Goal: Task Accomplishment & Management: Manage account settings

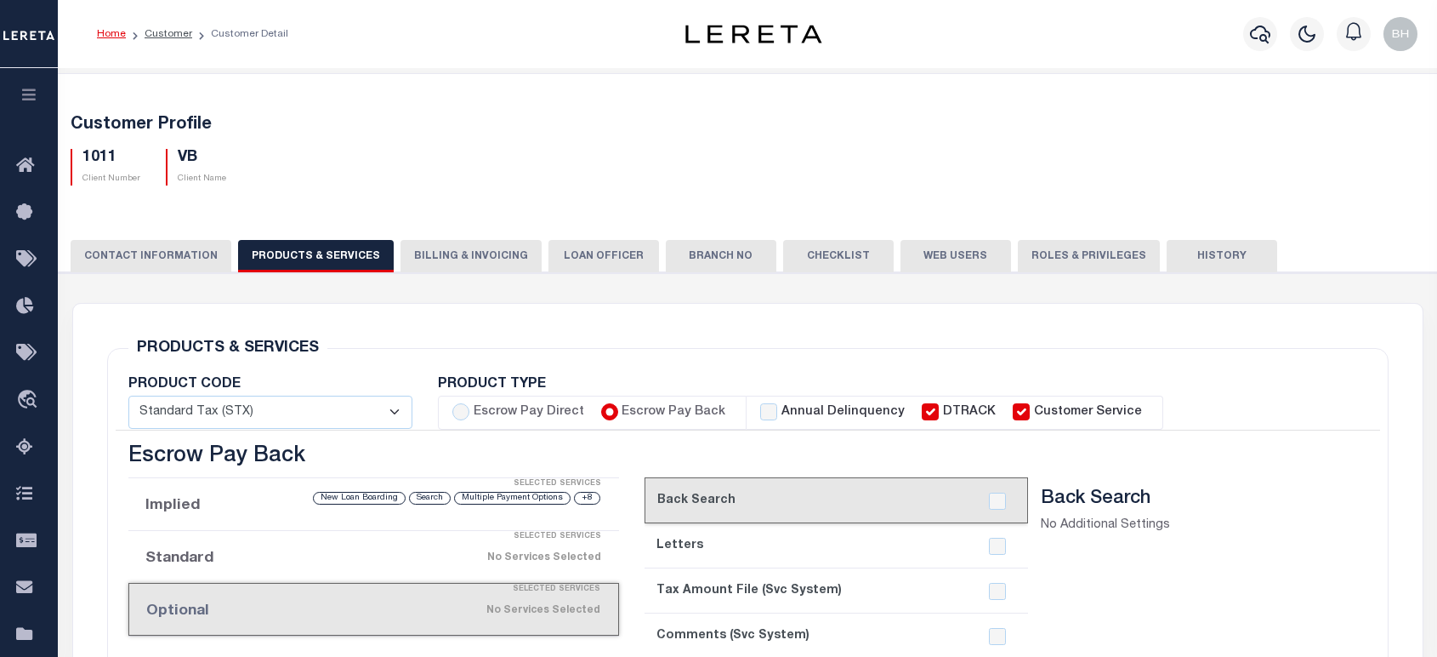
scroll to position [755, 0]
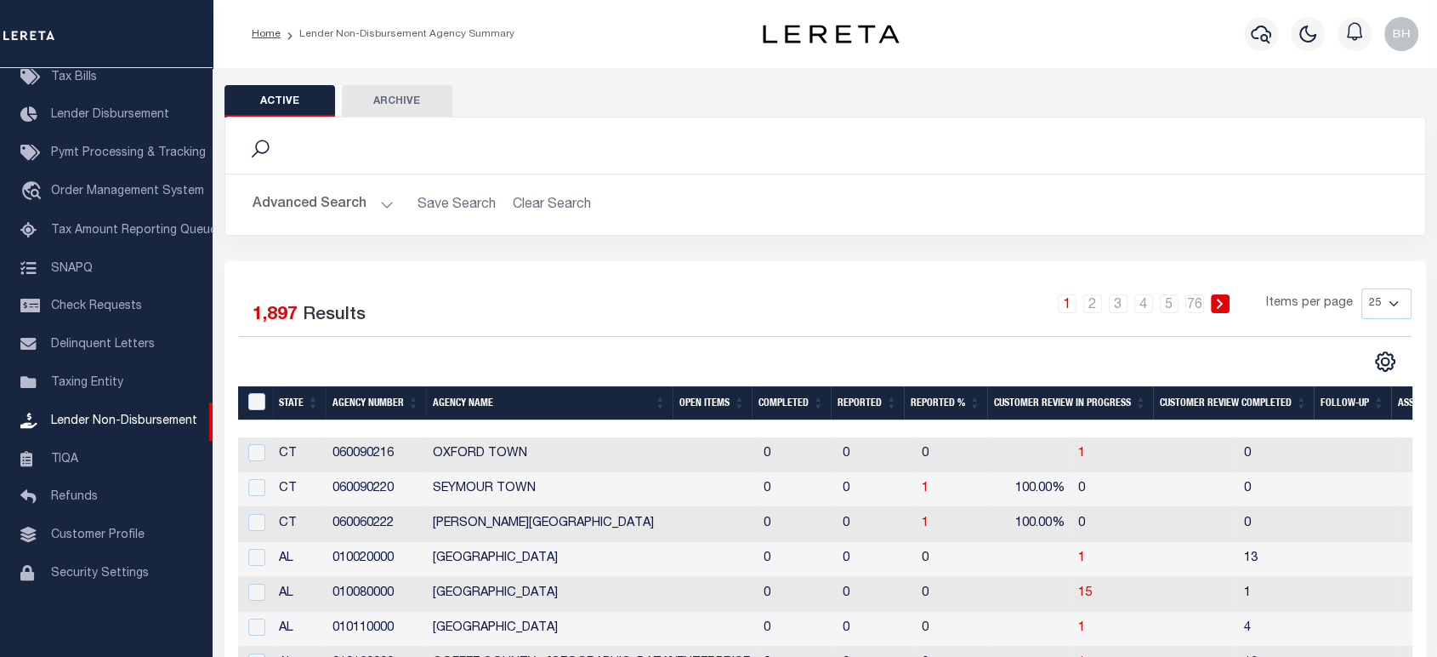
scroll to position [94, 0]
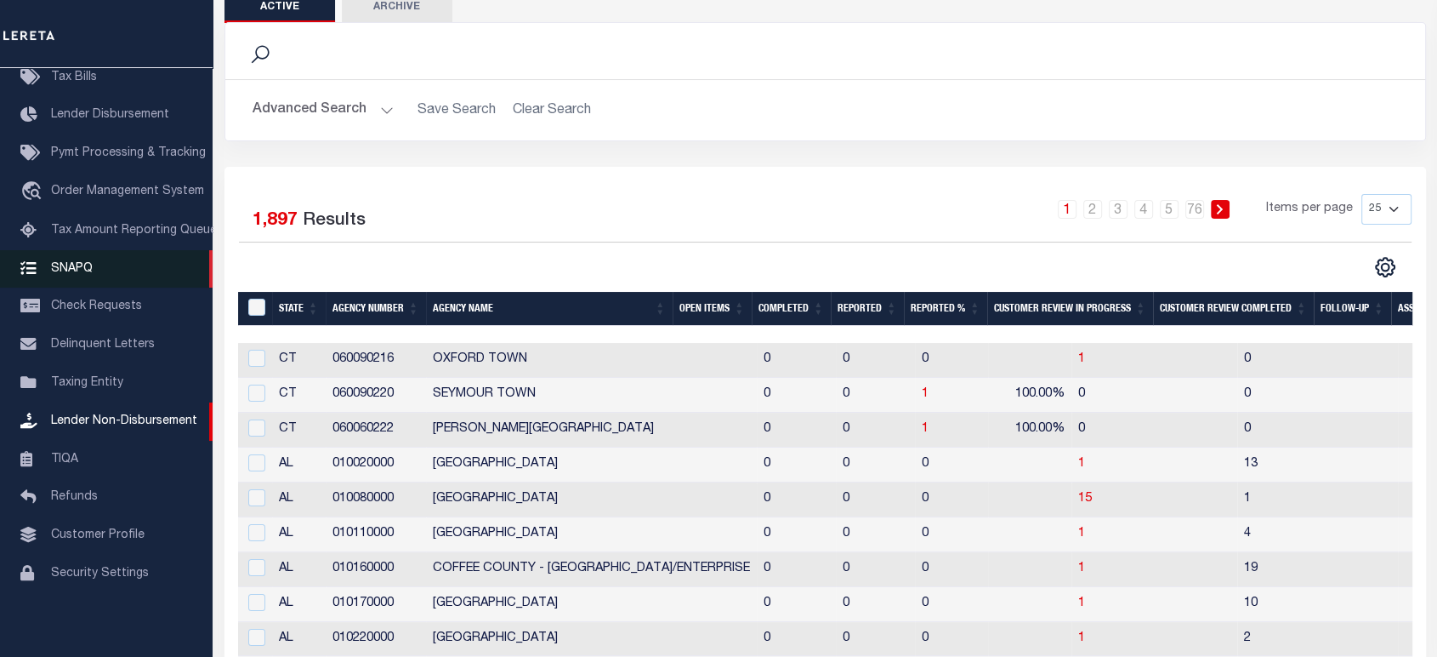
drag, startPoint x: 89, startPoint y: 378, endPoint x: 194, endPoint y: 268, distance: 152.2
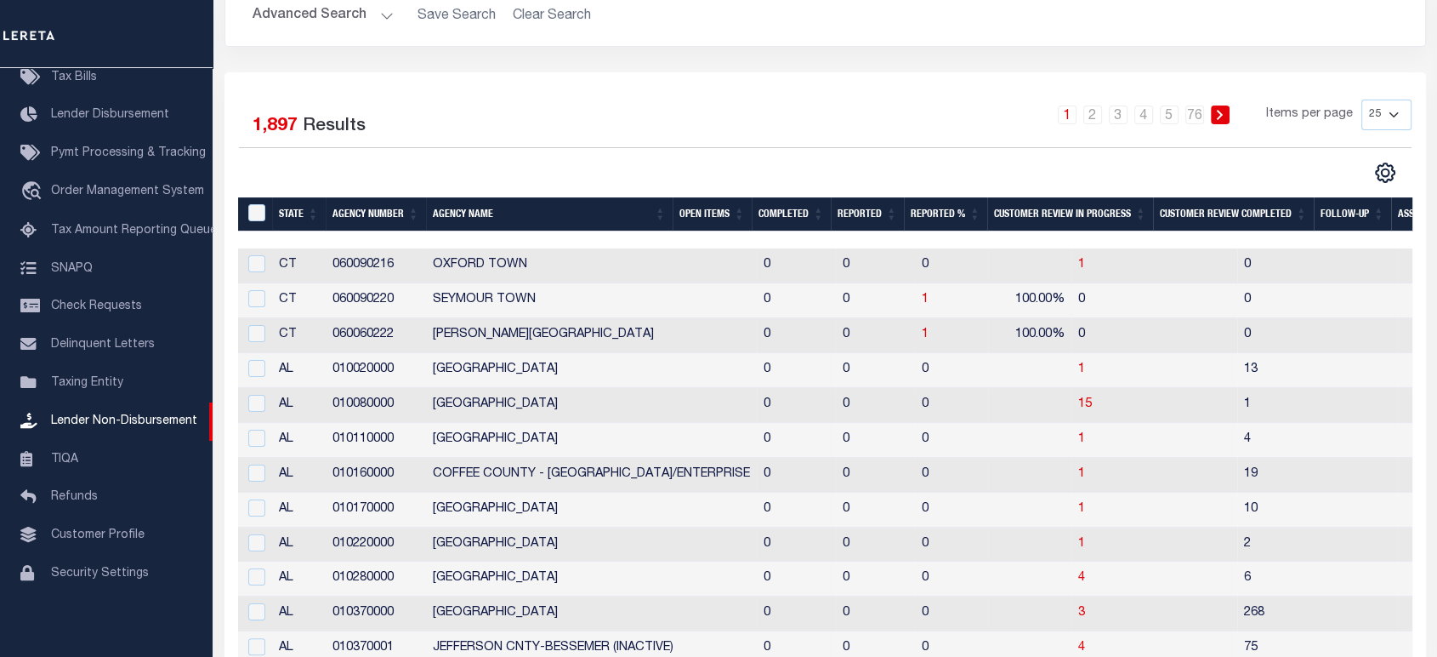
scroll to position [0, 0]
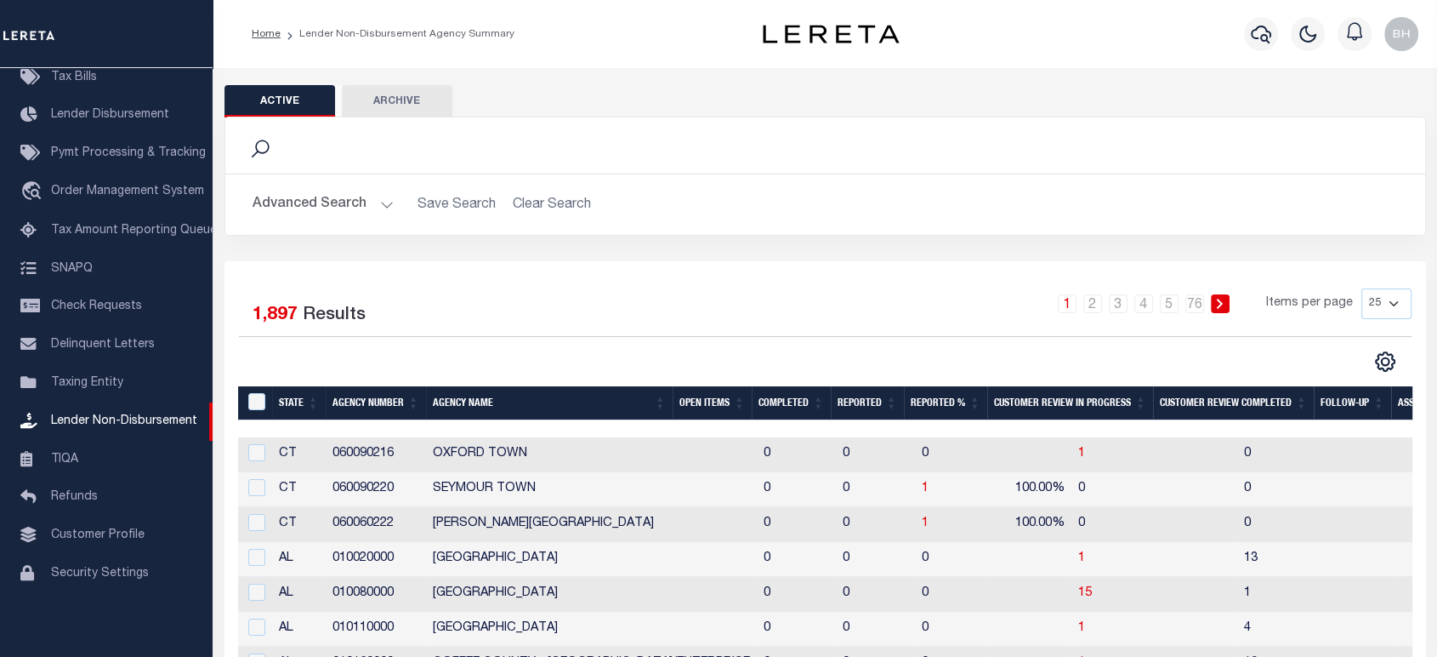
click at [377, 209] on button "Advanced Search" at bounding box center [323, 204] width 141 height 33
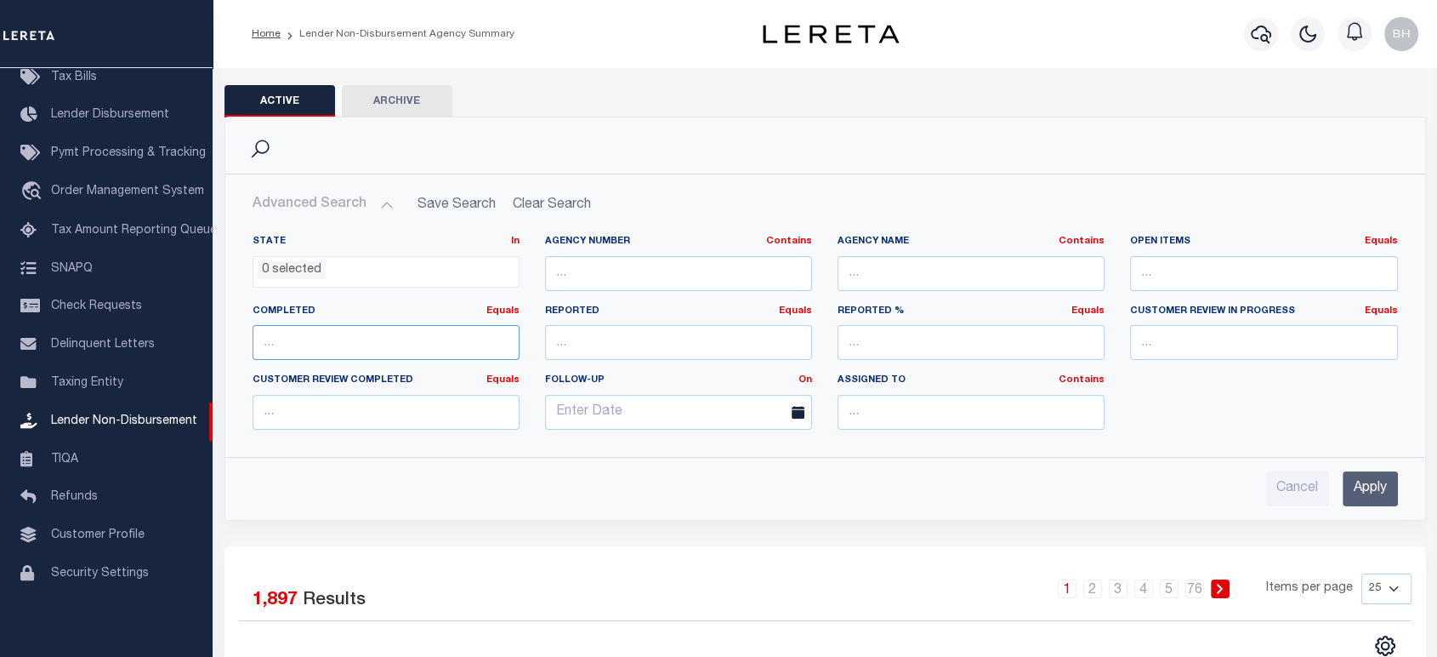
click at [347, 346] on input "number" at bounding box center [386, 342] width 267 height 35
type input "0"
click at [501, 313] on link "Equals" at bounding box center [503, 310] width 33 height 9
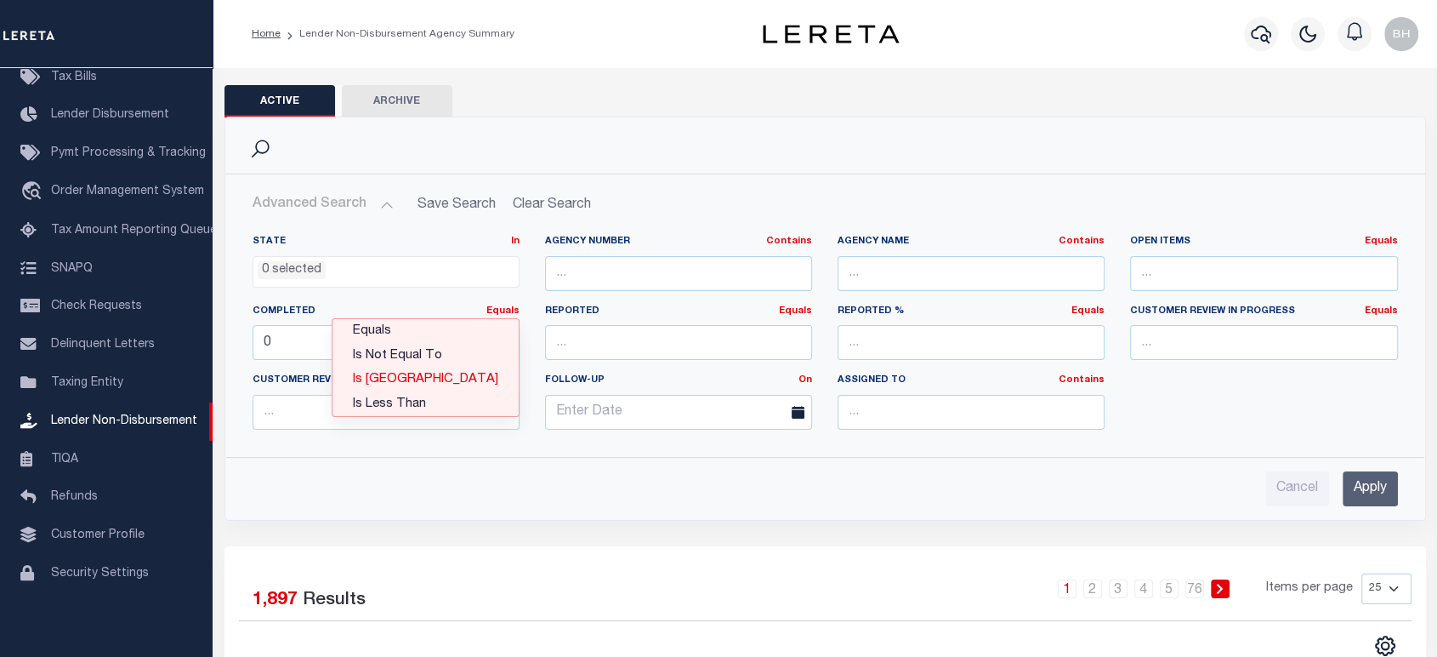
click at [471, 377] on link "Is Greater Than" at bounding box center [426, 379] width 186 height 25
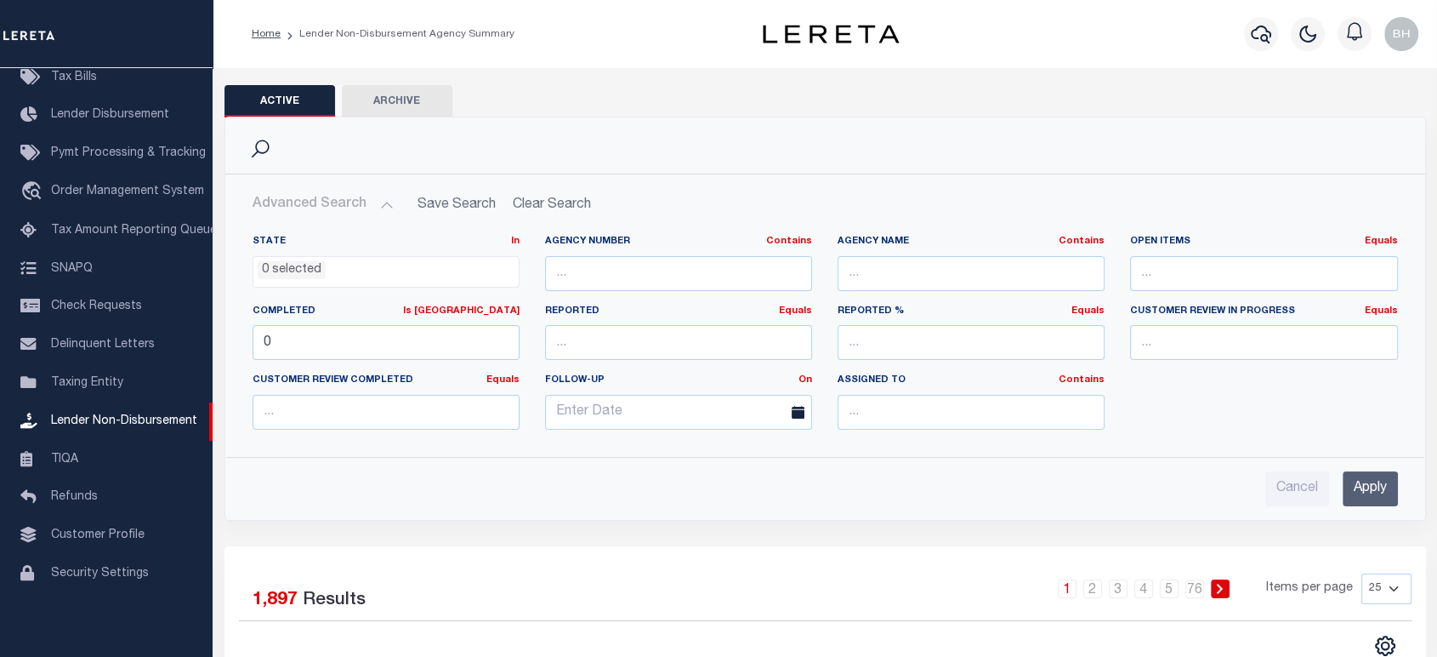
drag, startPoint x: 1370, startPoint y: 482, endPoint x: 997, endPoint y: 458, distance: 374.2
click at [1369, 482] on input "Apply" at bounding box center [1370, 488] width 55 height 35
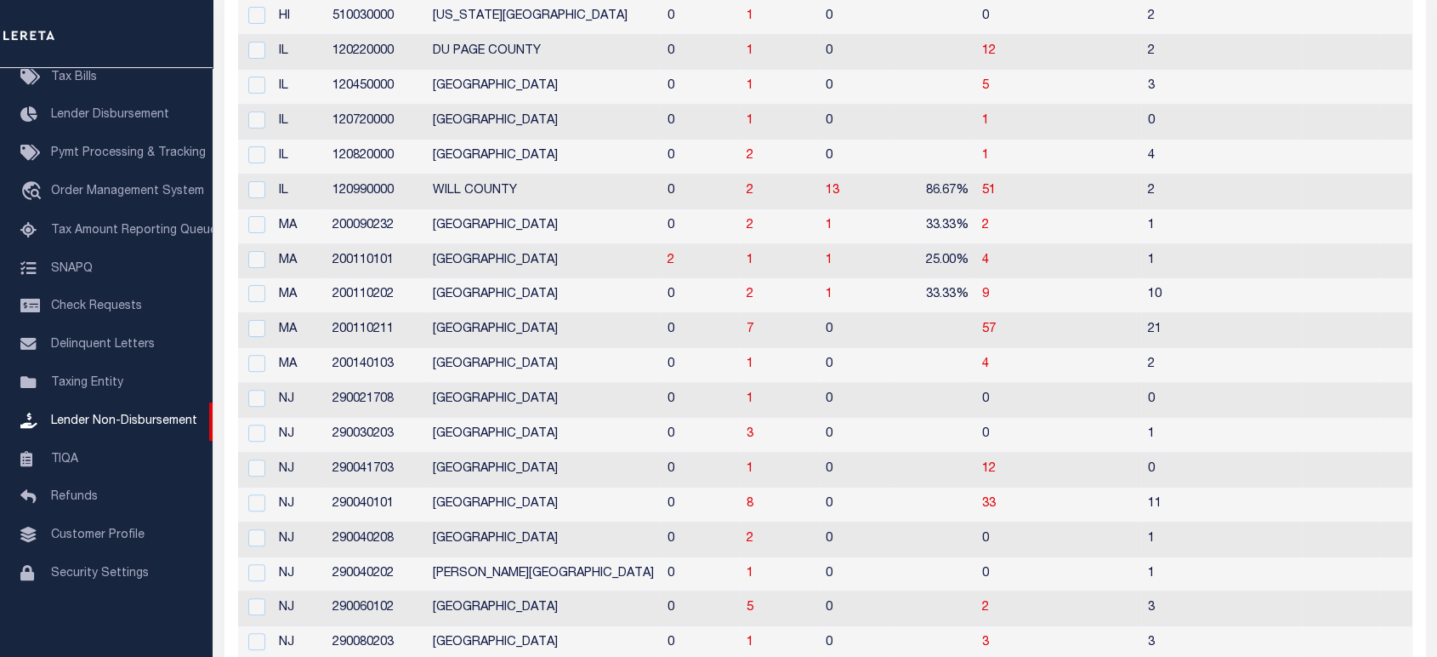
scroll to position [283, 0]
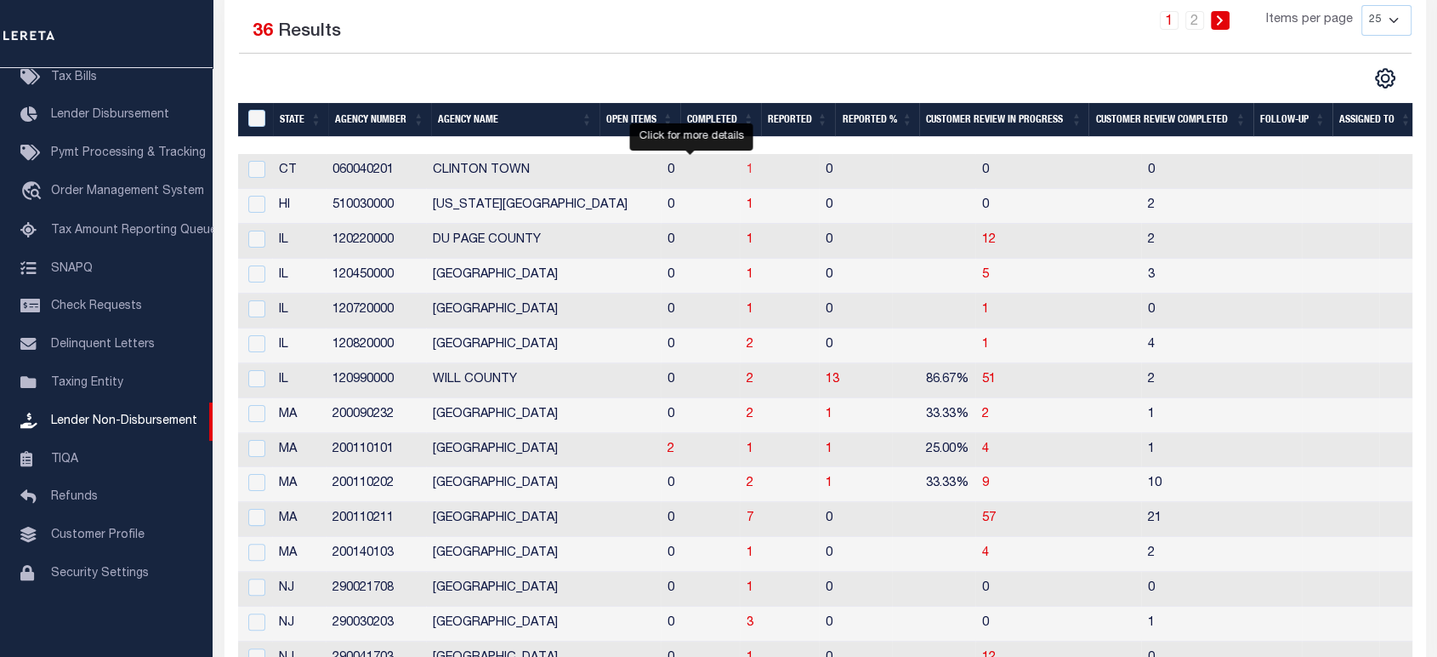
click at [747, 171] on span "1" at bounding box center [750, 170] width 7 height 12
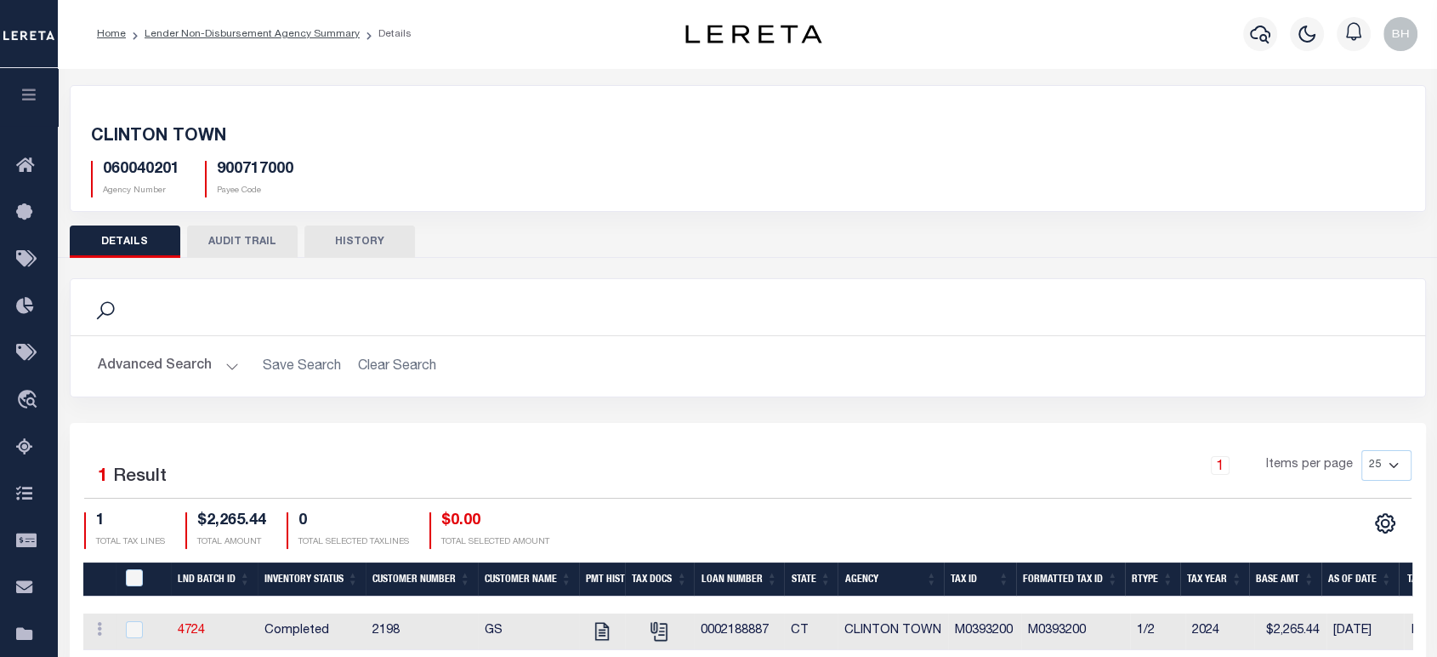
scroll to position [245, 0]
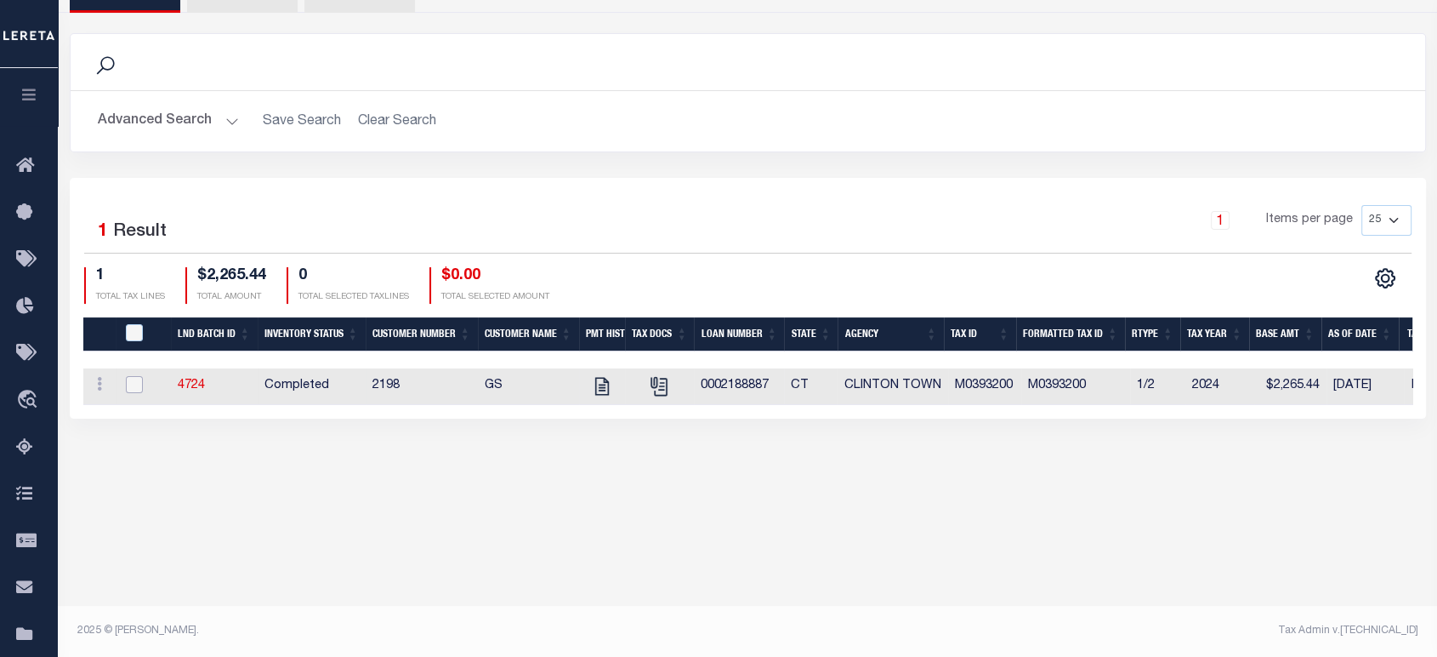
click at [137, 386] on input "checkbox" at bounding box center [134, 384] width 17 height 17
checkbox input "true"
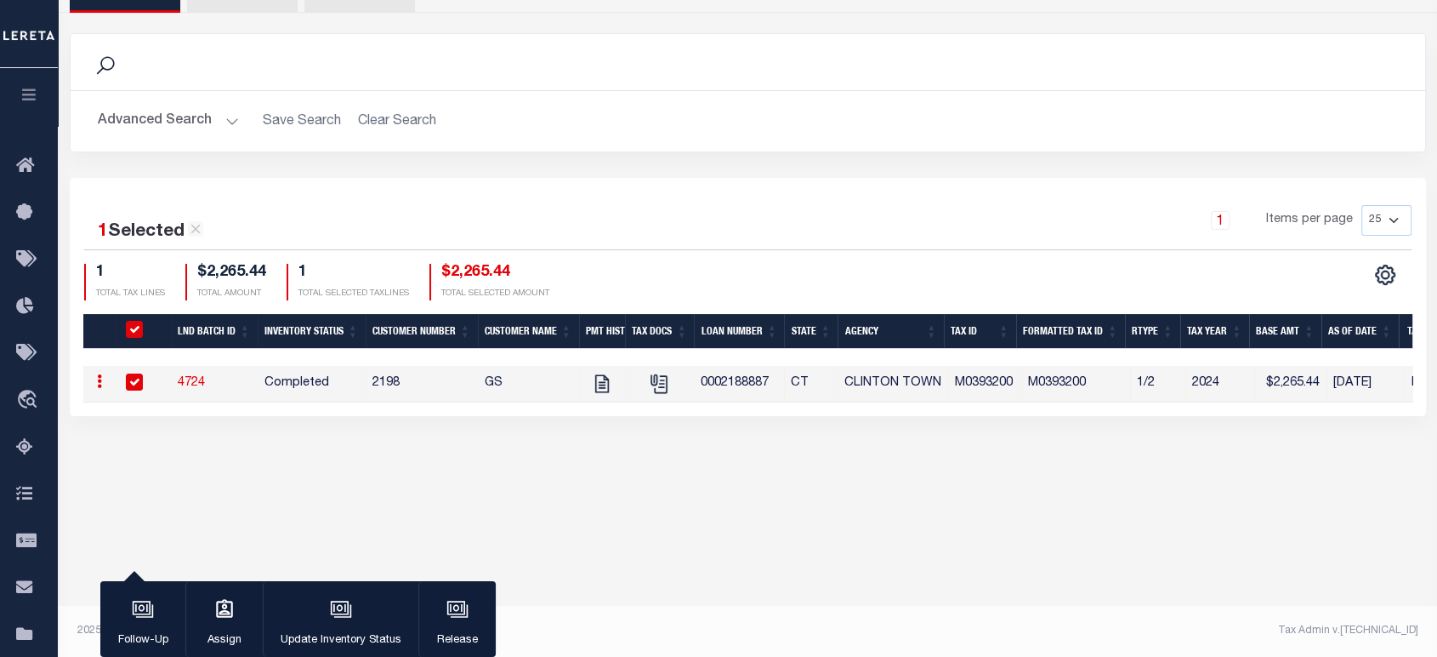
click at [102, 385] on link at bounding box center [99, 384] width 19 height 14
click at [384, 465] on div "CLINTON TOWN 060040201 Agency Number 900717000 Payee Code Search Is Is" at bounding box center [748, 145] width 1380 height 644
click at [339, 610] on icon "button" at bounding box center [341, 609] width 22 height 22
select select "Completed"
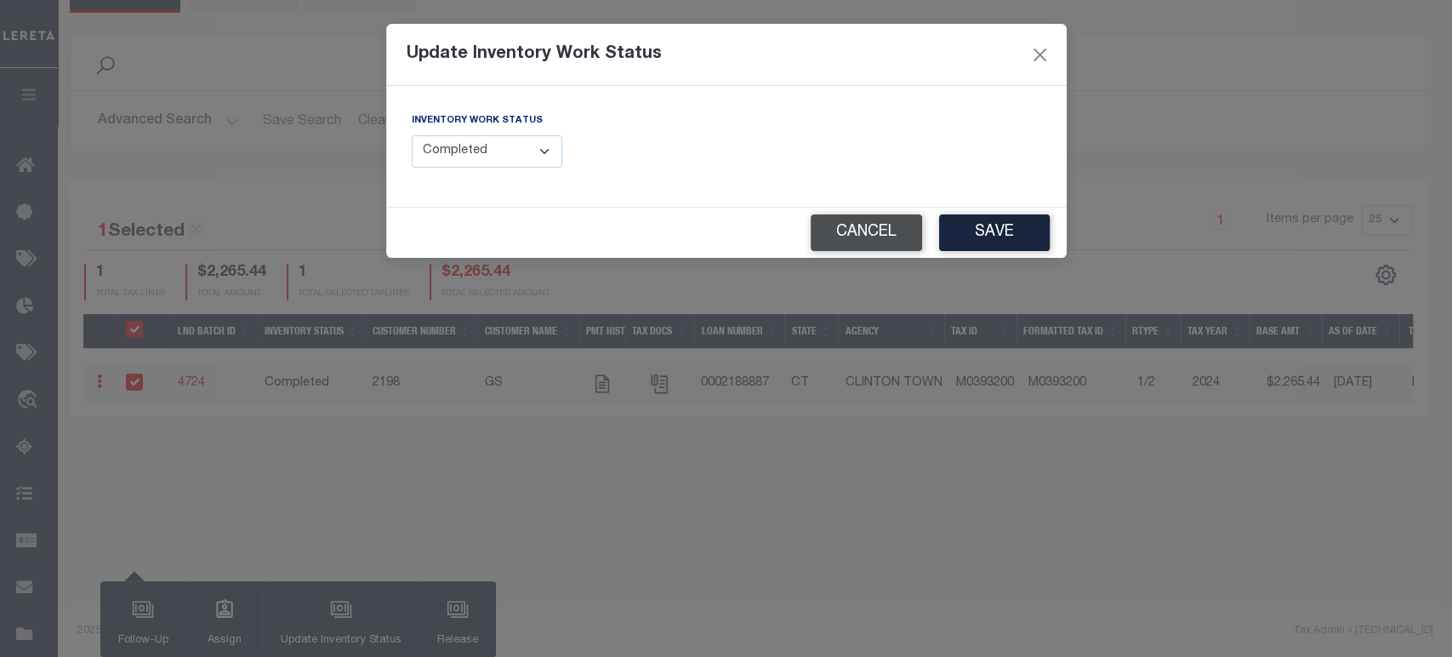
click at [862, 233] on button "Cancel" at bounding box center [866, 232] width 111 height 37
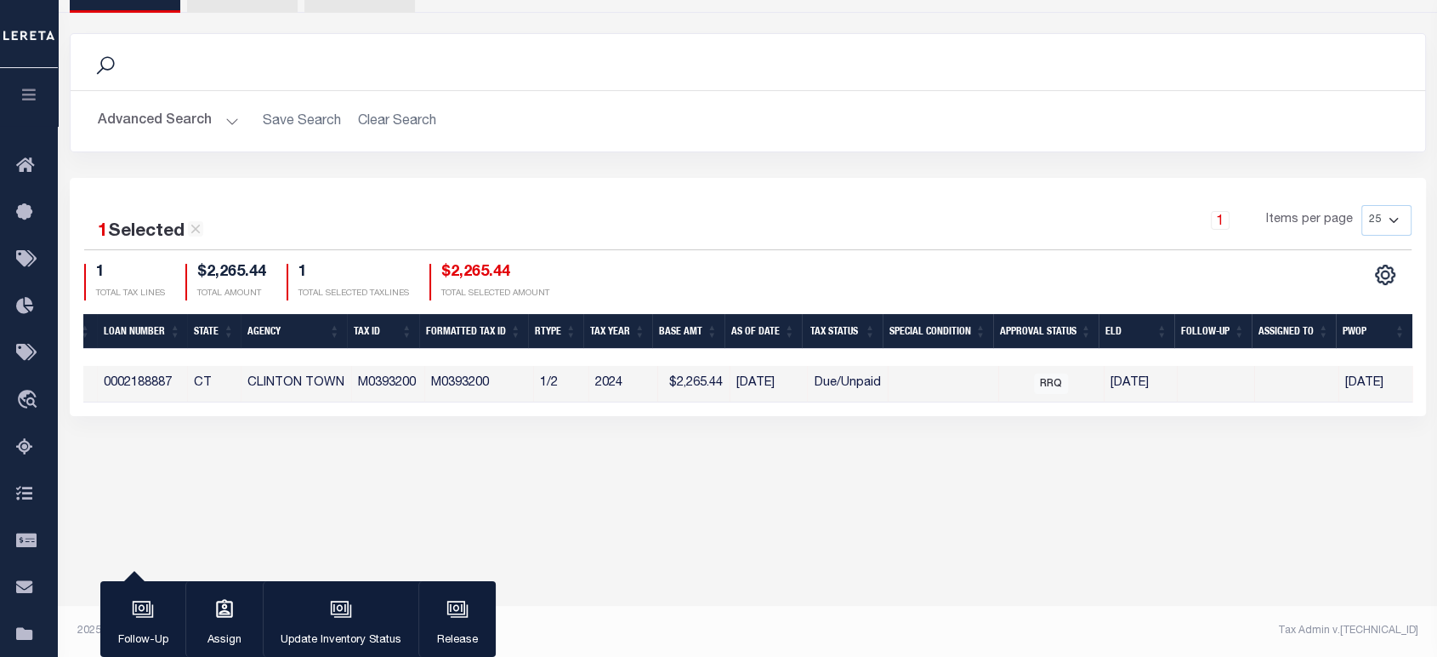
scroll to position [0, 0]
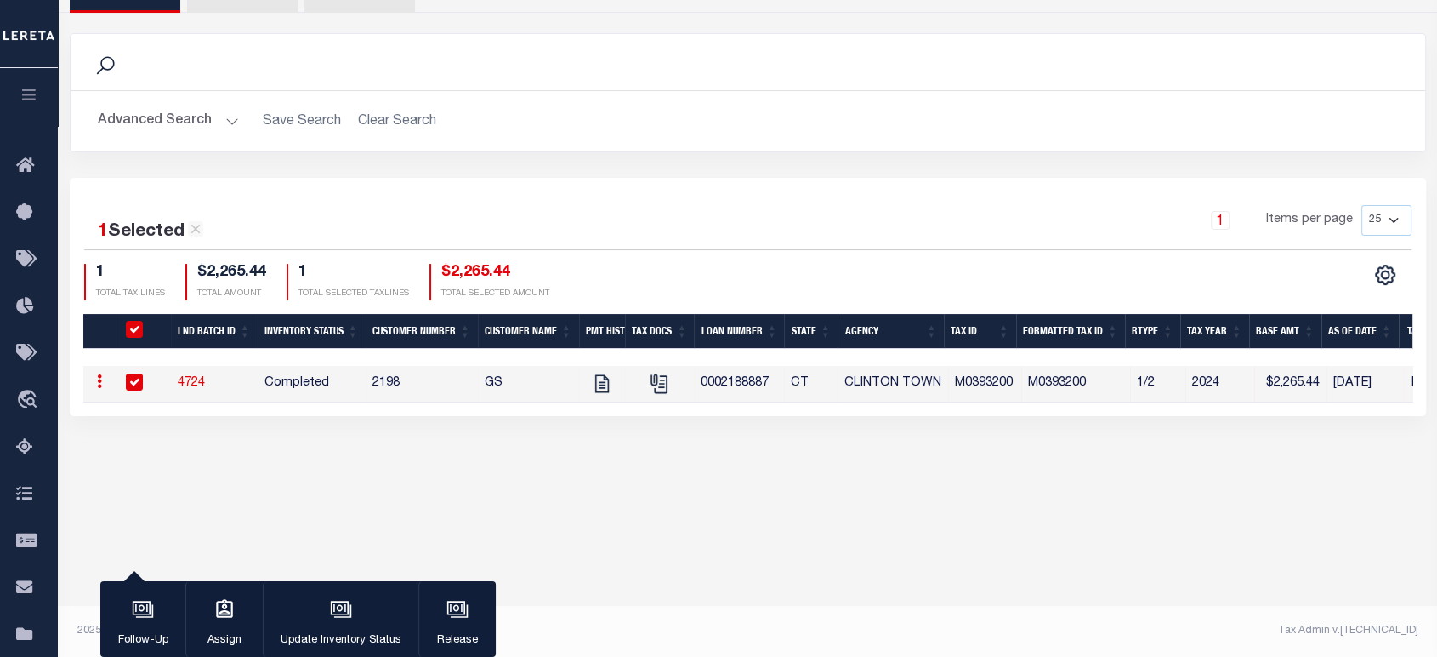
click at [596, 532] on body "Home Lender Non-Disbursement Agency Summary Details" at bounding box center [718, 206] width 1437 height 902
click at [172, 109] on button "Advanced Search" at bounding box center [168, 121] width 141 height 33
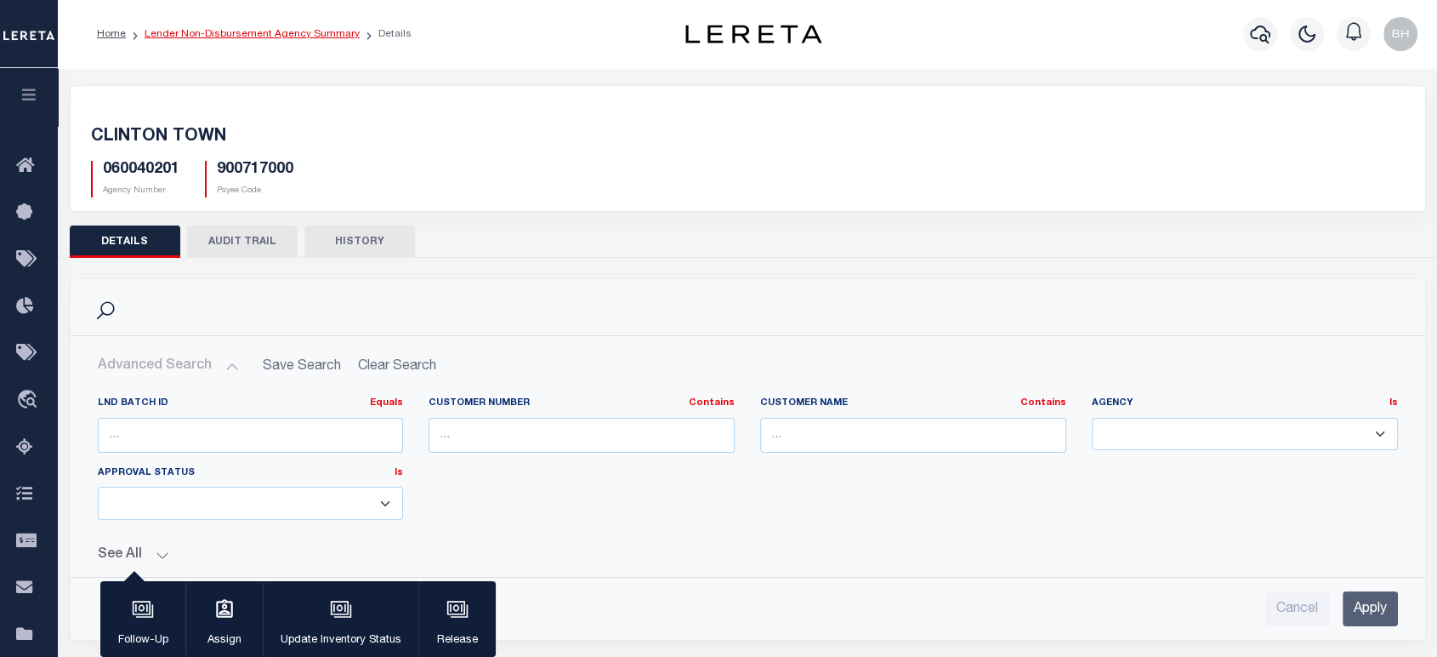
click at [219, 31] on link "Lender Non-Disbursement Agency Summary" at bounding box center [252, 34] width 215 height 10
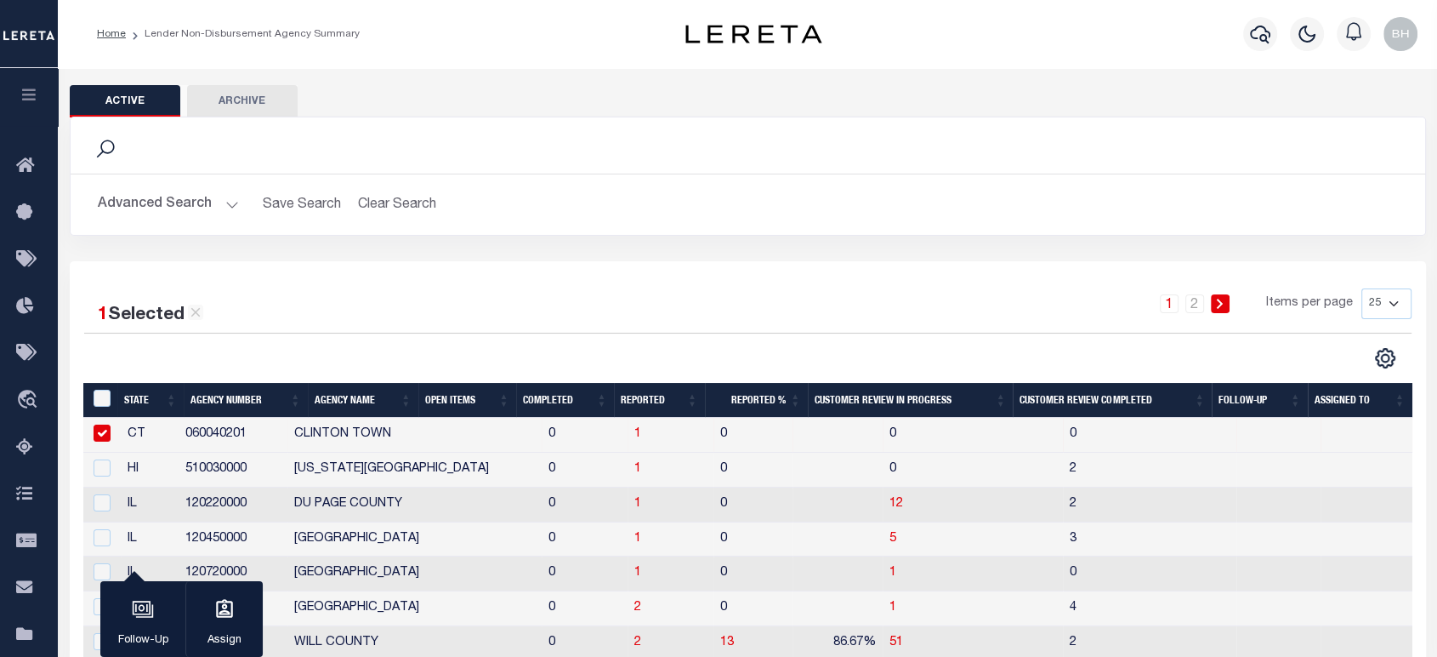
click at [192, 208] on button "Advanced Search" at bounding box center [168, 204] width 141 height 33
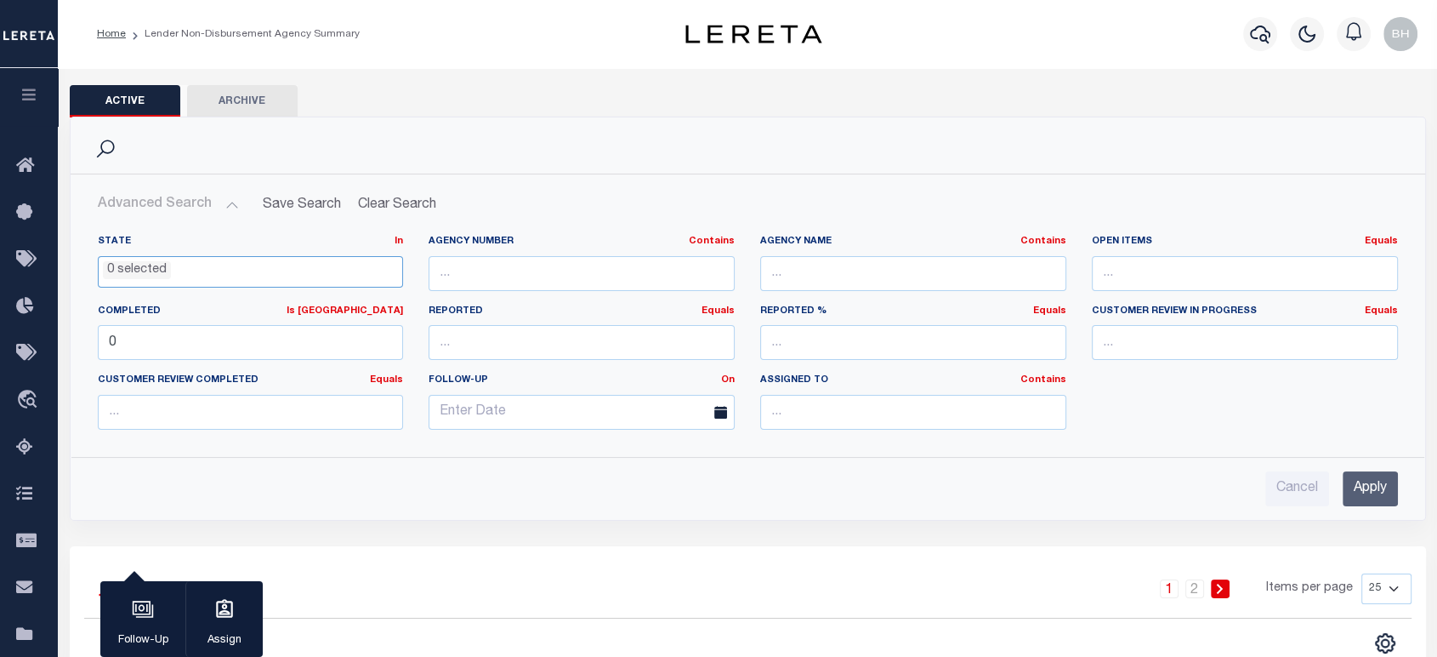
click at [158, 265] on li "0 selected" at bounding box center [137, 270] width 68 height 19
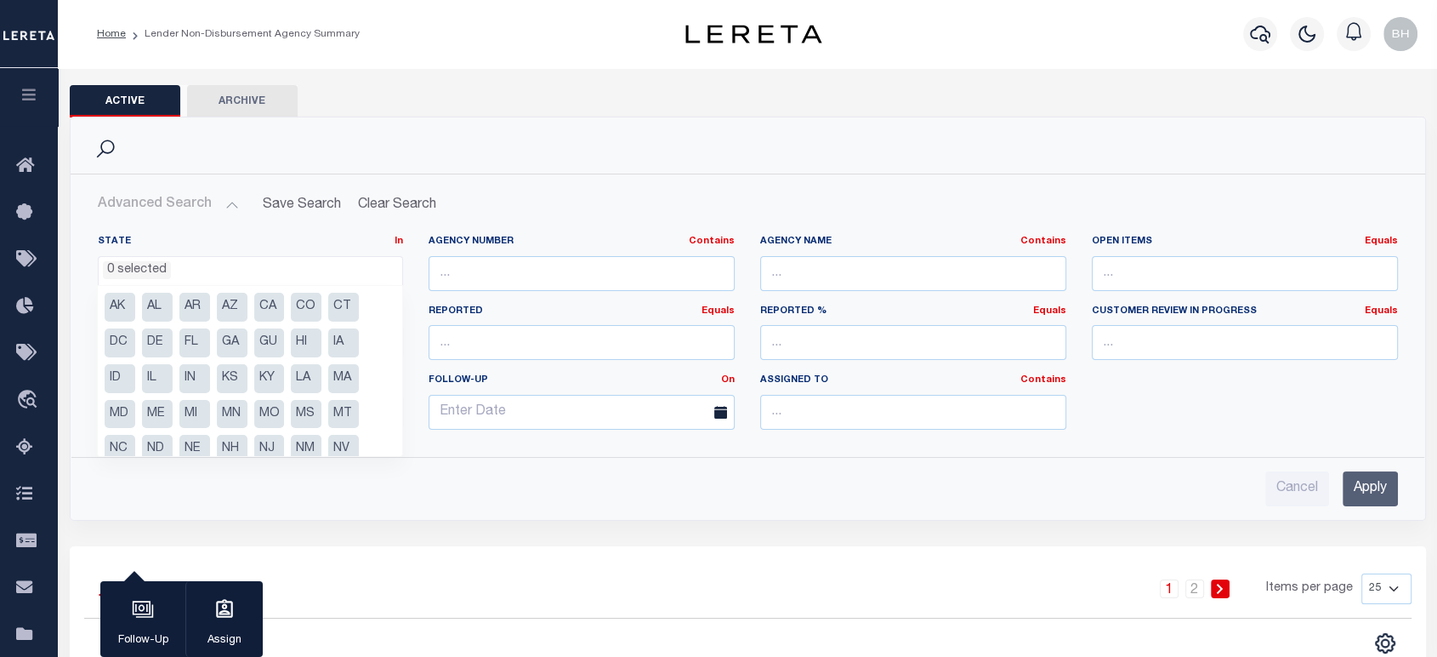
click at [259, 447] on li "NJ" at bounding box center [269, 449] width 31 height 29
select select "NJ"
drag, startPoint x: 1374, startPoint y: 492, endPoint x: 1187, endPoint y: 503, distance: 186.6
click at [1372, 492] on input "Apply" at bounding box center [1370, 488] width 55 height 35
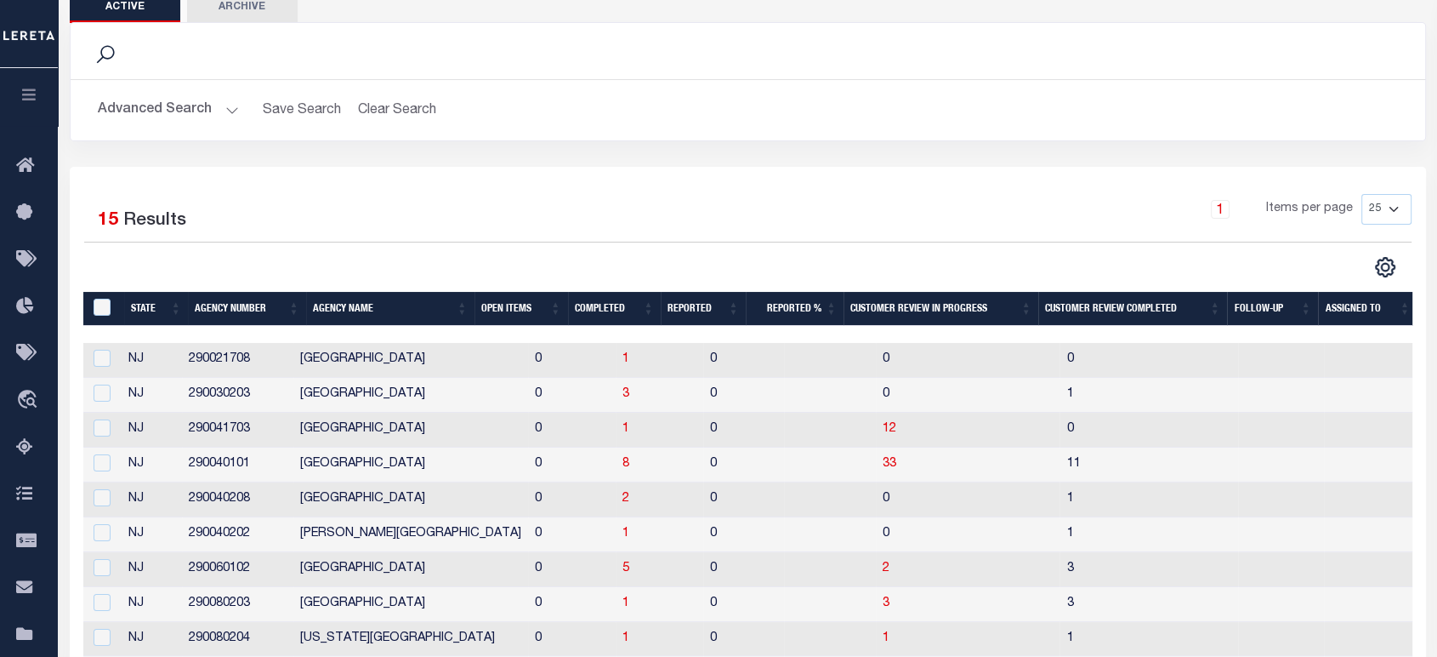
scroll to position [0, 0]
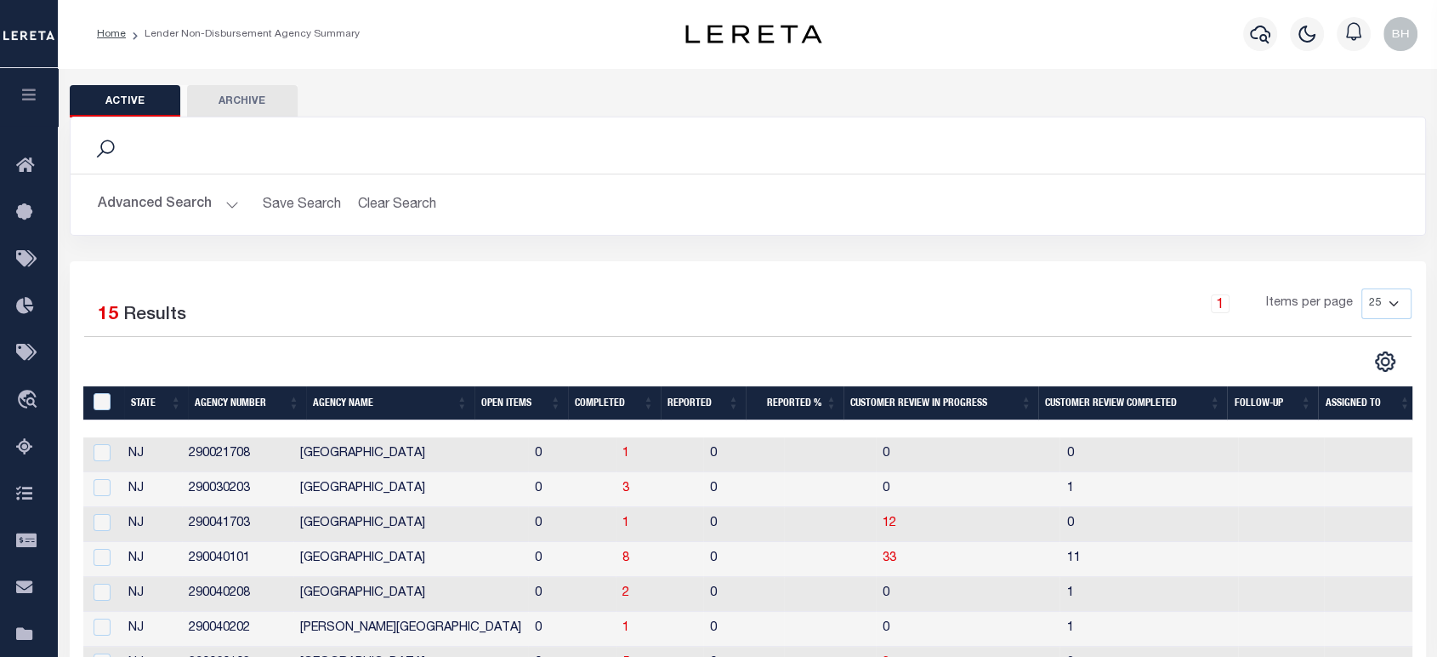
drag, startPoint x: 202, startPoint y: 209, endPoint x: 170, endPoint y: 248, distance: 50.7
click at [202, 209] on button "Advanced Search" at bounding box center [168, 204] width 141 height 33
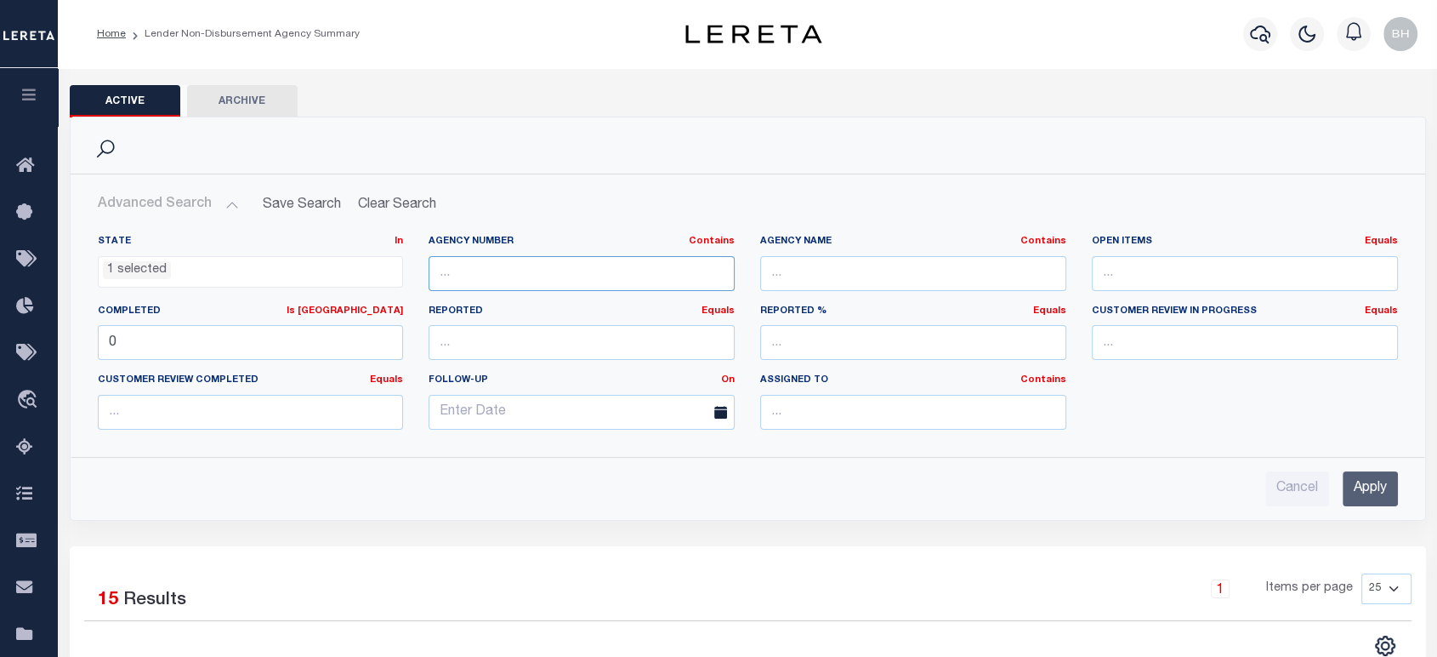
click at [606, 283] on input "text" at bounding box center [582, 273] width 306 height 35
paste input "290070102"
type input "290070102"
click at [1353, 480] on input "Apply" at bounding box center [1370, 488] width 55 height 35
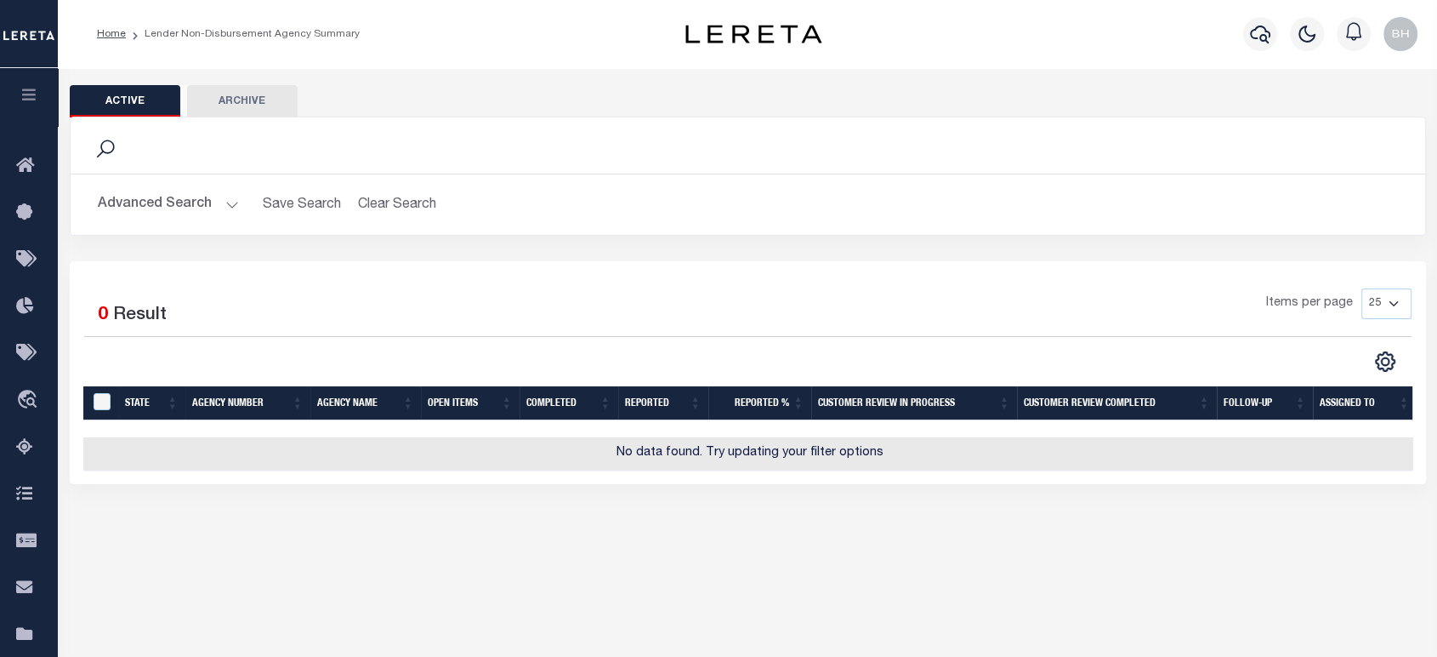
click at [196, 200] on button "Advanced Search" at bounding box center [168, 204] width 141 height 33
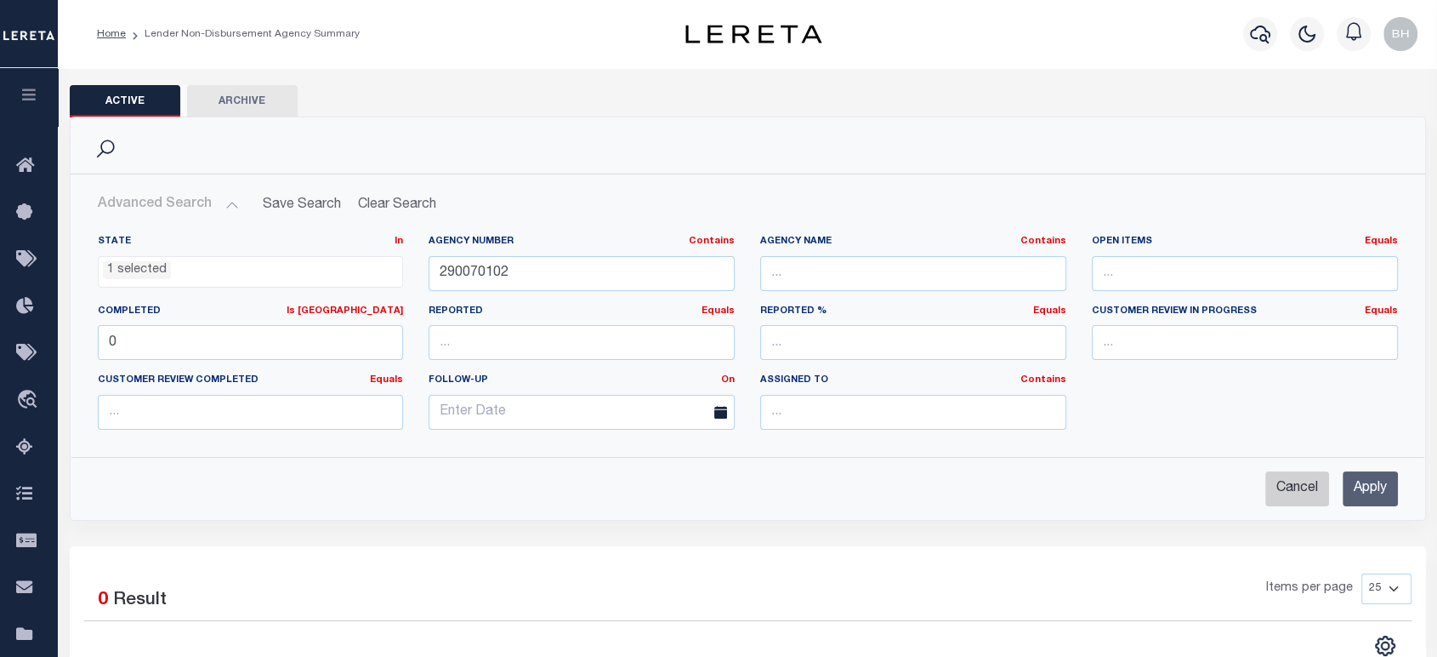
drag, startPoint x: 1301, startPoint y: 481, endPoint x: 919, endPoint y: 358, distance: 402.1
click at [1301, 484] on input "Cancel" at bounding box center [1298, 488] width 64 height 35
checkbox input "true"
select select
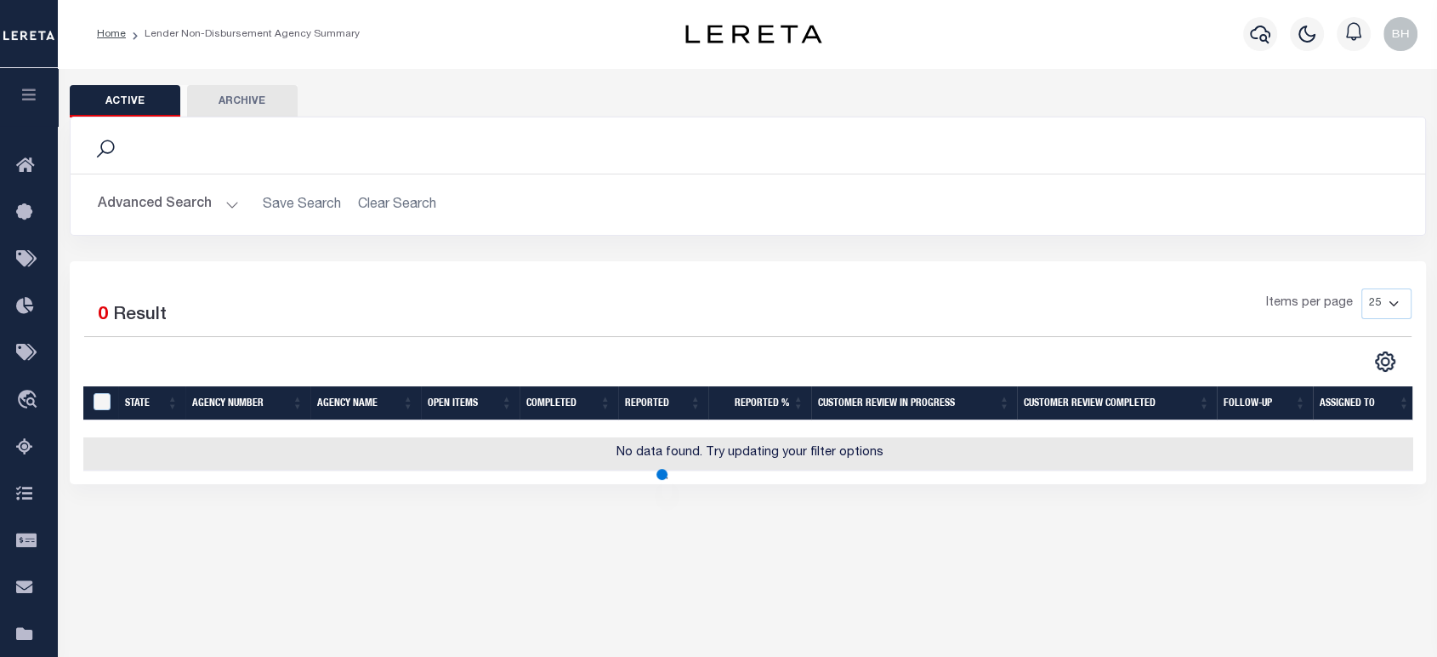
click at [165, 211] on button "Advanced Search" at bounding box center [168, 204] width 141 height 33
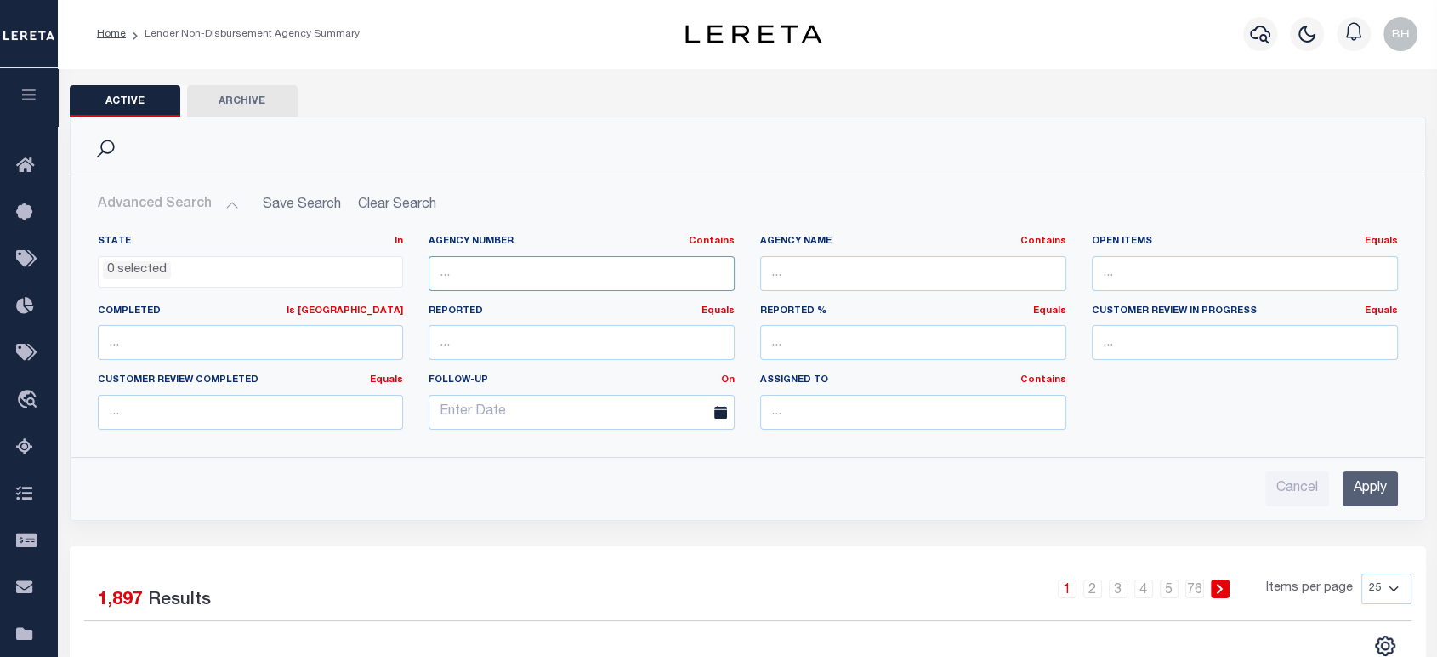
click at [526, 267] on input "text" at bounding box center [582, 273] width 306 height 35
paste input "290070102"
type input "290070102"
click at [1361, 507] on div "Advanced Search Save Search Clear Search State In In AK AL AR AZ CA CO CT" at bounding box center [748, 346] width 1355 height 345
click at [1363, 497] on input "Apply" at bounding box center [1370, 488] width 55 height 35
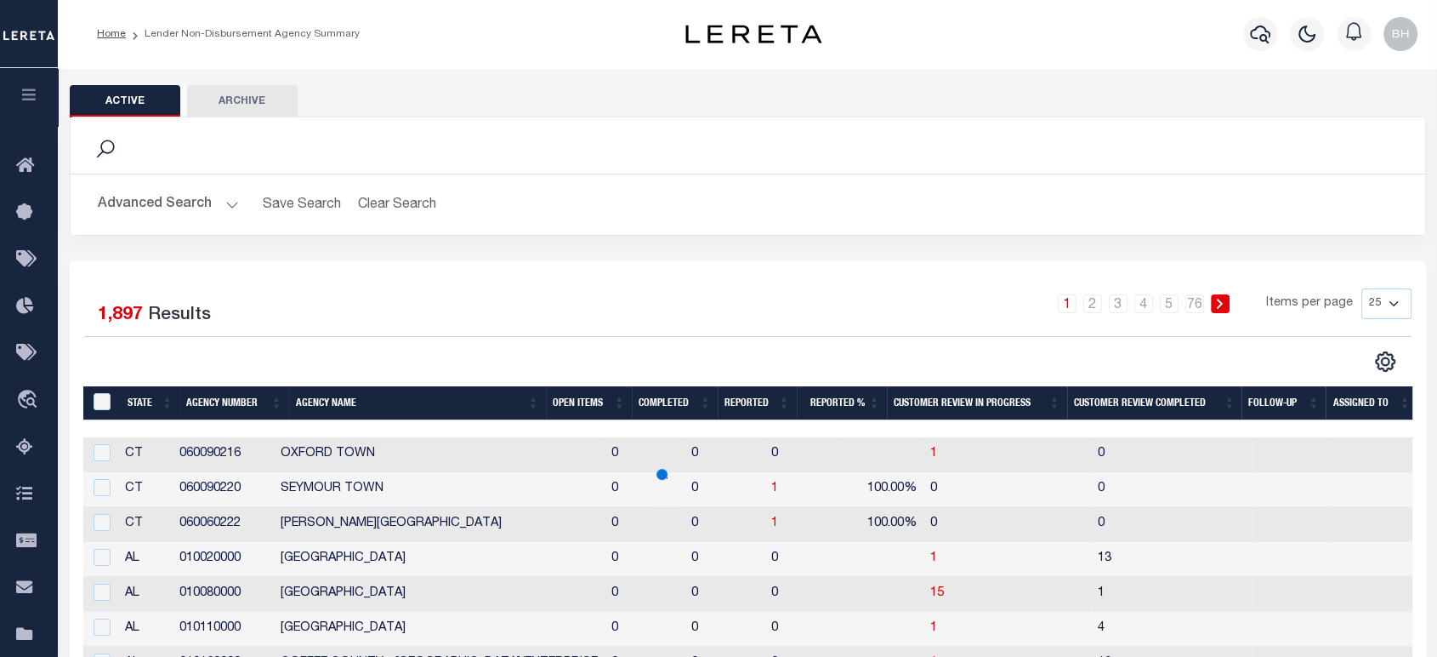
scroll to position [94, 0]
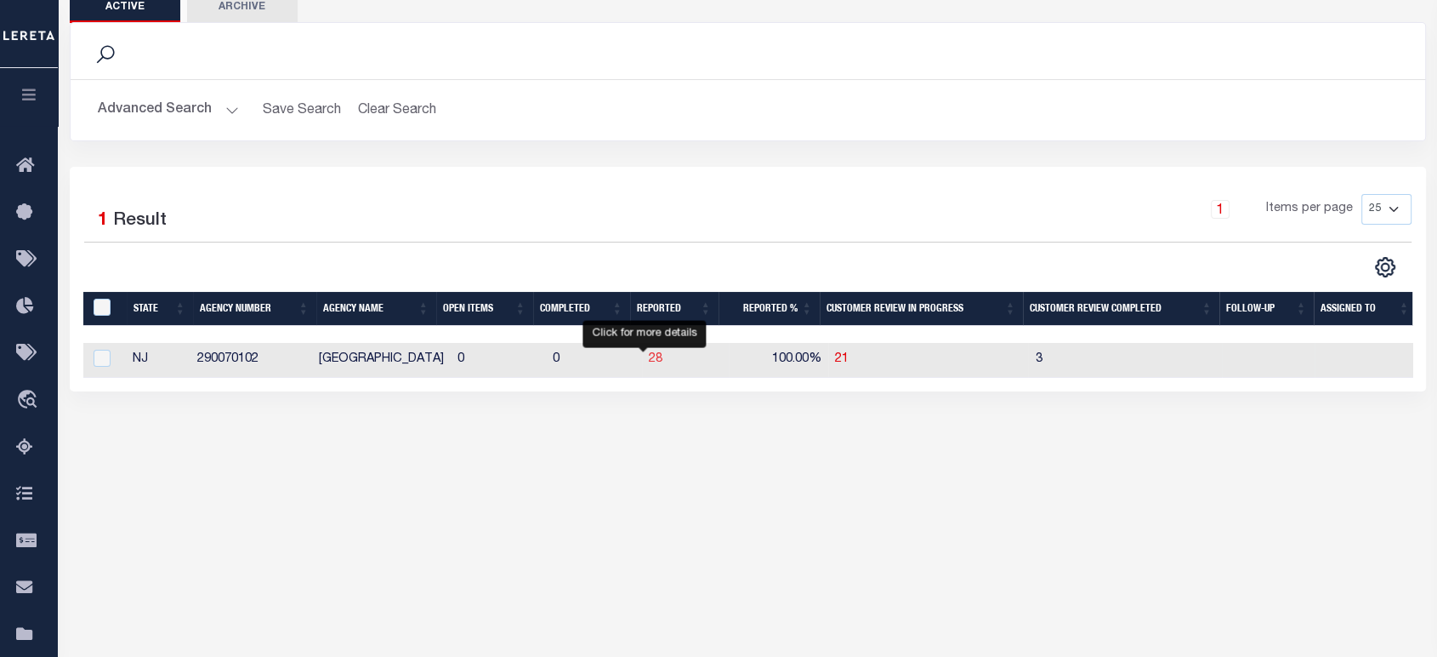
click at [649, 365] on span "28" at bounding box center [656, 359] width 14 height 12
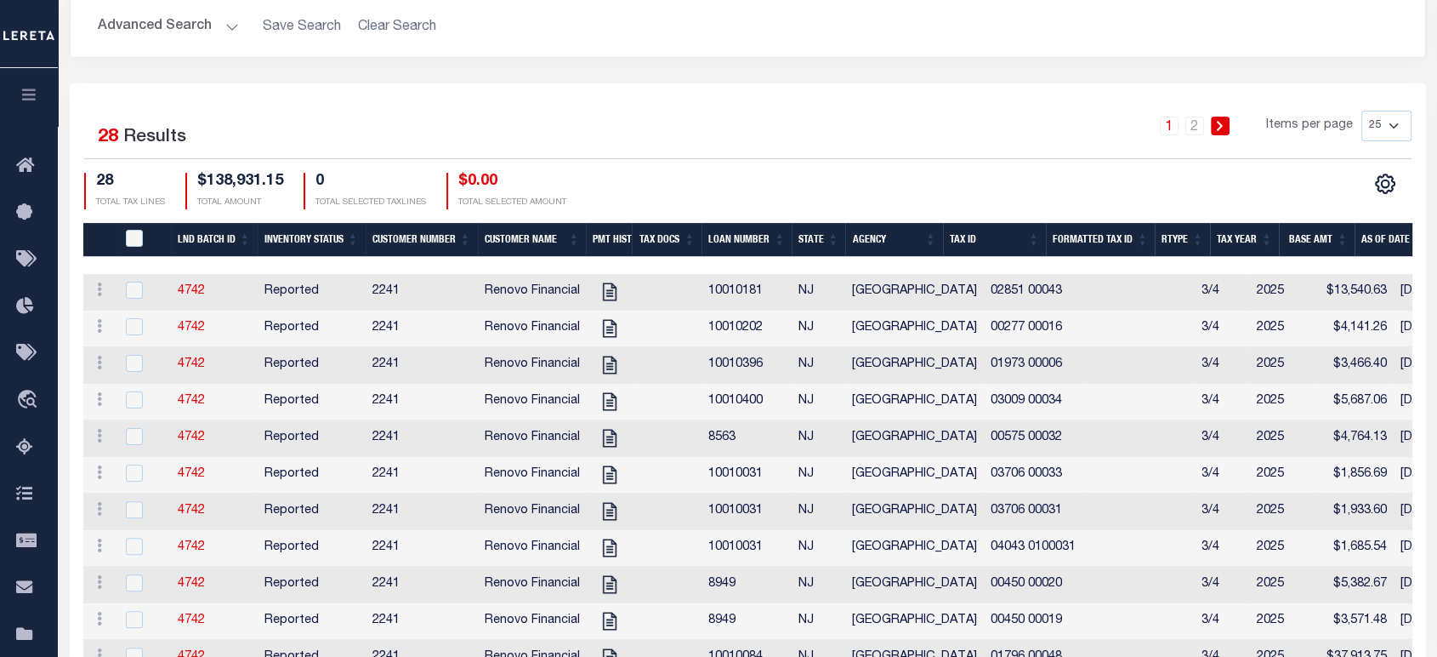
scroll to position [245, 0]
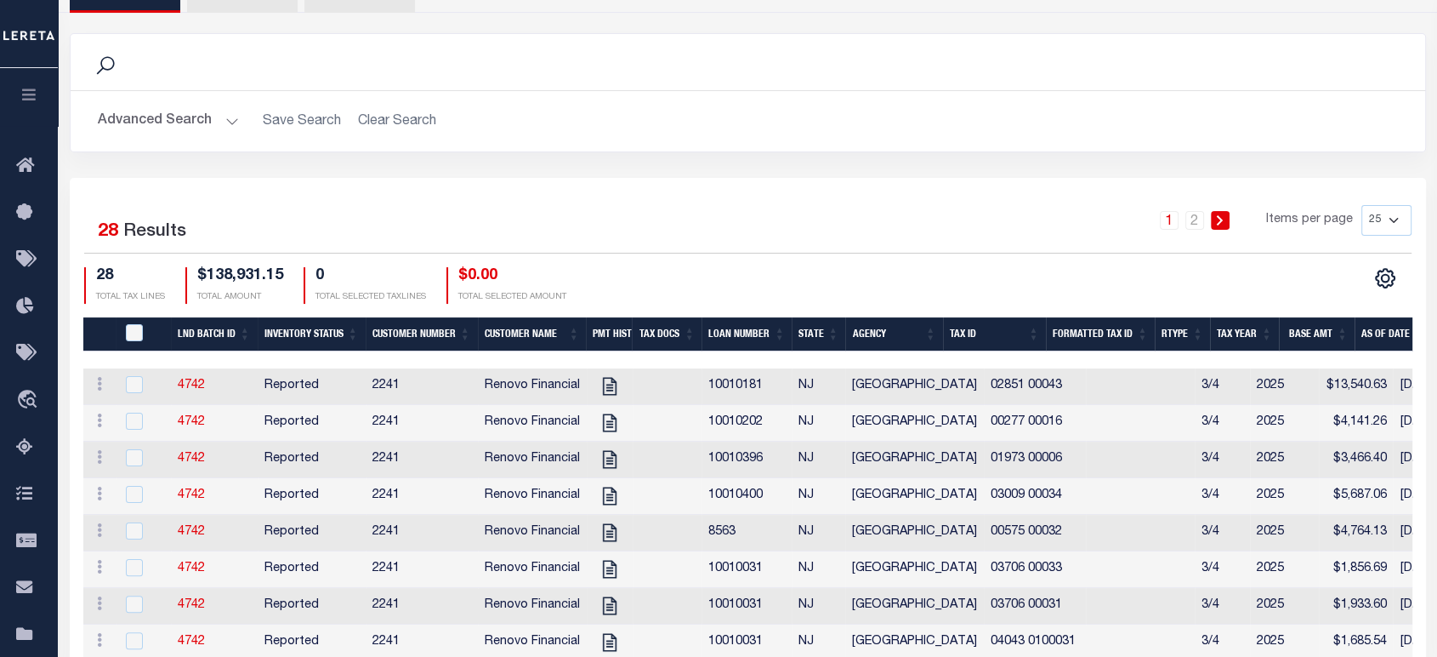
click at [210, 120] on button "Advanced Search" at bounding box center [168, 121] width 141 height 33
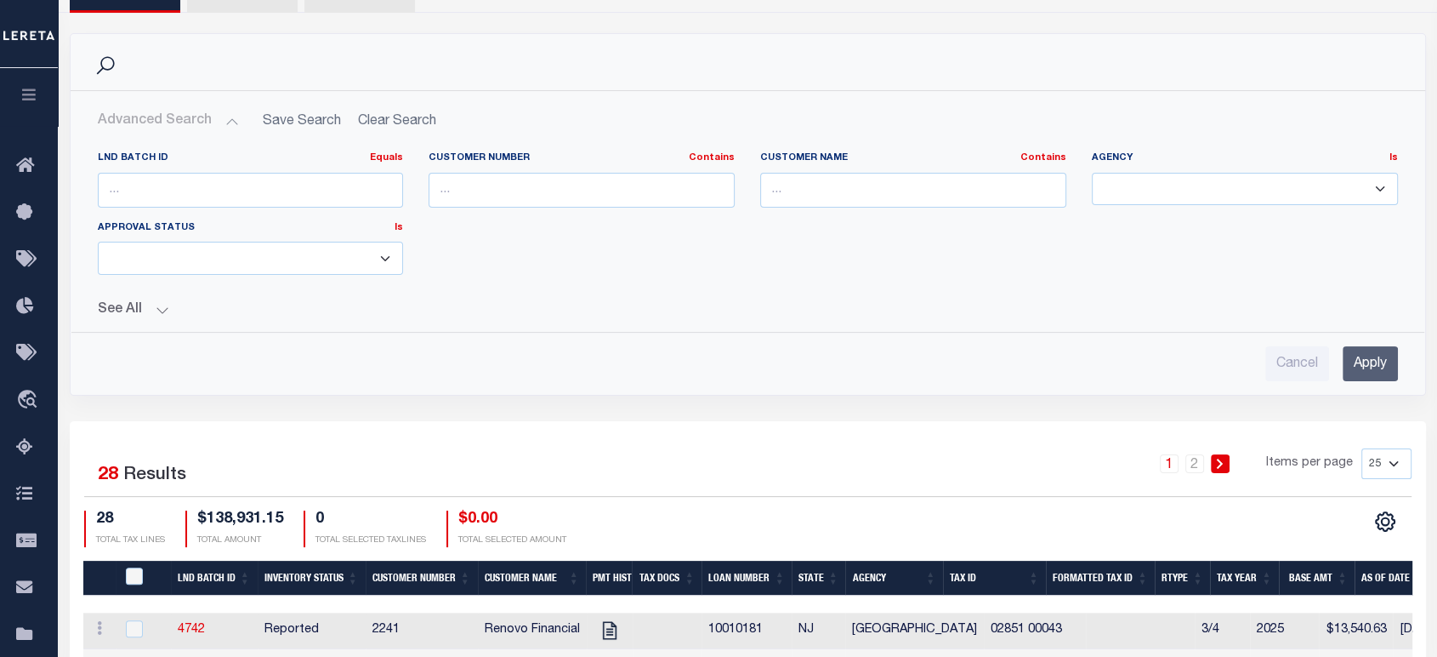
click at [146, 310] on button "See All" at bounding box center [748, 310] width 1301 height 16
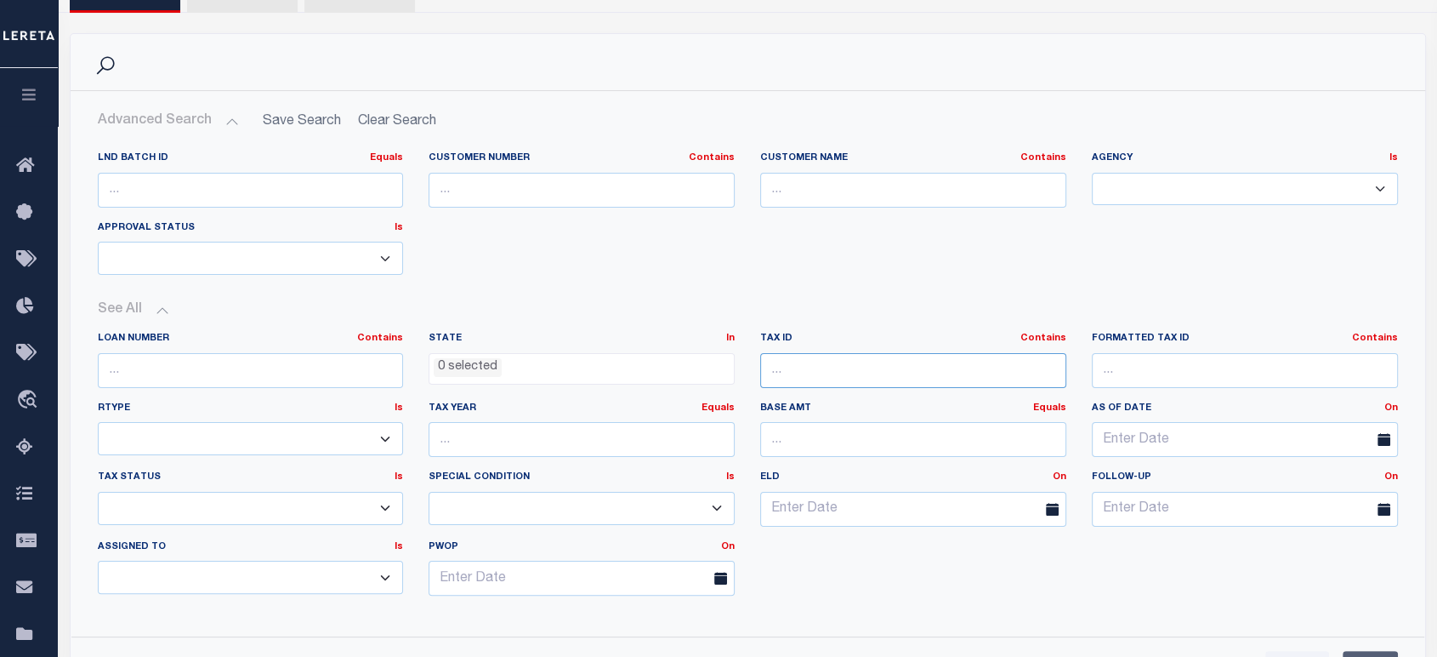
click at [866, 366] on input "text" at bounding box center [913, 370] width 306 height 35
paste input "01973 00006"
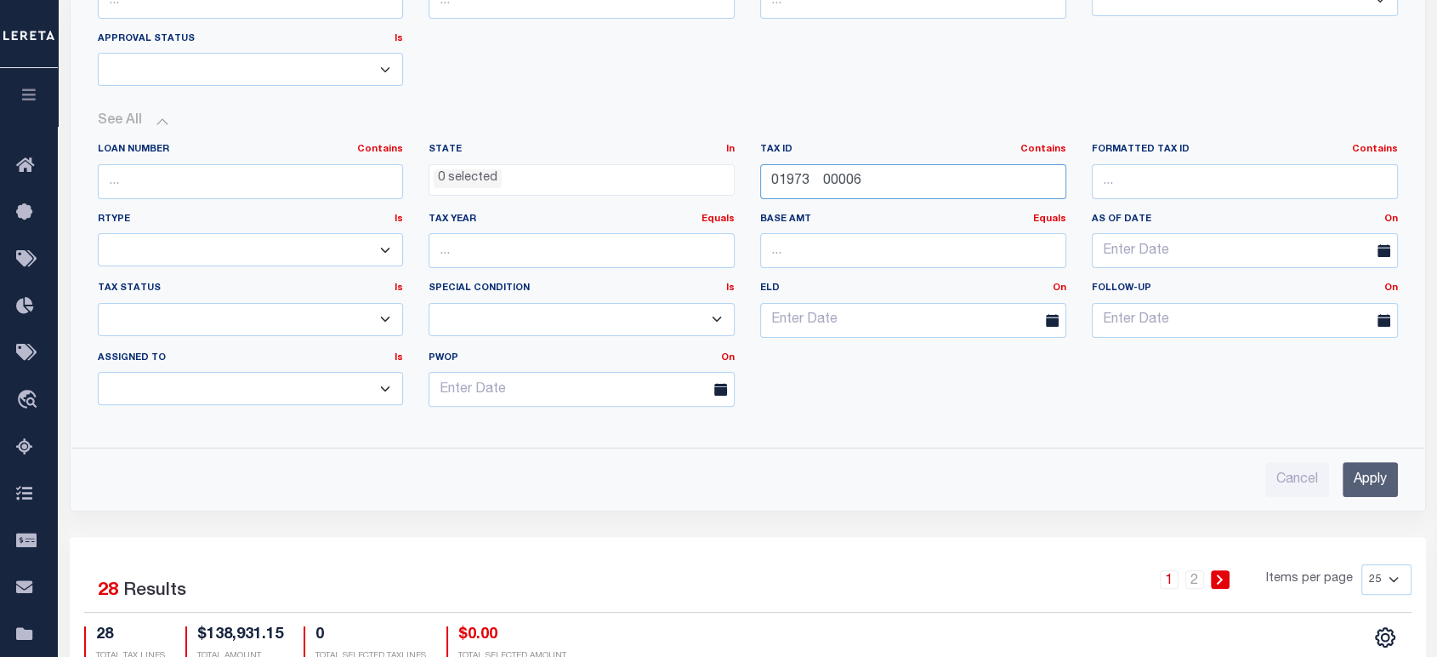
type input "01973 00006"
click at [1363, 478] on input "Apply" at bounding box center [1370, 479] width 55 height 35
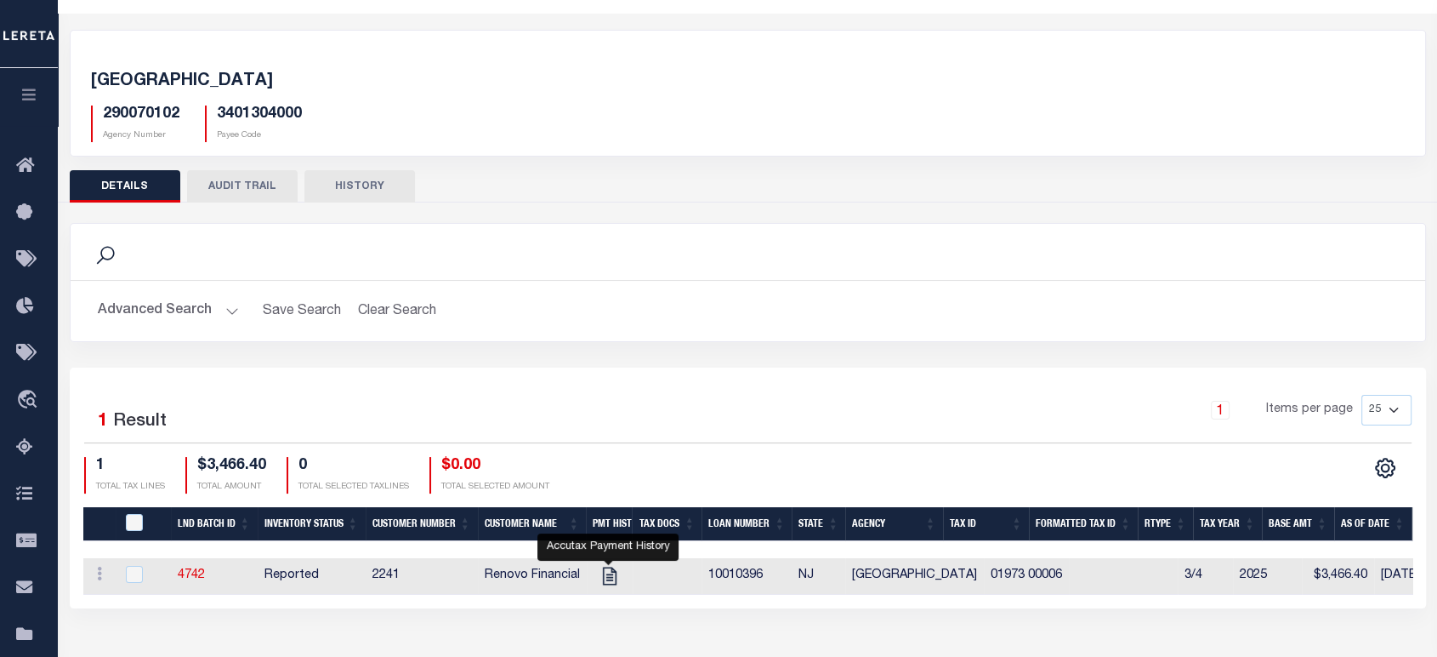
scroll to position [0, 0]
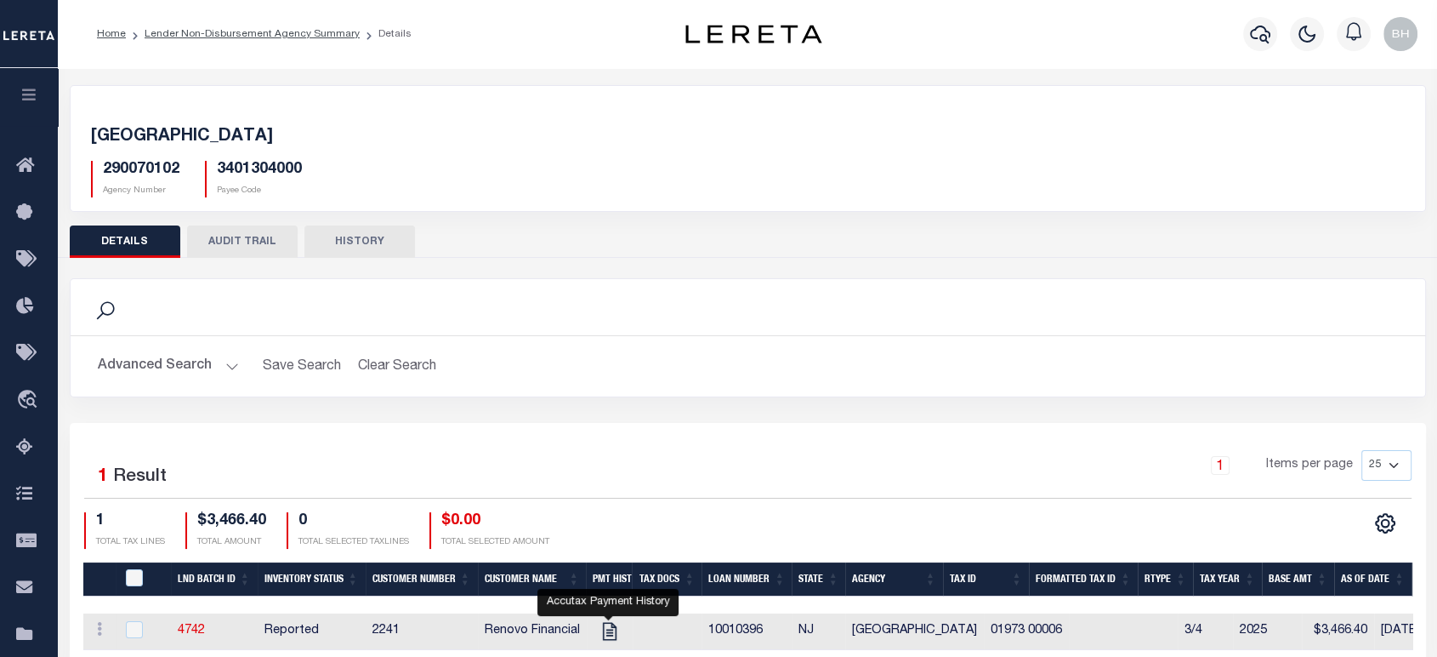
drag, startPoint x: 235, startPoint y: 31, endPoint x: 354, endPoint y: 61, distance: 122.7
click at [235, 31] on link "Lender Non-Disbursement Agency Summary" at bounding box center [252, 34] width 215 height 10
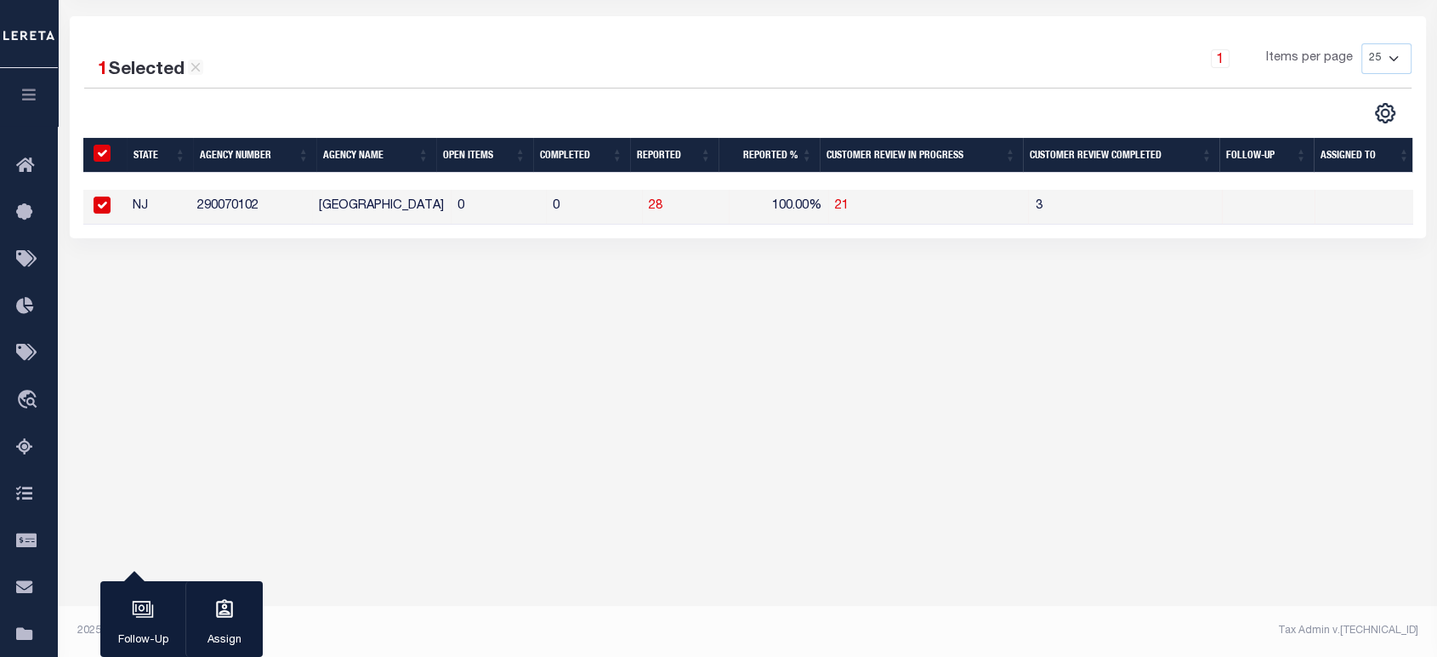
click at [439, 470] on body "Home Lender Non-Disbursement Agency Summary" at bounding box center [718, 206] width 1437 height 902
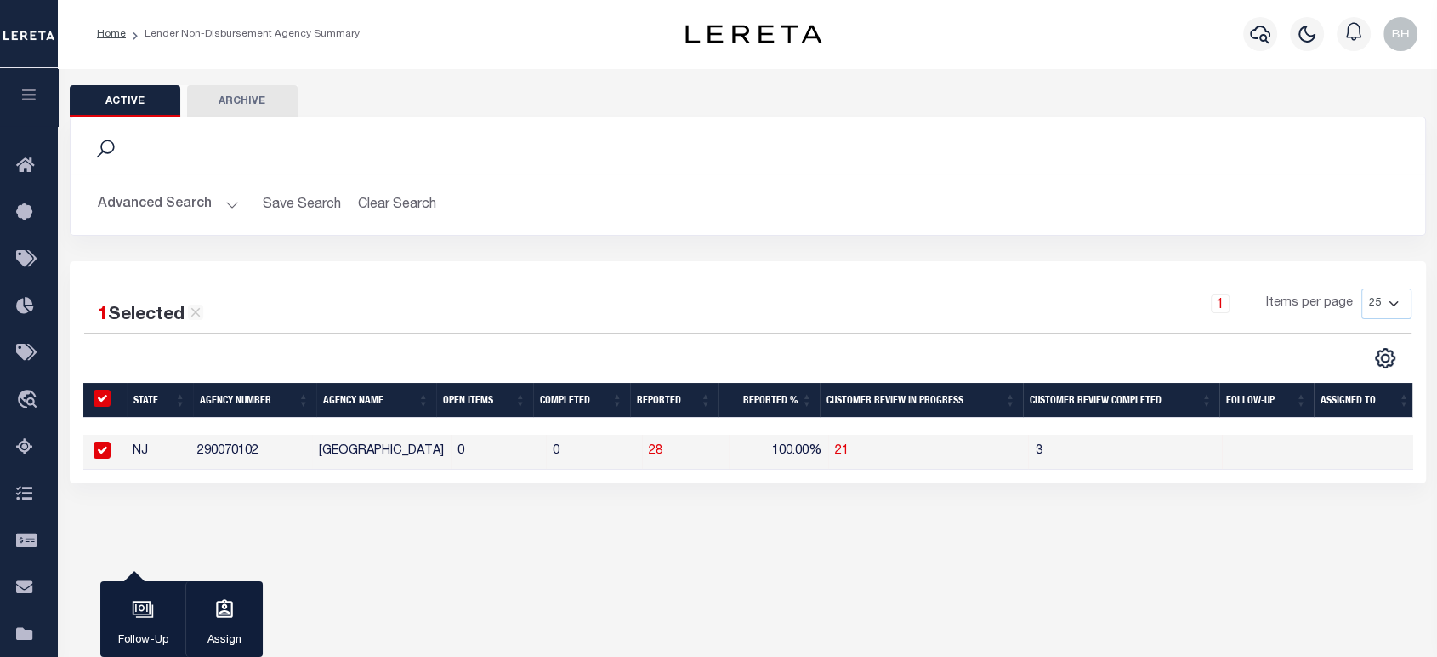
click at [184, 208] on button "Advanced Search" at bounding box center [168, 204] width 141 height 33
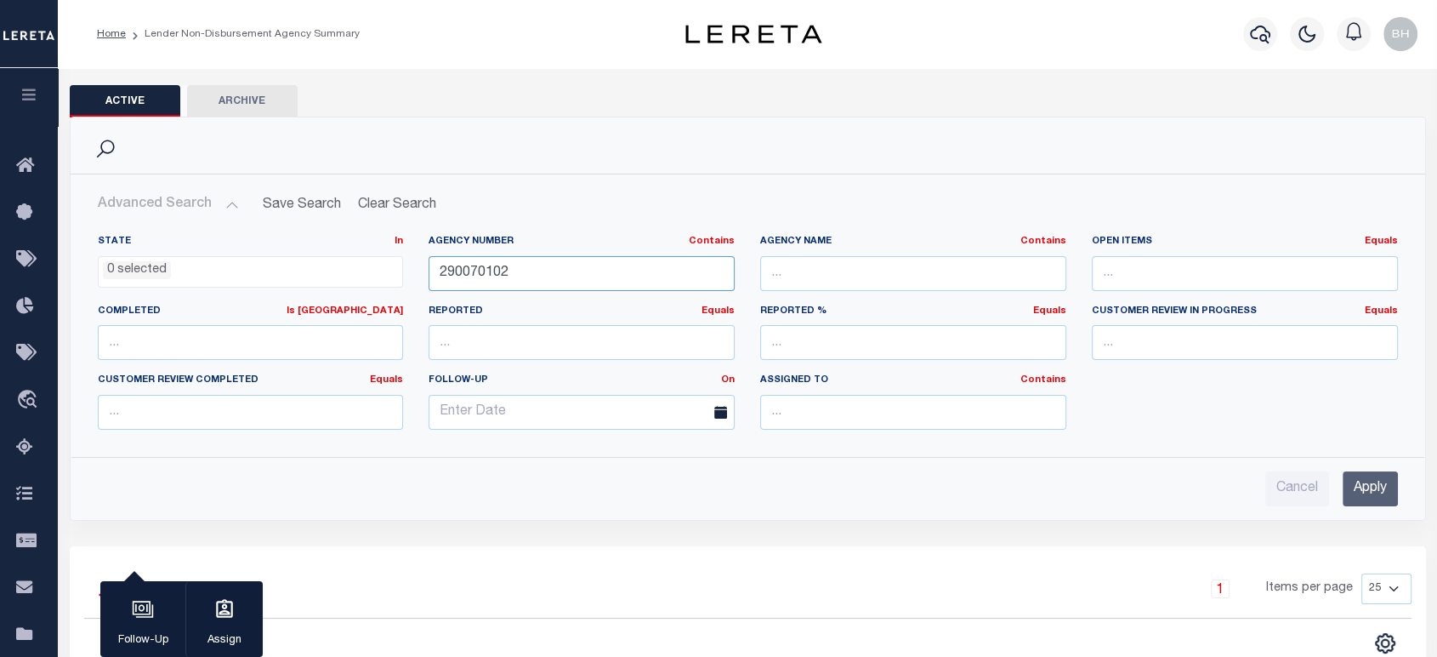
drag, startPoint x: 519, startPoint y: 272, endPoint x: 347, endPoint y: 280, distance: 172.0
click at [347, 280] on div "State In In AK AL AR AZ CA CO CT DC DE FL GA GU HI IA ID IL IN KS KY LA MA MD M…" at bounding box center [748, 339] width 1326 height 208
paste input "457302300"
type input "457302300"
click at [1354, 492] on input "Apply" at bounding box center [1370, 488] width 55 height 35
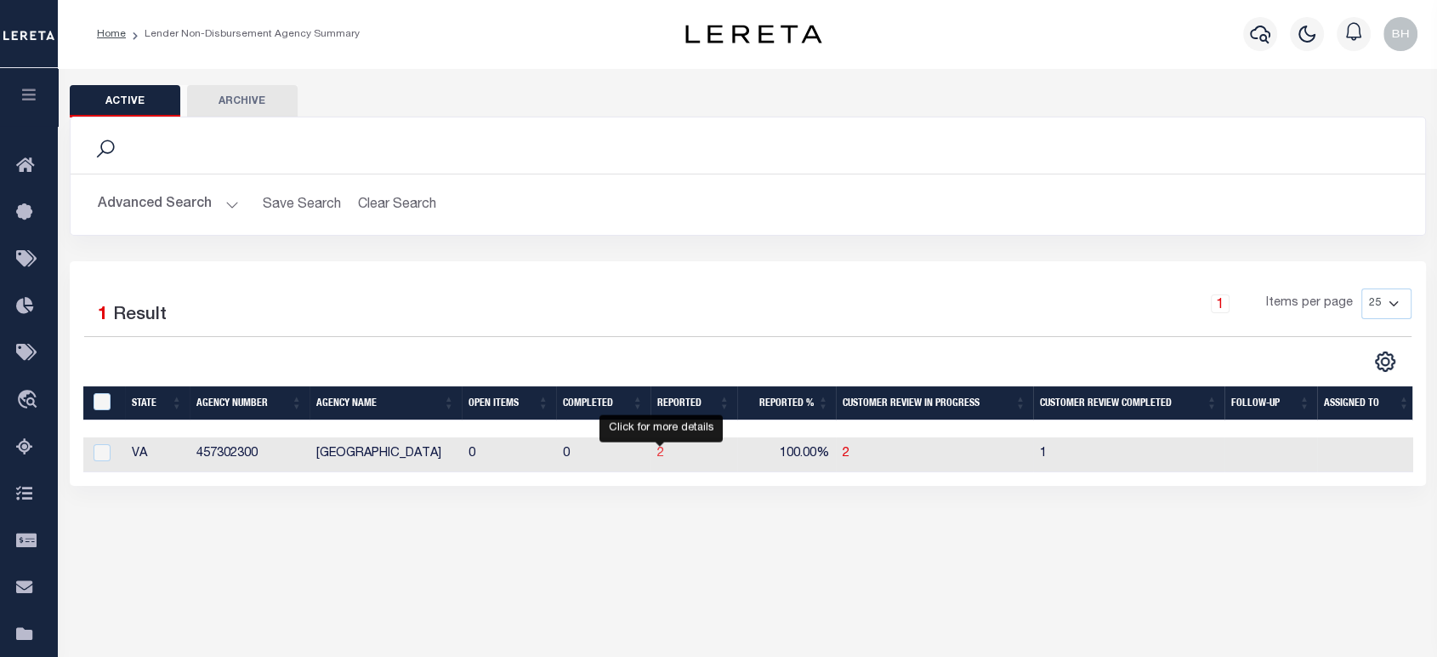
click at [661, 453] on span "2" at bounding box center [660, 453] width 7 height 12
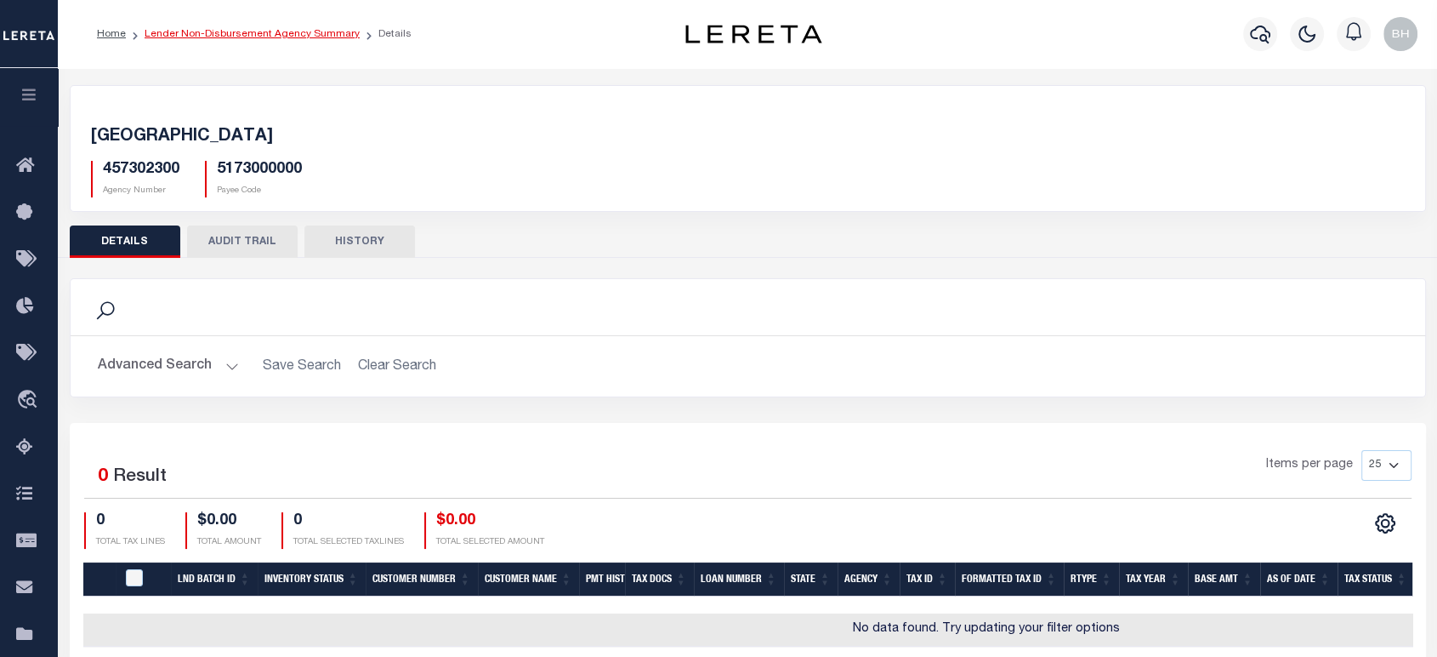
click at [334, 37] on link "Lender Non-Disbursement Agency Summary" at bounding box center [252, 34] width 215 height 10
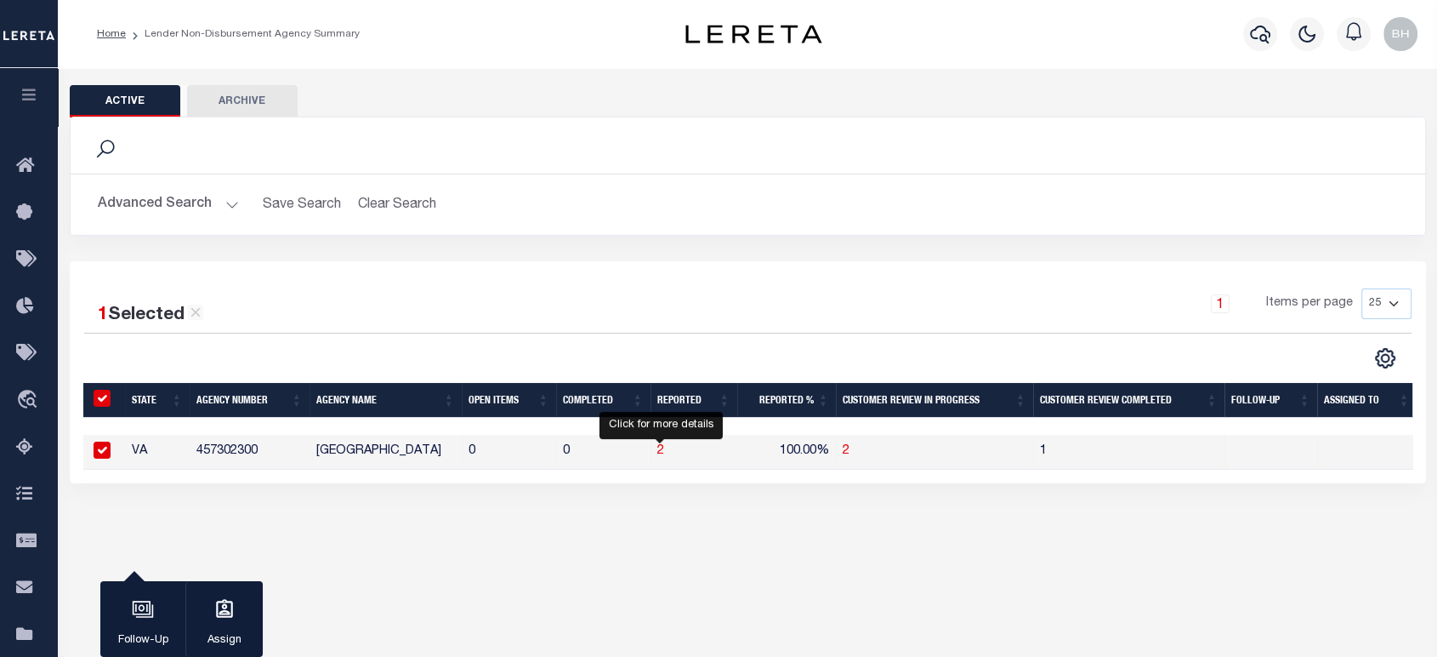
click at [663, 454] on span "2" at bounding box center [660, 451] width 7 height 12
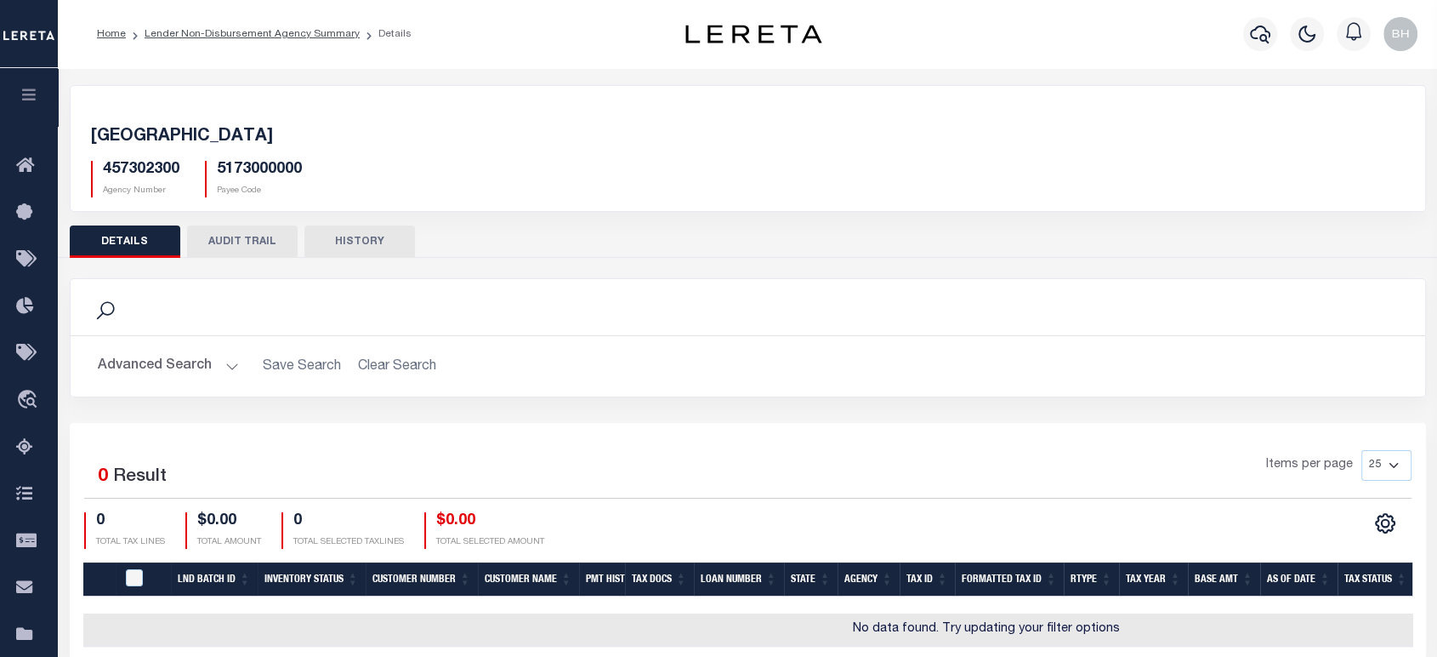
scroll to position [245, 0]
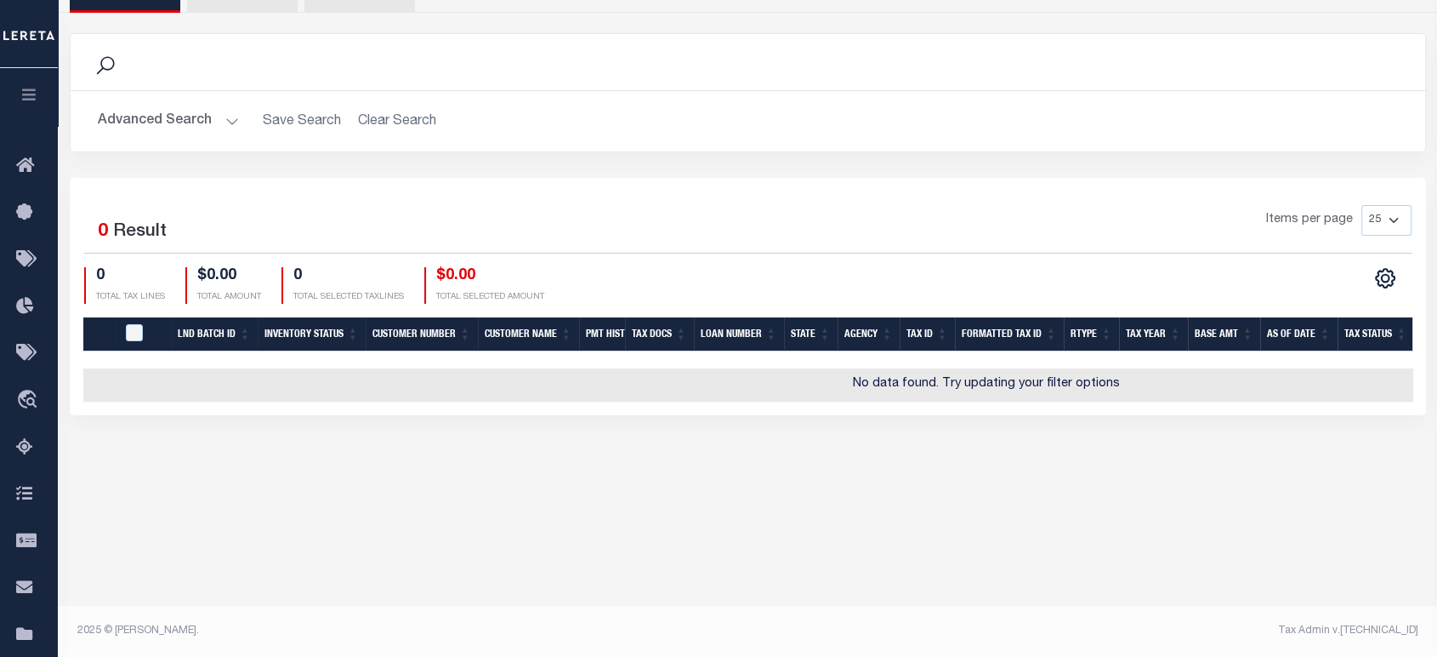
click at [211, 116] on button "Advanced Search" at bounding box center [168, 121] width 141 height 33
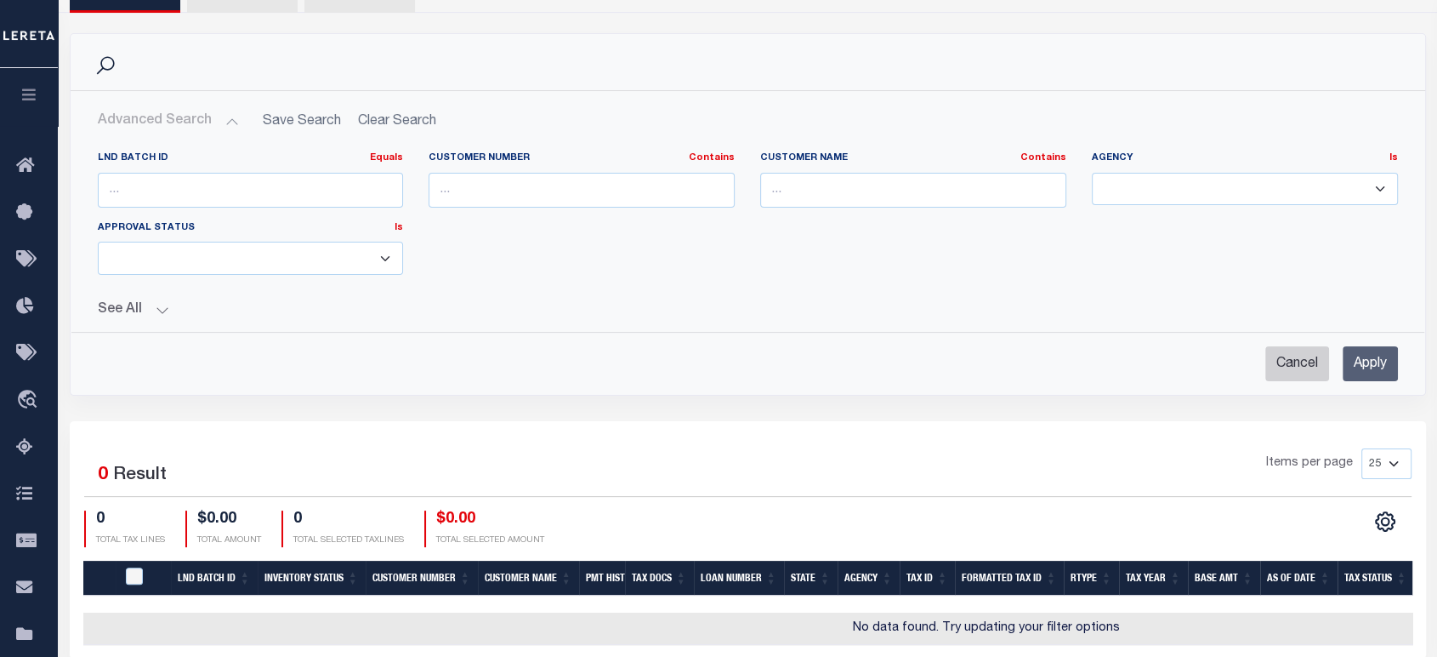
click at [1278, 362] on input "Cancel" at bounding box center [1298, 363] width 64 height 35
checkbox input "true"
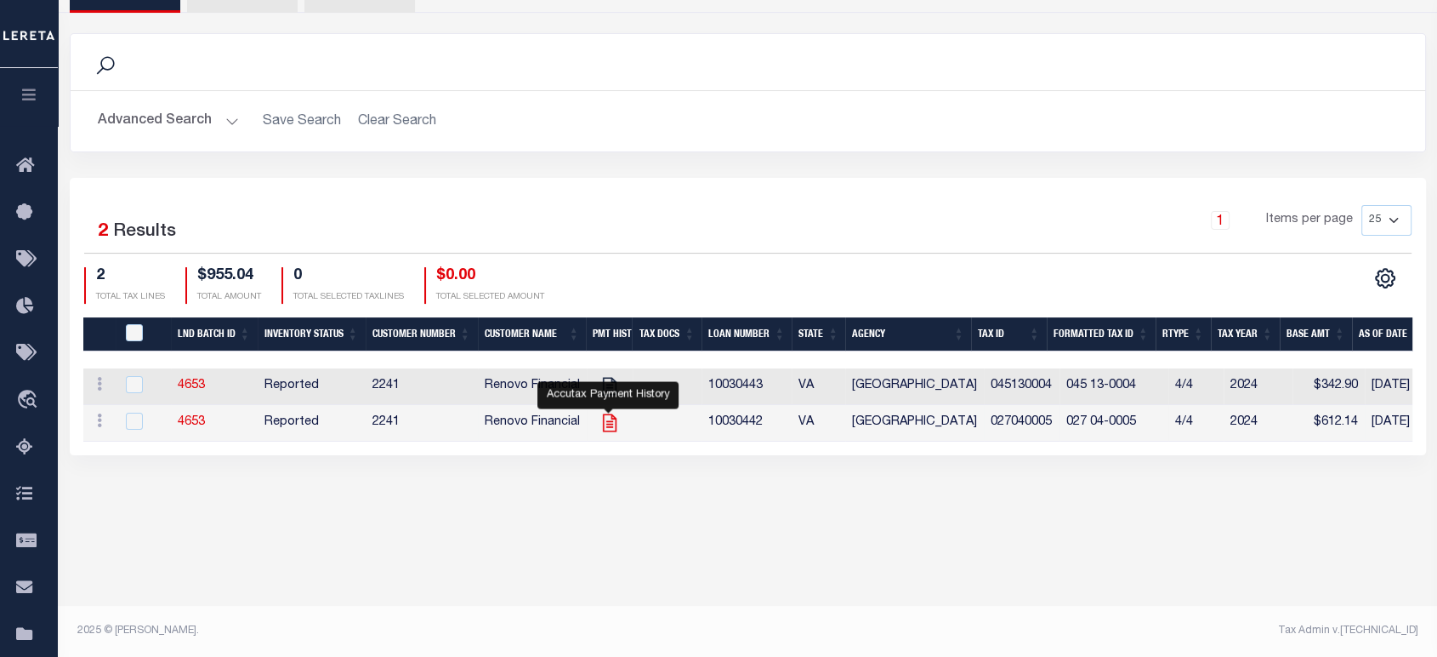
click at [609, 422] on icon at bounding box center [609, 423] width 14 height 18
checkbox input "false"
checkbox input "true"
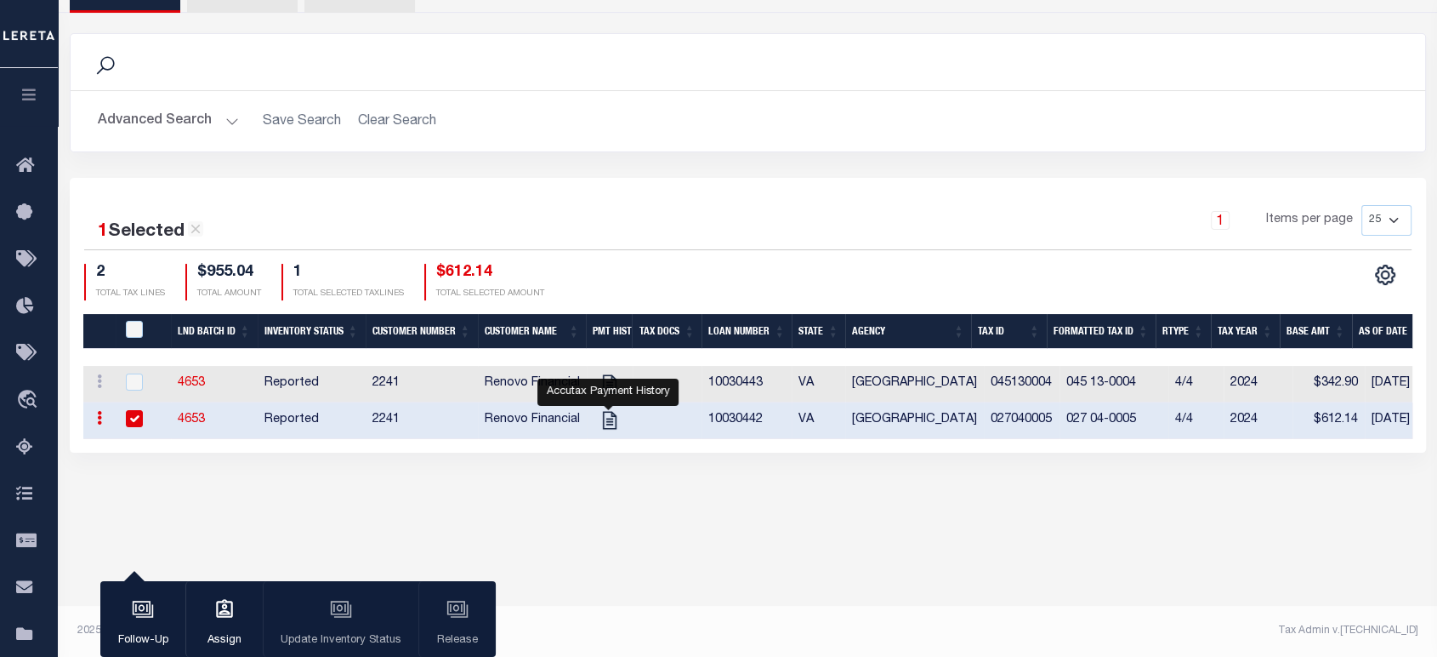
scroll to position [0, 0]
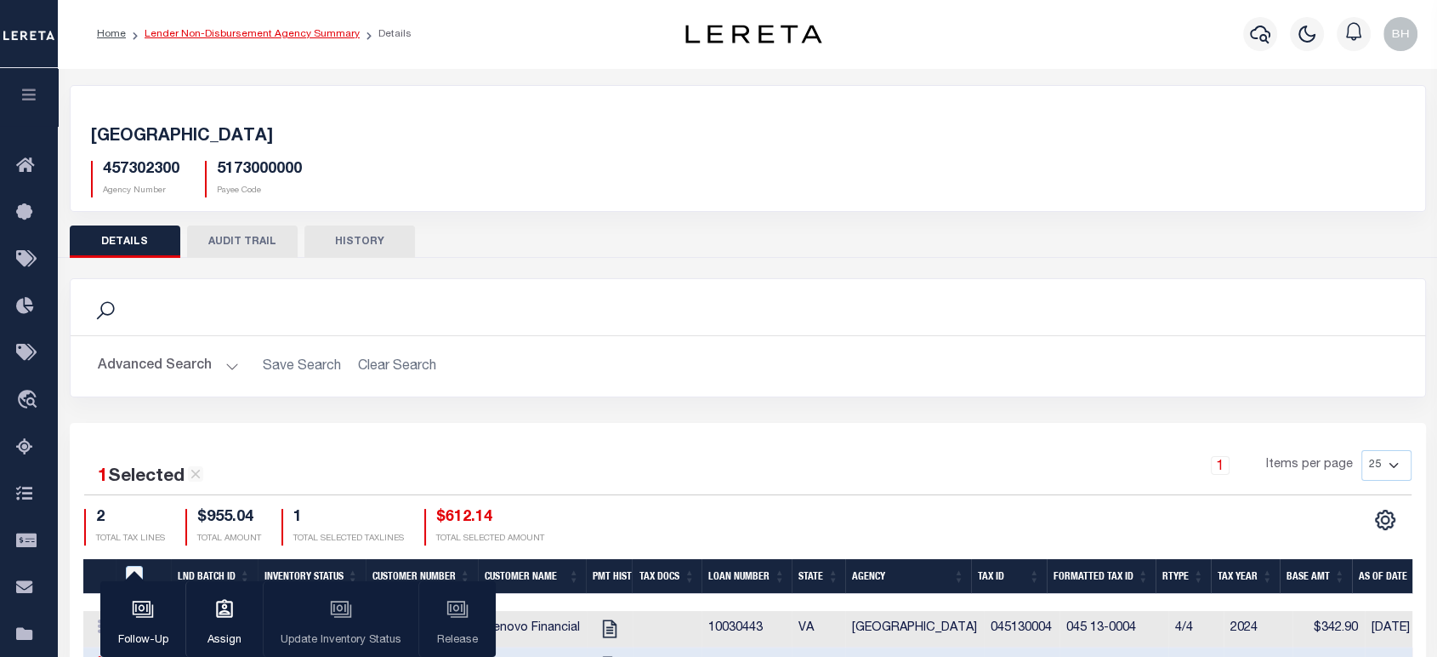
click at [247, 30] on link "Lender Non-Disbursement Agency Summary" at bounding box center [252, 34] width 215 height 10
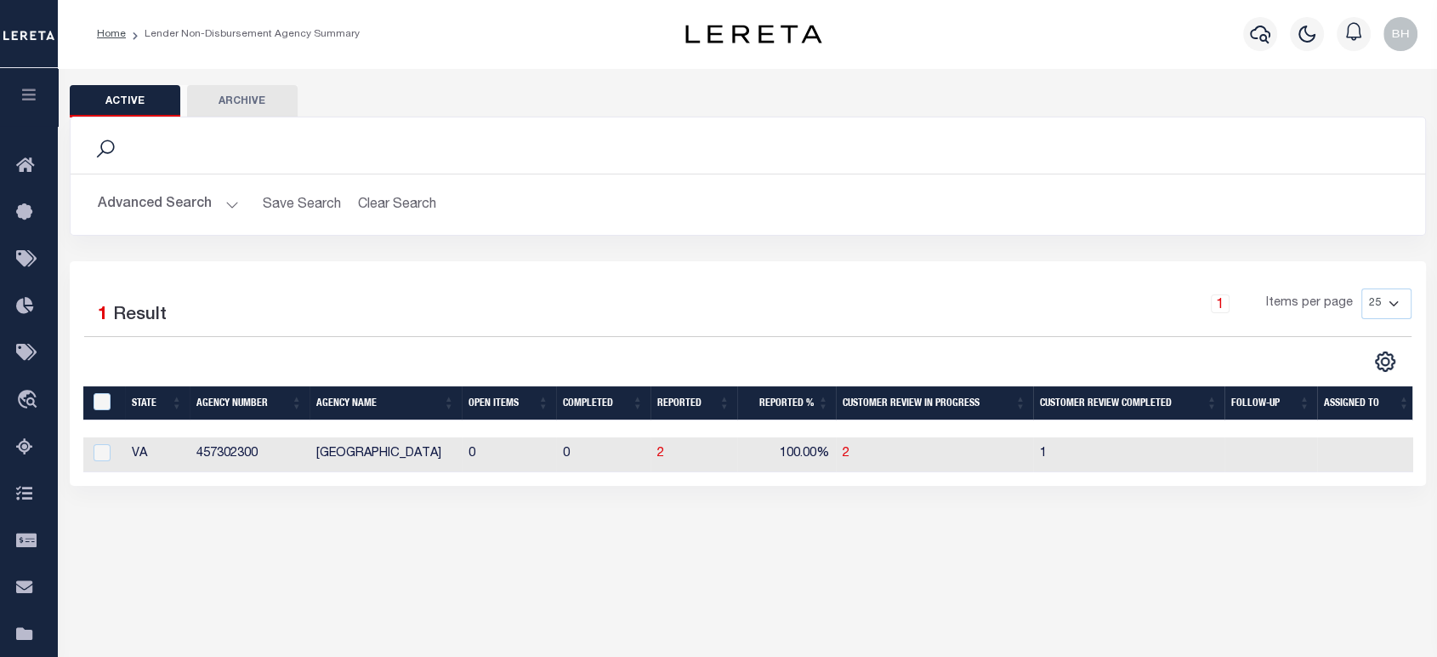
click at [205, 202] on button "Advanced Search" at bounding box center [168, 204] width 141 height 33
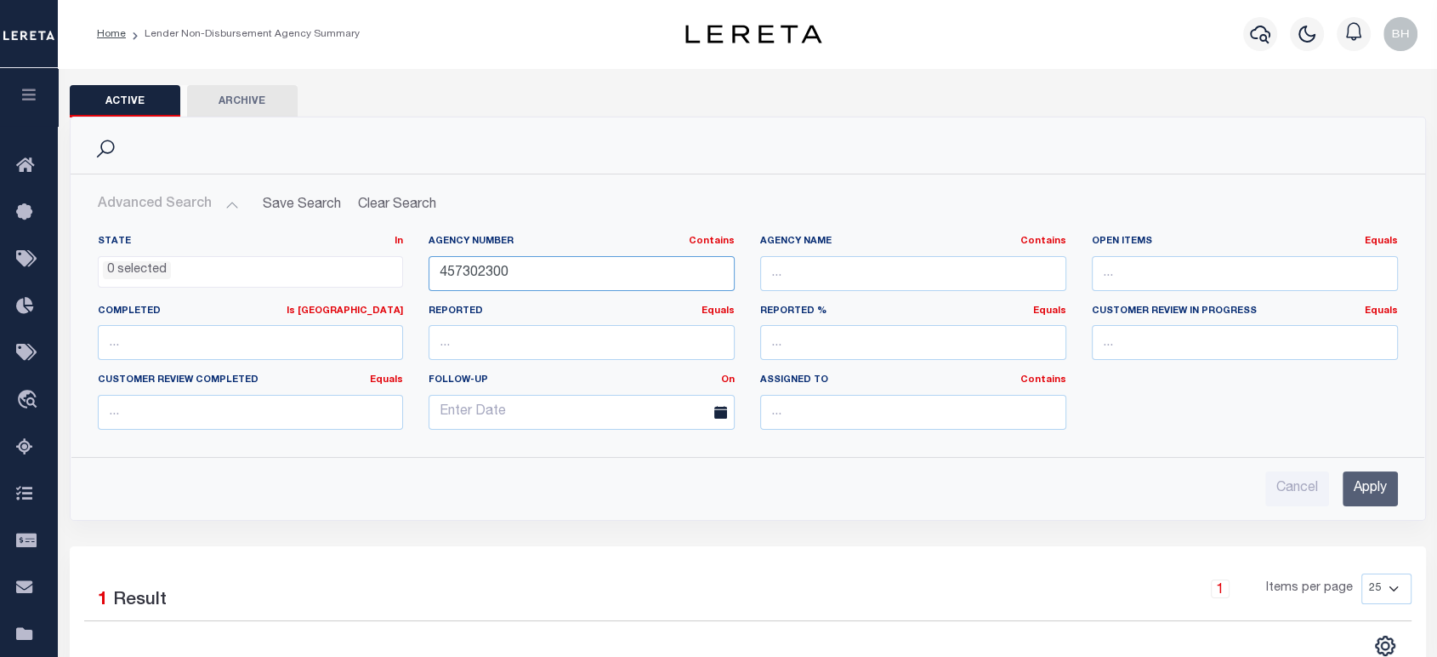
drag, startPoint x: 521, startPoint y: 267, endPoint x: 333, endPoint y: 300, distance: 190.9
click at [333, 299] on div "State In In AK AL AR AZ CA CO CT DC DE FL GA GU HI IA ID IL IN KS KY LA MA MD M…" at bounding box center [748, 339] width 1326 height 208
paste input "310600105"
type input "310600105"
click at [1366, 487] on input "Apply" at bounding box center [1370, 488] width 55 height 35
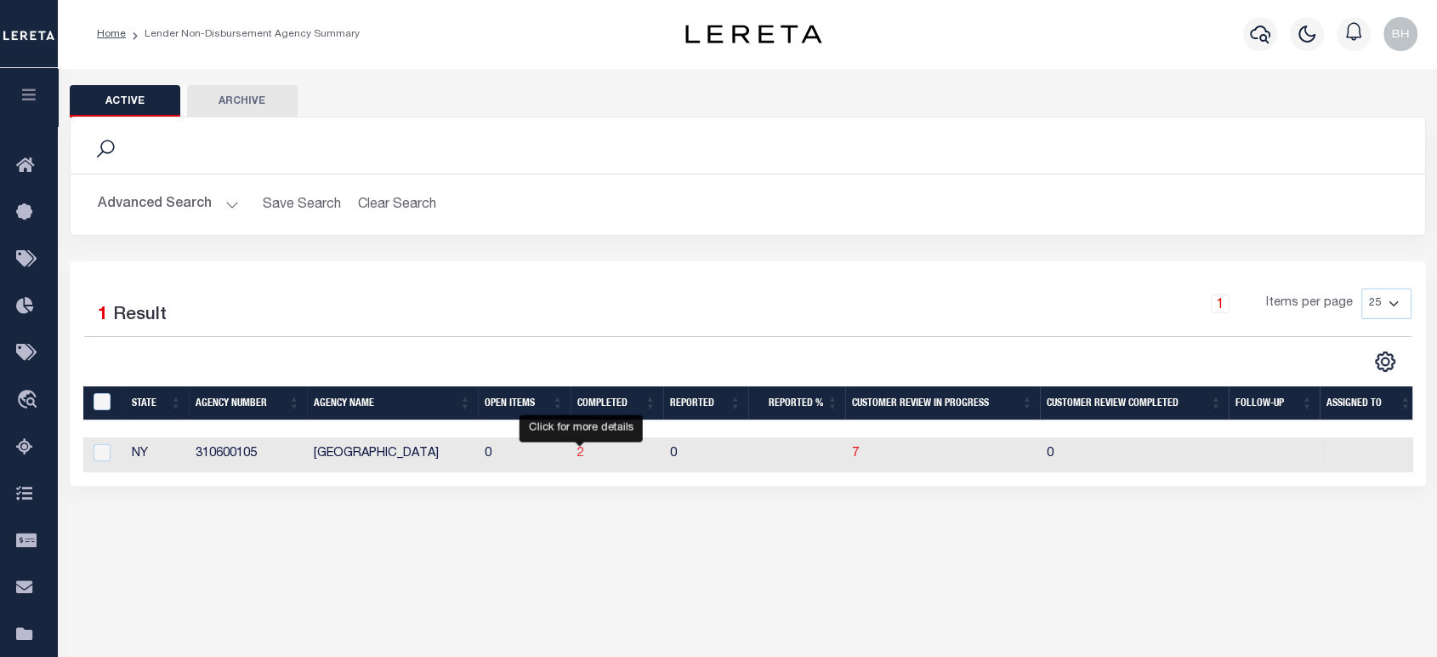
click at [579, 455] on span "2" at bounding box center [581, 453] width 7 height 12
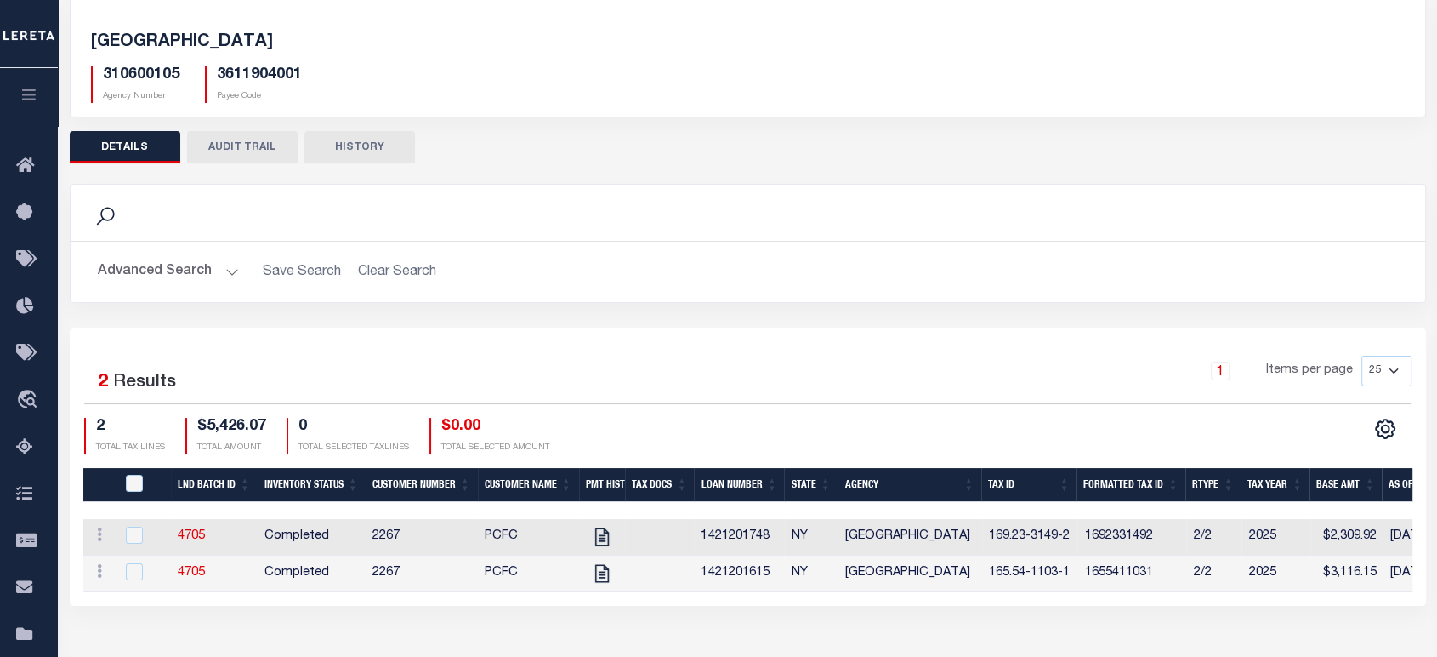
scroll to position [245, 0]
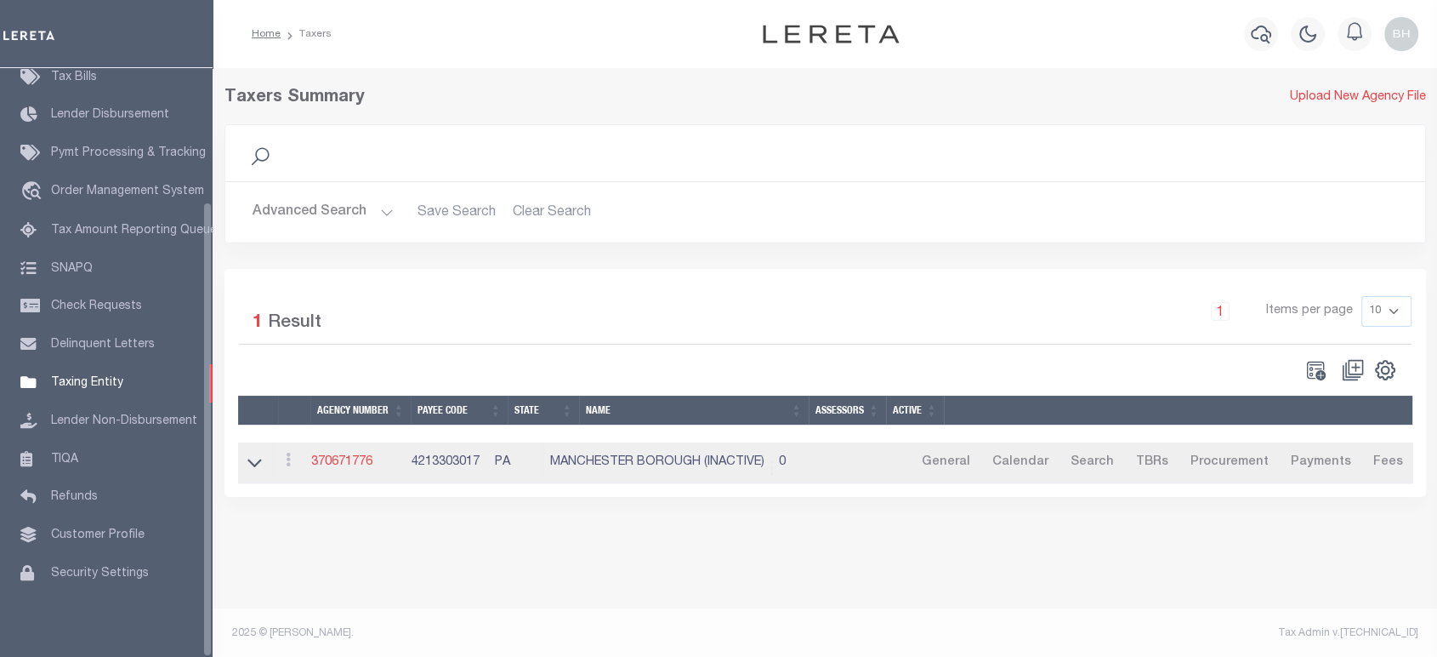
scroll to position [173, 0]
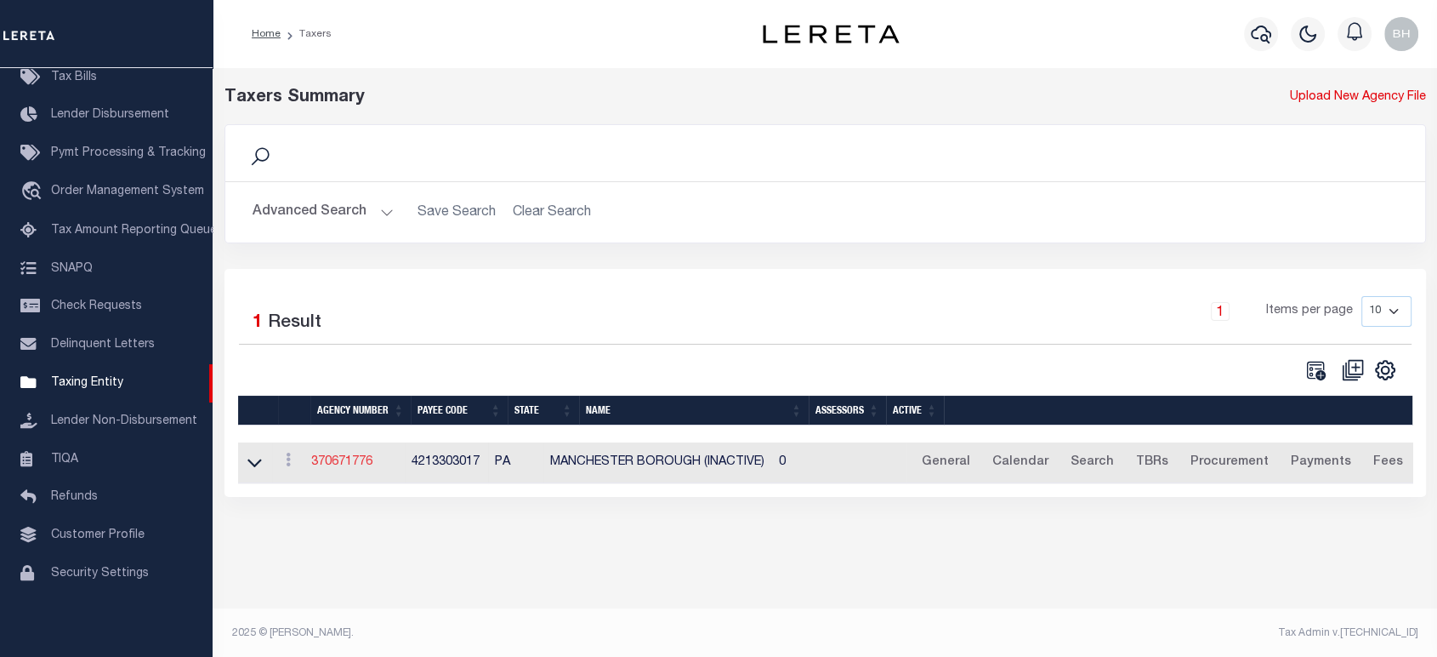
click at [349, 461] on link "370671776" at bounding box center [341, 462] width 61 height 12
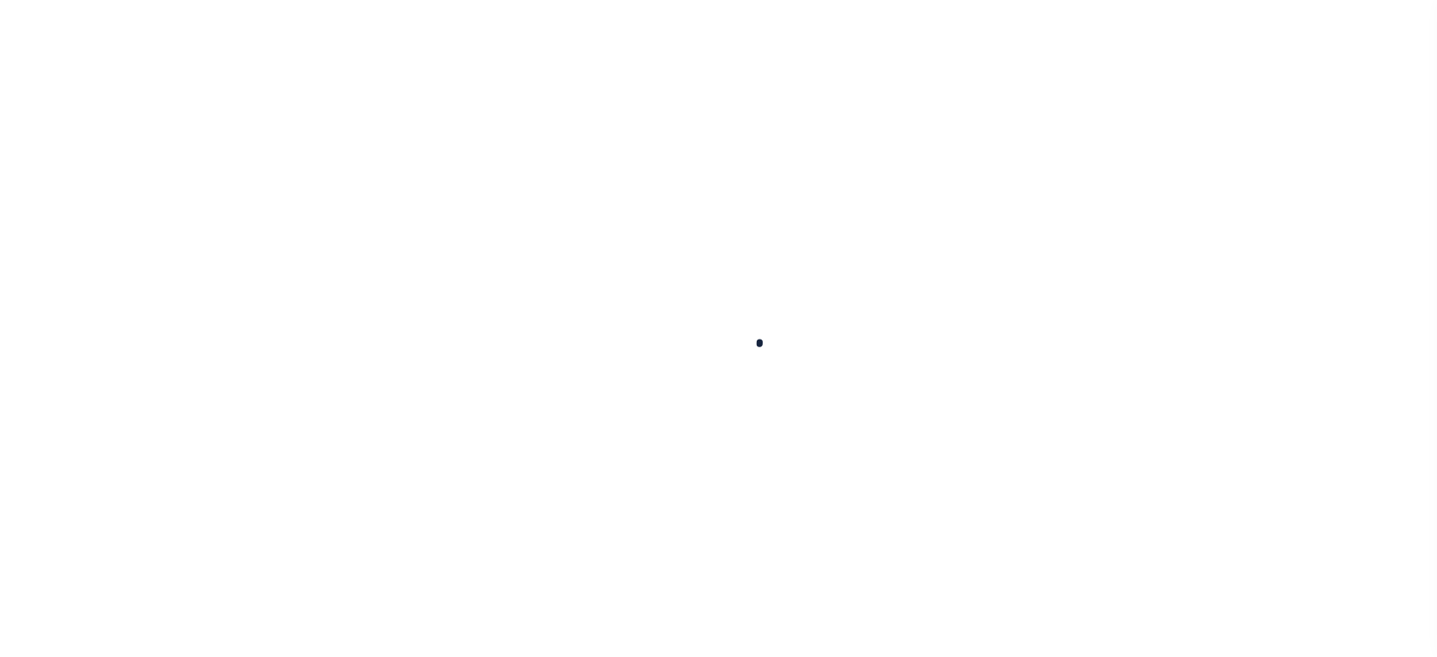
select select
checkbox input "false"
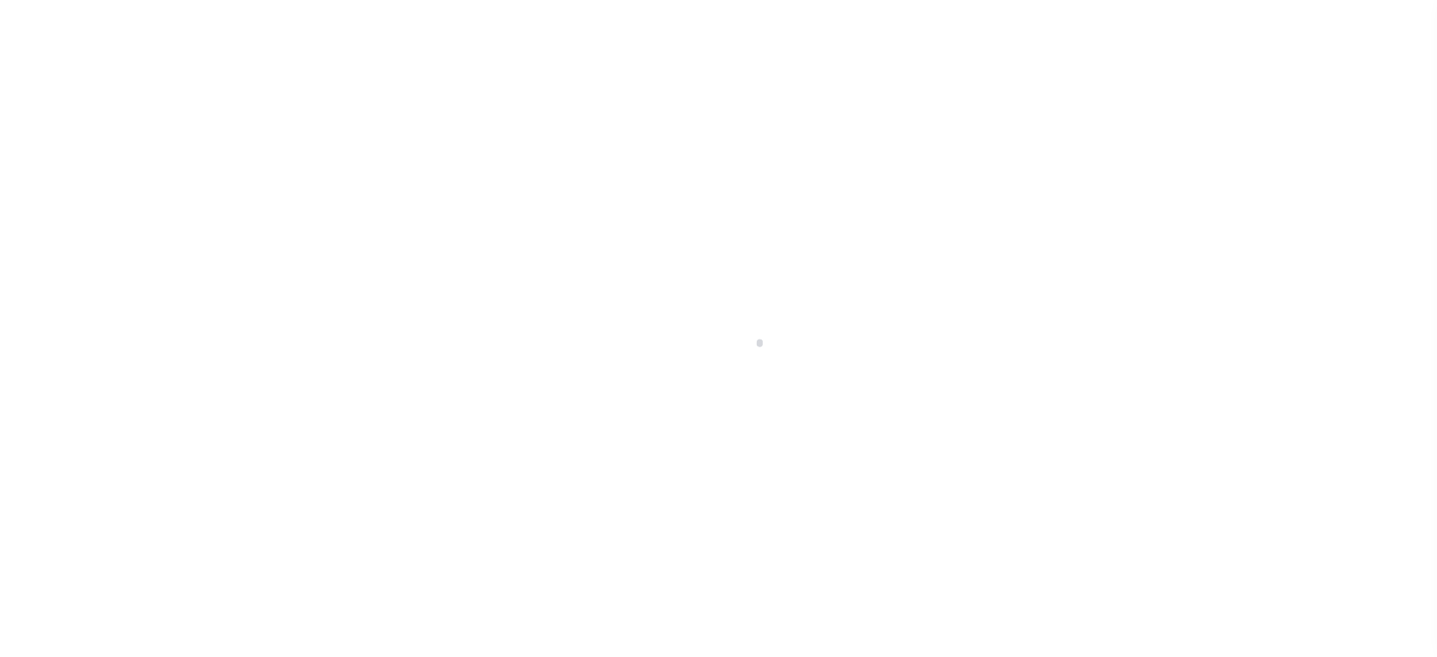
checkbox input "false"
type input "4213303017"
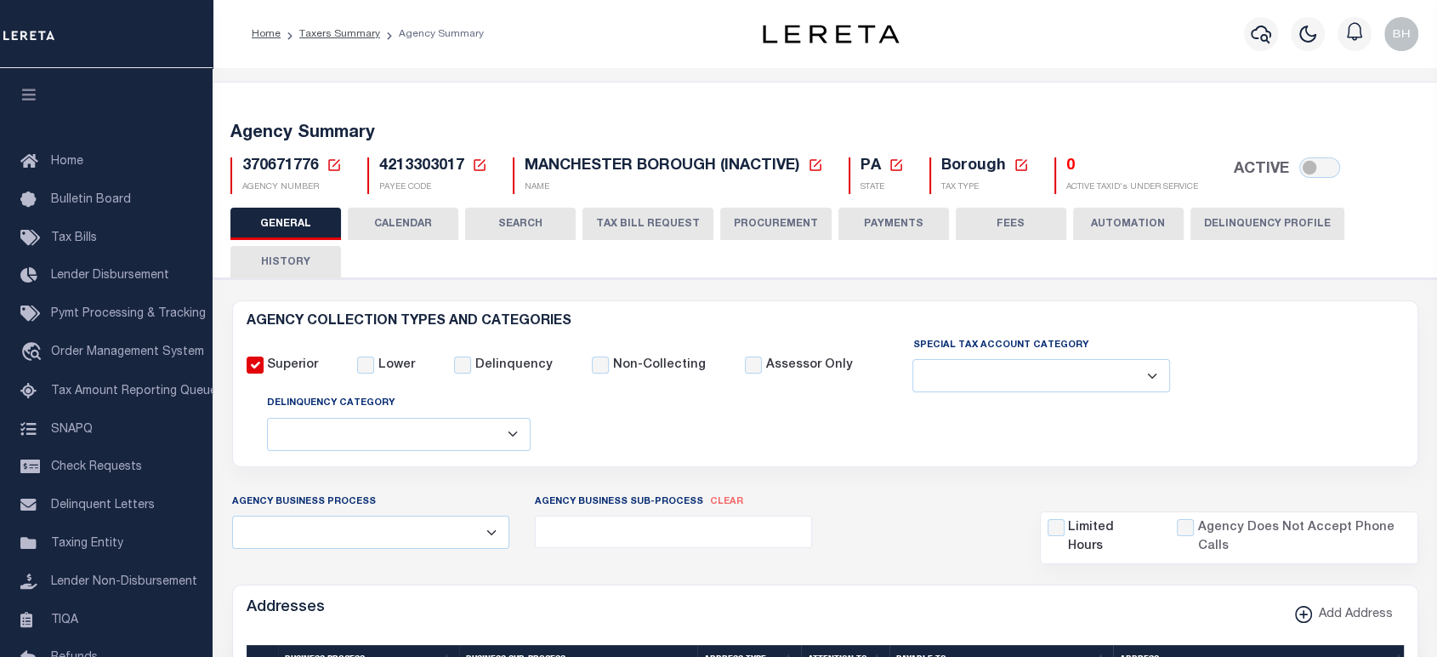
click at [408, 219] on button "CALENDAR" at bounding box center [403, 224] width 111 height 32
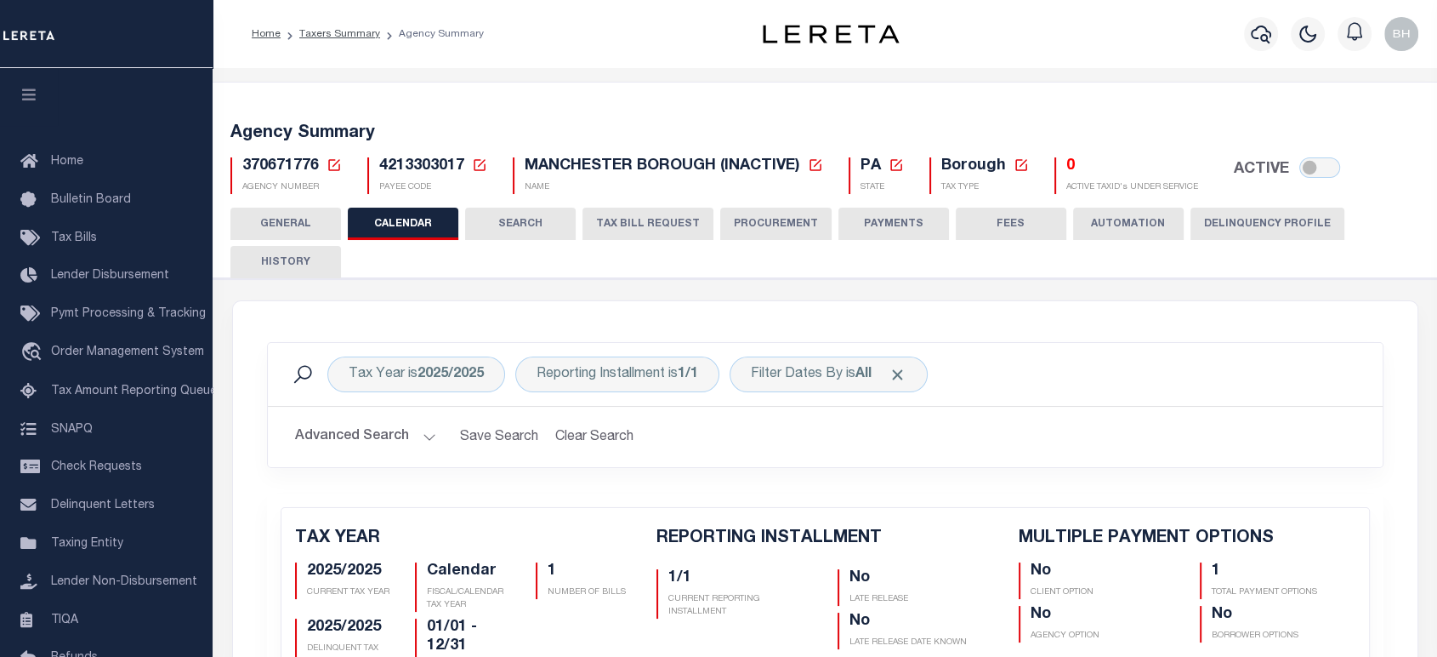
checkbox input "false"
type input "1"
drag, startPoint x: 536, startPoint y: 225, endPoint x: 626, endPoint y: 301, distance: 118.3
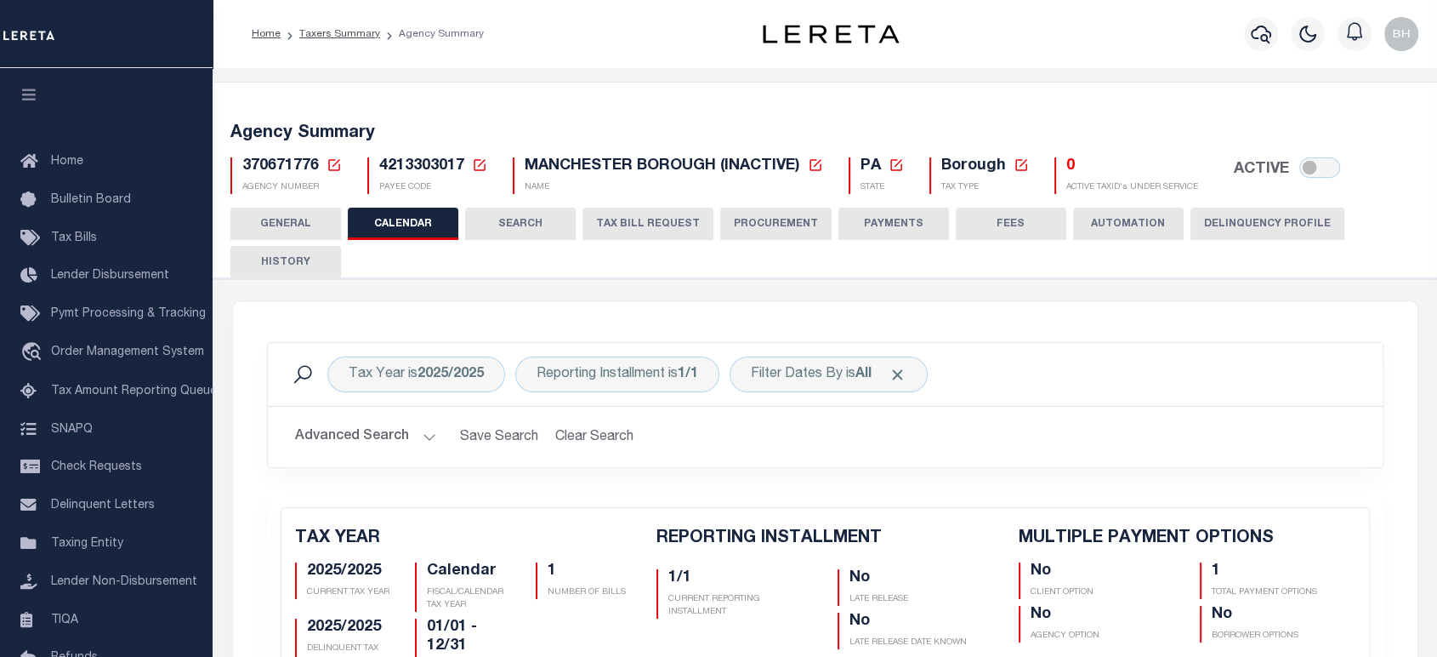
click at [536, 225] on button "SEARCH" at bounding box center [520, 224] width 111 height 32
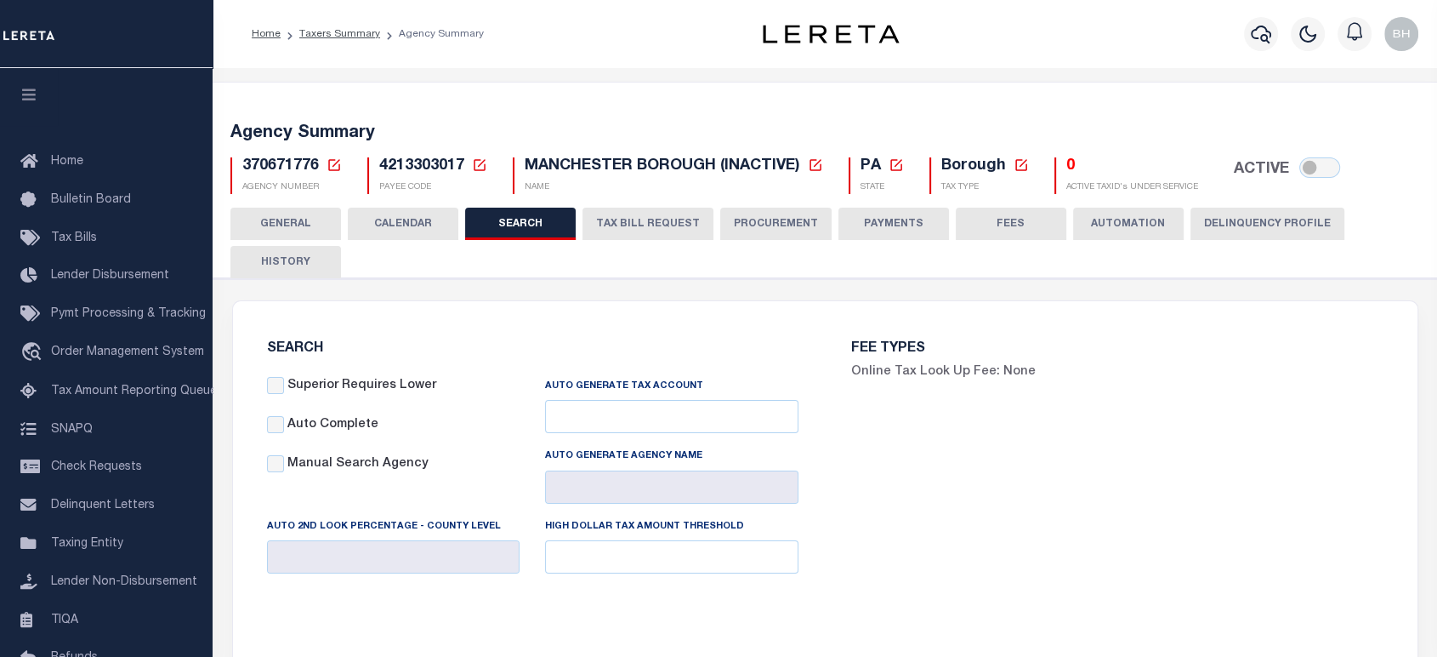
checkbox input "false"
type input "10000"
click at [287, 220] on button "GENERAL" at bounding box center [286, 224] width 111 height 32
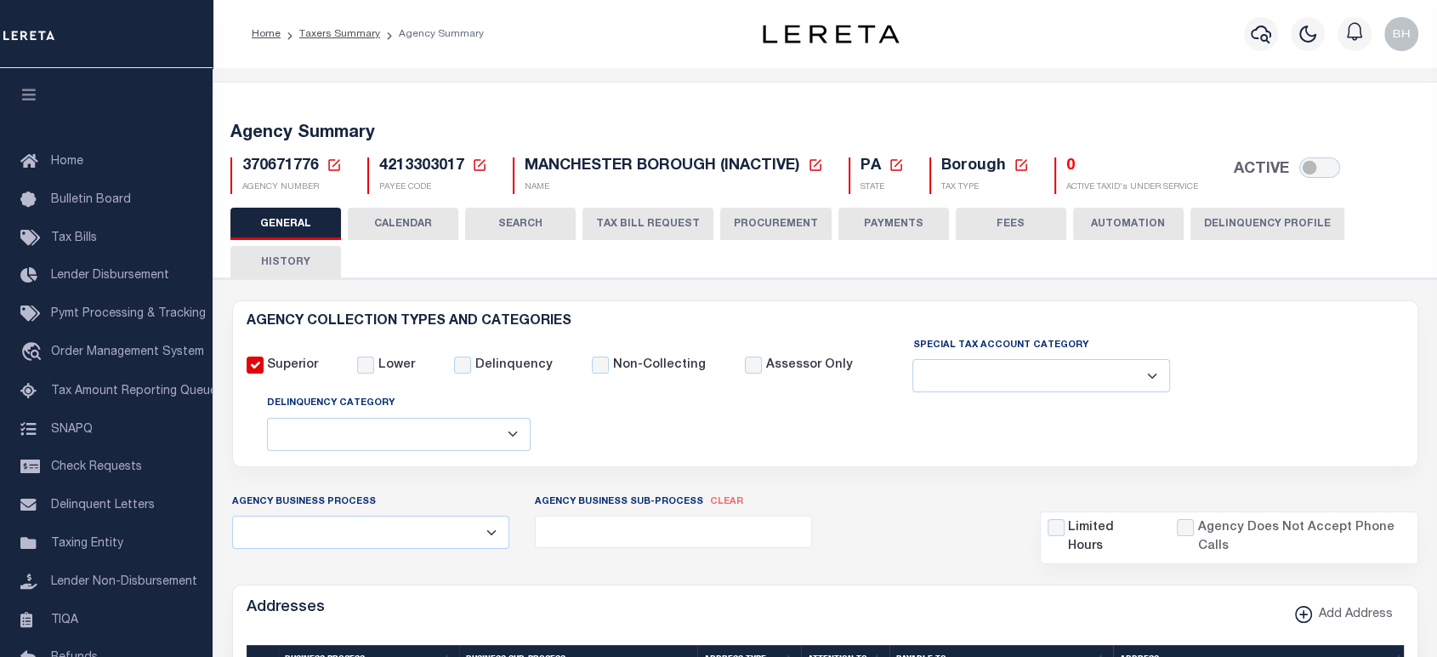
scroll to position [283, 0]
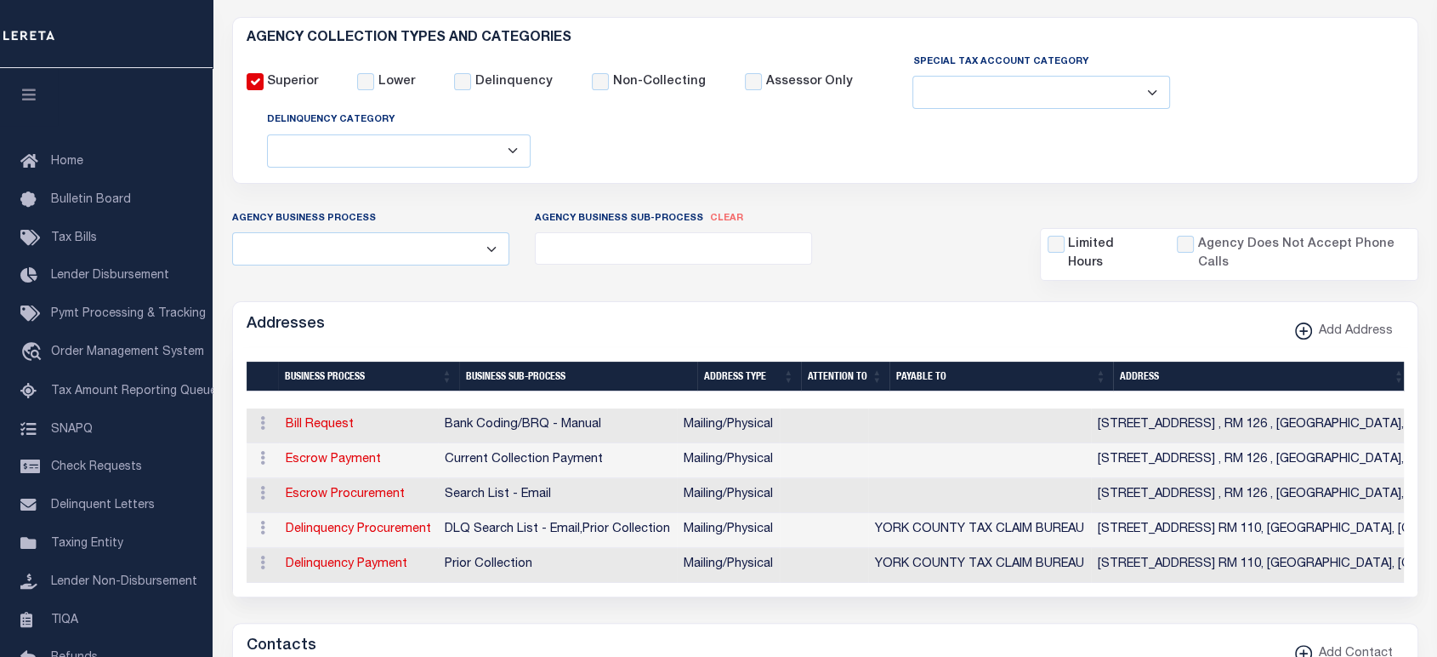
click at [509, 148] on select "Delinquent Lien Sale Agency Delinquent Relevied Agency Delinquent Run Off Agenc…" at bounding box center [399, 150] width 264 height 33
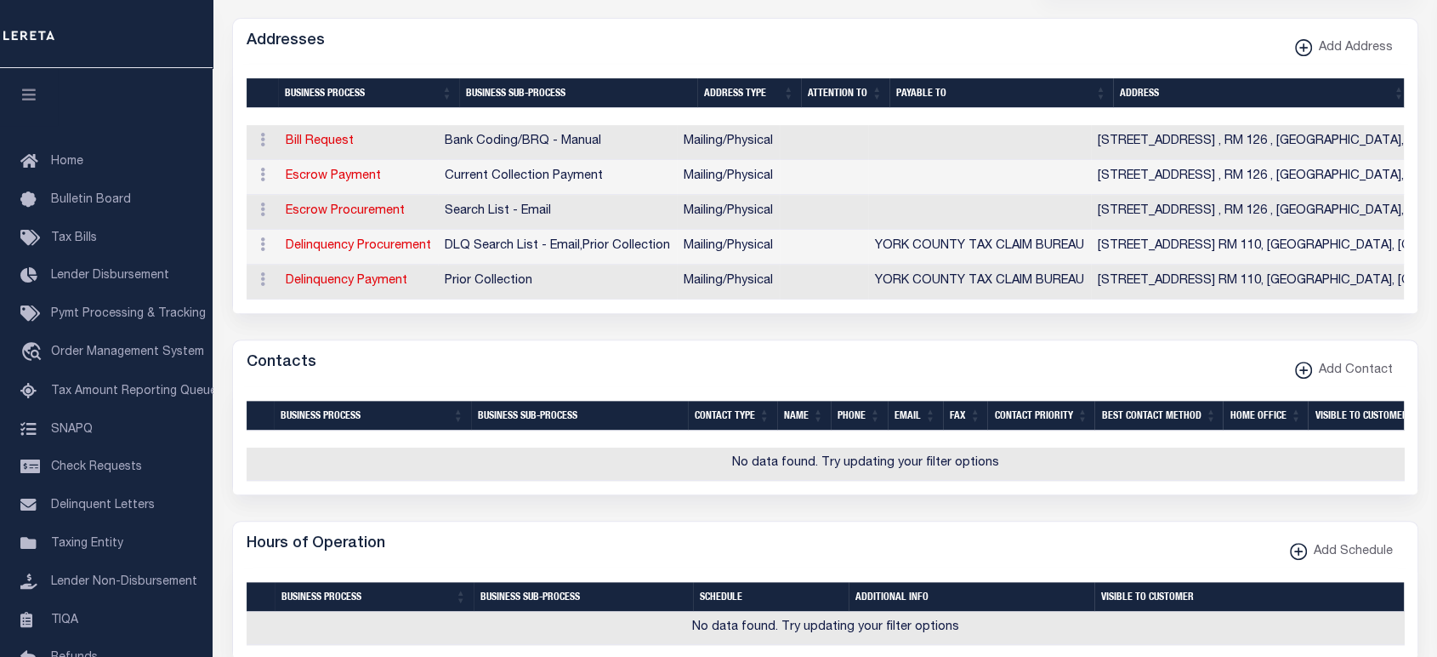
scroll to position [0, 0]
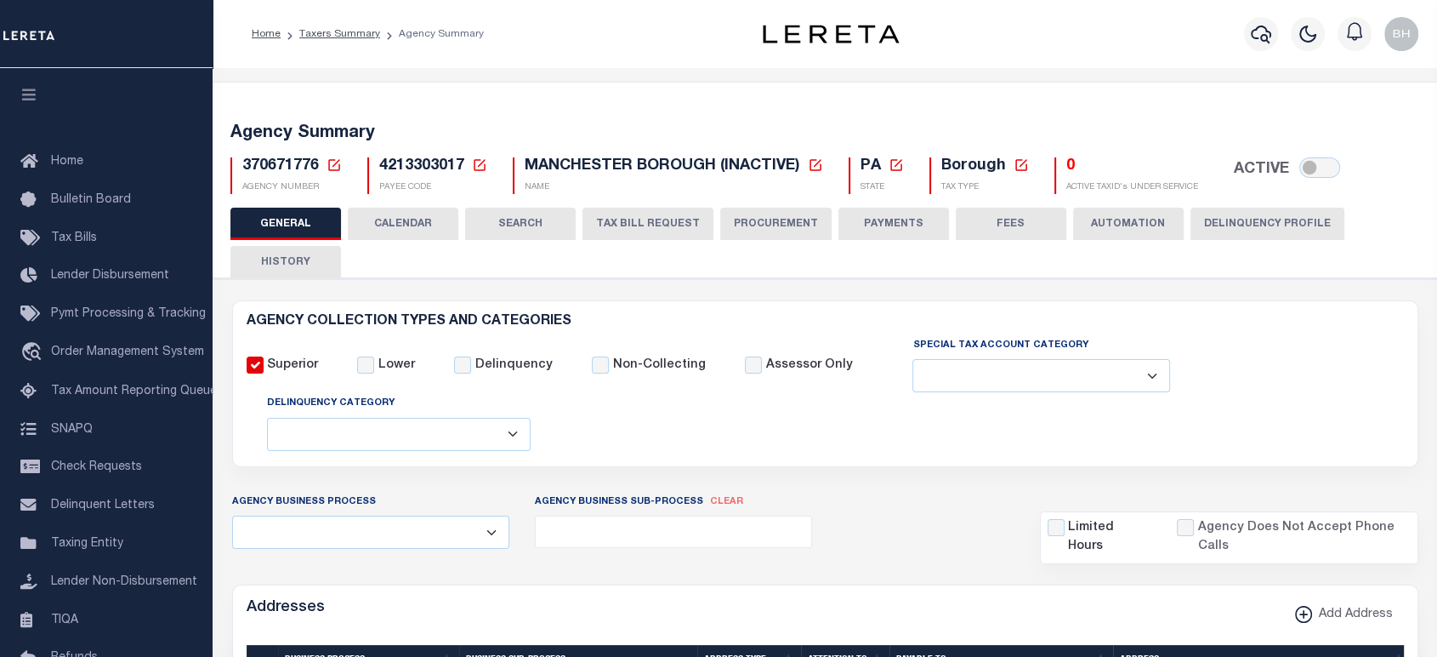
click at [408, 208] on button "CALENDAR" at bounding box center [403, 224] width 111 height 32
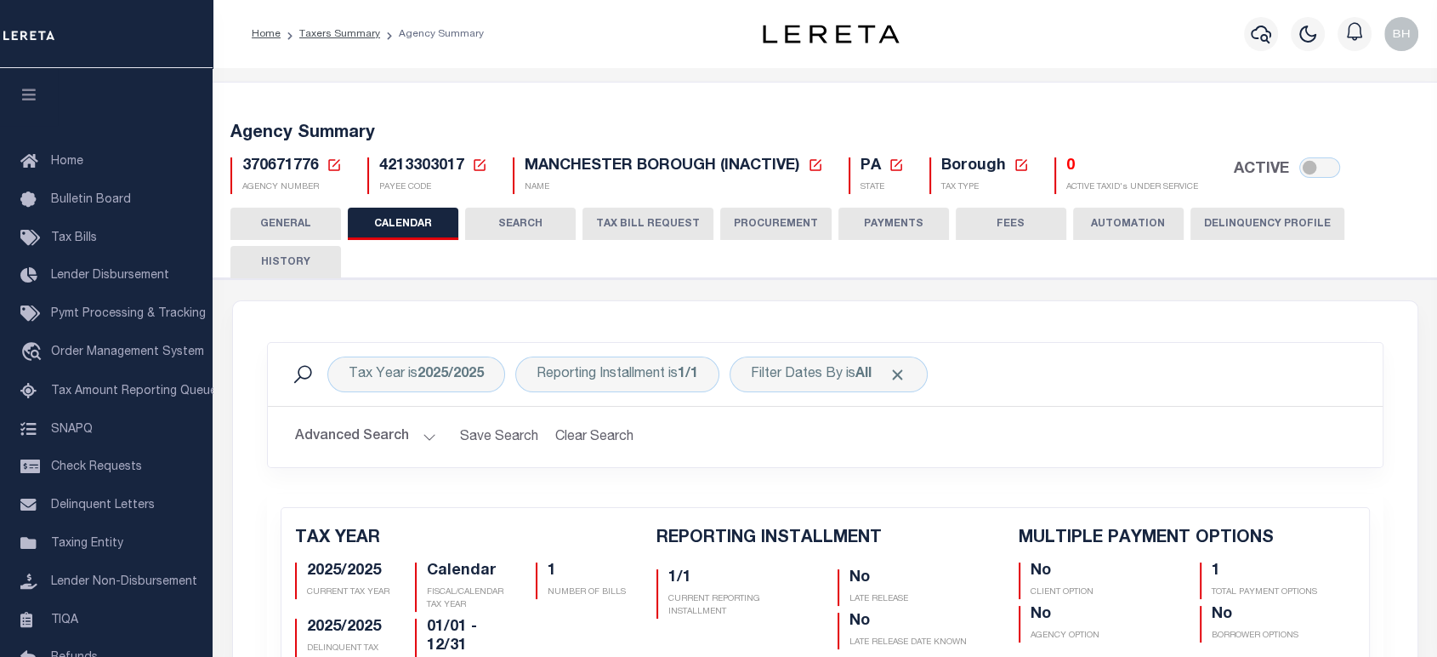
click at [512, 220] on button "SEARCH" at bounding box center [520, 224] width 111 height 32
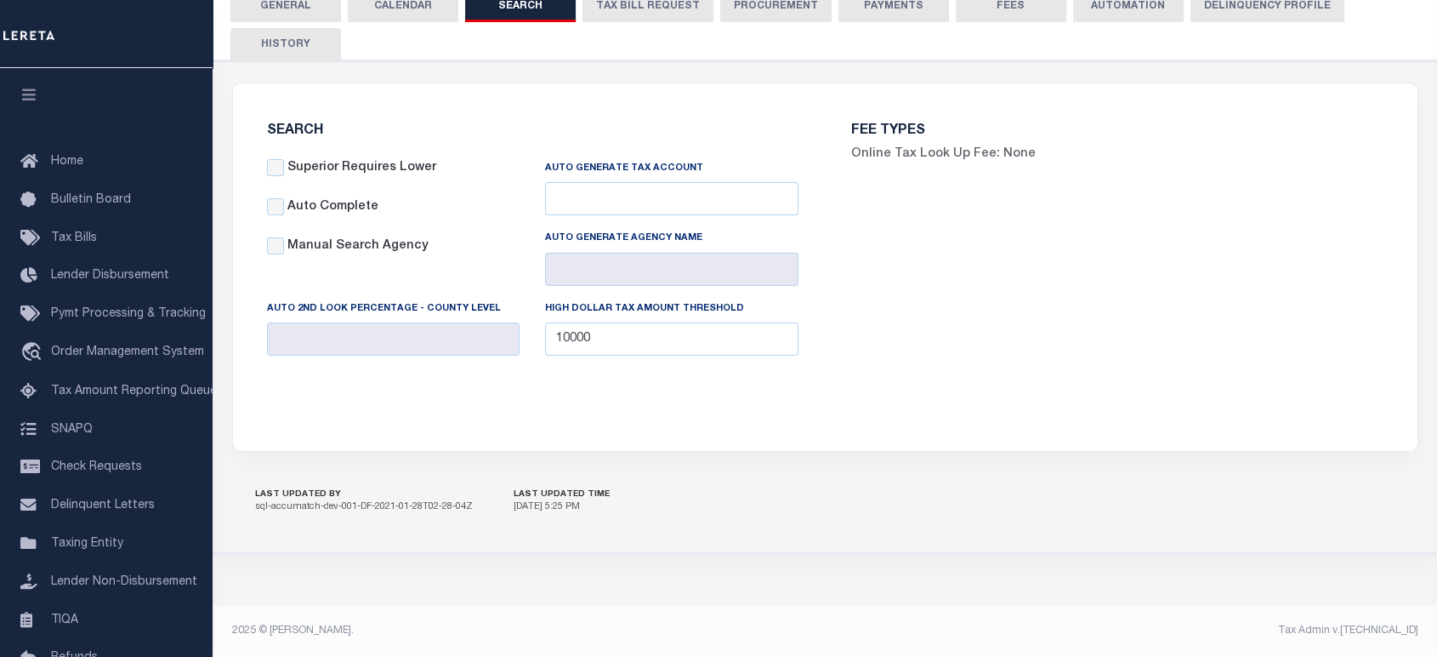
scroll to position [30, 0]
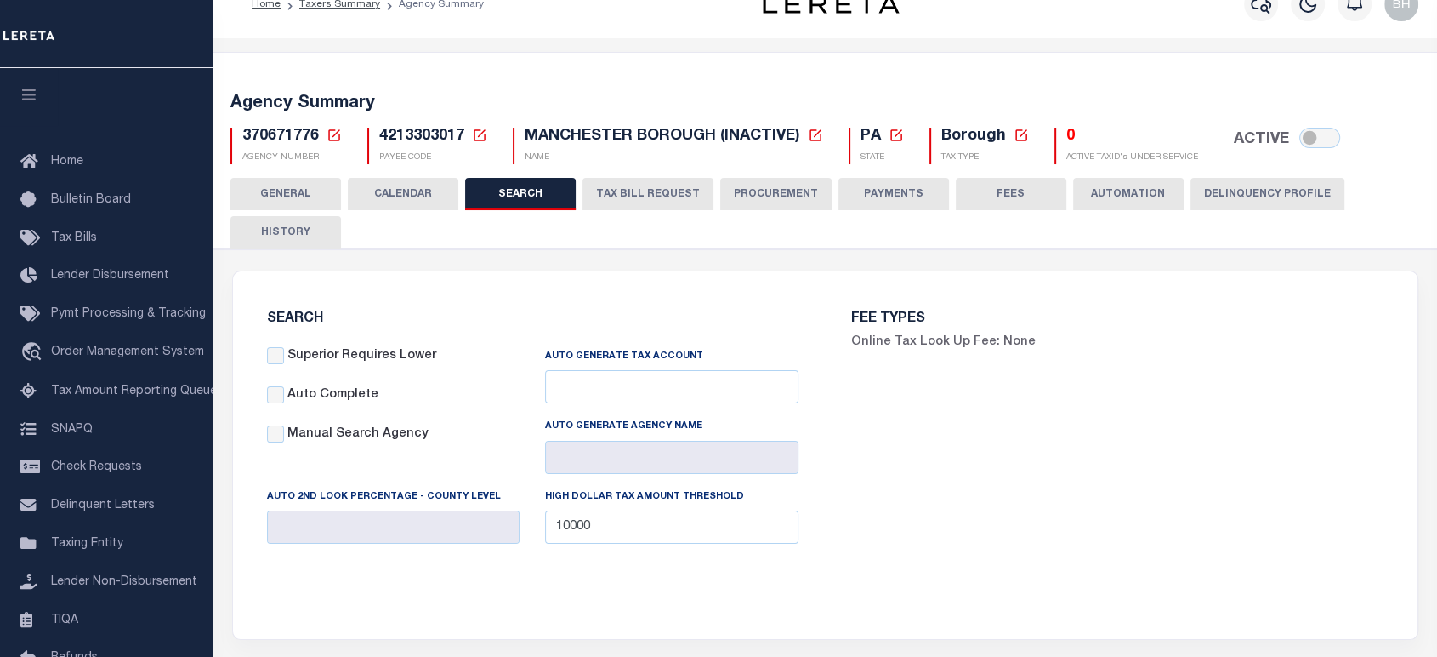
click at [613, 183] on button "TAX BILL REQUEST" at bounding box center [648, 194] width 131 height 32
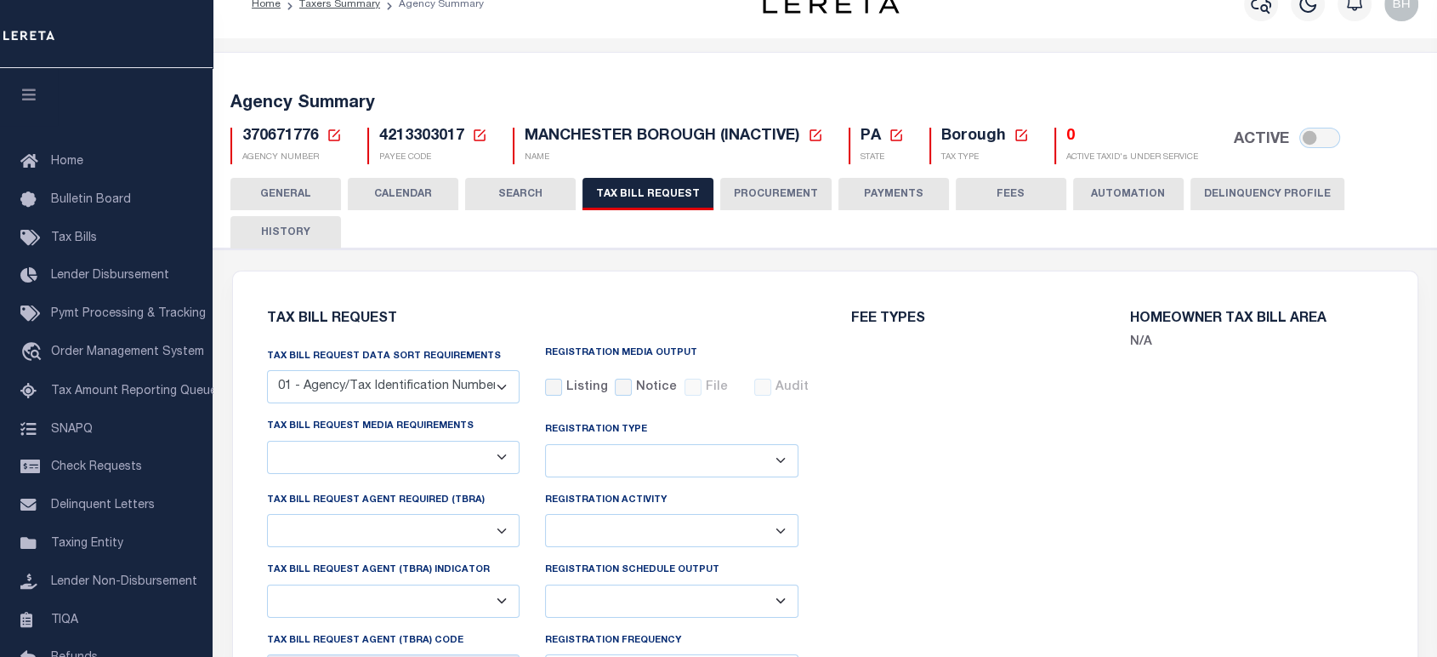
select select "29"
checkbox input "false"
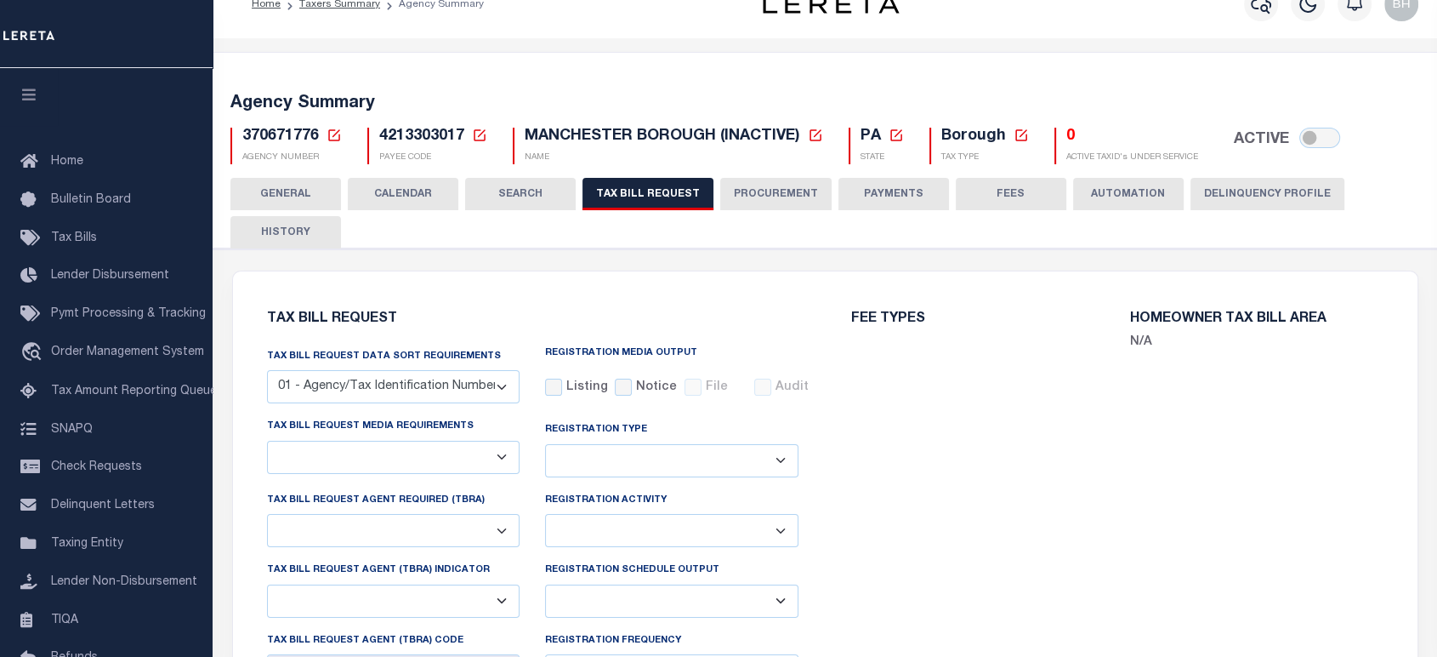
select select "20"
select select "false"
select select "15"
select select
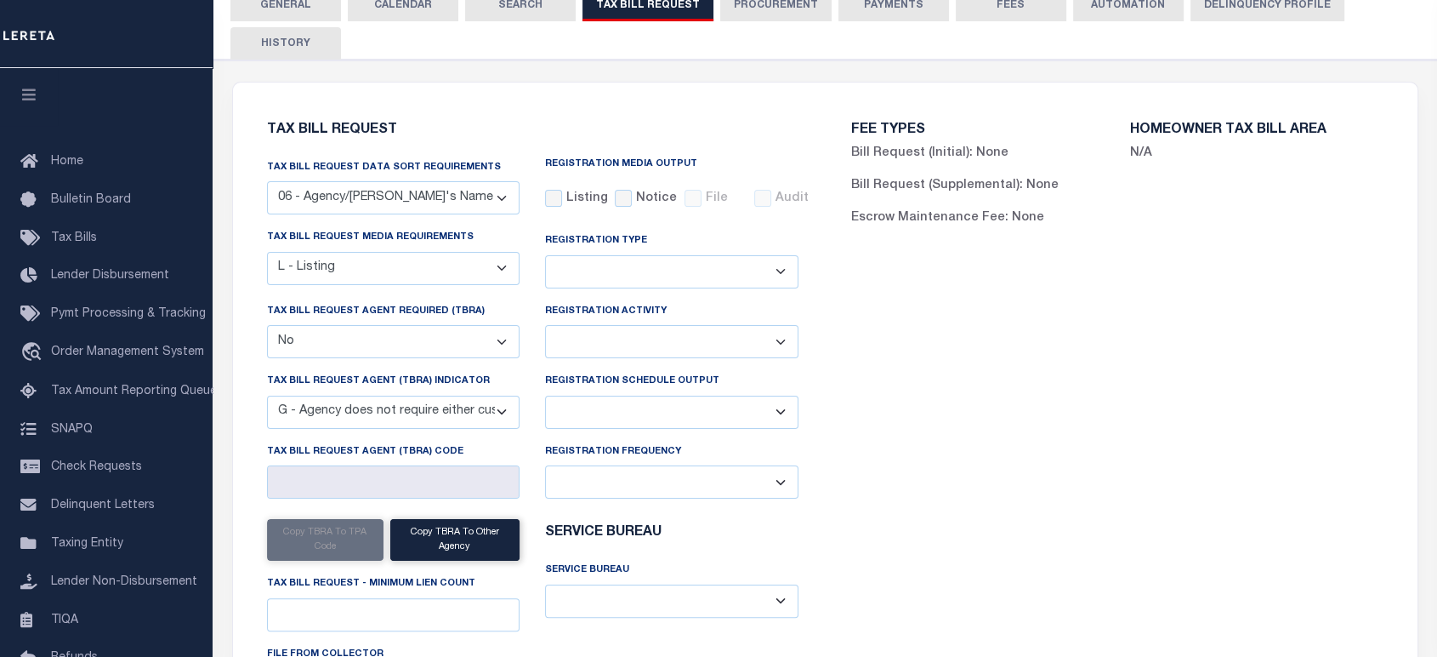
scroll to position [0, 0]
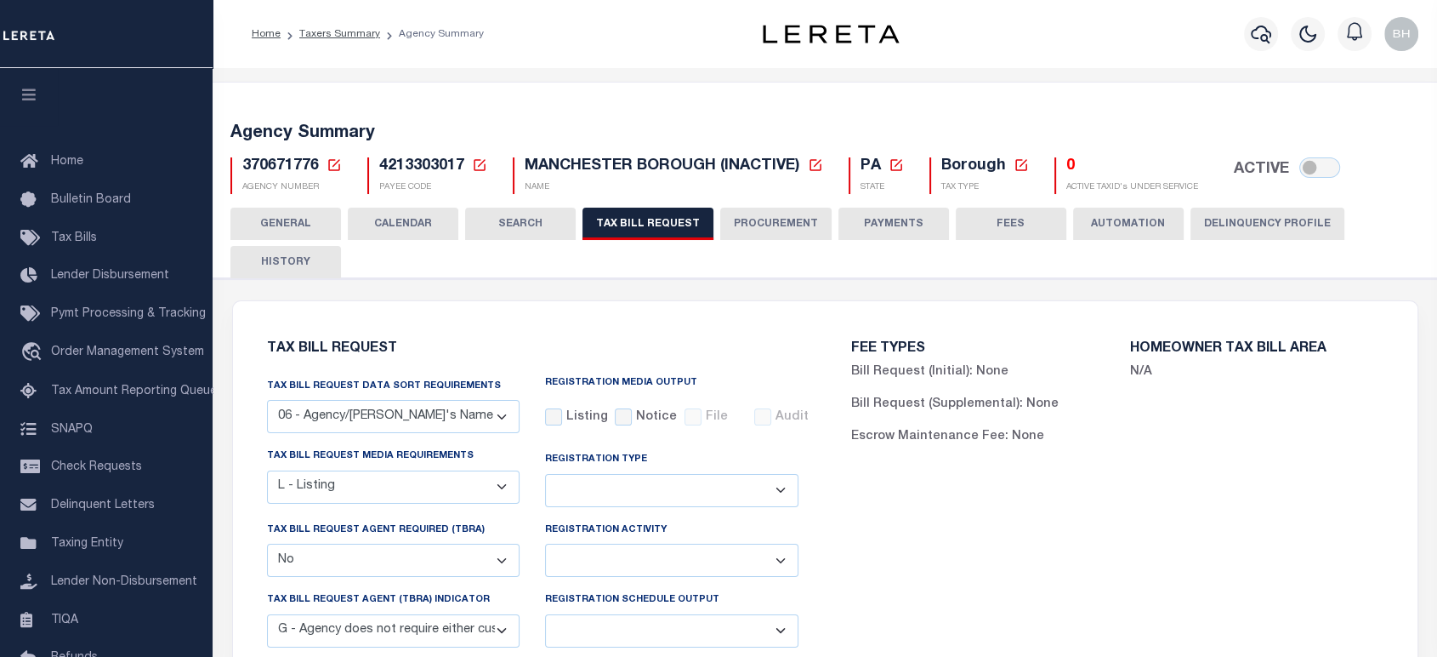
click at [752, 216] on button "PROCUREMENT" at bounding box center [775, 224] width 111 height 32
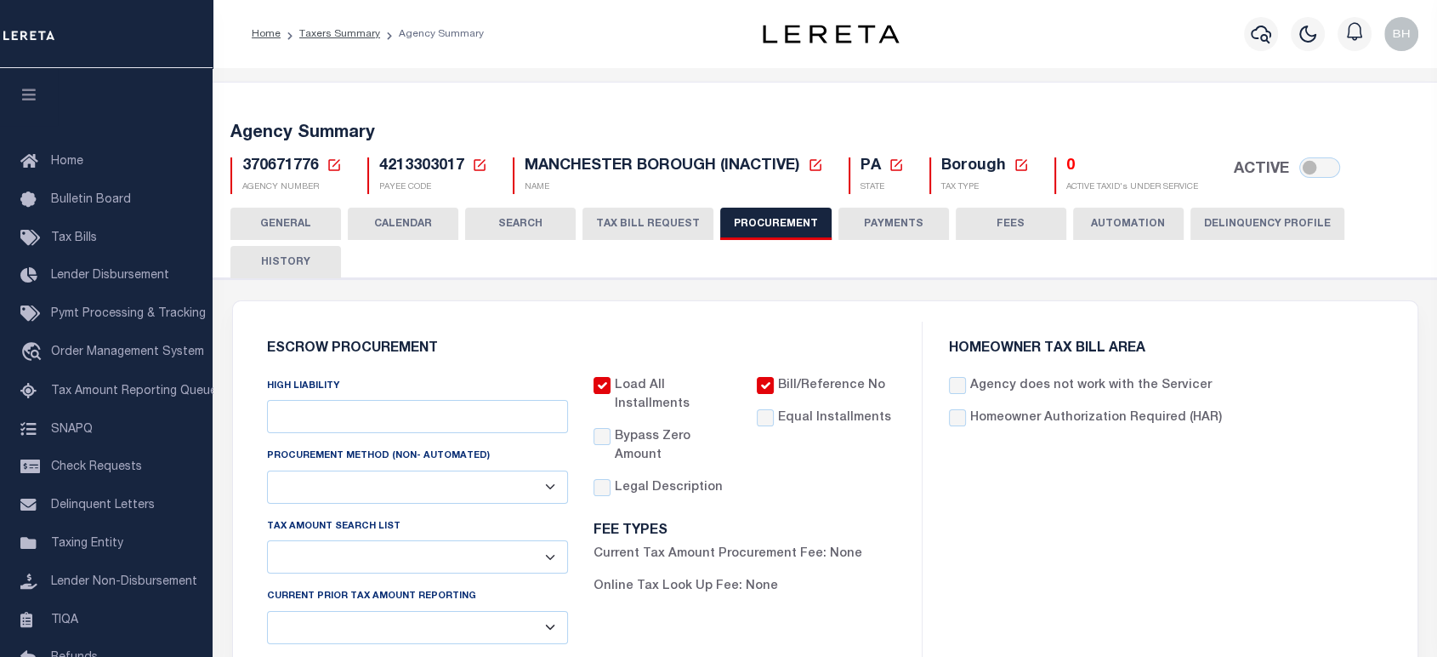
type input "$10,000"
select select "6"
select select "3"
checkbox input "true"
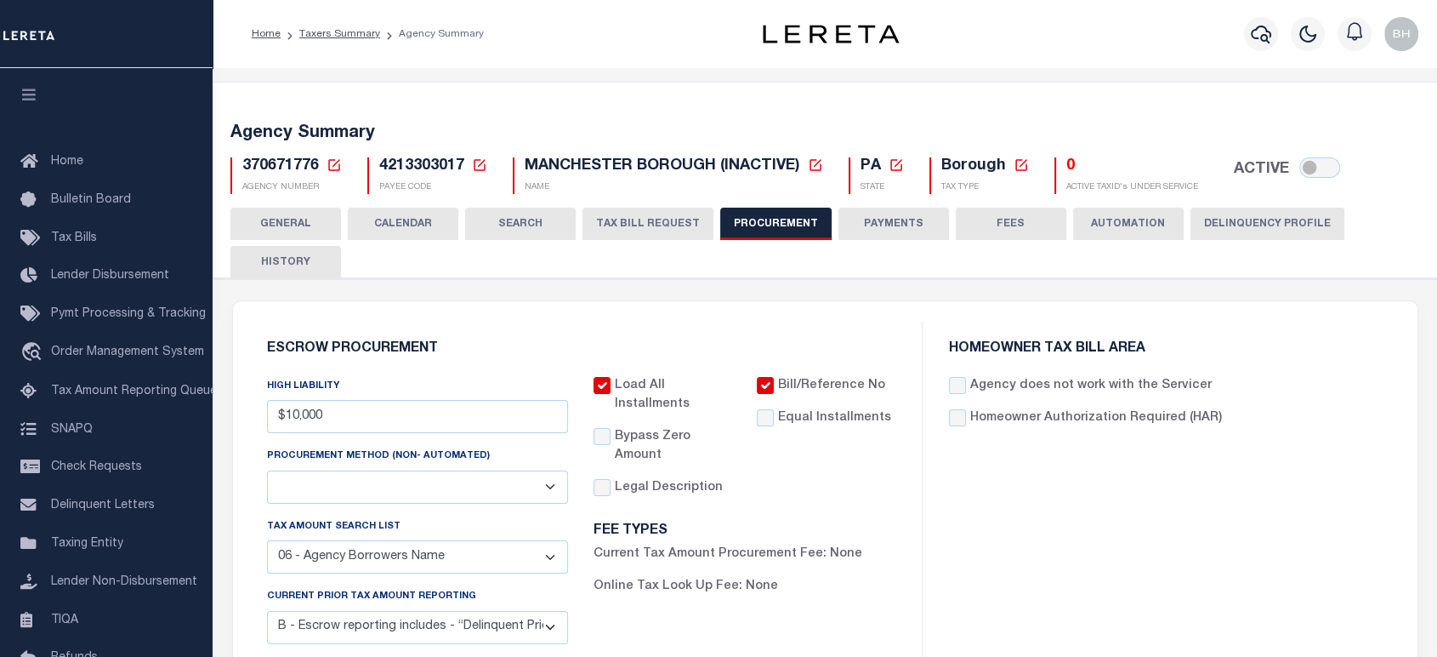
scroll to position [189, 0]
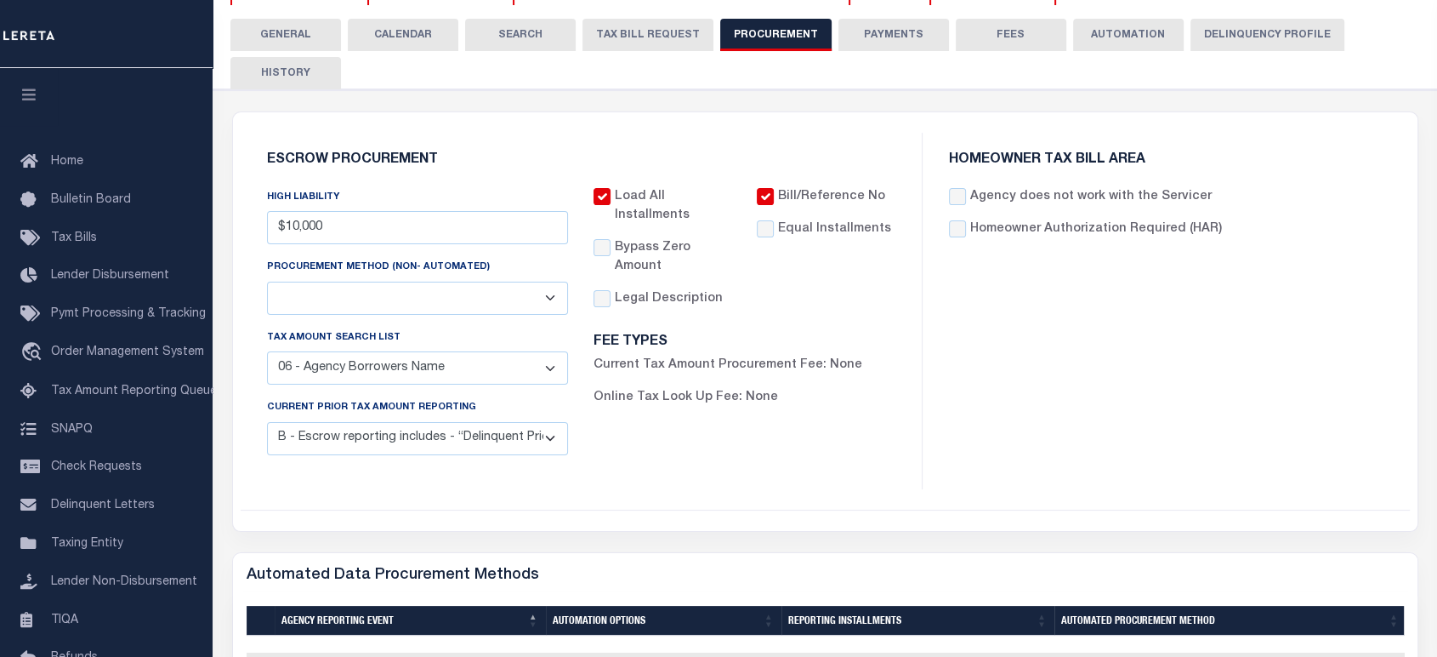
click at [546, 301] on select "Automated Report/Listing Created by Agency Email Fax Mail Phone Screen Scraping…" at bounding box center [418, 298] width 302 height 33
click at [558, 441] on select "C - Escrow reporting includes “Delinquent Current Tax Year Installment(s) Exist…" at bounding box center [418, 438] width 302 height 33
click at [557, 441] on select "C - Escrow reporting includes “Delinquent Current Tax Year Installment(s) Exist…" at bounding box center [418, 438] width 302 height 33
click at [565, 447] on select "C - Escrow reporting includes “Delinquent Current Tax Year Installment(s) Exist…" at bounding box center [418, 438] width 302 height 33
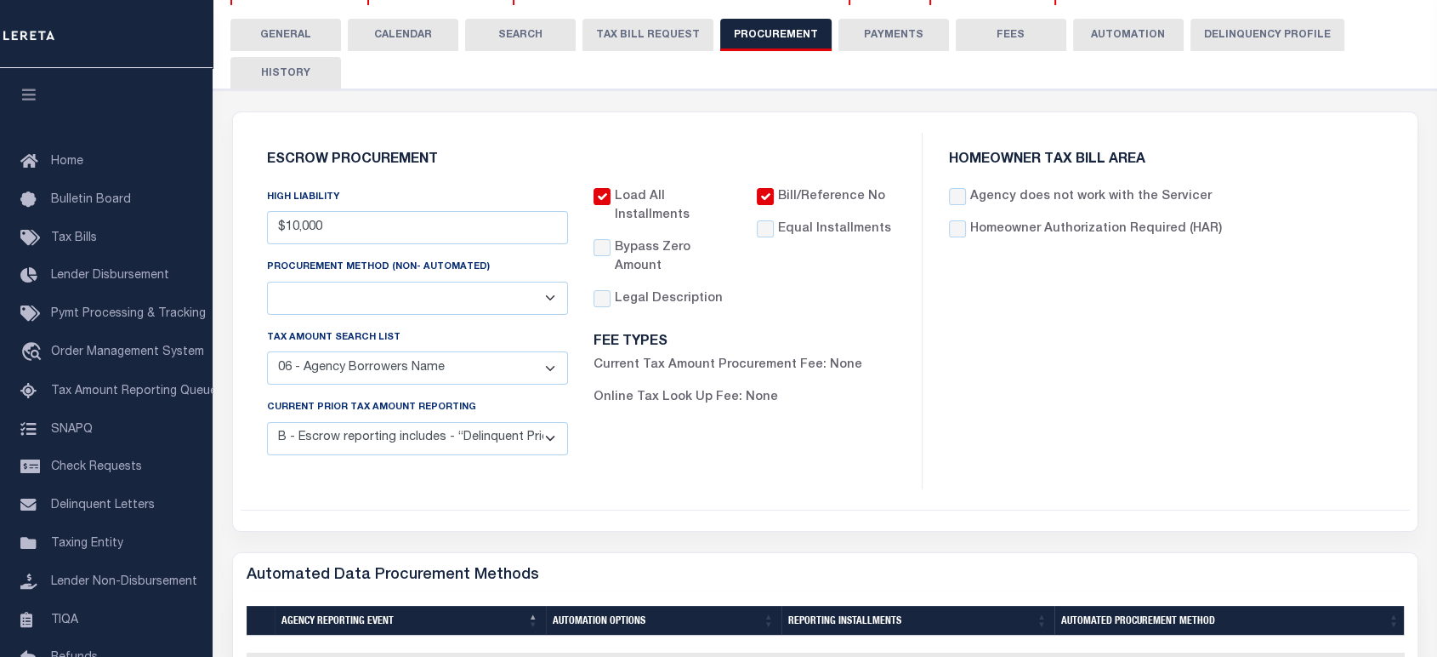
click at [1109, 373] on div "HOMEOWNER TAX BILL AREA Agency does not work with the Servicer Homeowner Author…" at bounding box center [1166, 311] width 487 height 356
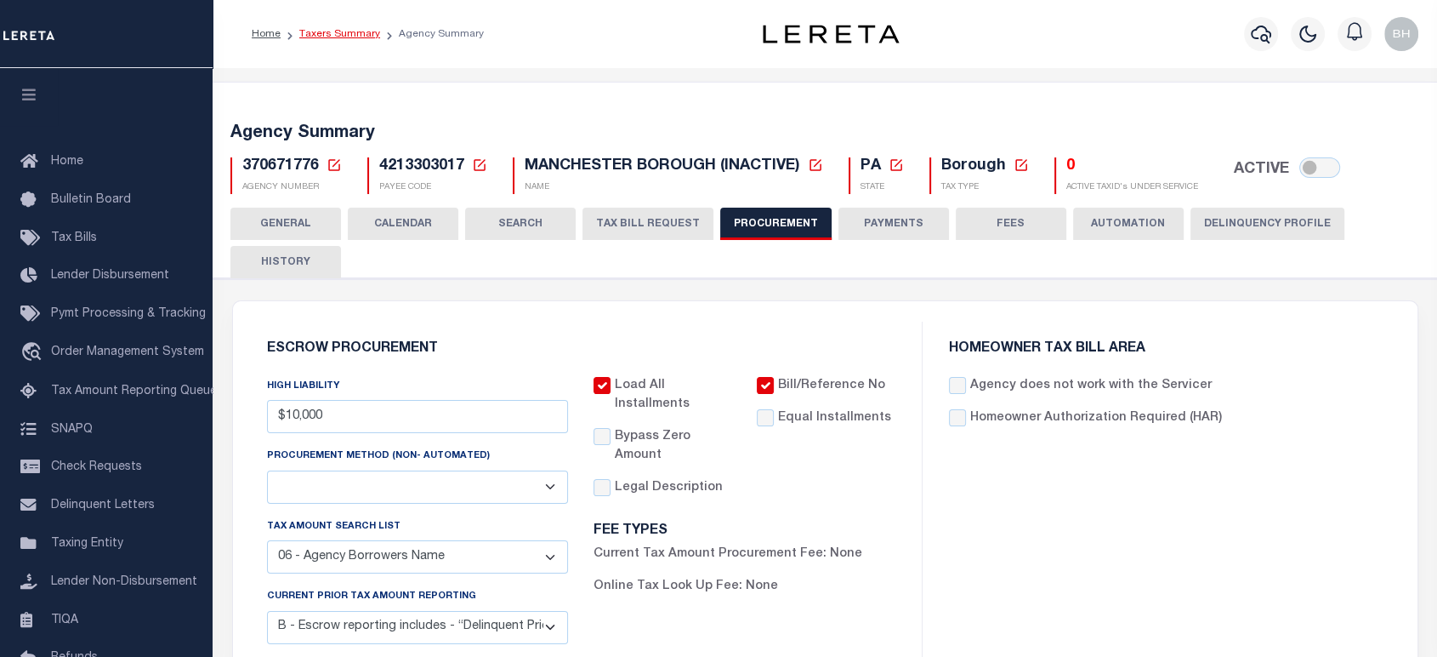
click at [353, 37] on link "Taxers Summary" at bounding box center [339, 34] width 81 height 10
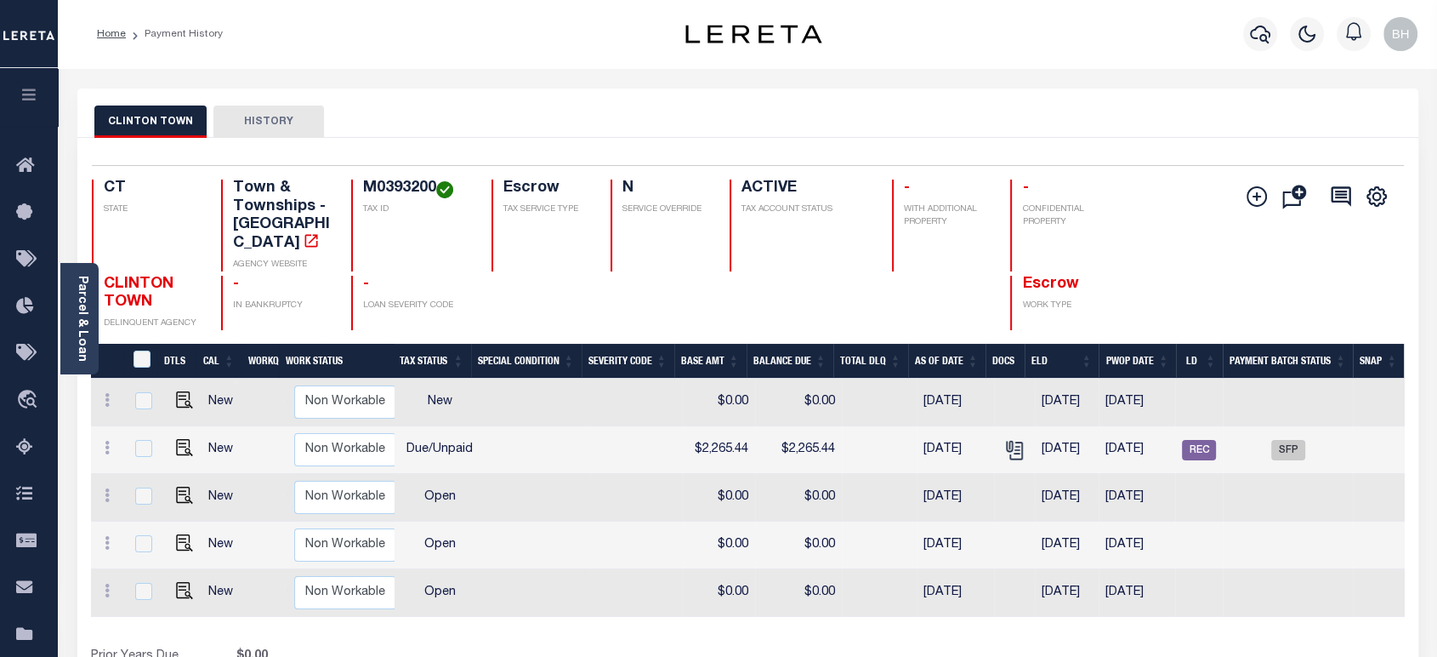
scroll to position [0, 332]
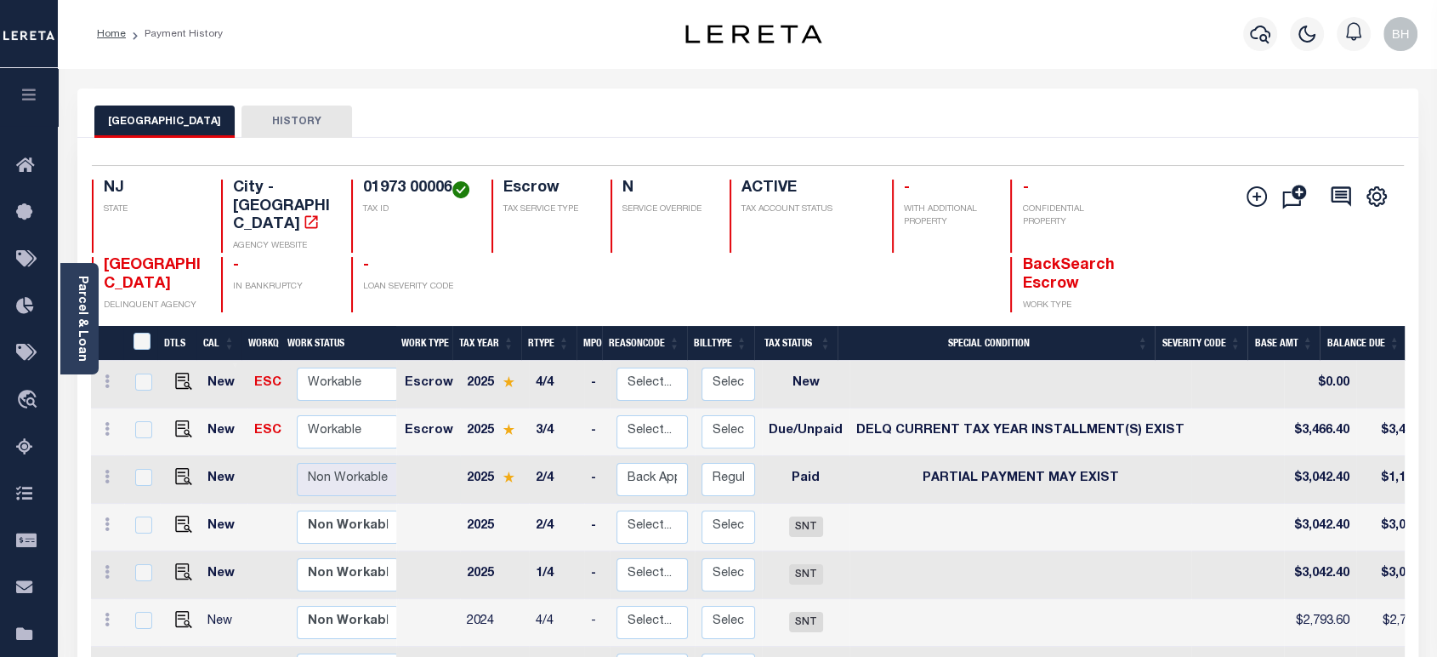
click at [790, 463] on td "Paid" at bounding box center [806, 480] width 88 height 48
checkbox input "true"
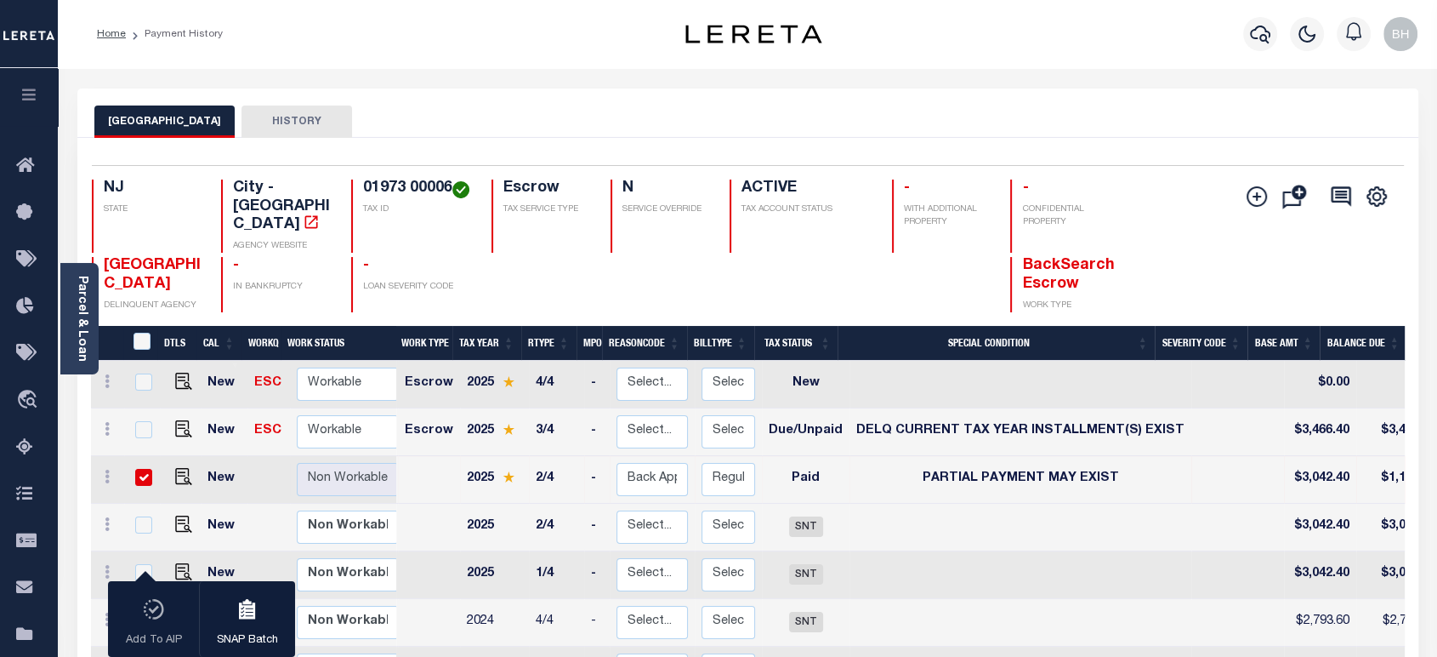
scroll to position [283, 0]
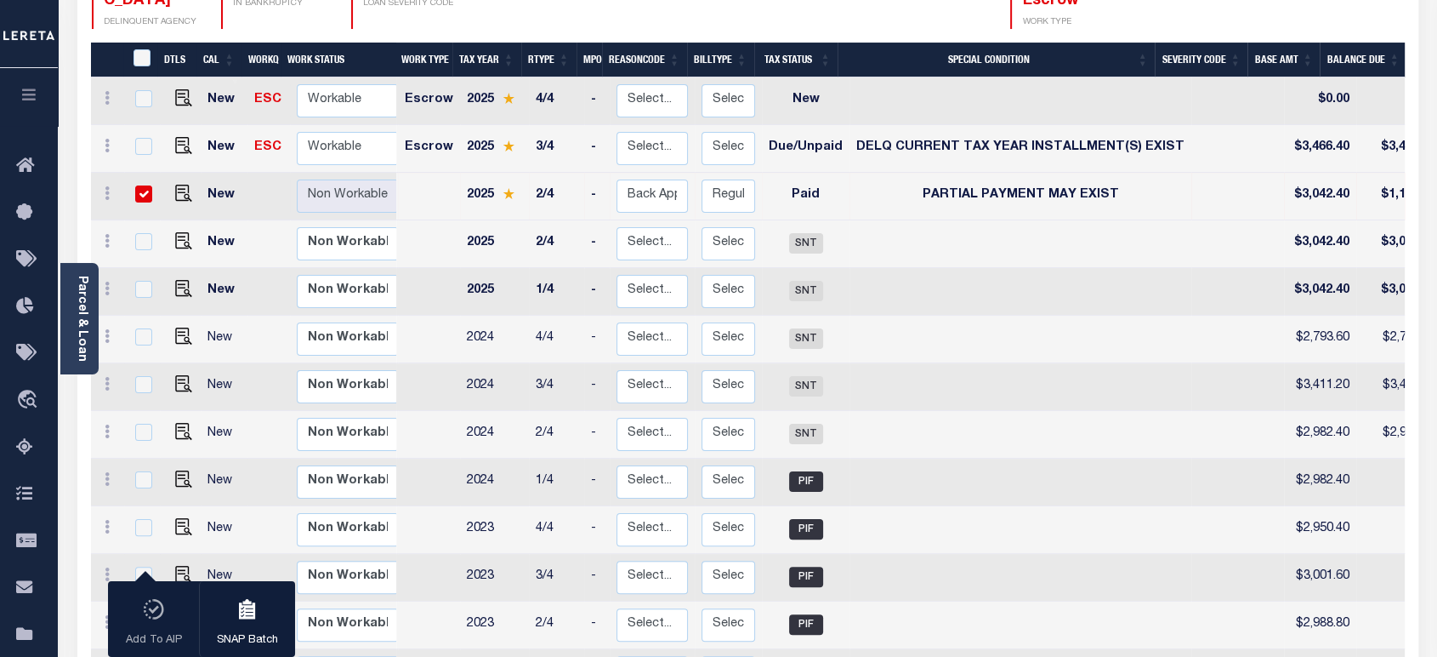
click at [792, 181] on td "Paid" at bounding box center [806, 197] width 88 height 48
checkbox input "false"
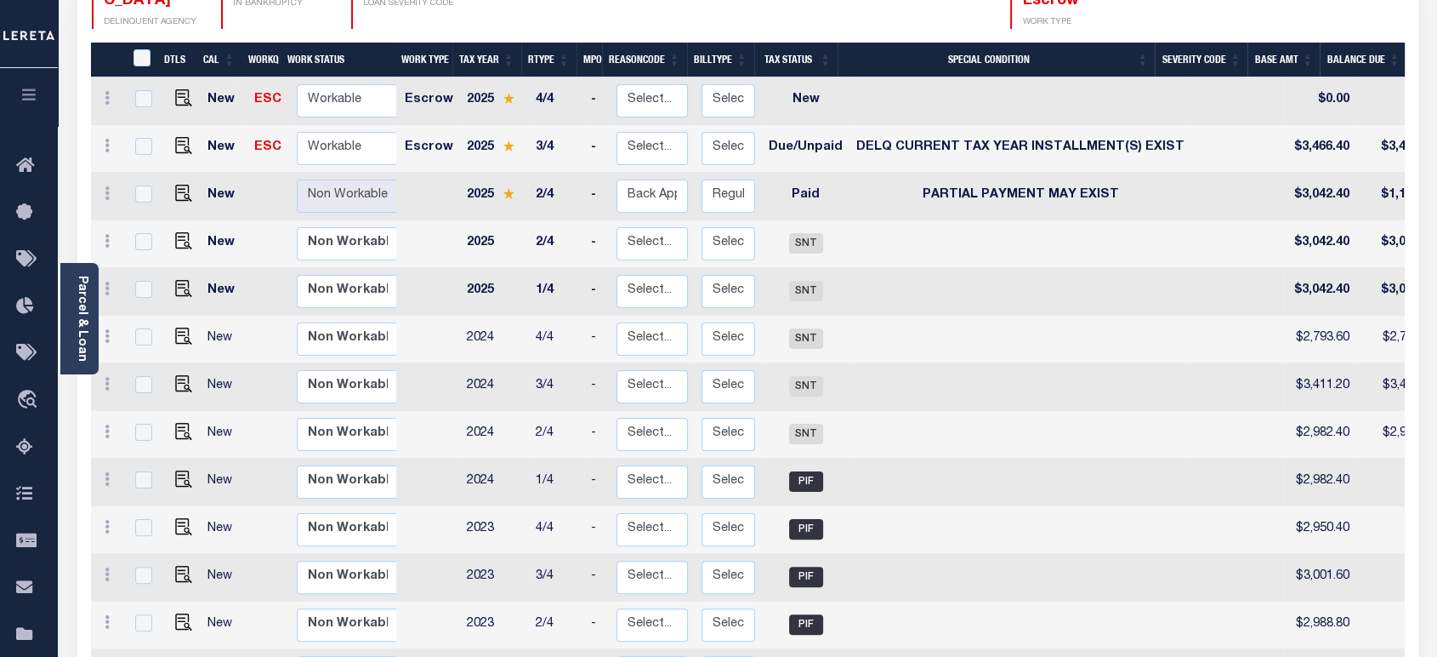
click at [932, 189] on span "PARTIAL PAYMENT MAY EXIST" at bounding box center [1021, 195] width 196 height 12
checkbox input "true"
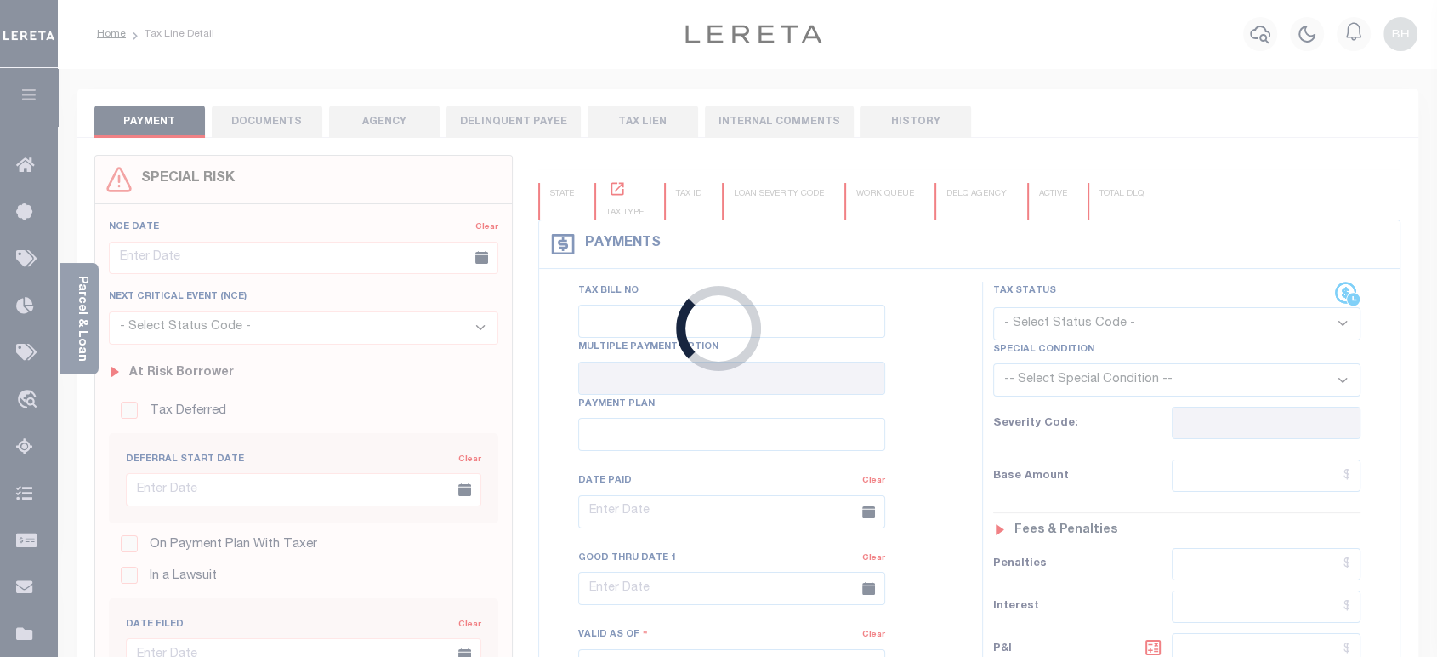
type input "[DATE]"
select select "PYD"
select select "15"
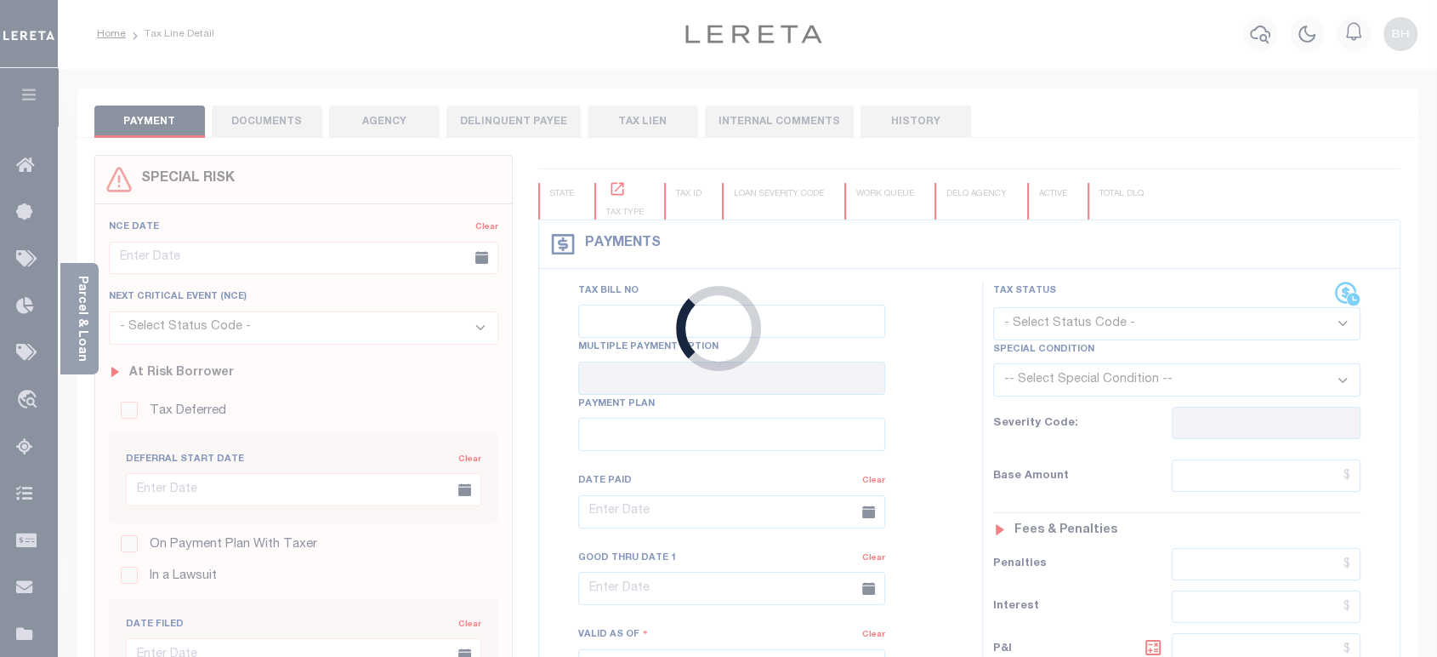
type input "$3,042.4"
type input "$25.25"
type input "$1,894.66"
type input "$1,147.74"
type input "$1,172.99"
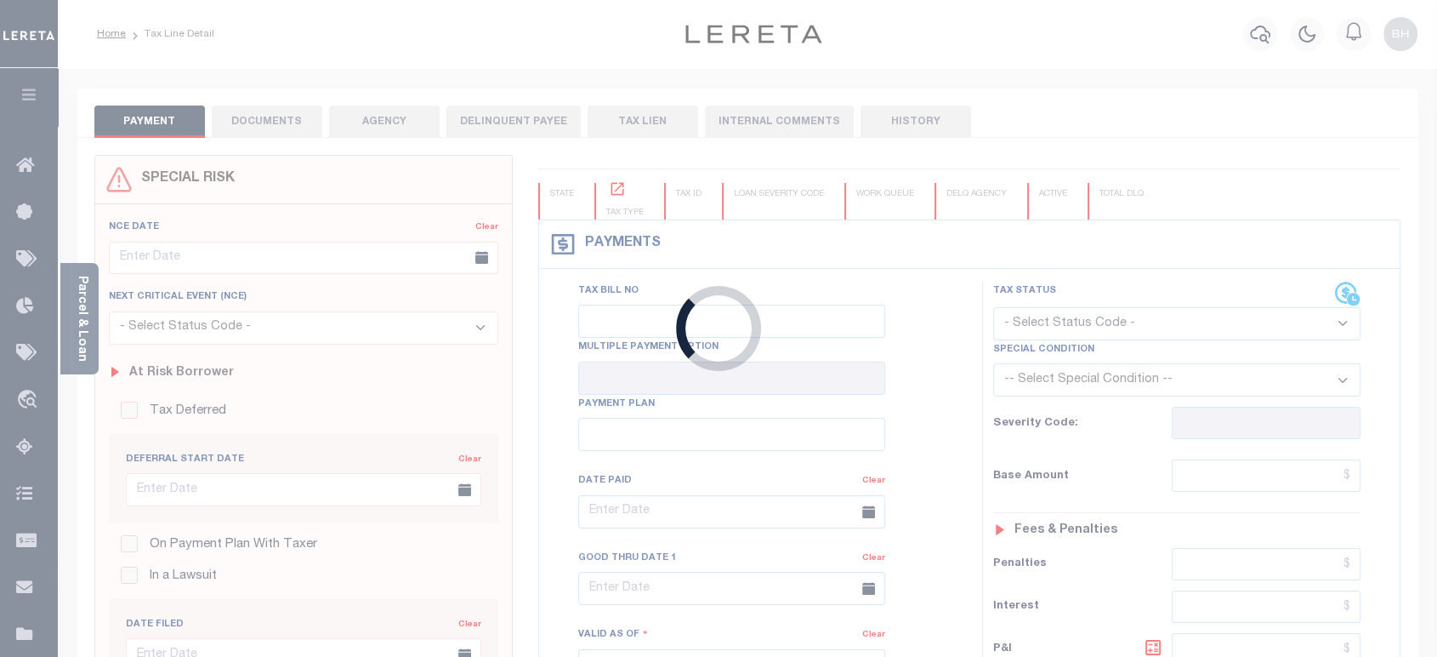
type input "$1,177.84"
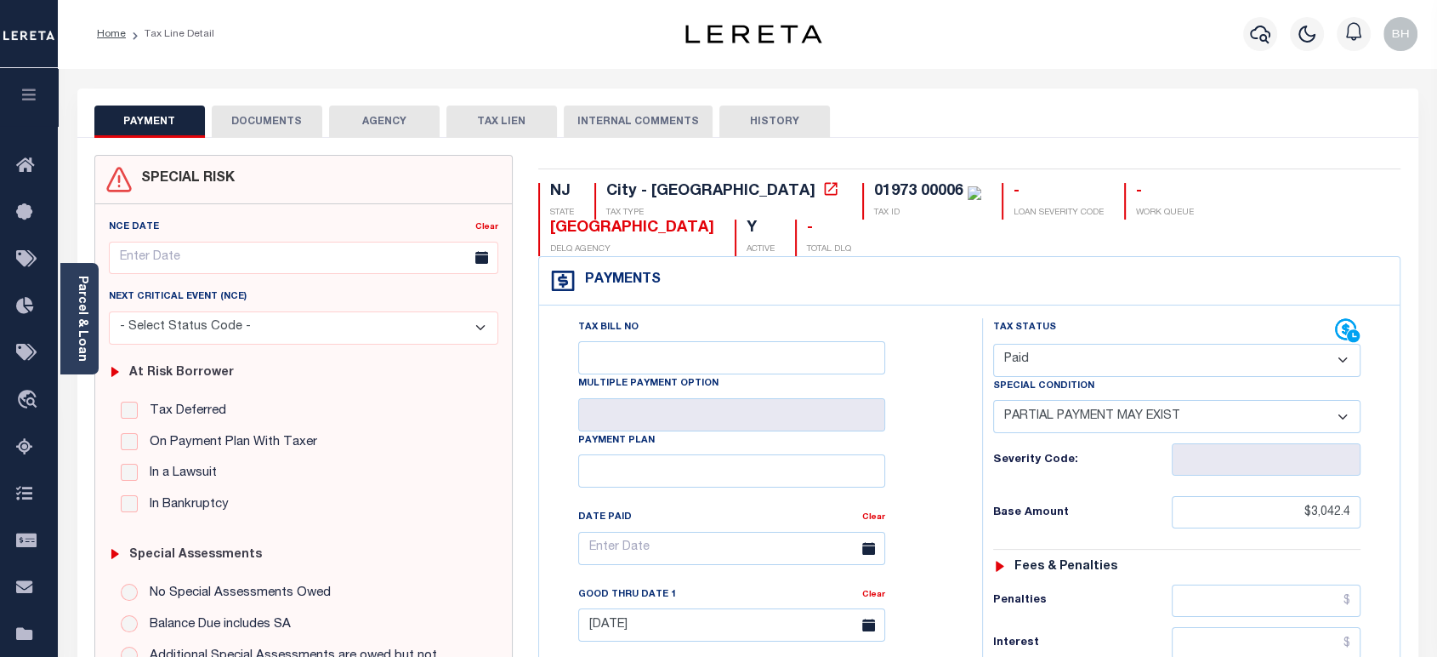
click at [1079, 344] on select "- Select Status Code - Open Due/Unpaid Paid Incomplete No Tax Due Internal Refu…" at bounding box center [1176, 360] width 367 height 33
select select "DUE"
click at [993, 344] on select "- Select Status Code - Open Due/Unpaid Paid Incomplete No Tax Due Internal Refu…" at bounding box center [1176, 360] width 367 height 33
select select "0"
type input "[DATE]"
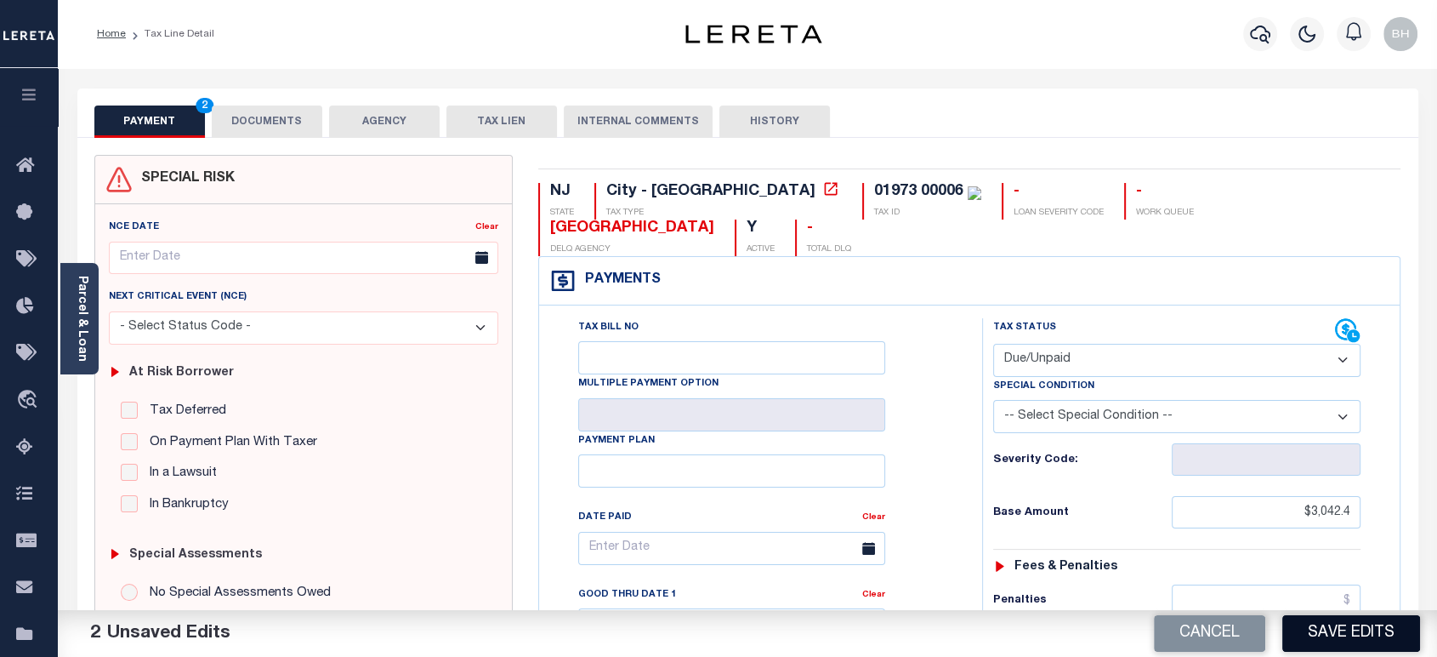
drag, startPoint x: 1334, startPoint y: 645, endPoint x: 880, endPoint y: 430, distance: 501.5
click at [1329, 645] on button "Save Edits" at bounding box center [1352, 633] width 138 height 37
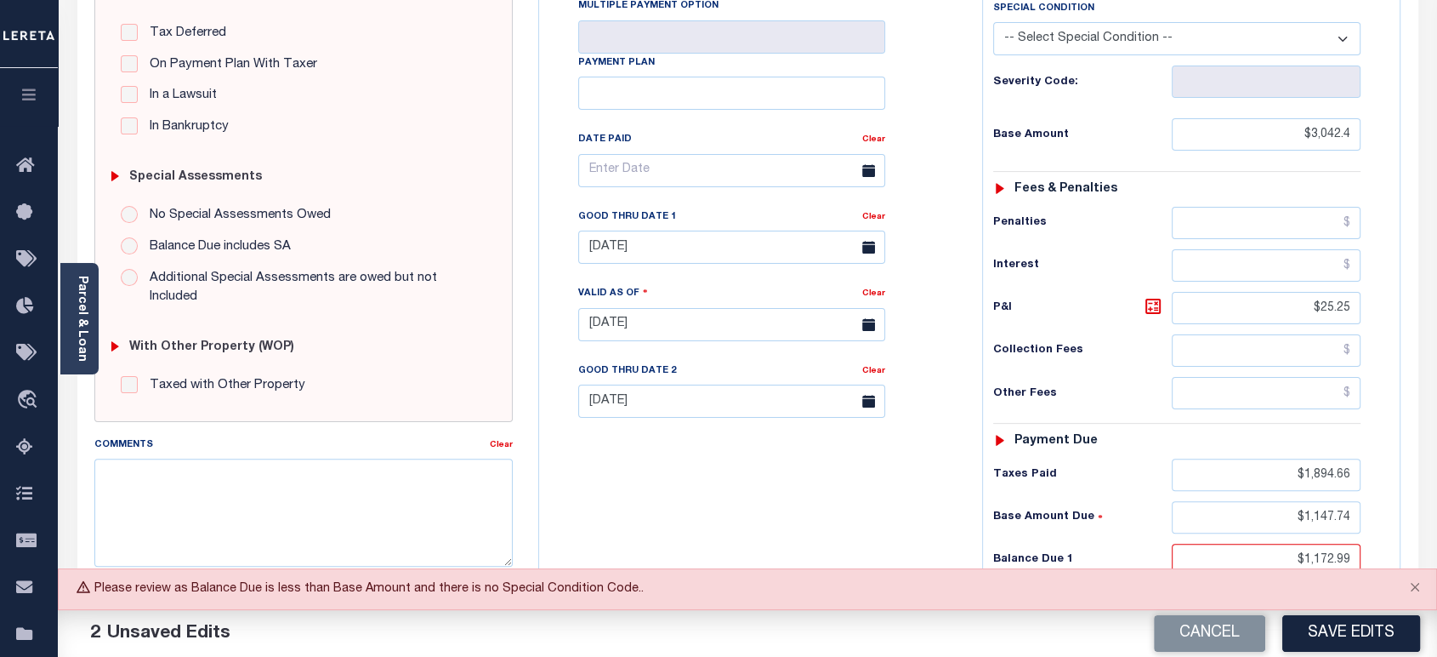
scroll to position [189, 0]
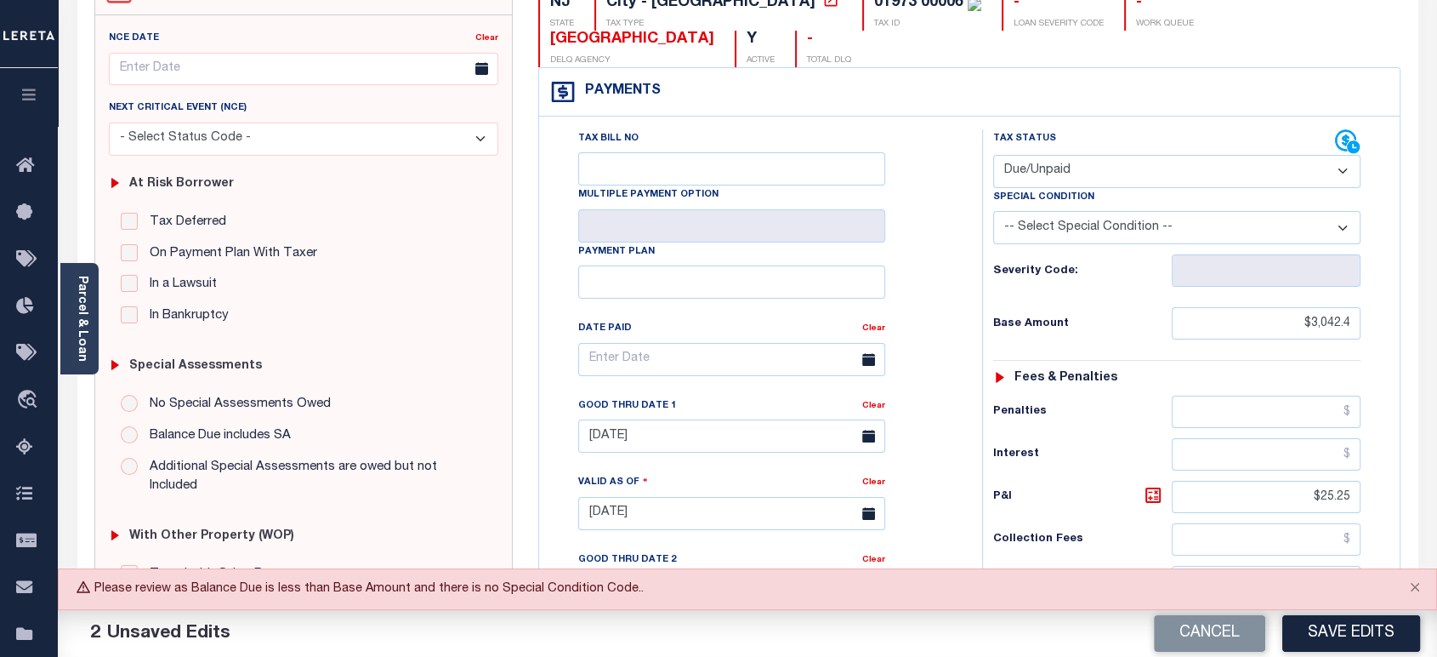
click at [1134, 211] on select "-- Select Special Condition -- 3RD PARTY TAX LIEN AGENCY TAX LIEN (A.K.A Inside…" at bounding box center [1176, 227] width 367 height 33
select select "18"
click at [993, 211] on select "-- Select Special Condition -- 3RD PARTY TAX LIEN AGENCY TAX LIEN (A.K.A Inside…" at bounding box center [1176, 227] width 367 height 33
click at [1340, 637] on button "Save Edits" at bounding box center [1352, 633] width 138 height 37
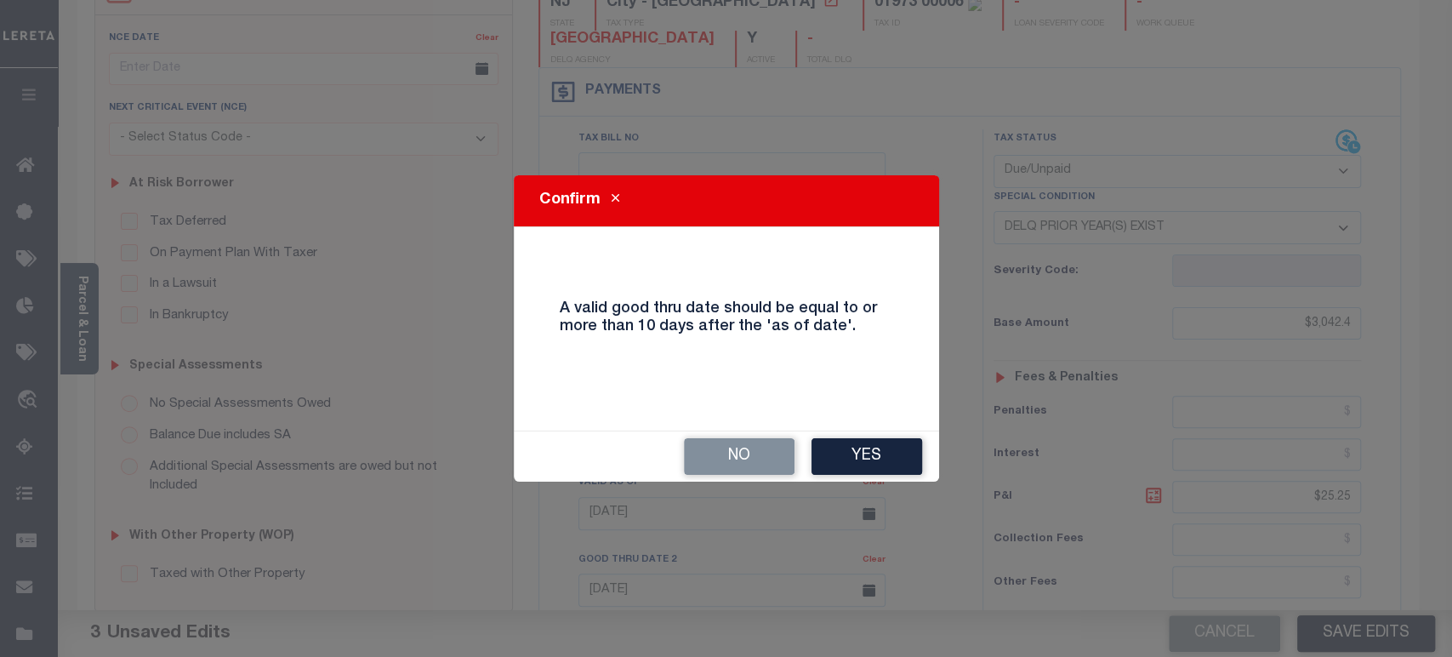
drag, startPoint x: 856, startPoint y: 452, endPoint x: 851, endPoint y: 345, distance: 106.4
click at [857, 352] on div "Confirm A valid good thru date should be equal to or more than 10 days after th…" at bounding box center [726, 328] width 425 height 306
drag, startPoint x: 844, startPoint y: 448, endPoint x: 748, endPoint y: 468, distance: 97.3
click at [780, 327] on div "Confirm A valid good thru date should be equal to or more than 10 days after th…" at bounding box center [726, 328] width 425 height 306
drag, startPoint x: 743, startPoint y: 484, endPoint x: 750, endPoint y: 461, distance: 24.0
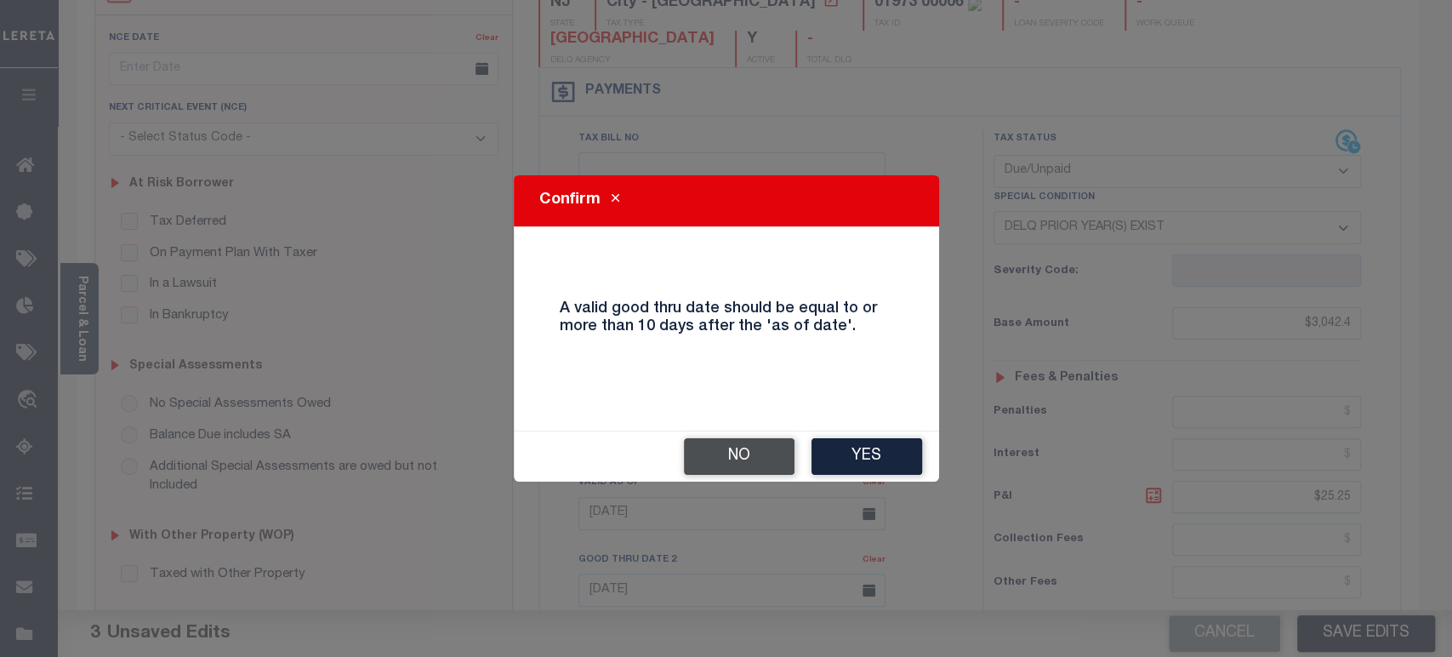
click at [744, 474] on div "Confirm A valid good thru date should be equal to or more than 10 days after th…" at bounding box center [726, 328] width 1452 height 657
click at [750, 460] on button "No" at bounding box center [739, 456] width 111 height 37
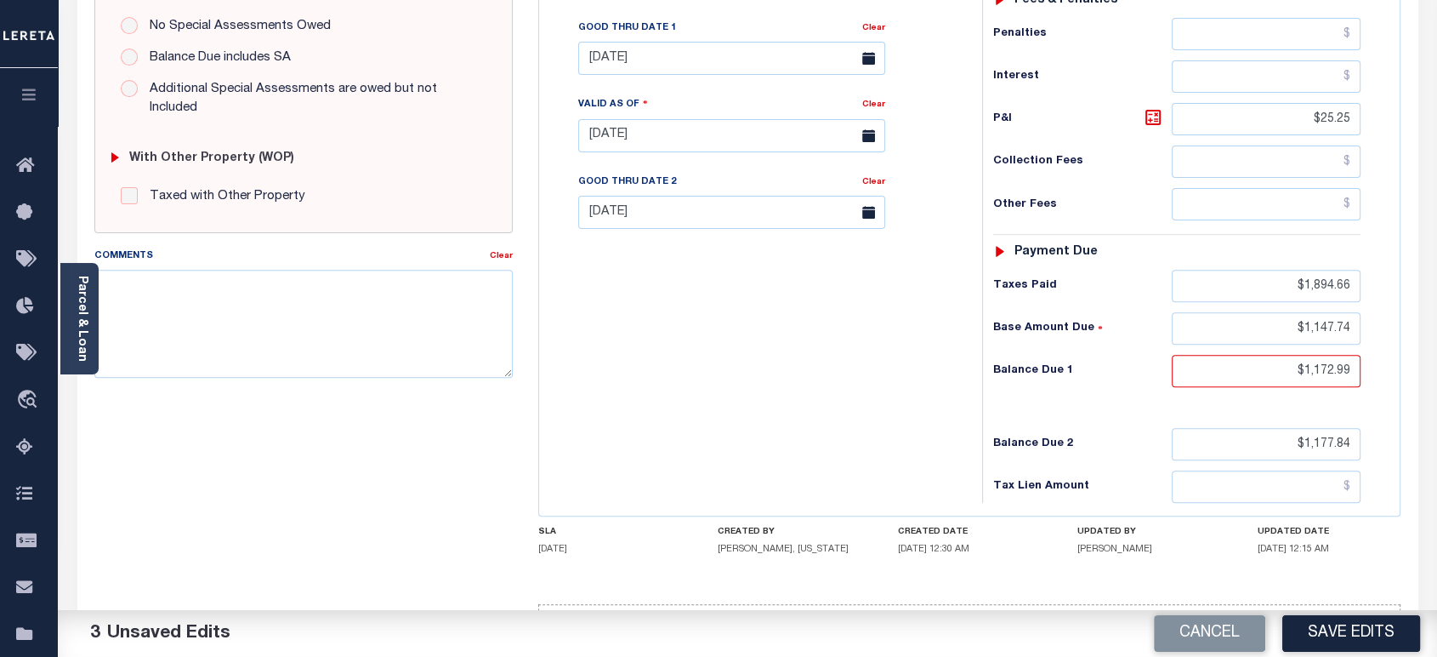
scroll to position [592, 0]
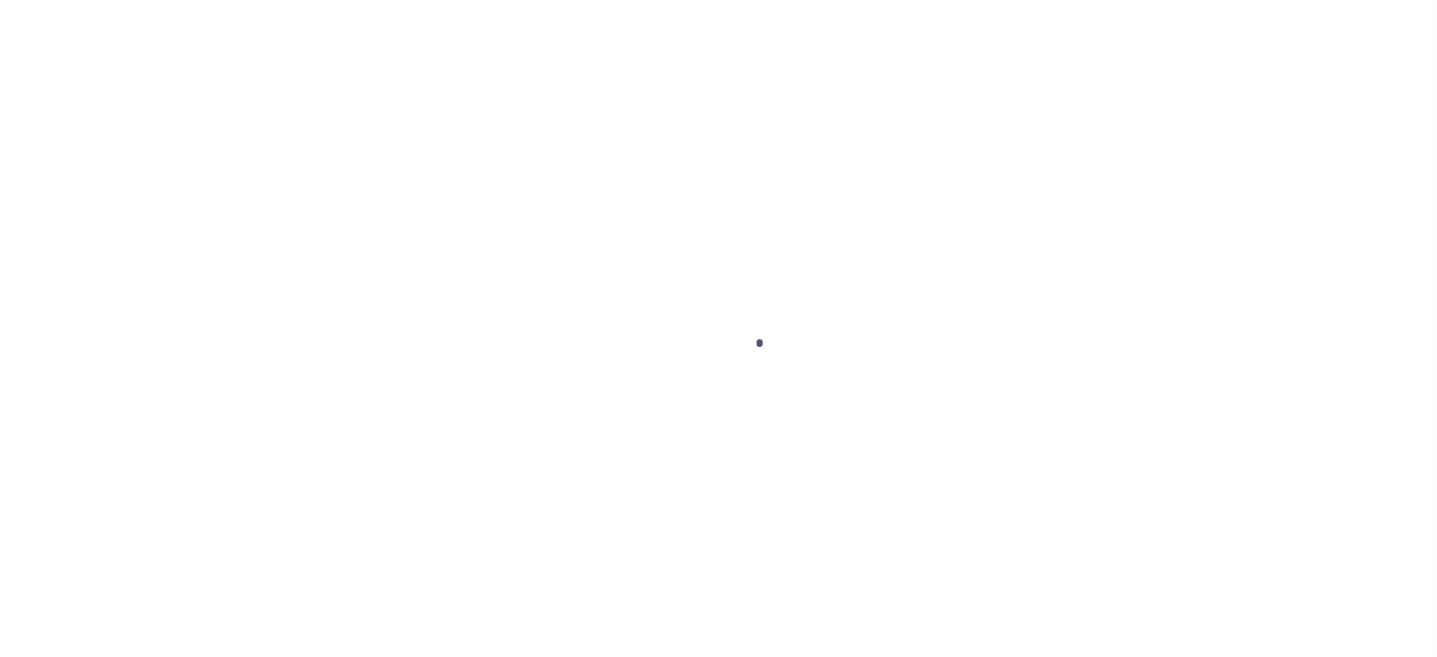
select select "PYD"
select select "15"
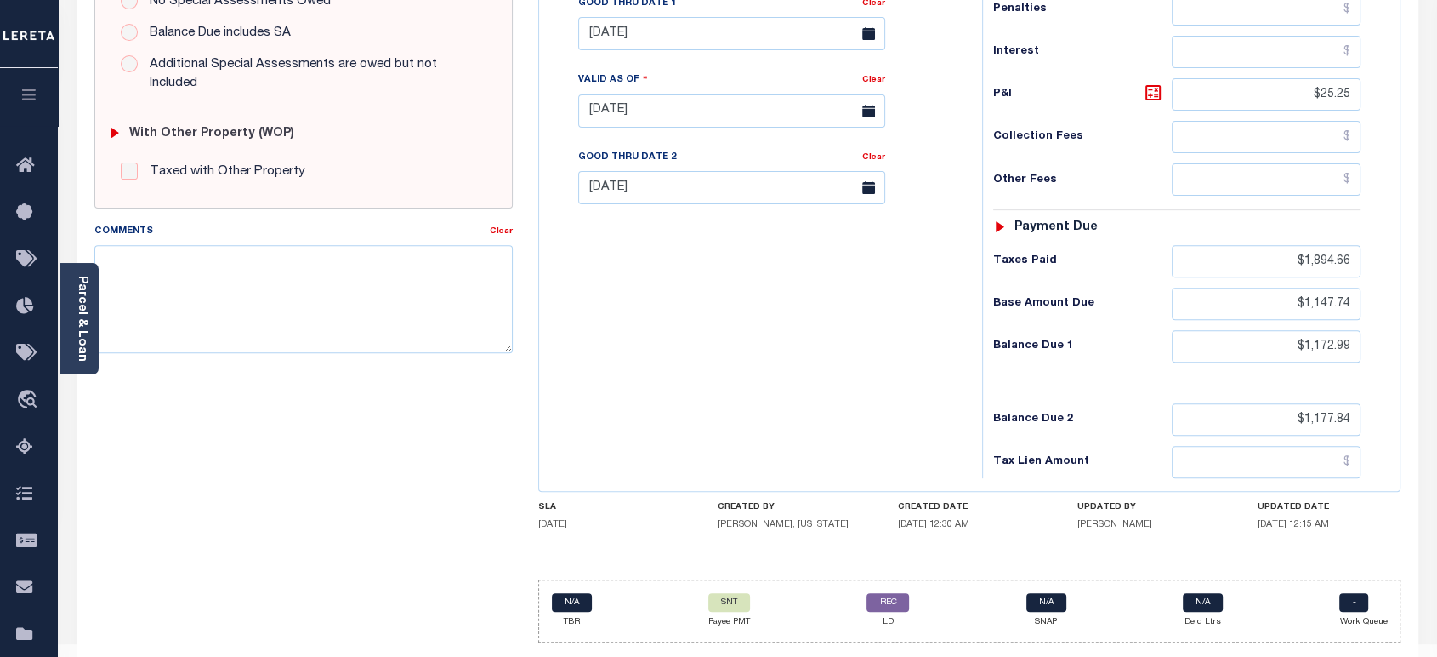
scroll to position [213, 0]
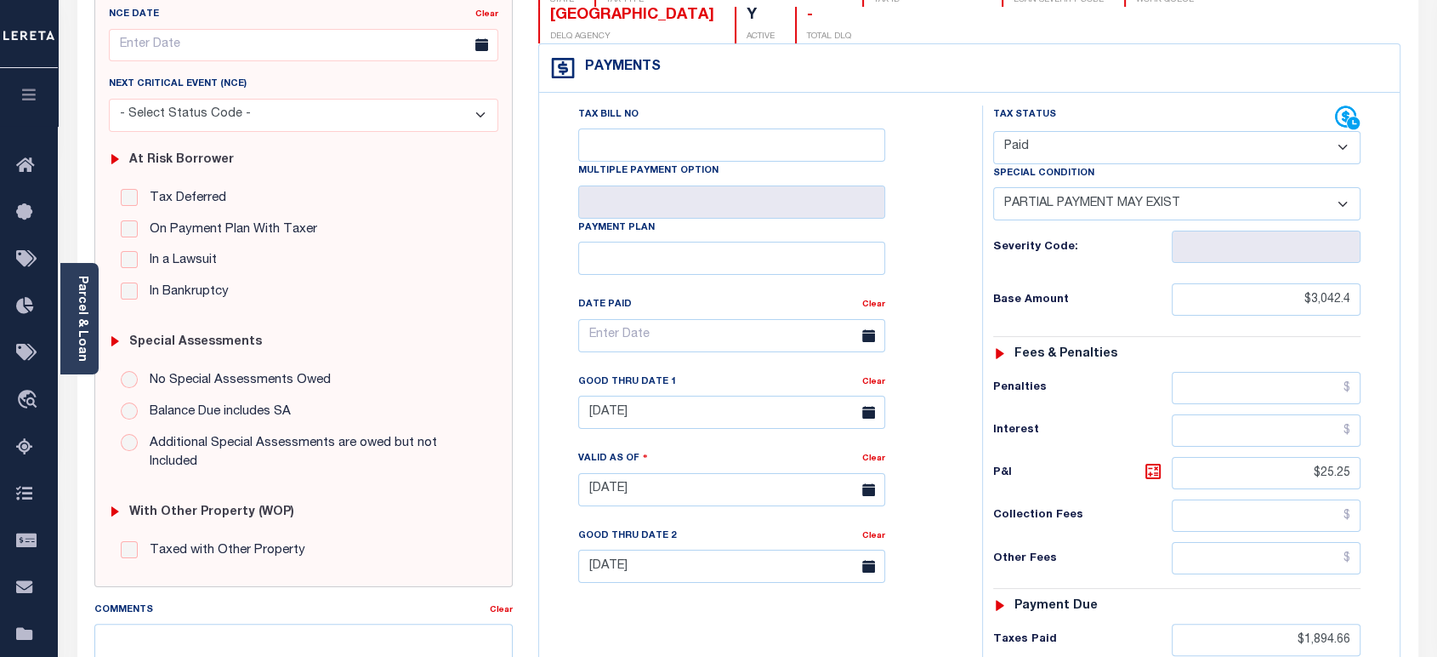
click at [1279, 131] on select "- Select Status Code - Open Due/Unpaid Paid Incomplete No Tax Due Internal Refu…" at bounding box center [1176, 147] width 367 height 33
select select "DUE"
click at [993, 131] on select "- Select Status Code - Open Due/Unpaid Paid Incomplete No Tax Due Internal Refu…" at bounding box center [1176, 147] width 367 height 33
select select "0"
type input "[DATE]"
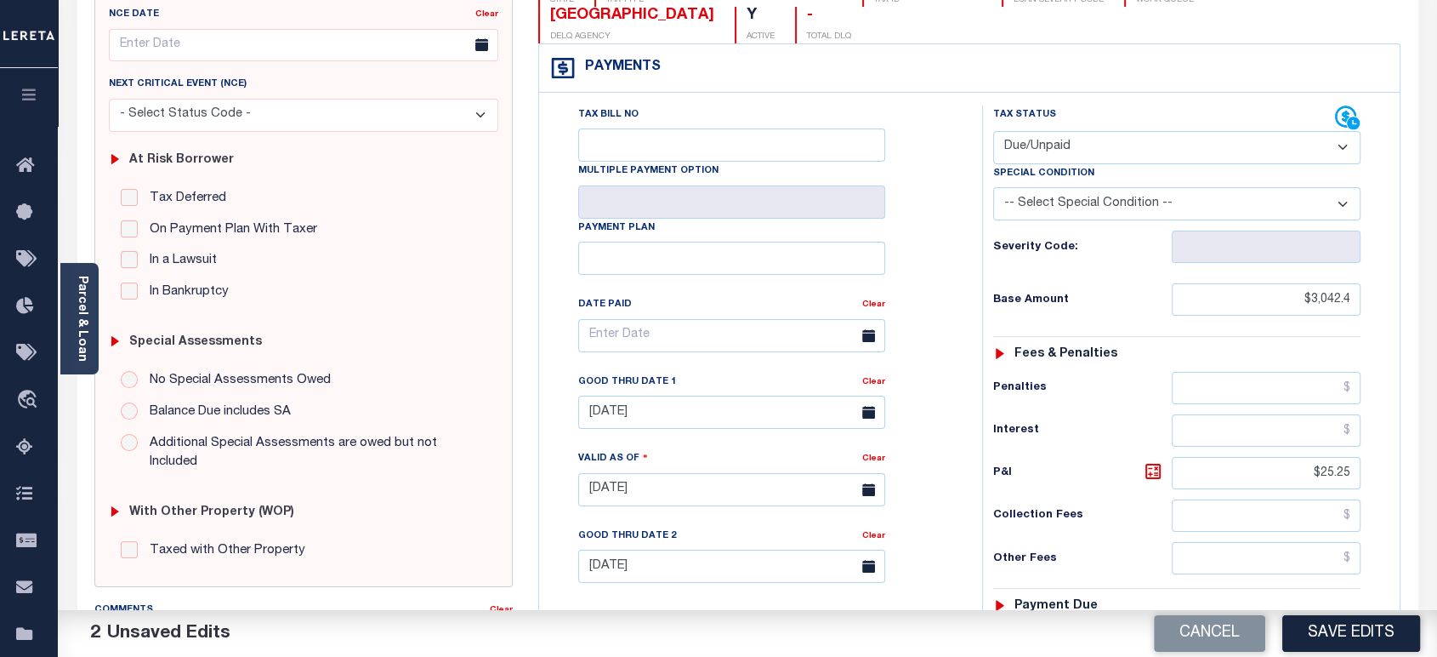
click at [1091, 187] on select "-- Select Special Condition -- 3RD PARTY TAX LIEN AGENCY TAX LIEN (A.K.A Inside…" at bounding box center [1176, 203] width 367 height 33
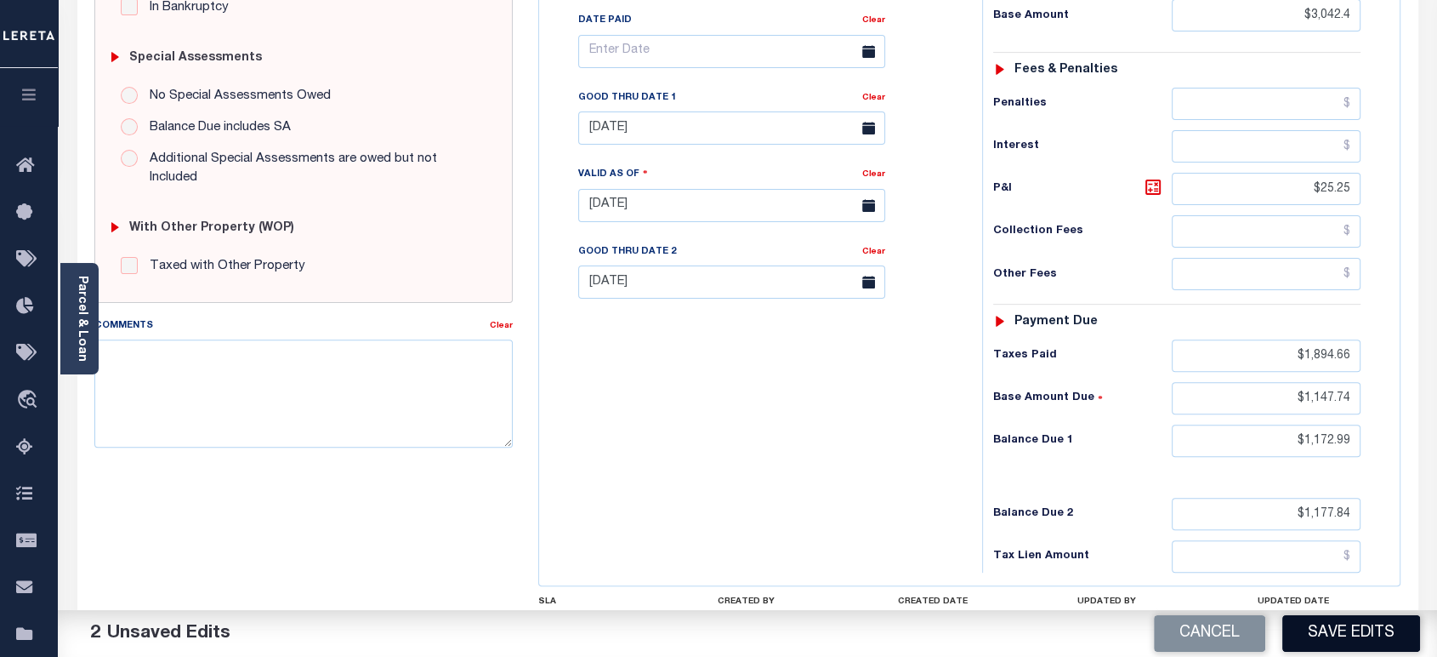
click at [1347, 633] on button "Save Edits" at bounding box center [1352, 633] width 138 height 37
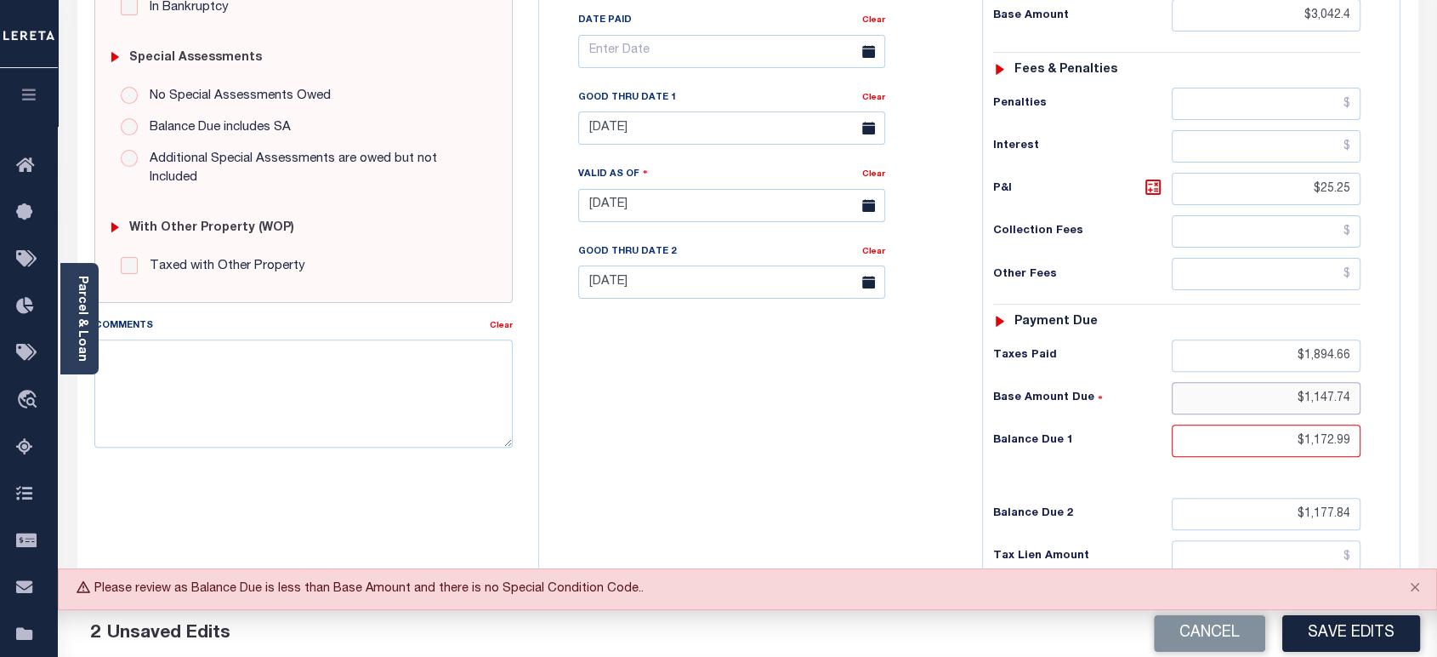
drag, startPoint x: 1274, startPoint y: 359, endPoint x: 1357, endPoint y: 362, distance: 82.6
click at [1357, 382] on input "$1,147.74" at bounding box center [1267, 398] width 190 height 32
drag, startPoint x: 1283, startPoint y: 473, endPoint x: 1357, endPoint y: 474, distance: 74.0
click at [1357, 498] on input "$1,177.84" at bounding box center [1267, 514] width 190 height 32
paste input "47.7"
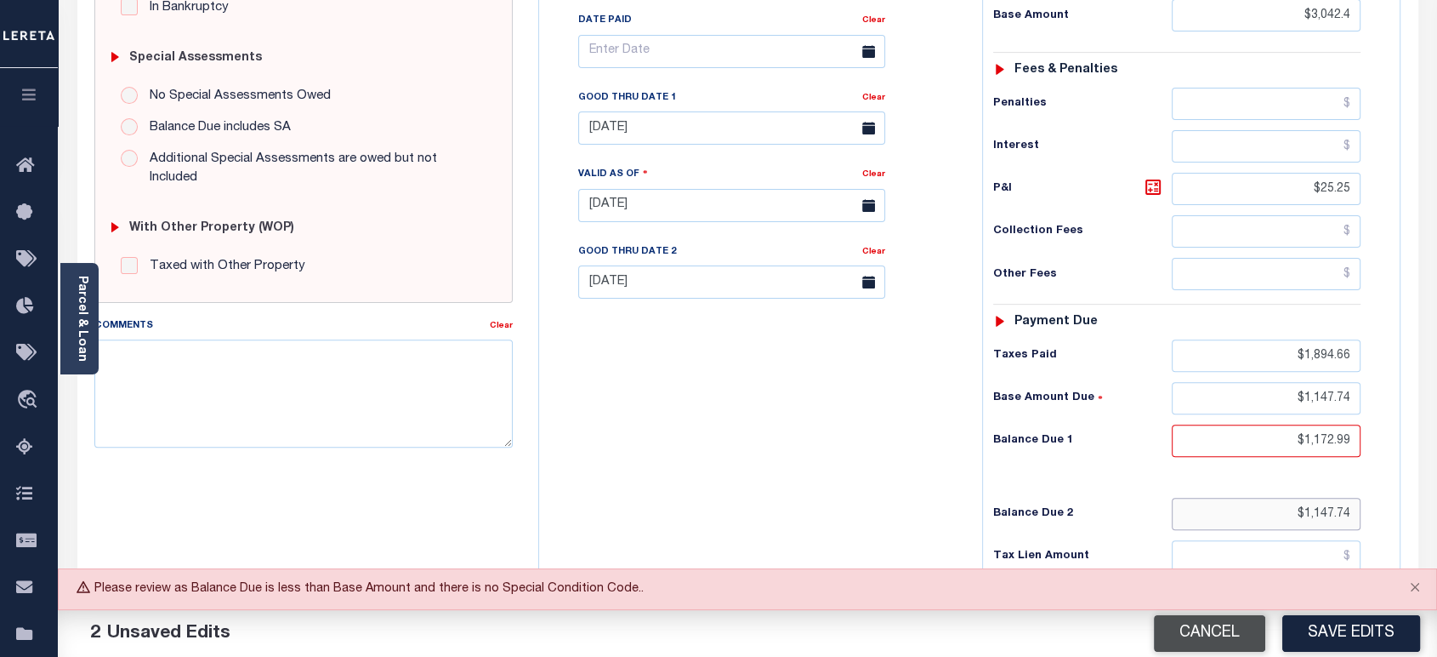
type input "$1,147.74"
click at [1210, 638] on button "Cancel" at bounding box center [1209, 633] width 111 height 37
type input "[DATE]"
select select "PYD"
type input "$1,177.84"
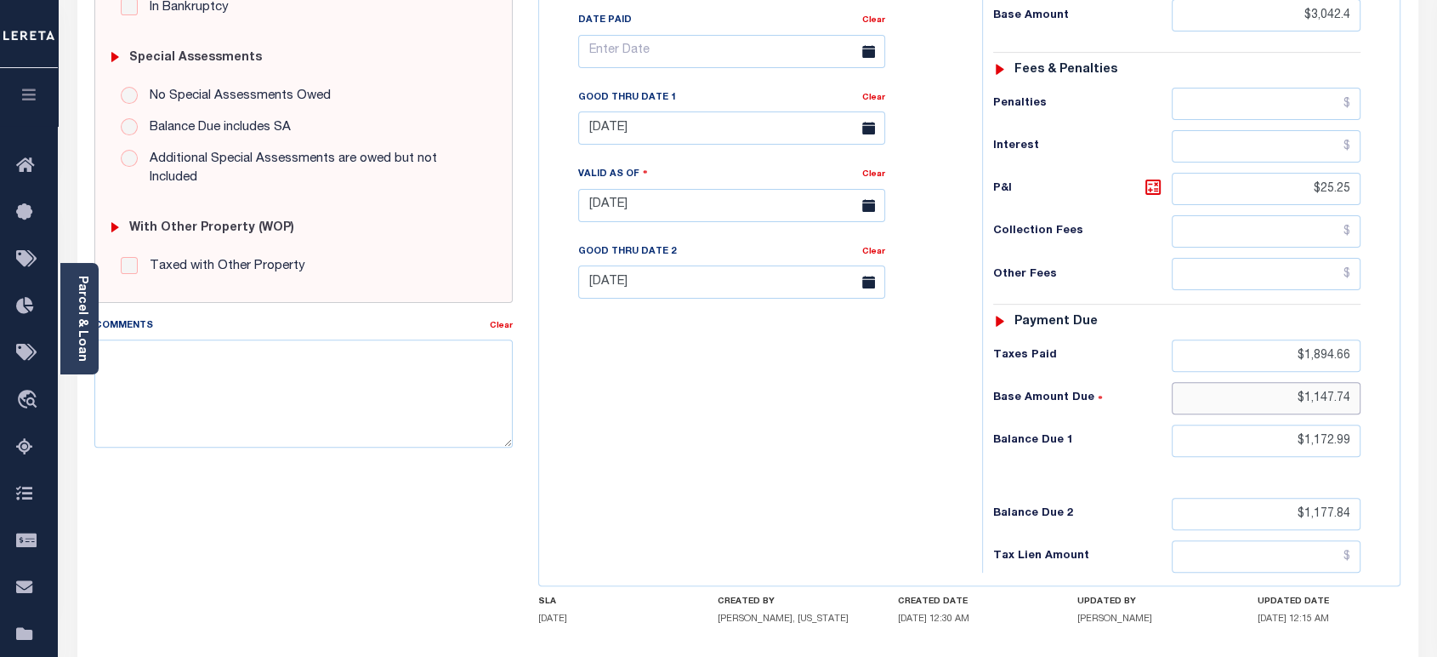
drag, startPoint x: 1280, startPoint y: 356, endPoint x: 1357, endPoint y: 360, distance: 76.7
click at [1357, 382] on input "$1,147.74" at bounding box center [1267, 398] width 190 height 32
drag, startPoint x: 1286, startPoint y: 476, endPoint x: 1373, endPoint y: 477, distance: 86.8
click at [1373, 477] on div "Tax Status Status - Select Status Code -" at bounding box center [1182, 196] width 401 height 751
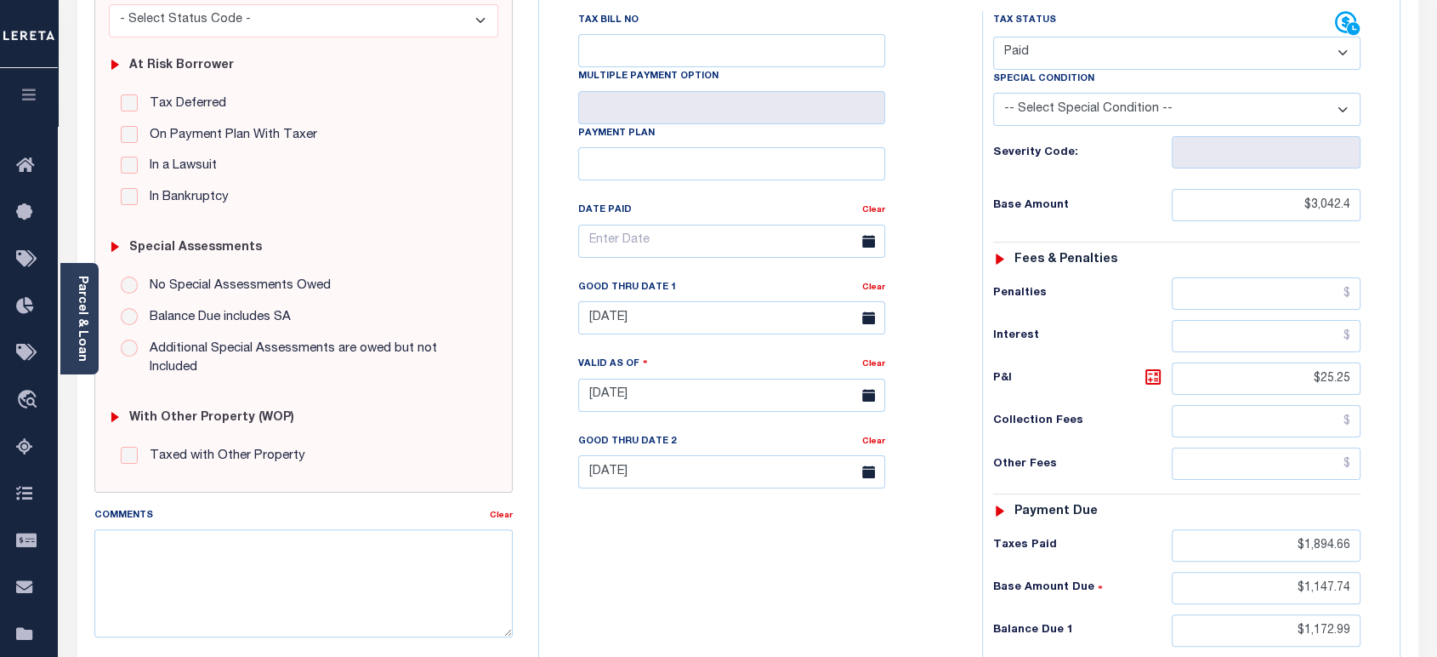
scroll to position [118, 0]
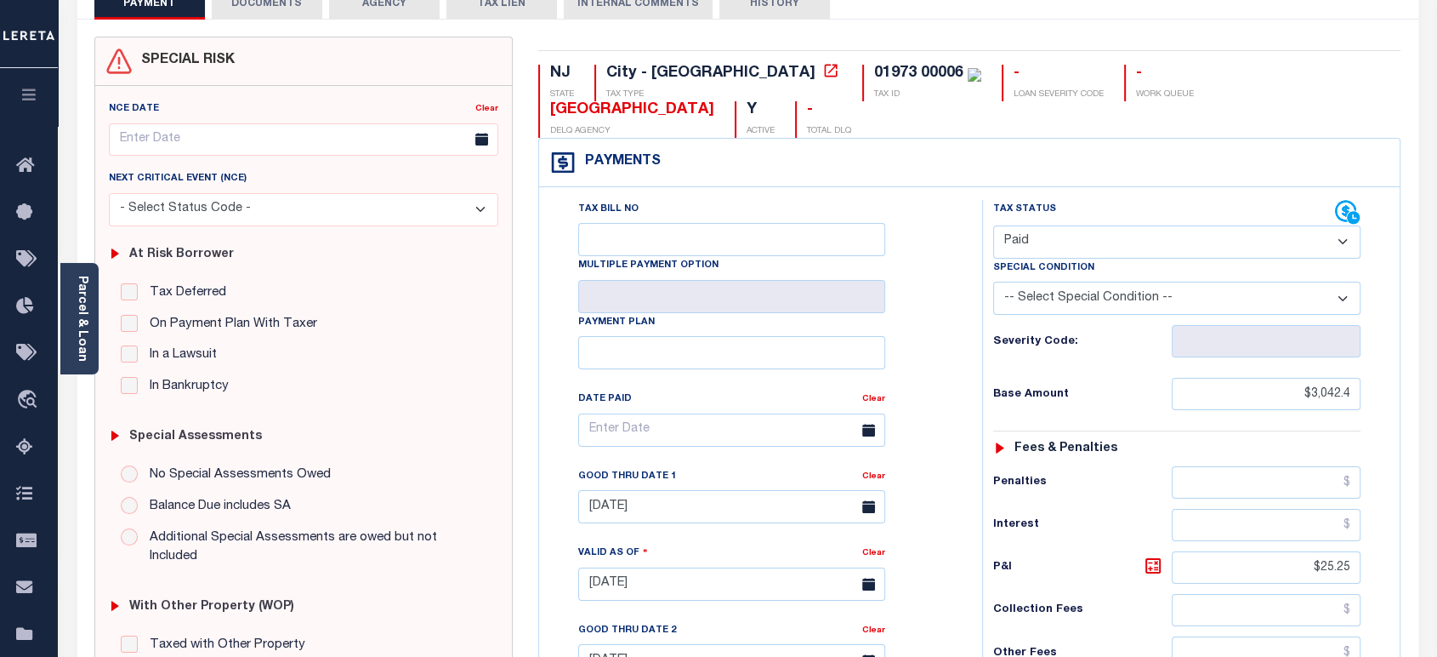
click at [1030, 225] on select "- Select Status Code - Open Due/Unpaid Paid Incomplete No Tax Due Internal Refu…" at bounding box center [1176, 241] width 367 height 33
select select "DUE"
click at [993, 225] on select "- Select Status Code - Open Due/Unpaid Paid Incomplete No Tax Due Internal Refu…" at bounding box center [1176, 241] width 367 height 33
type input "09/02/2025"
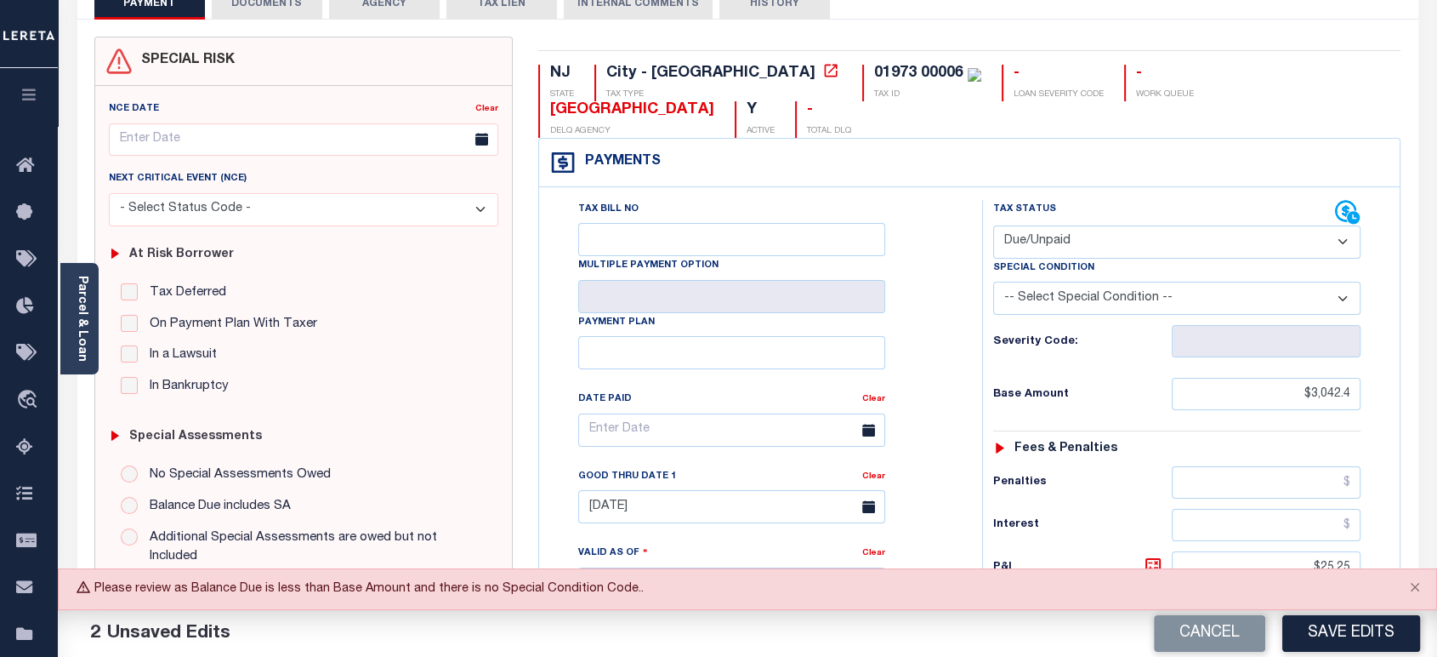
click at [1060, 282] on select "-- Select Special Condition -- 3RD PARTY TAX LIEN AGENCY TAX LIEN (A.K.A Inside…" at bounding box center [1176, 298] width 367 height 33
select select "18"
click at [993, 282] on select "-- Select Special Condition -- 3RD PARTY TAX LIEN AGENCY TAX LIEN (A.K.A Inside…" at bounding box center [1176, 298] width 367 height 33
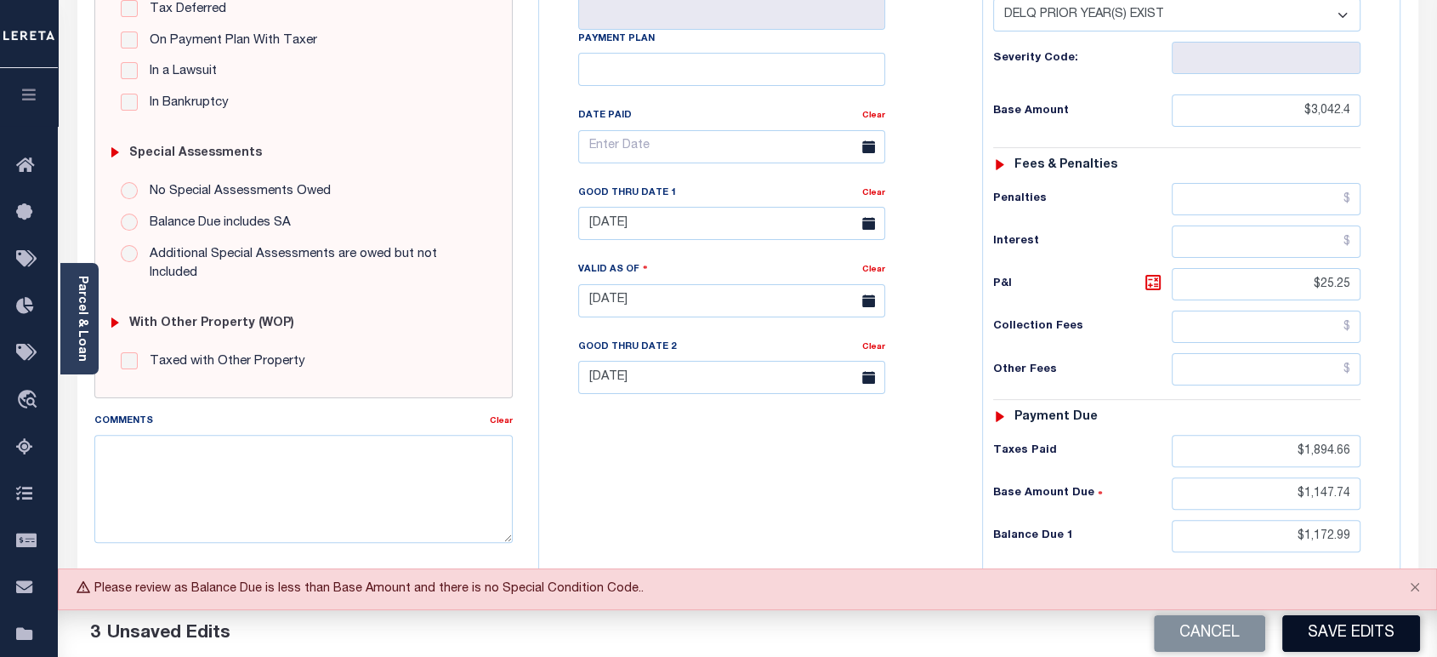
click at [1322, 622] on button "Save Edits" at bounding box center [1352, 633] width 138 height 37
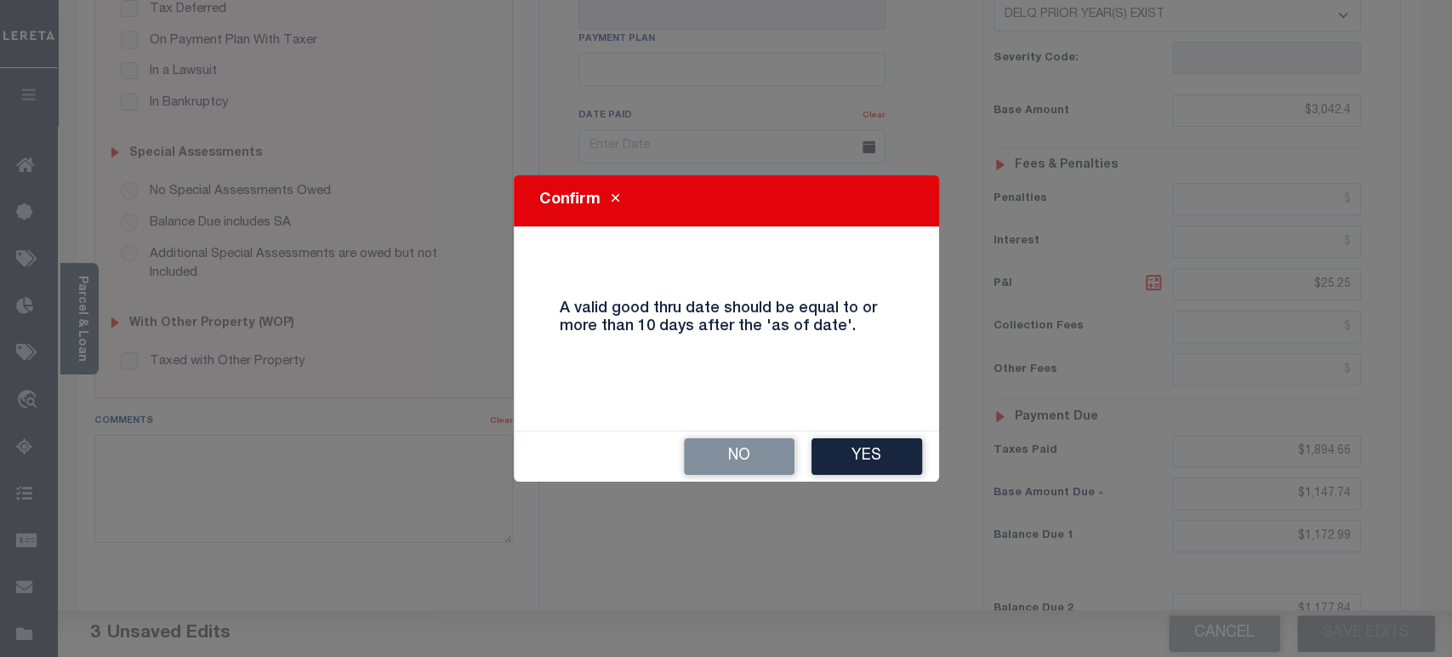
click at [833, 443] on button "Yes" at bounding box center [866, 456] width 111 height 37
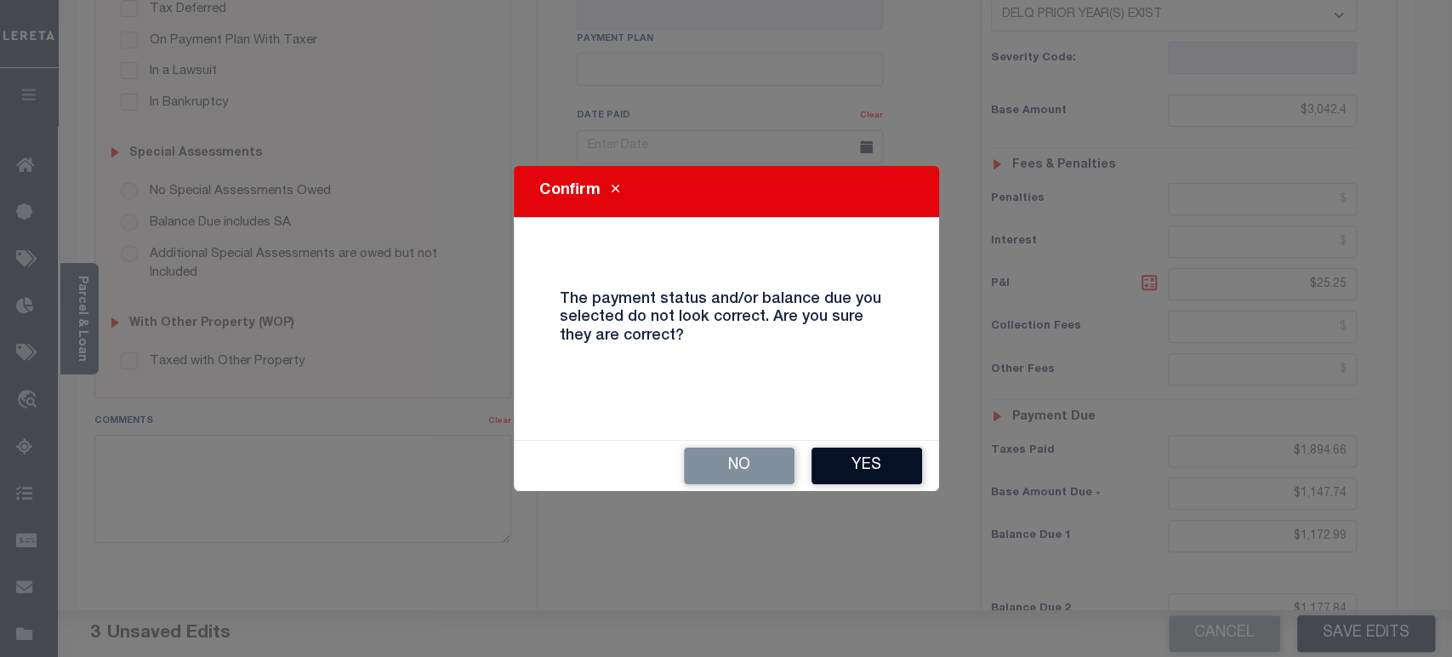
click at [864, 461] on button "Yes" at bounding box center [866, 465] width 111 height 37
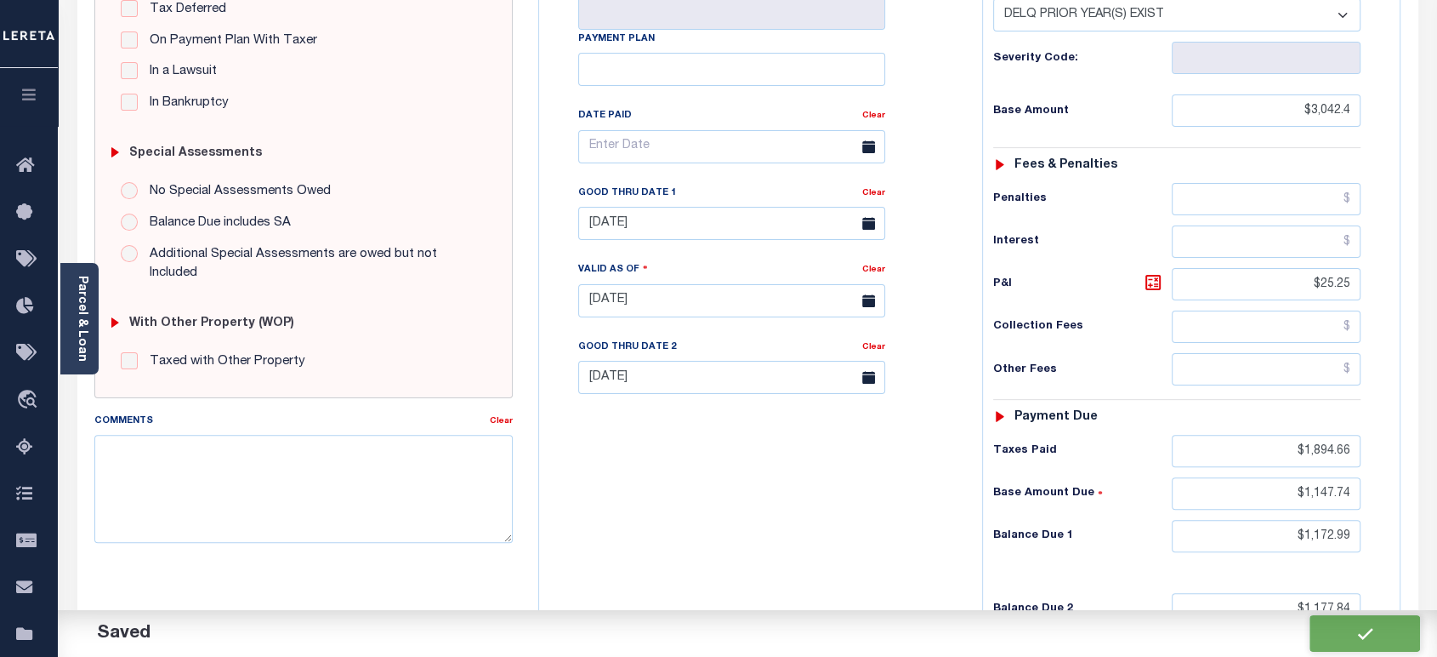
checkbox input "false"
type input "0"
type input "$3,042.4"
type input "$25.25"
type input "$1,894.66"
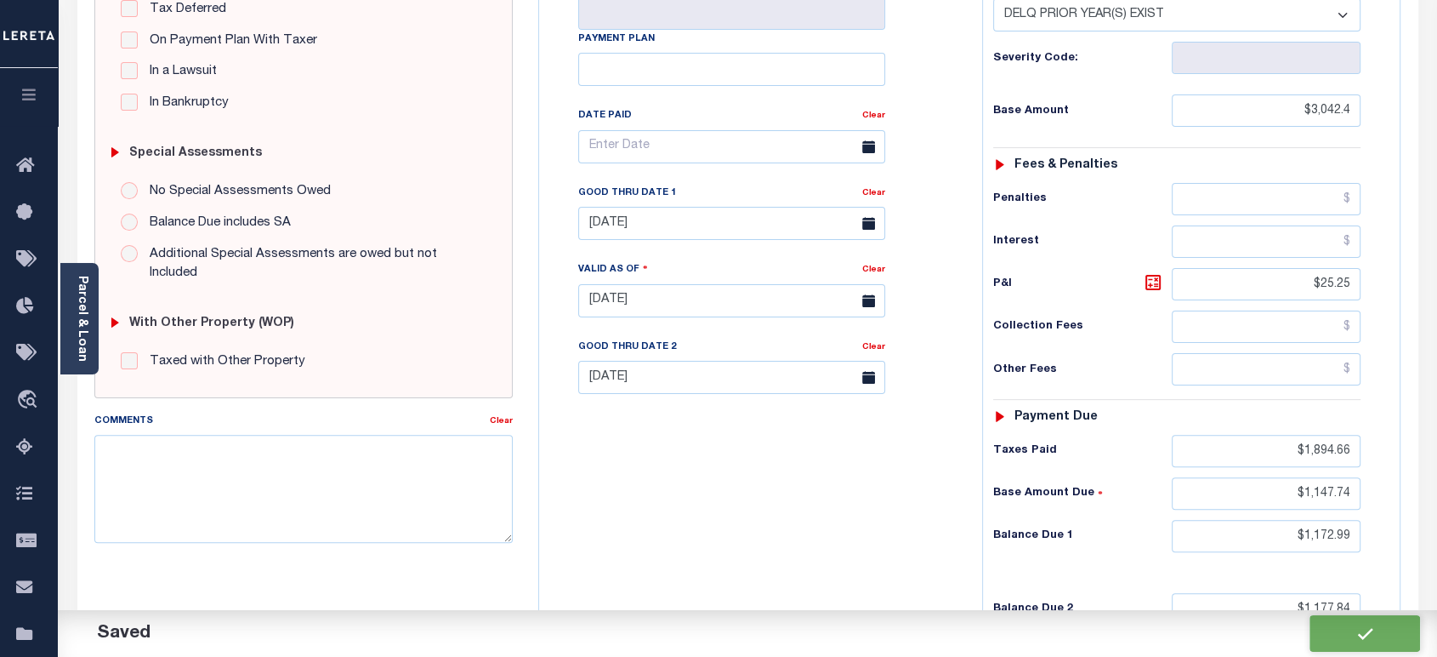
type input "$1,147.74"
type input "$1,172.99"
type input "$1,177.84"
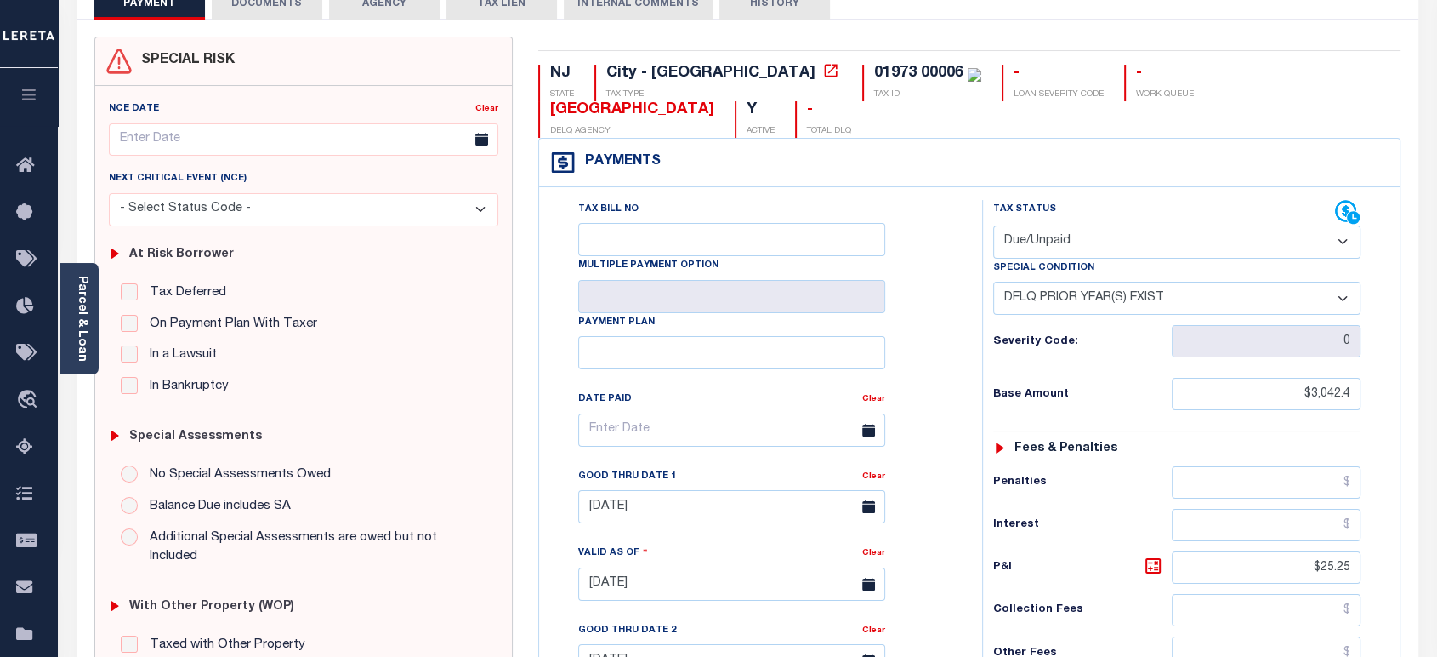
scroll to position [0, 0]
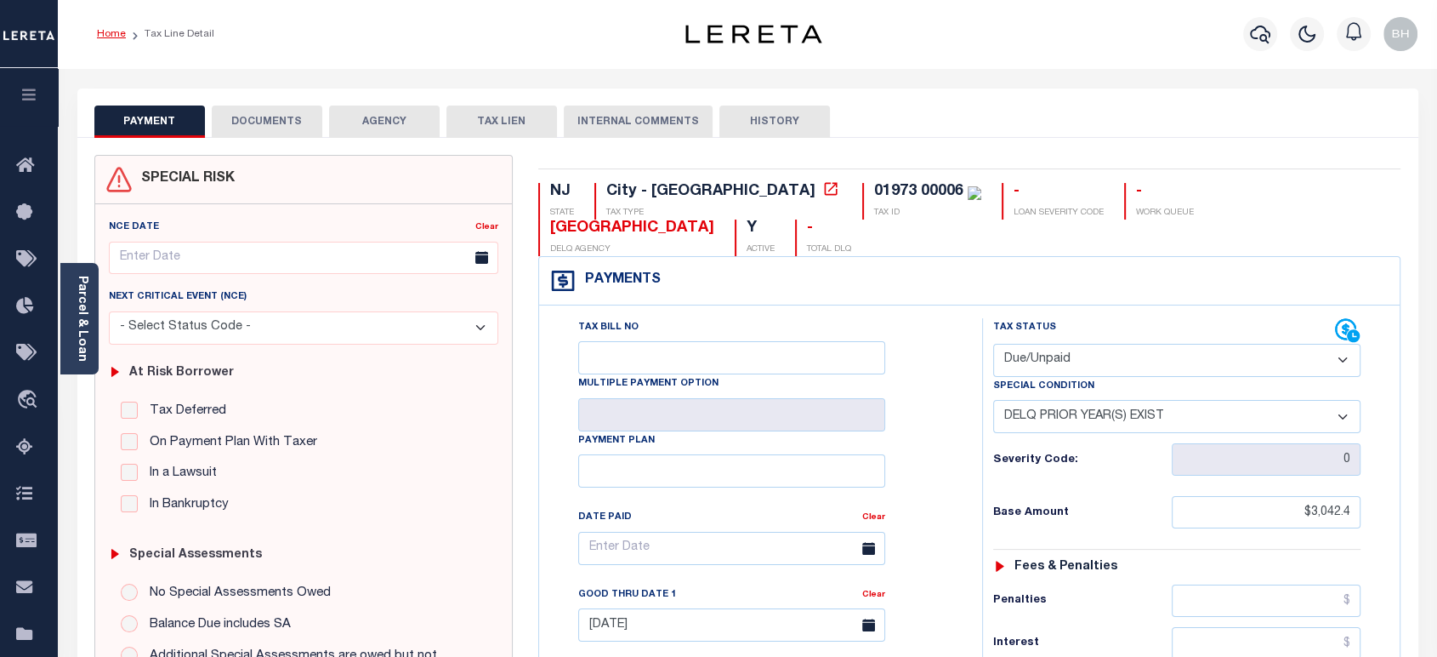
click at [117, 34] on link "Home" at bounding box center [111, 34] width 29 height 10
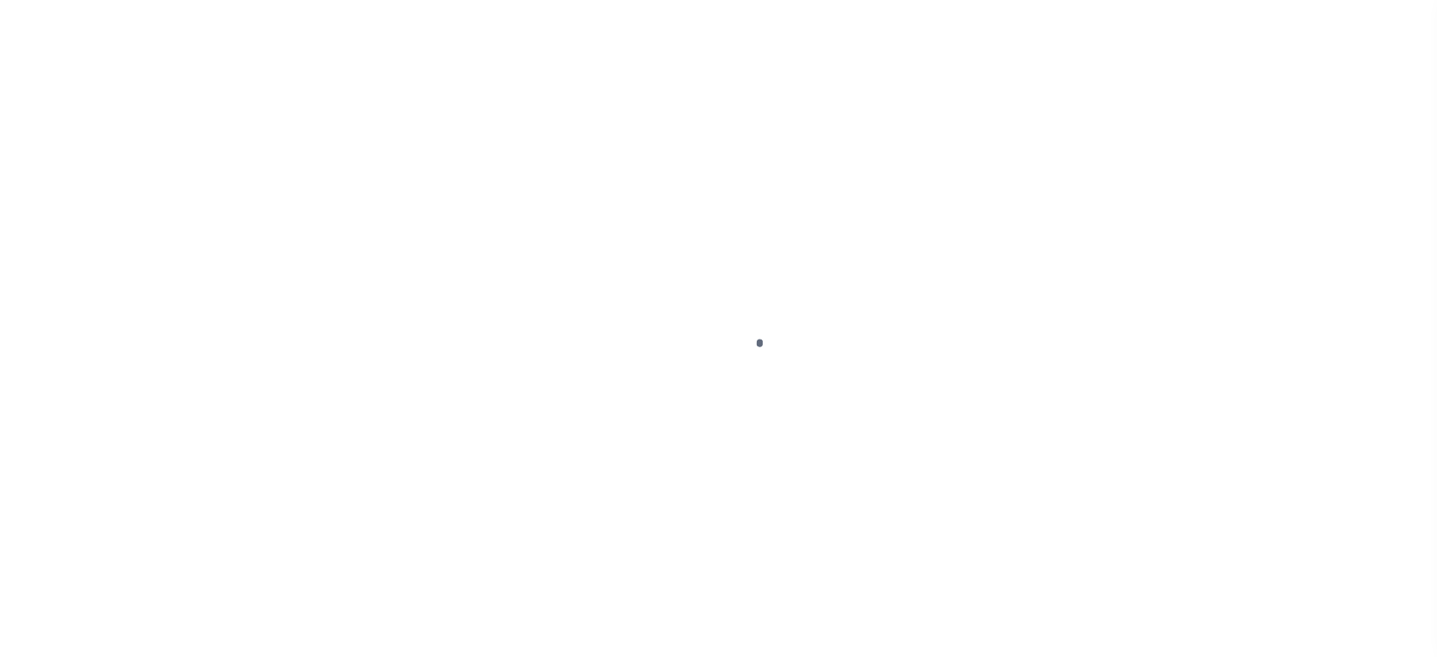
scroll to position [220, 0]
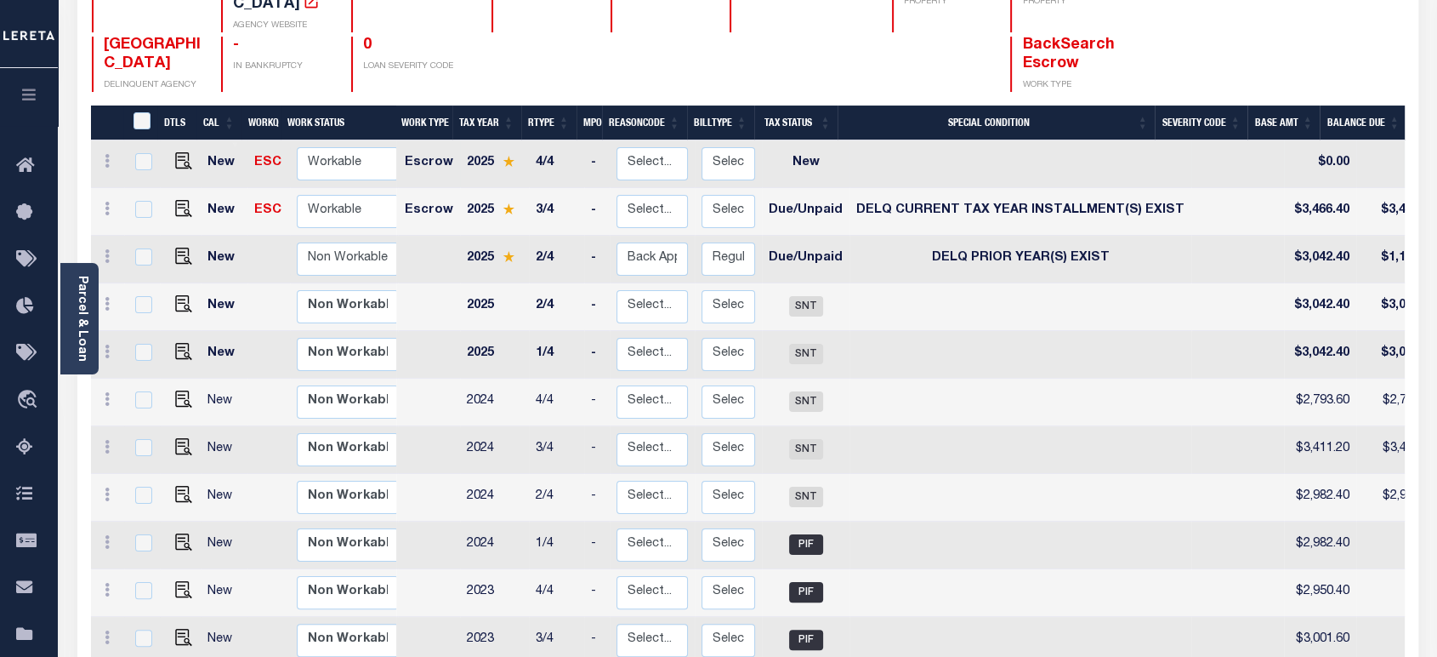
click at [794, 155] on td "New" at bounding box center [806, 164] width 88 height 48
checkbox input "true"
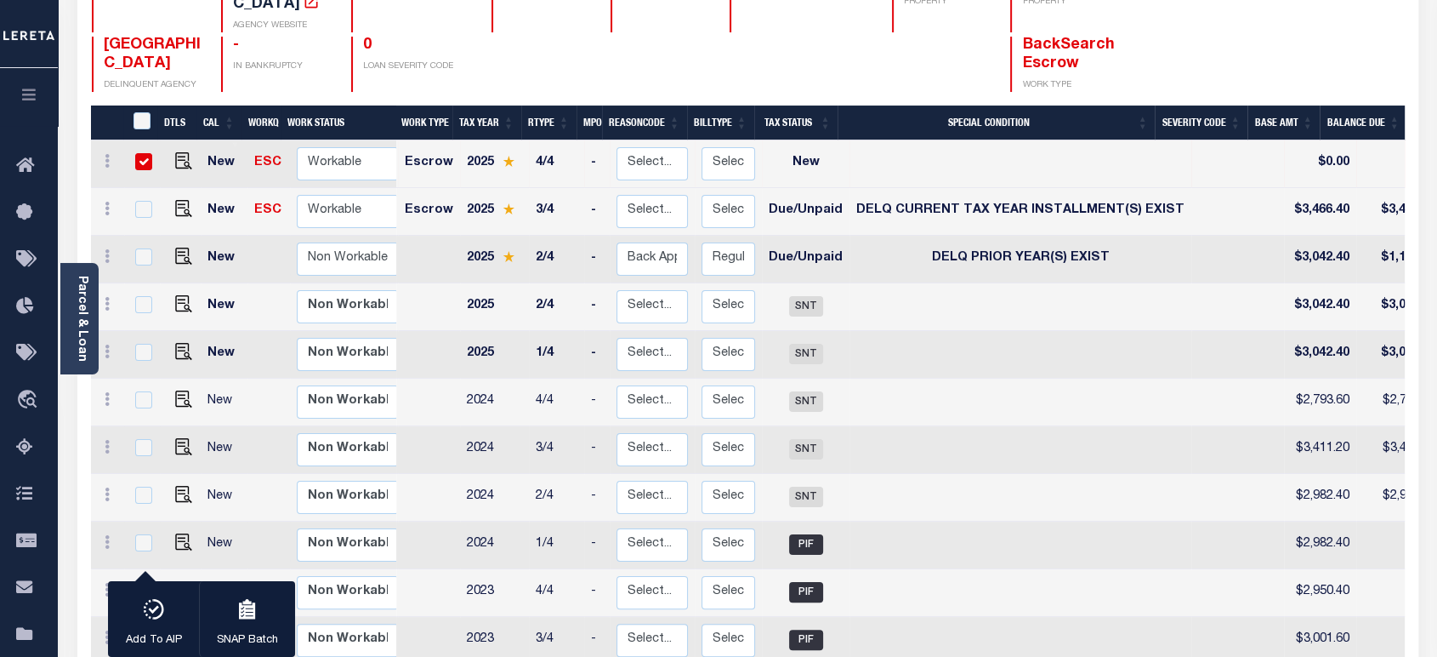
click at [794, 156] on td "New" at bounding box center [806, 164] width 88 height 48
checkbox input "false"
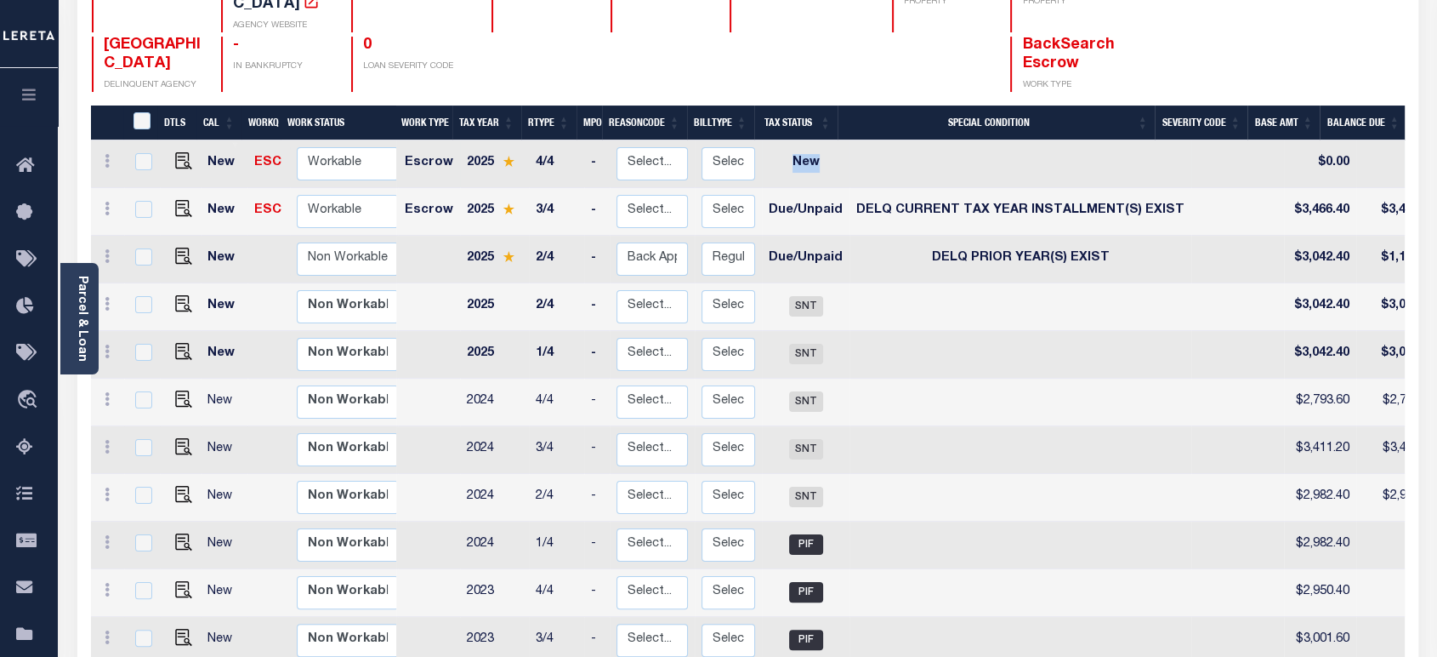
click at [794, 156] on td "New" at bounding box center [806, 164] width 88 height 48
checkbox input "true"
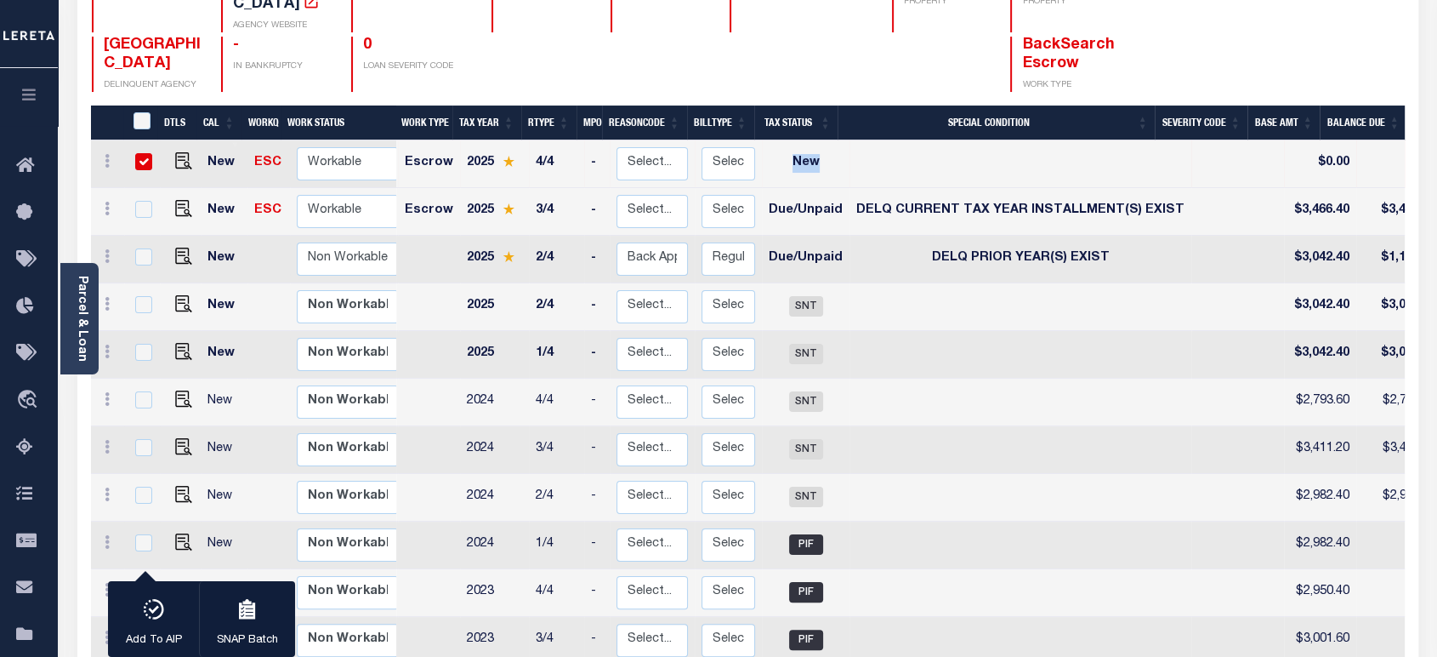
click at [776, 37] on div at bounding box center [801, 64] width 142 height 55
click at [789, 151] on td "New" at bounding box center [806, 164] width 88 height 48
checkbox input "false"
click at [789, 151] on td "New" at bounding box center [806, 164] width 88 height 48
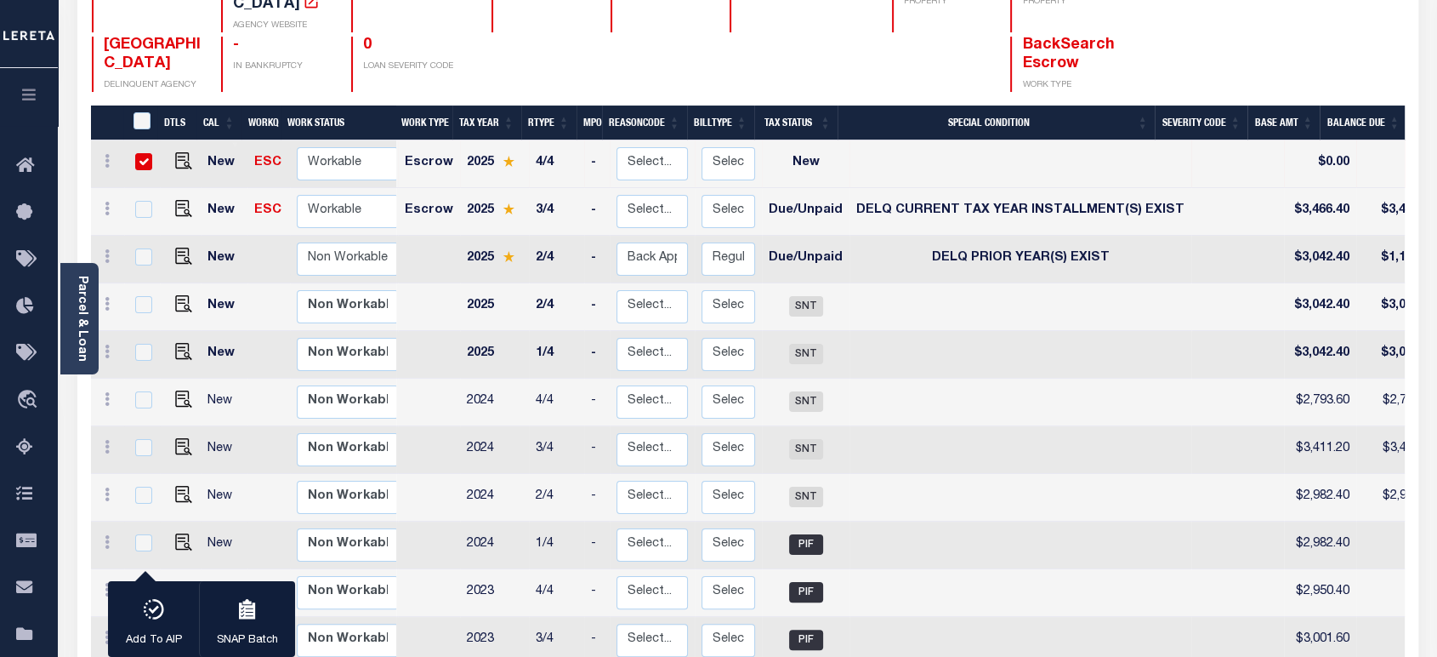
checkbox input "true"
click at [583, 45] on div at bounding box center [541, 64] width 99 height 55
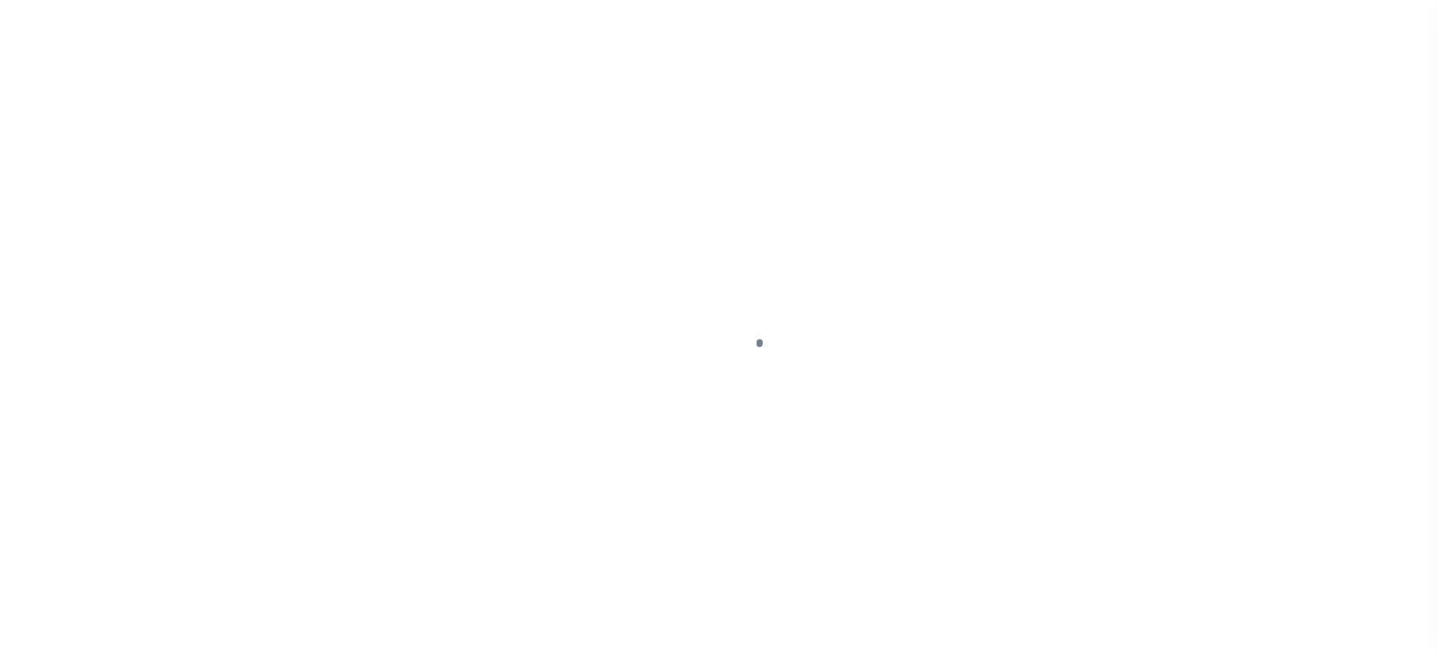
select select
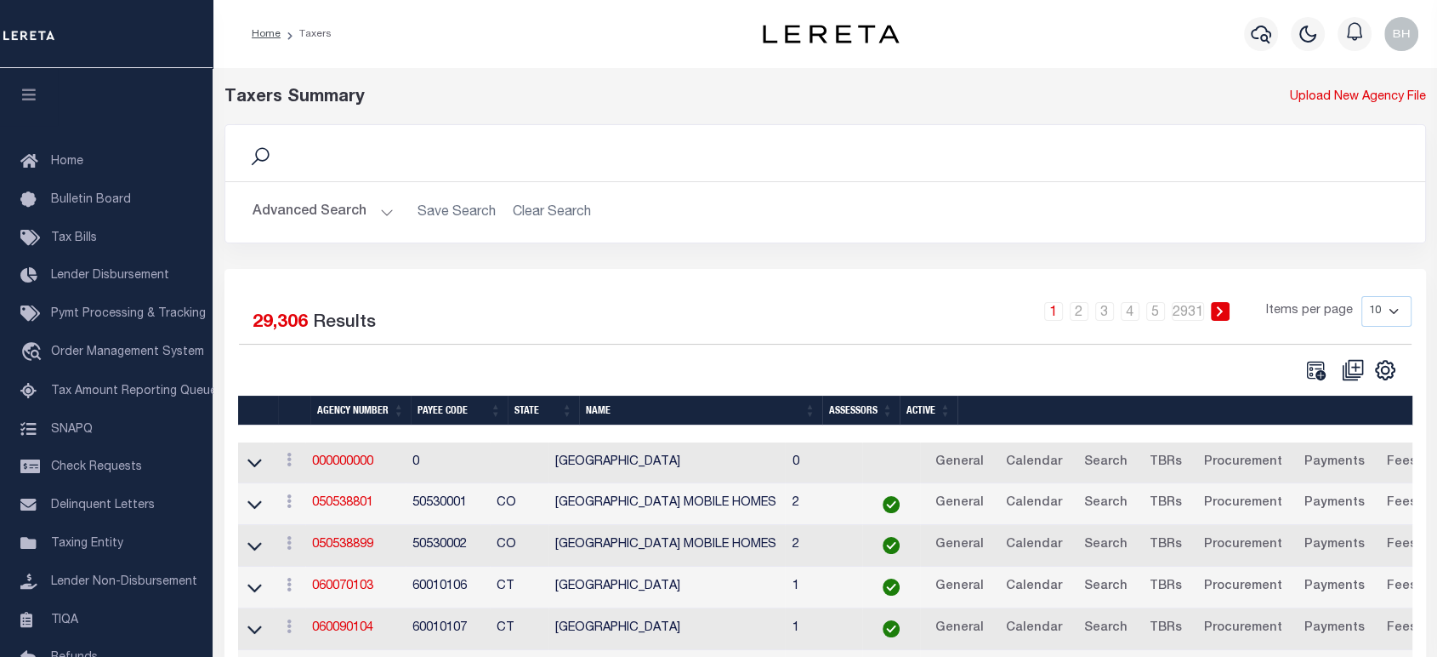
click at [321, 217] on button "Advanced Search" at bounding box center [323, 212] width 141 height 33
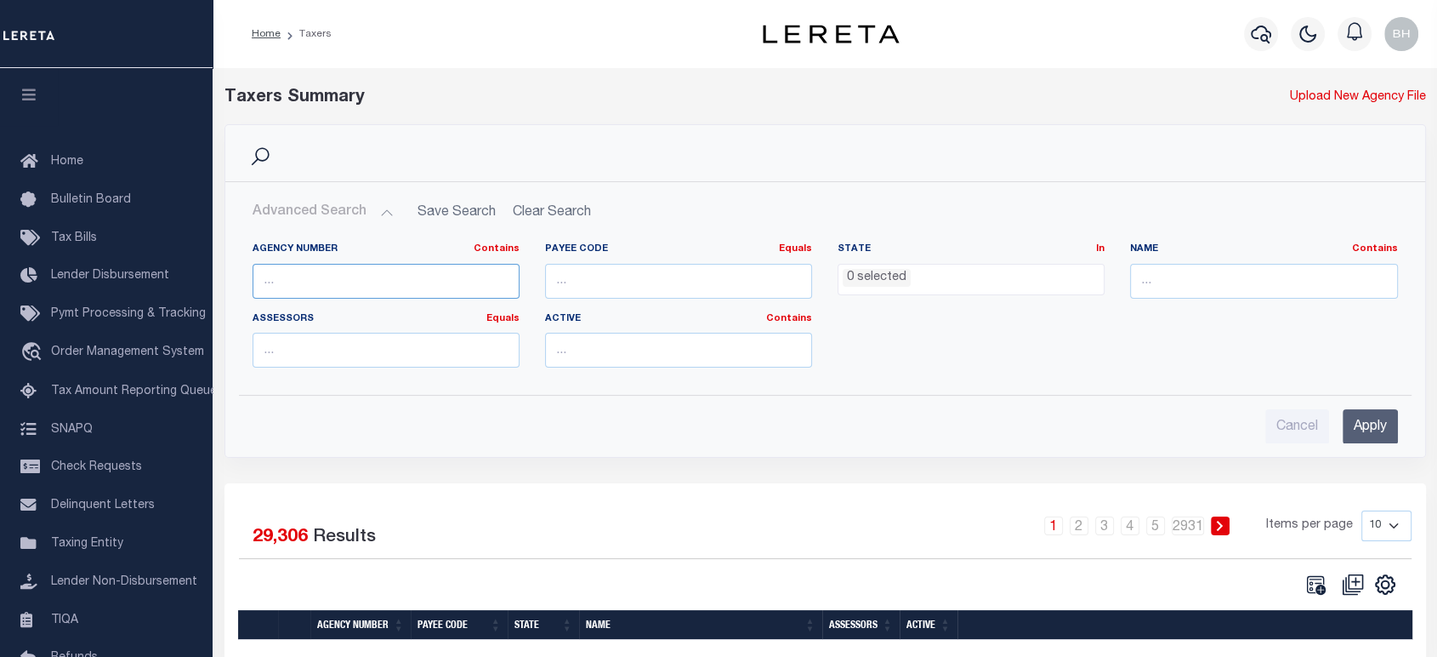
click at [377, 284] on input "text" at bounding box center [386, 281] width 267 height 35
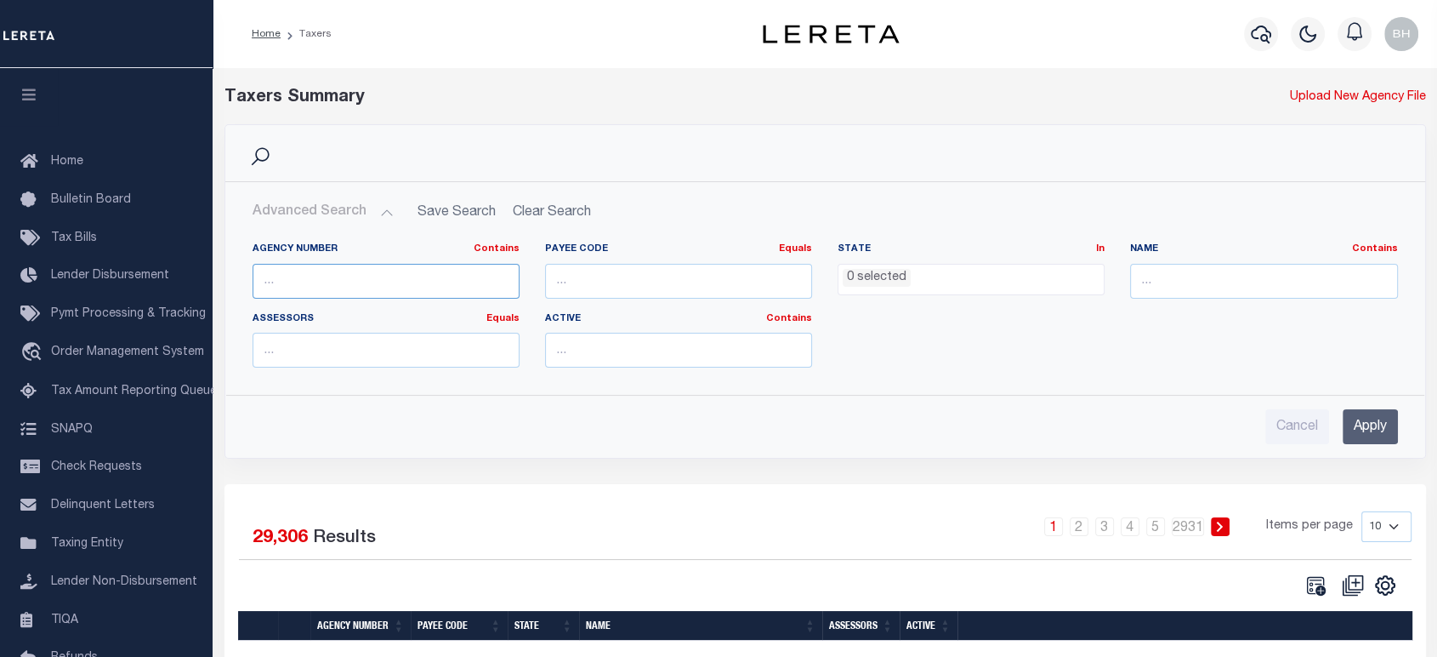
paste input "290070102"
type input "290070102"
click at [1383, 420] on input "Apply" at bounding box center [1370, 426] width 55 height 35
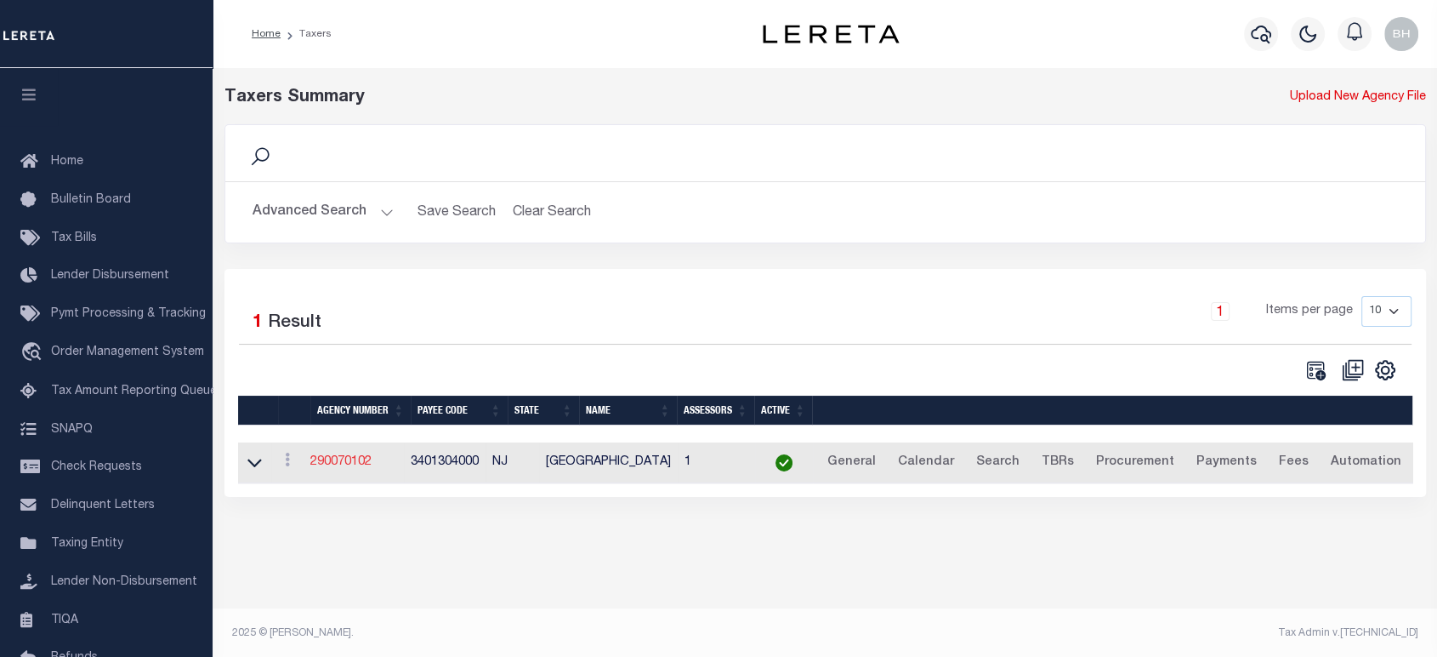
click at [340, 461] on link "290070102" at bounding box center [340, 462] width 61 height 12
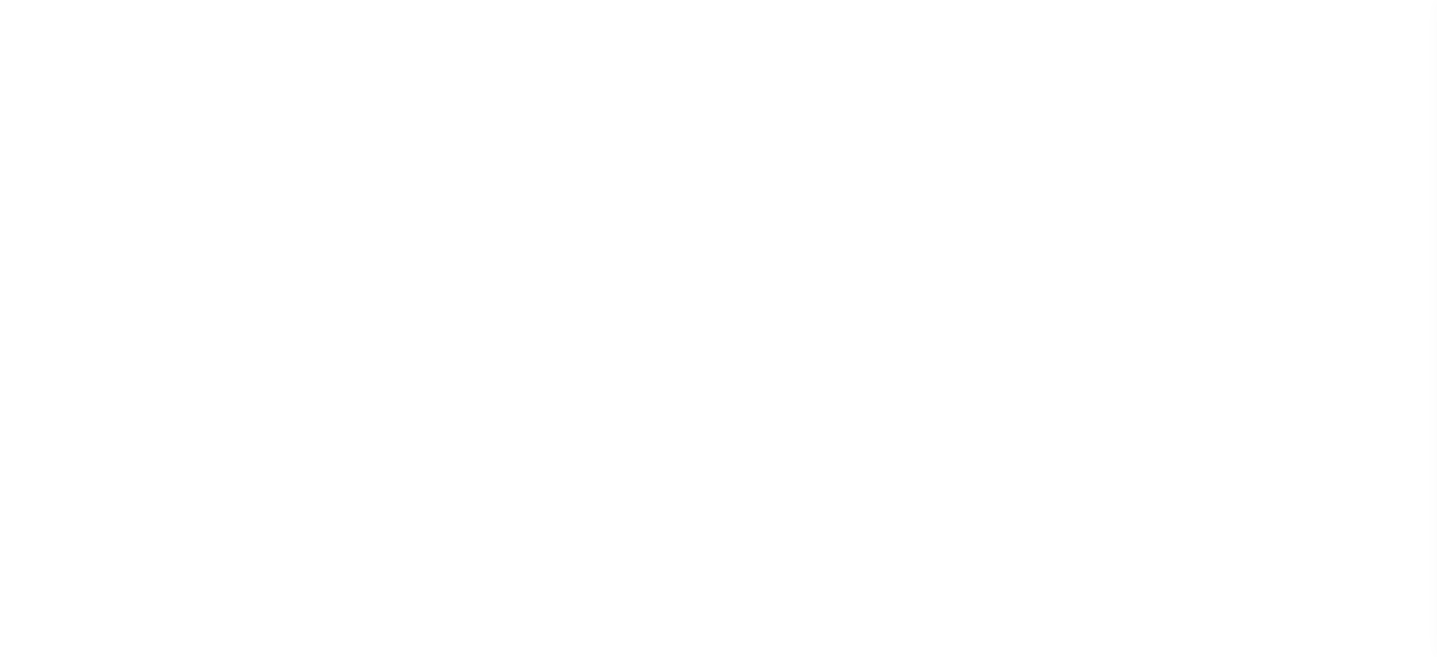
select select
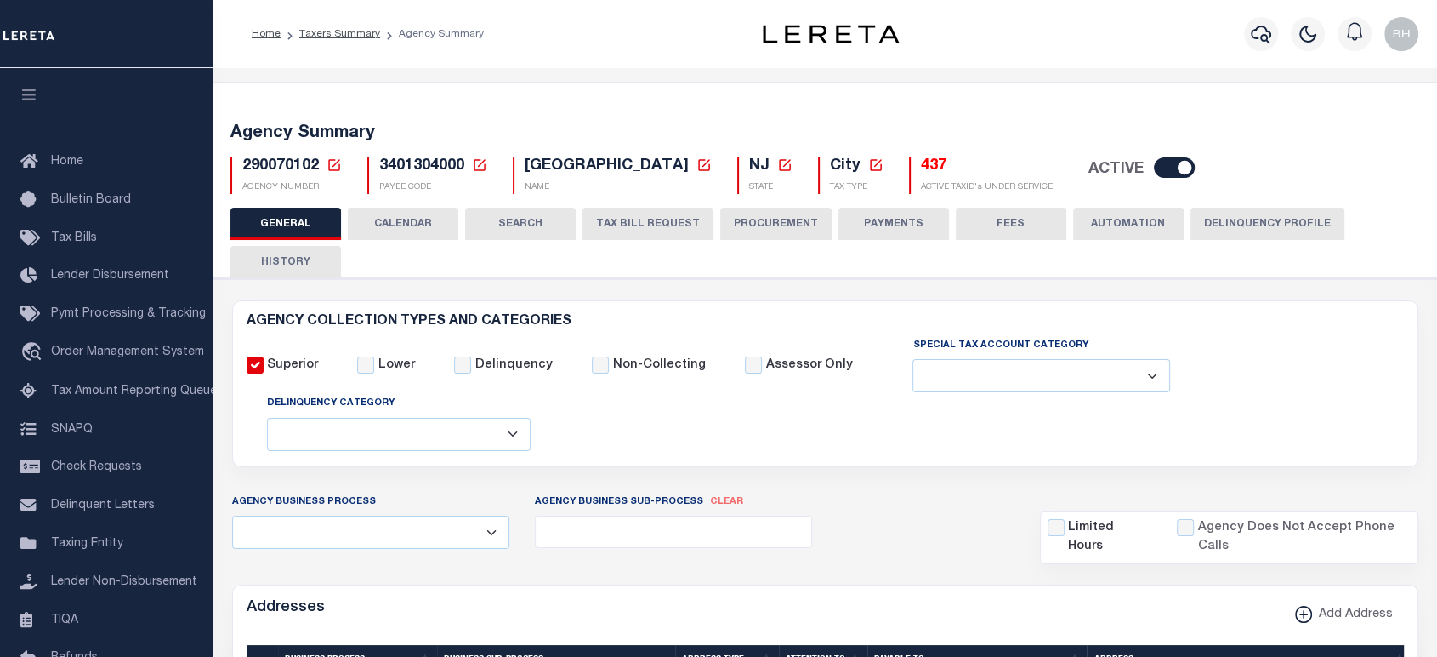
click at [415, 236] on button "CALENDAR" at bounding box center [403, 224] width 111 height 32
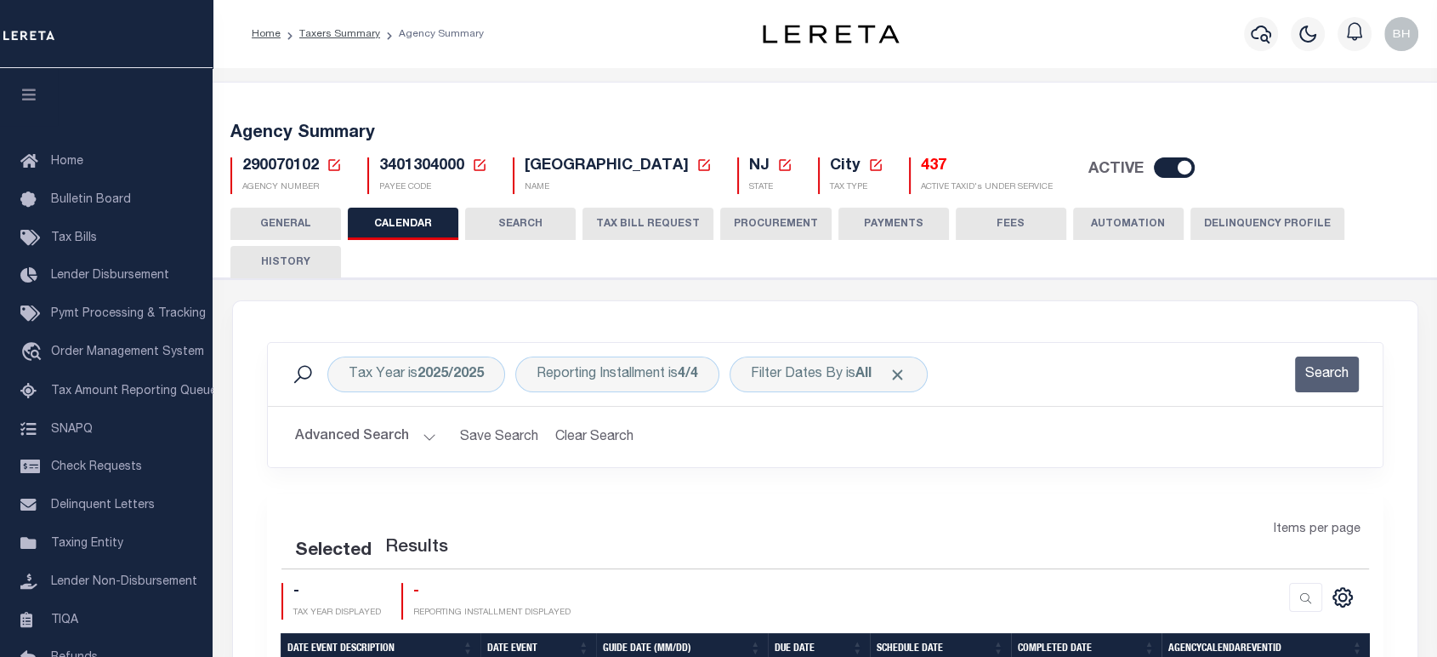
checkbox input "false"
type input "1"
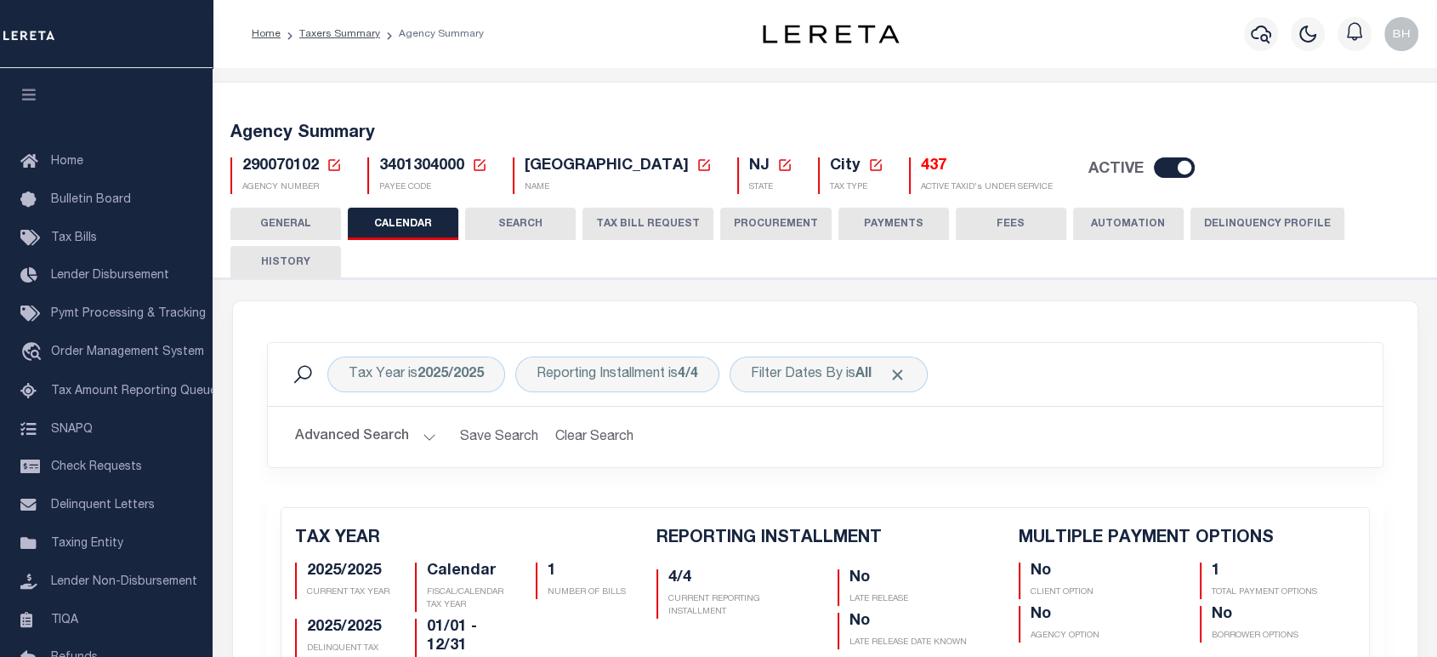
click at [415, 230] on button "CALENDAR" at bounding box center [403, 224] width 111 height 32
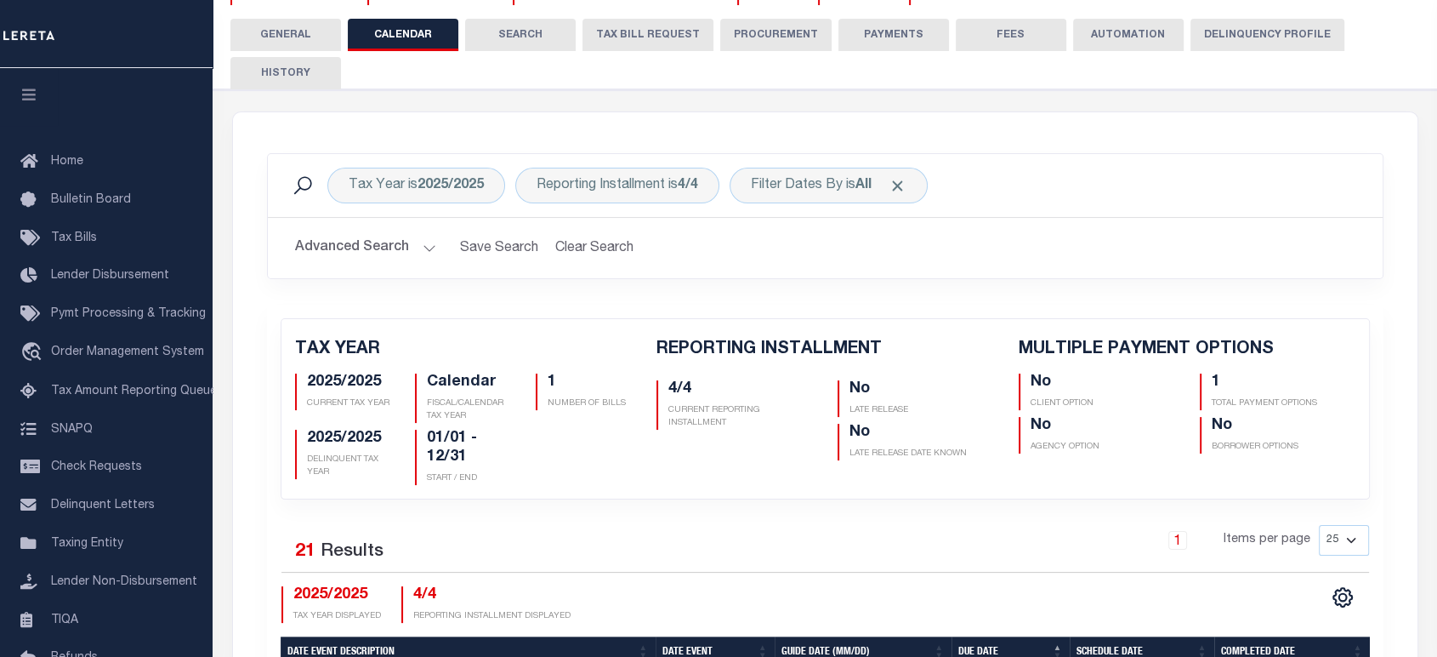
click at [694, 427] on p "CURRENT REPORTING INSTALLMENT" at bounding box center [741, 417] width 144 height 26
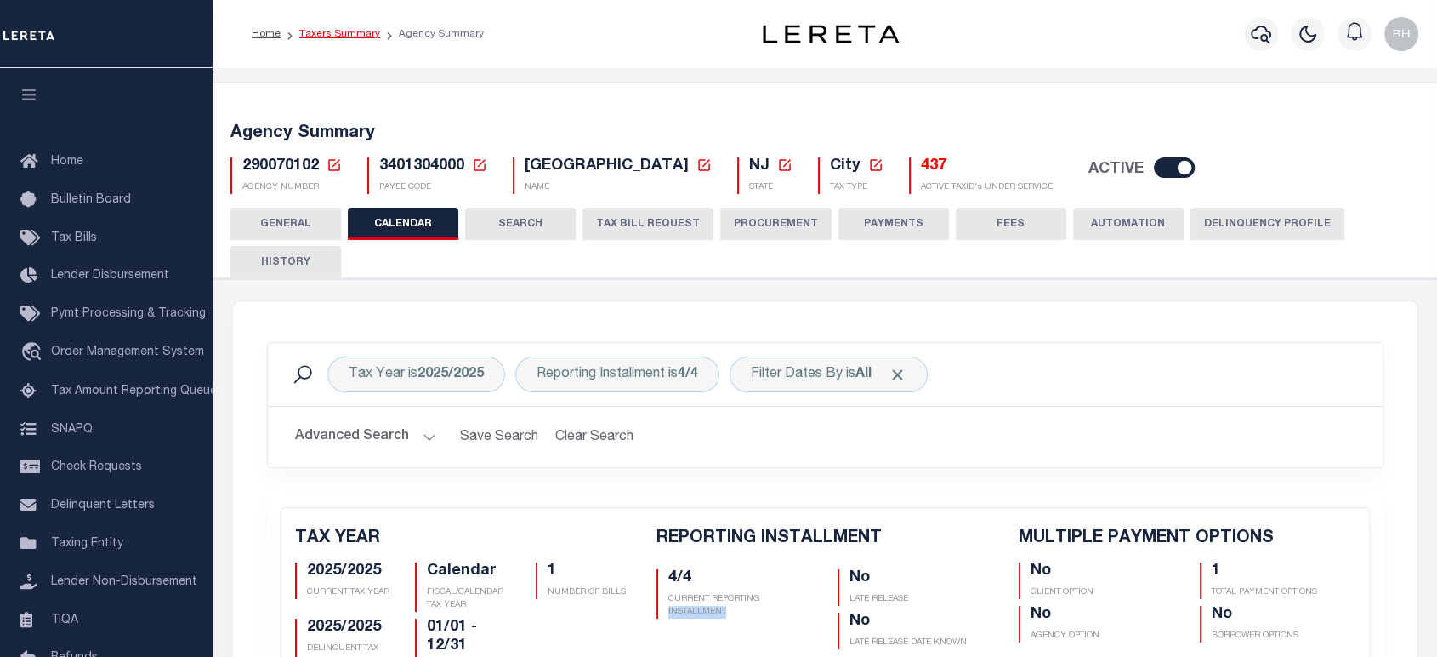
click at [340, 29] on link "Taxers Summary" at bounding box center [339, 34] width 81 height 10
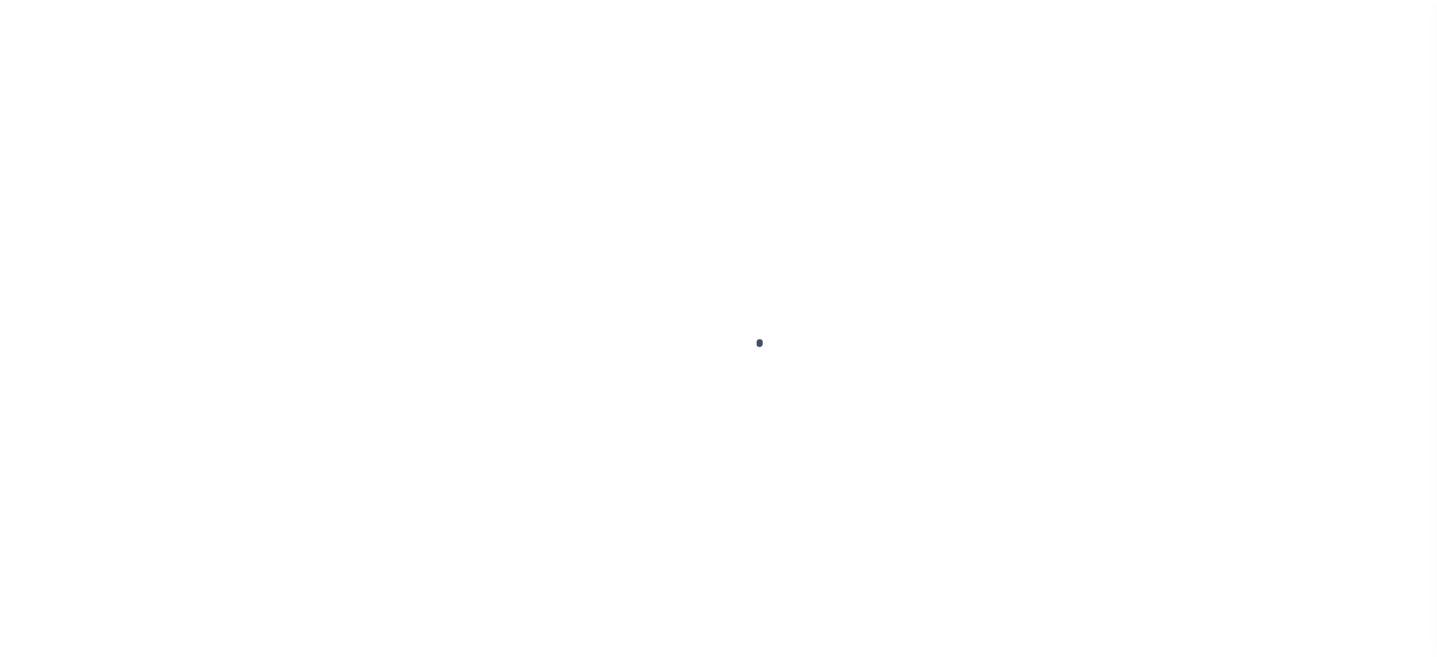
select select
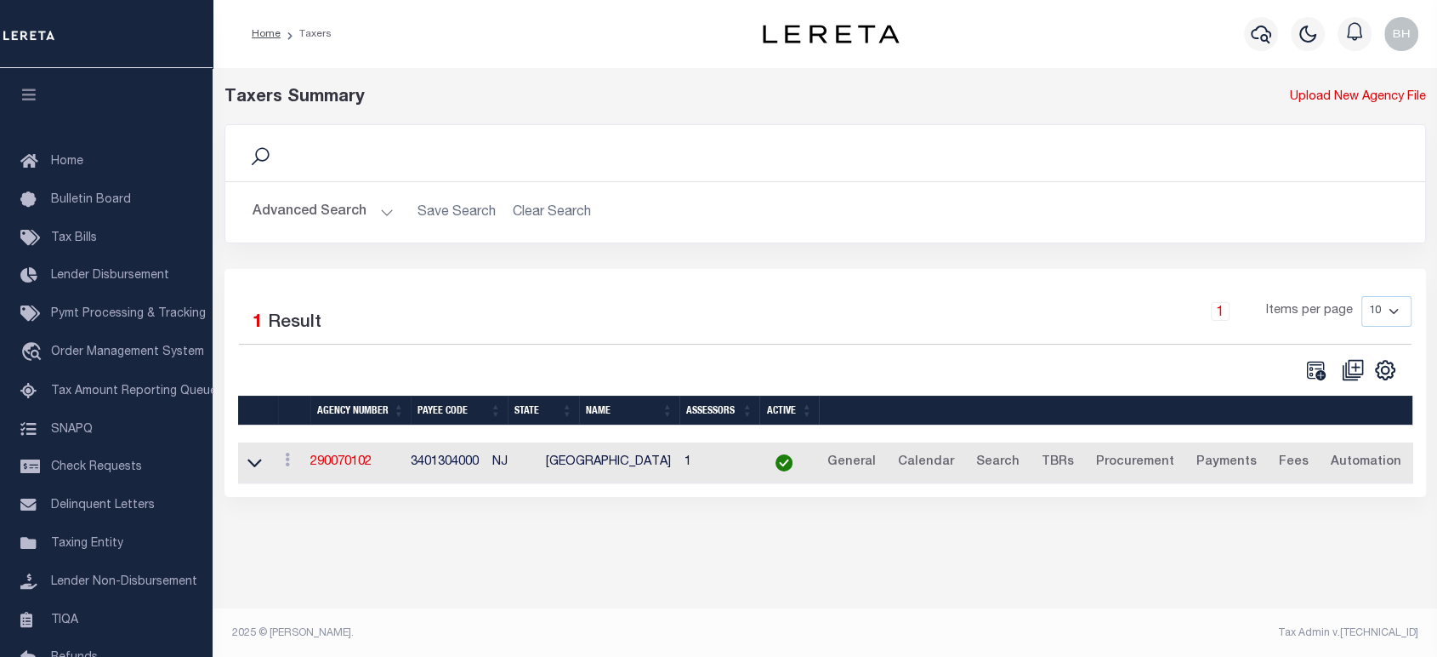
click at [344, 202] on button "Advanced Search" at bounding box center [323, 212] width 141 height 33
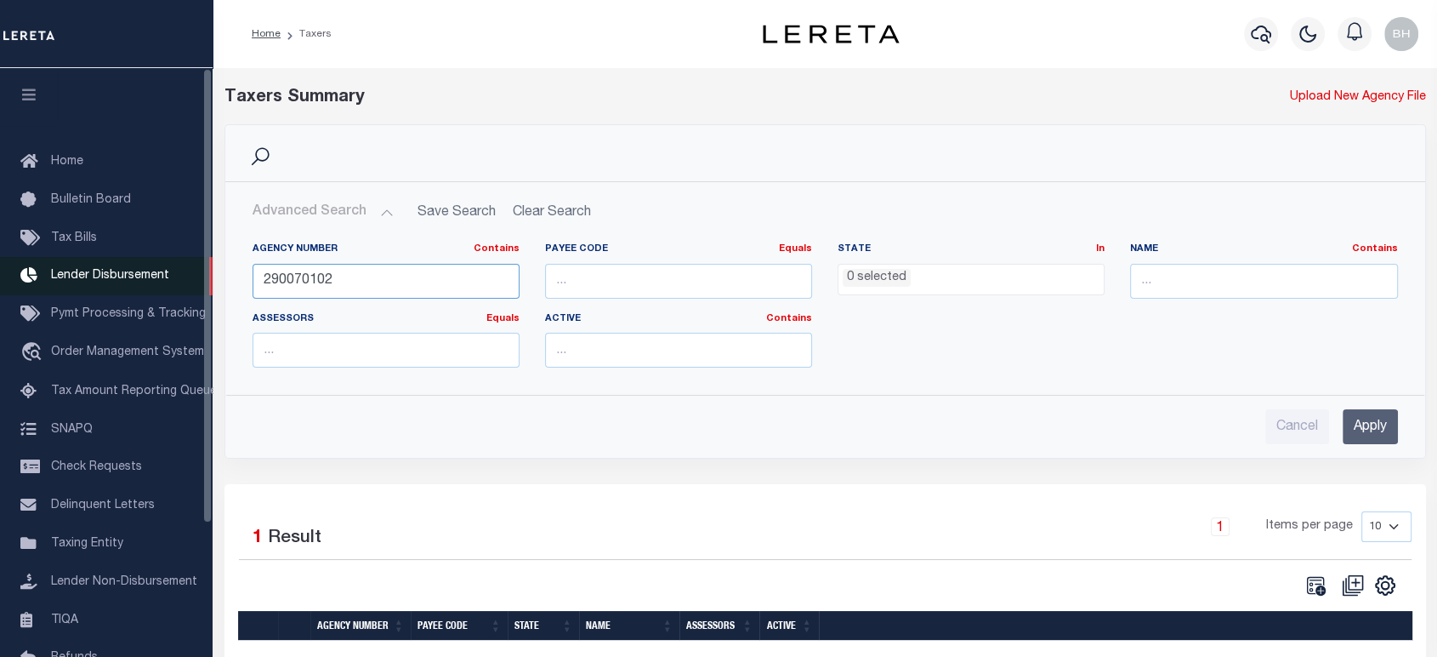
drag, startPoint x: 394, startPoint y: 280, endPoint x: 185, endPoint y: 285, distance: 208.4
click at [185, 285] on div "Home Taxers Profile" at bounding box center [718, 382] width 1437 height 764
paste input "06002"
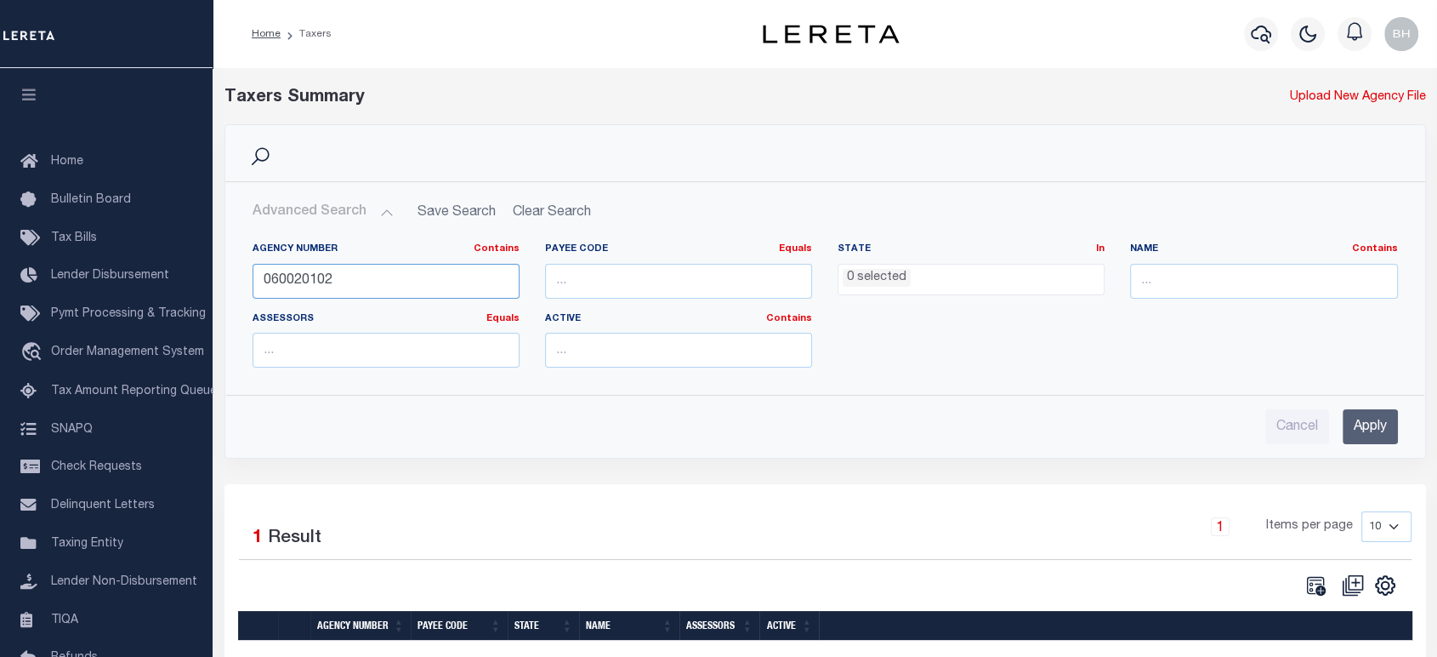
type input "060020102"
click at [1368, 424] on input "Apply" at bounding box center [1370, 426] width 55 height 35
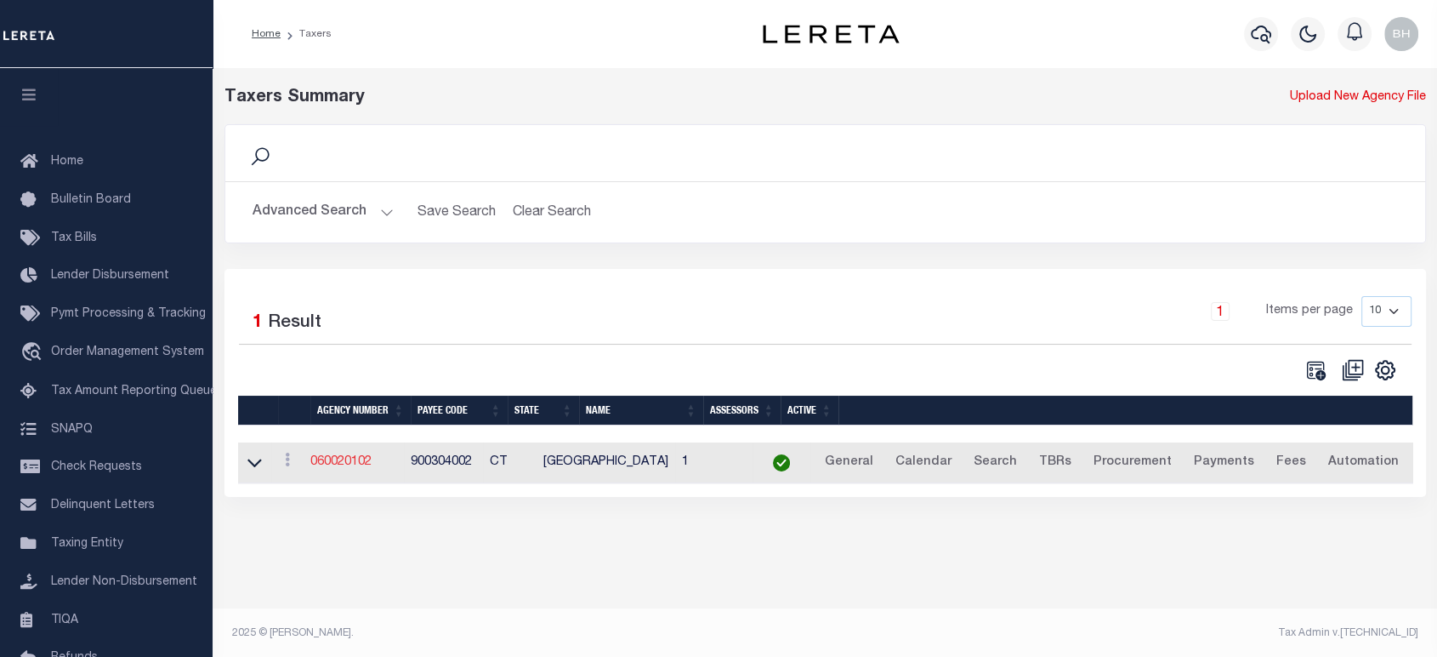
click at [335, 456] on link "060020102" at bounding box center [340, 462] width 61 height 12
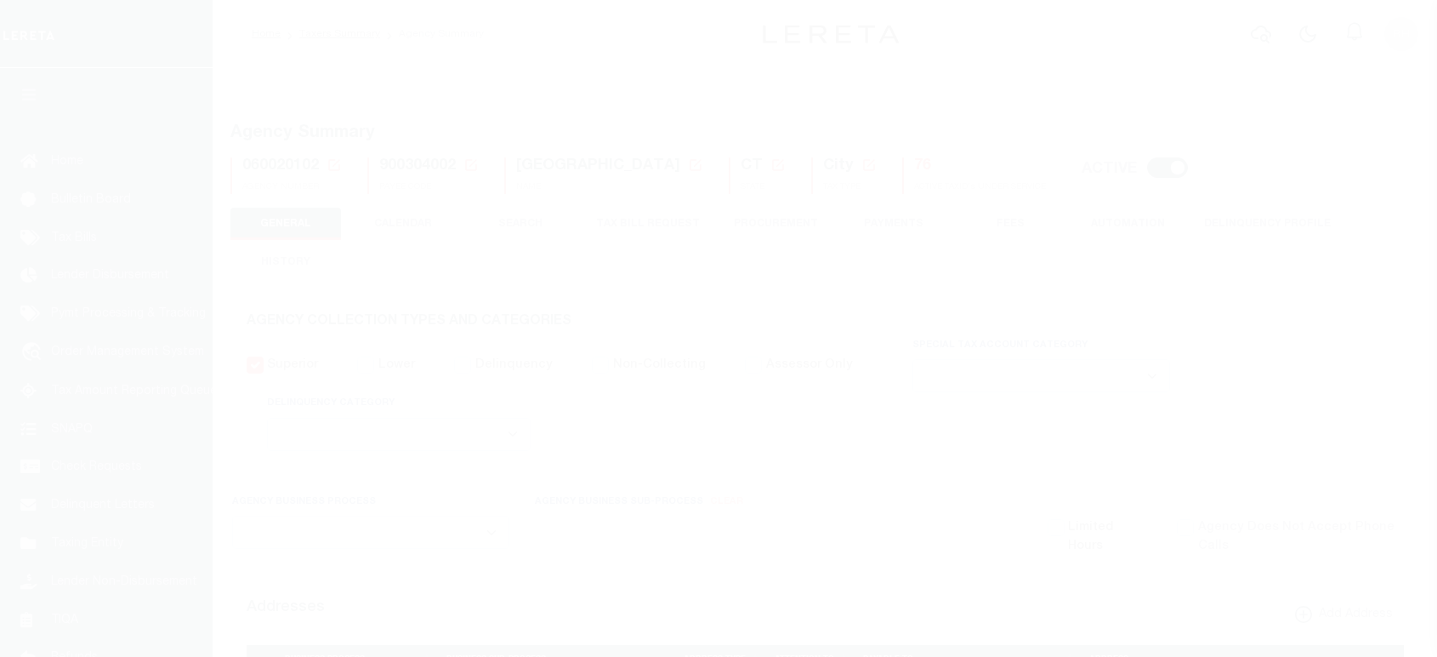
select select
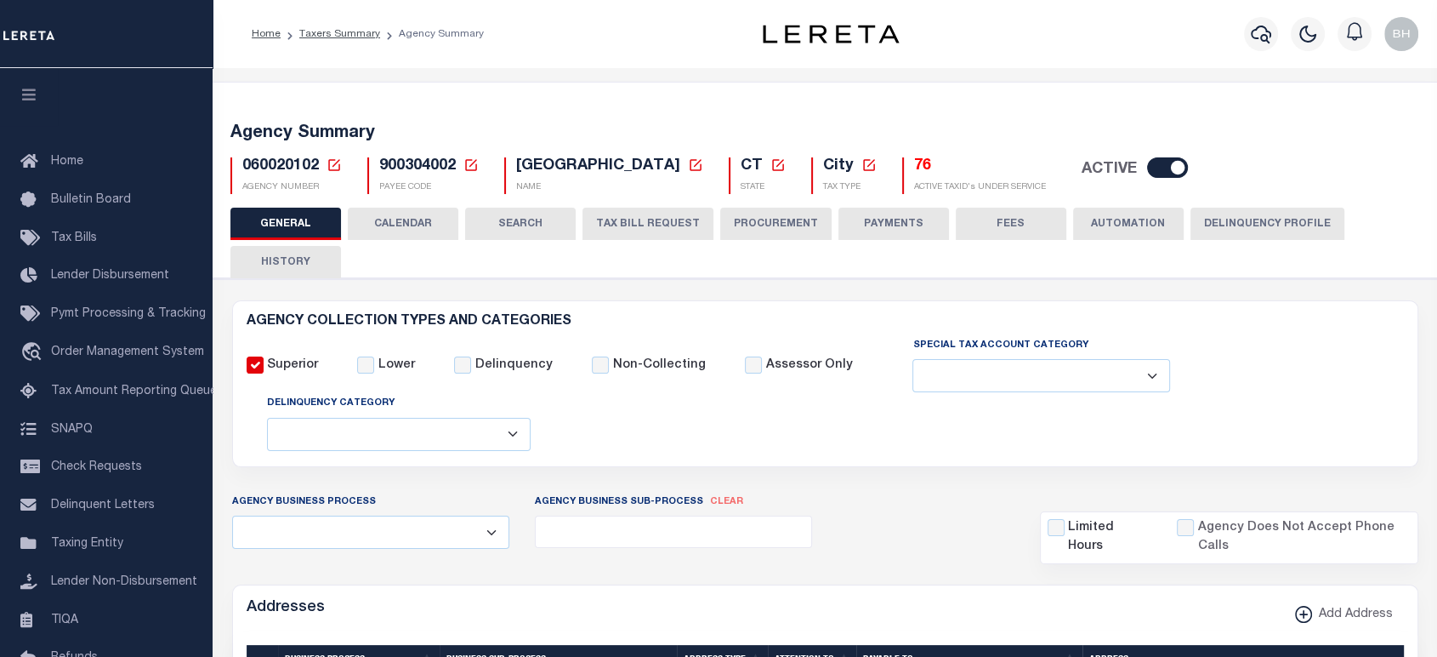
click at [427, 224] on button "CALENDAR" at bounding box center [403, 224] width 111 height 32
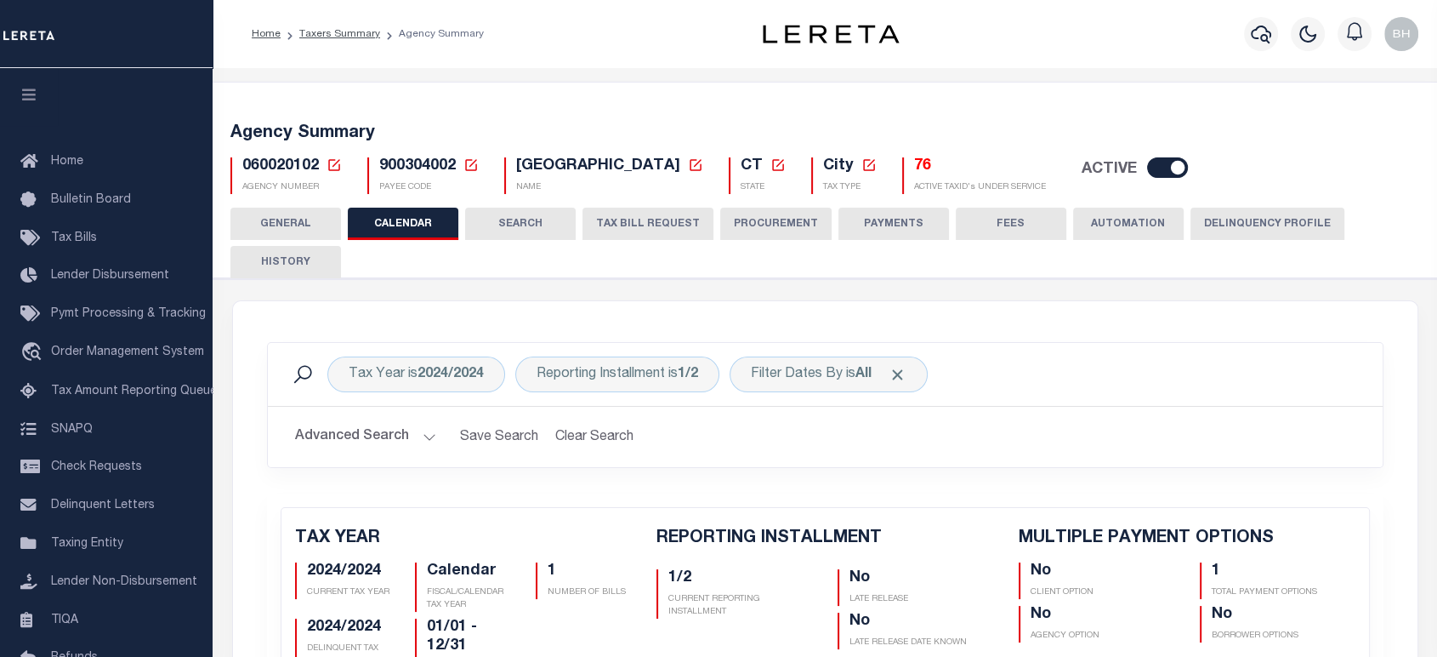
scroll to position [189, 0]
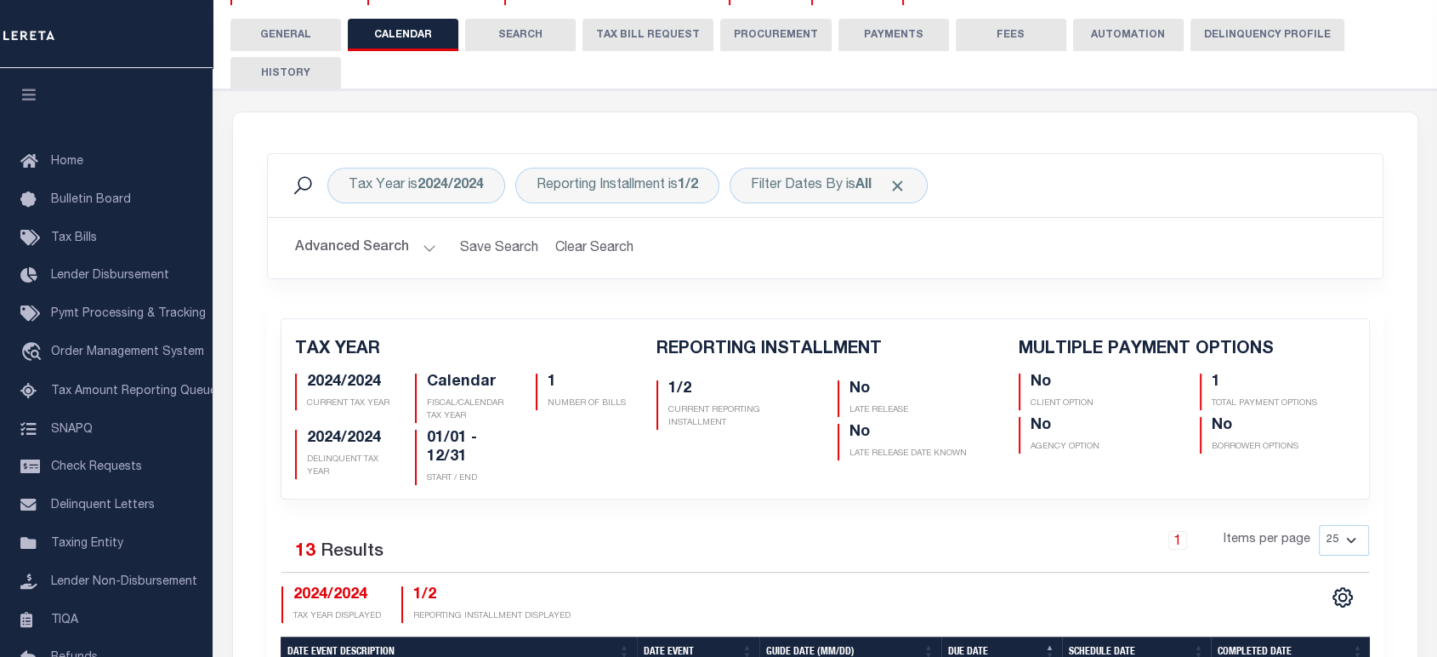
checkbox input "false"
type input "1"
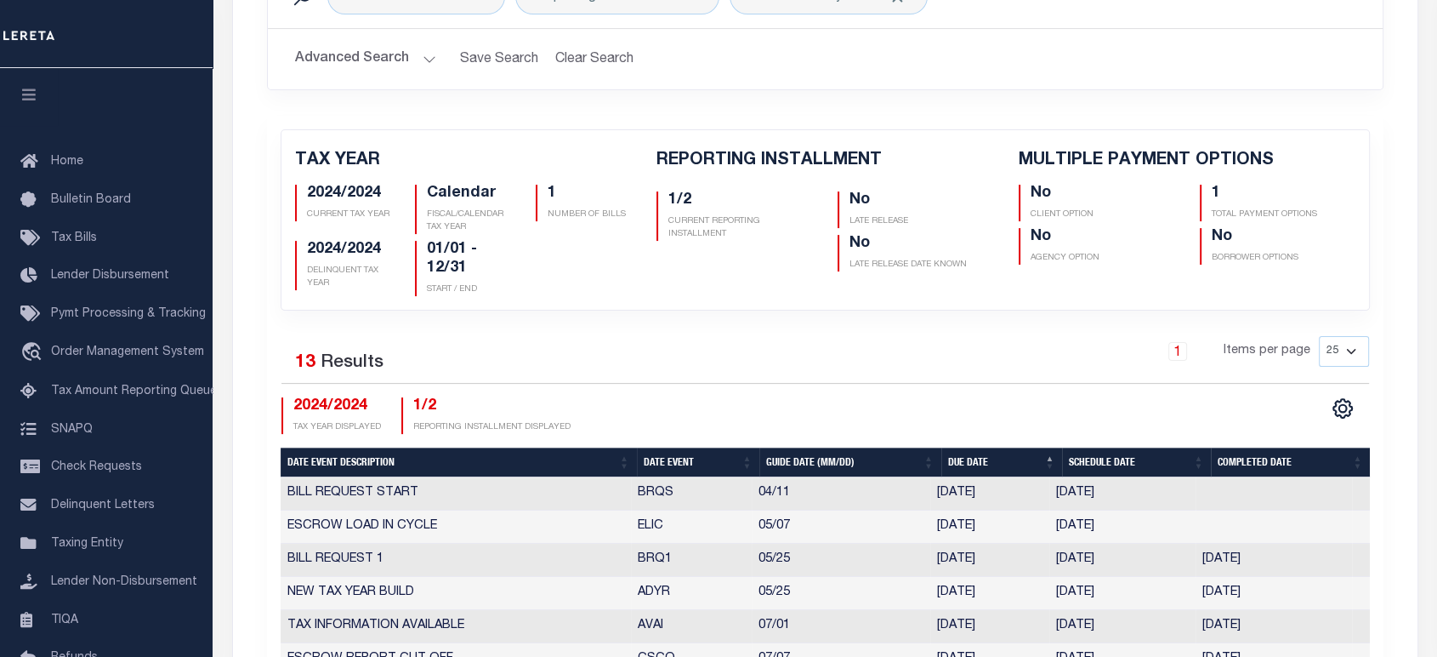
scroll to position [94, 0]
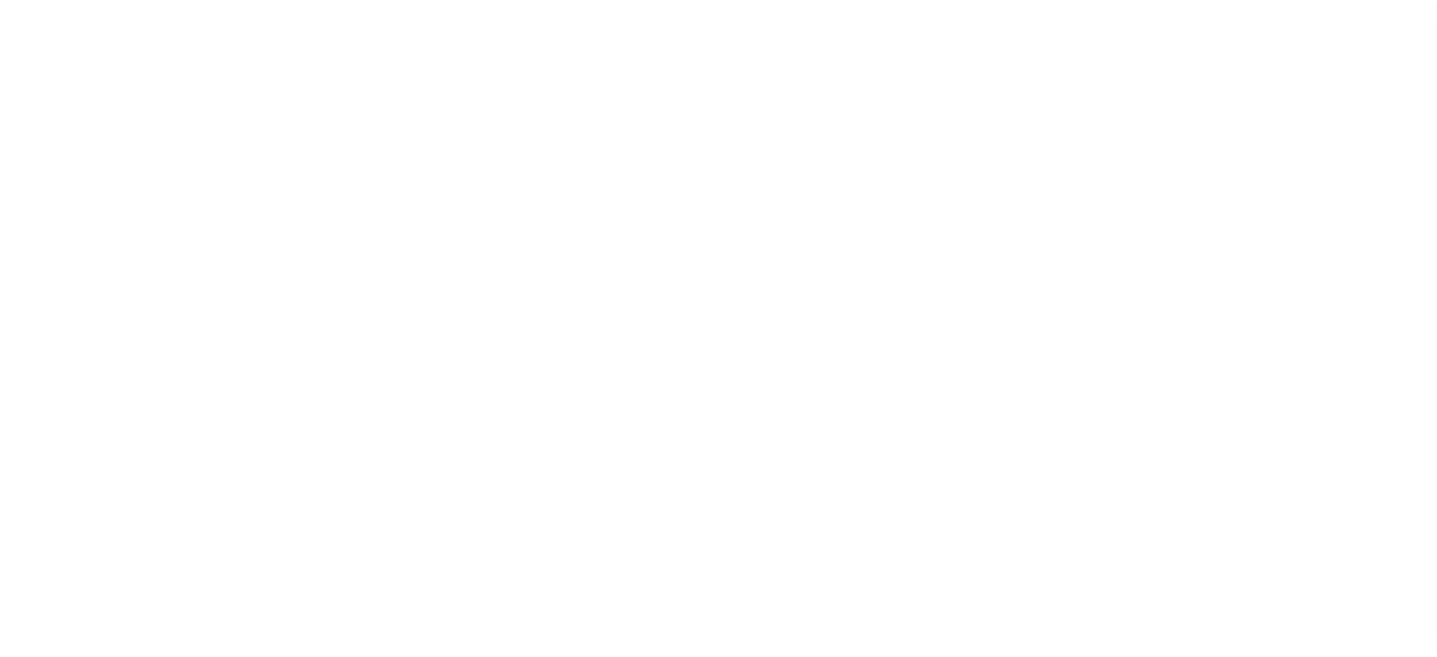
select select
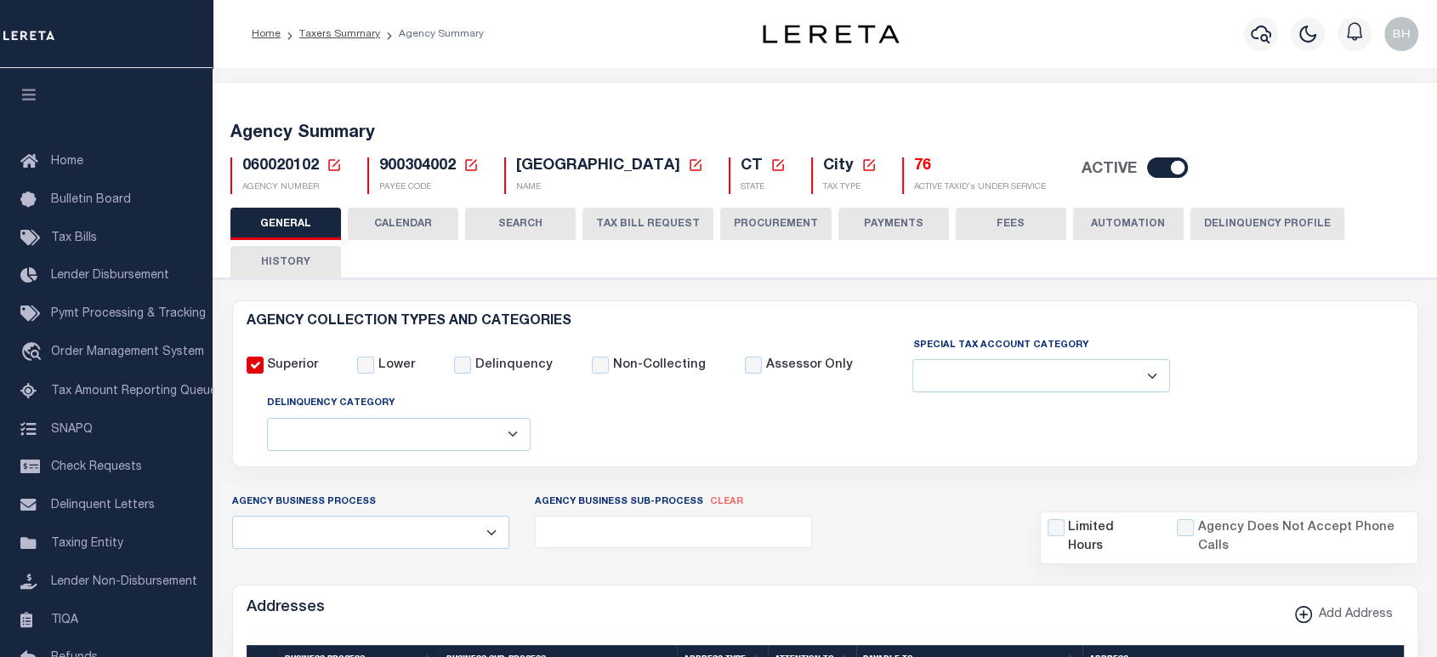
click at [817, 418] on div "Superior Lower Delinquency Non-Collecting Assessor Only" at bounding box center [825, 394] width 1183 height 117
click at [619, 434] on div "Superior Lower Delinquency Non-Collecting Assessor Only" at bounding box center [825, 394] width 1183 height 117
click at [408, 227] on button "CALENDAR" at bounding box center [403, 224] width 111 height 32
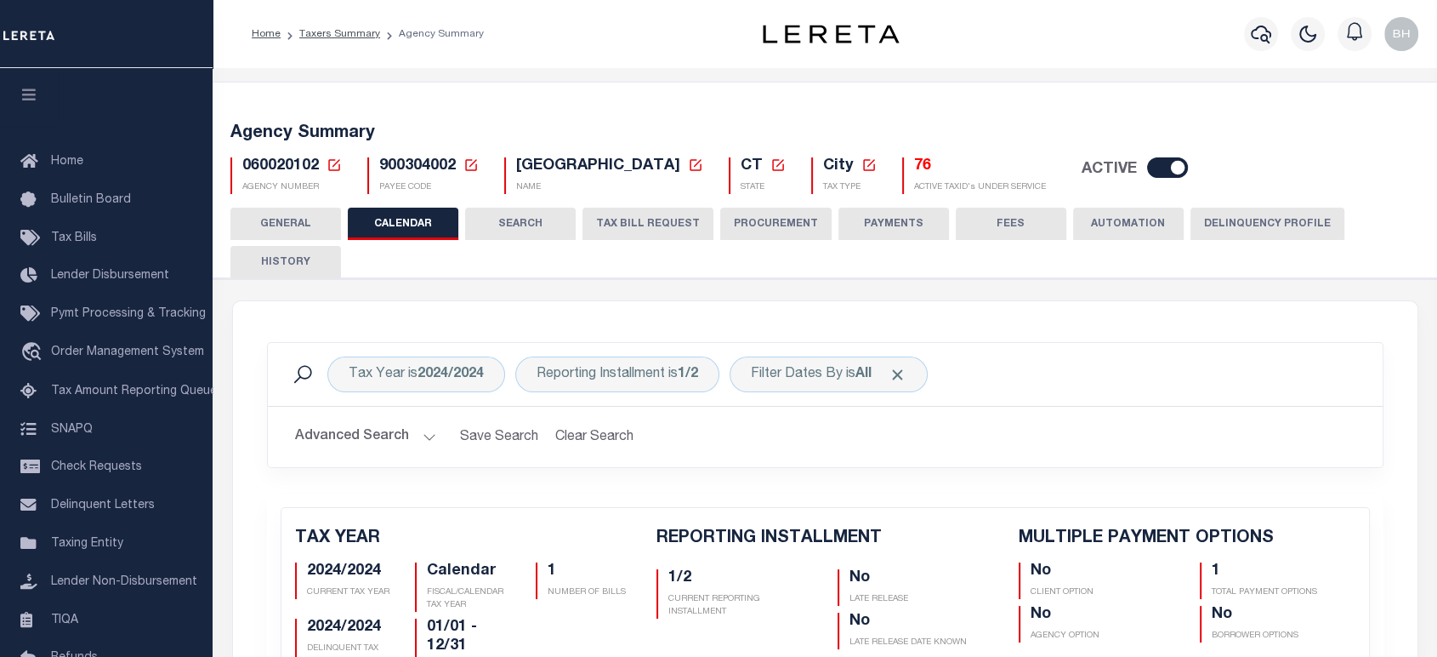
checkbox input "false"
type input "1"
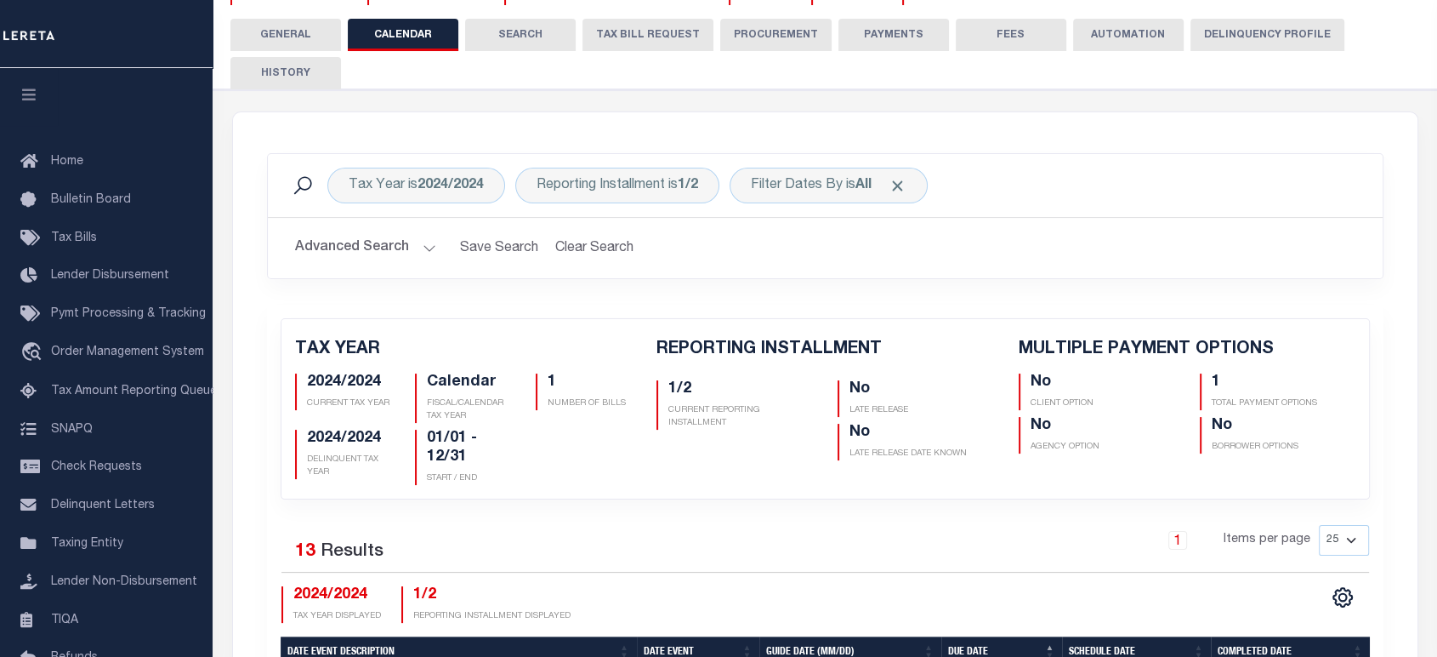
scroll to position [378, 0]
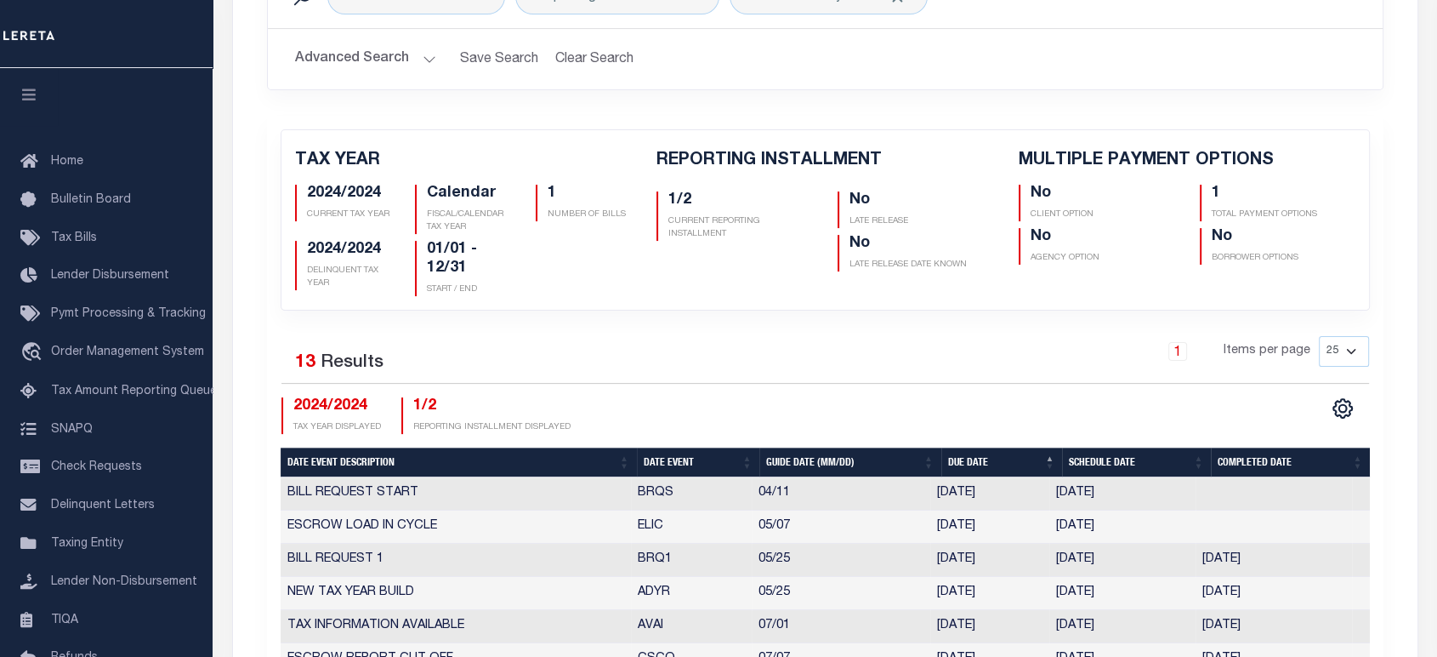
click at [655, 464] on th "Date Event" at bounding box center [698, 462] width 122 height 30
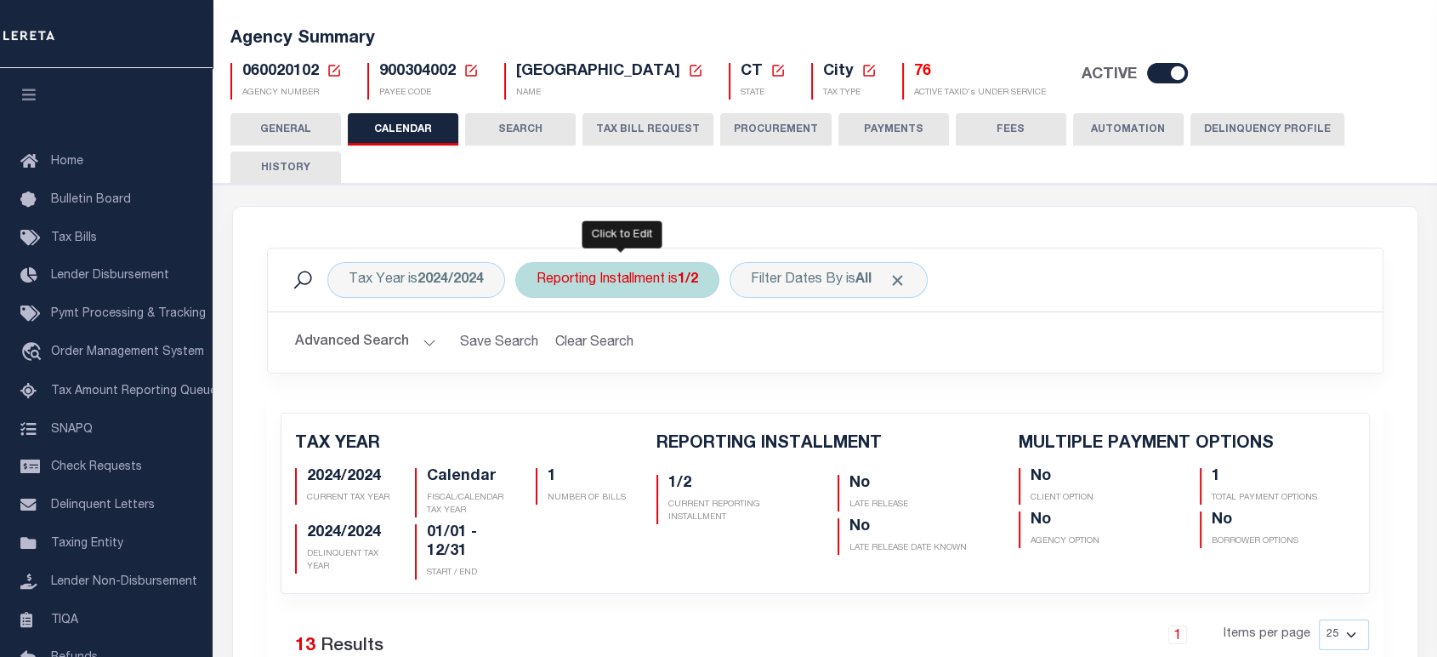
click at [599, 276] on div "Reporting Installment is 1/2" at bounding box center [617, 280] width 204 height 36
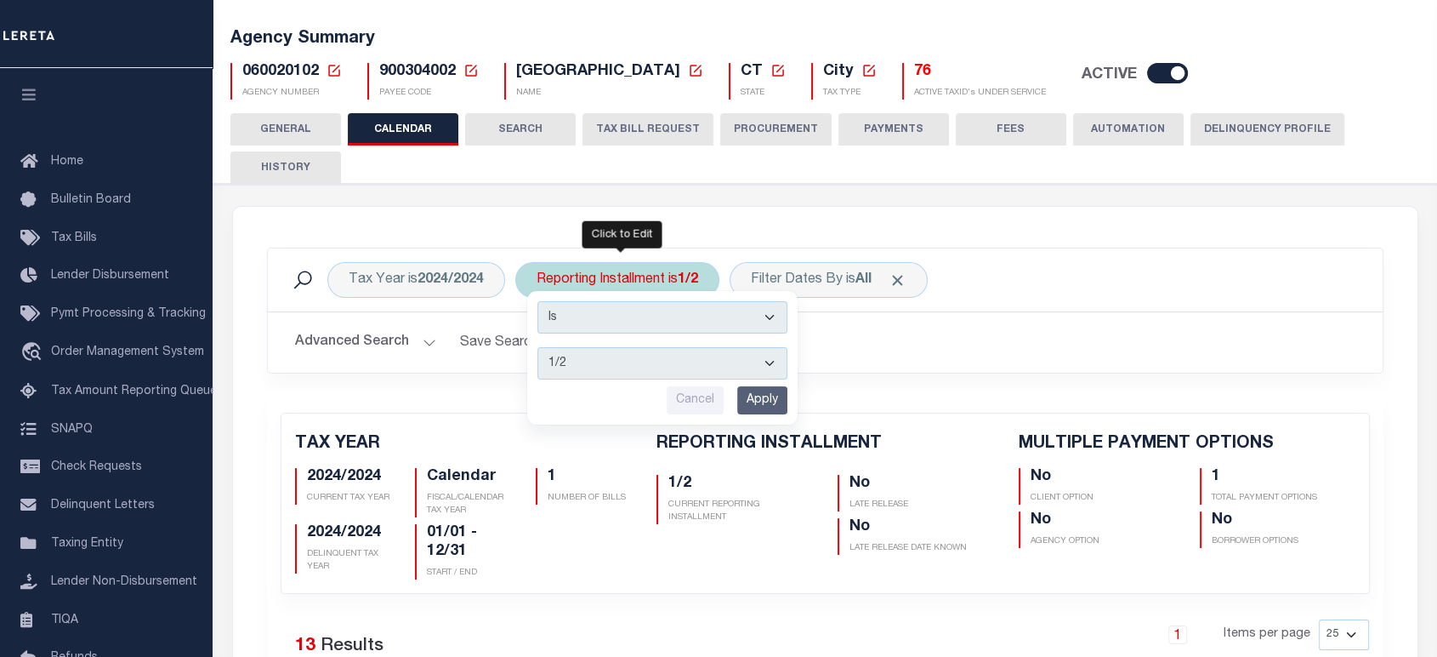
click at [575, 368] on select "1/2 2/2" at bounding box center [663, 363] width 250 height 32
select select "2/2"
click at [538, 347] on select "1/2 2/2" at bounding box center [663, 363] width 250 height 32
click at [765, 395] on input "Apply" at bounding box center [762, 400] width 50 height 28
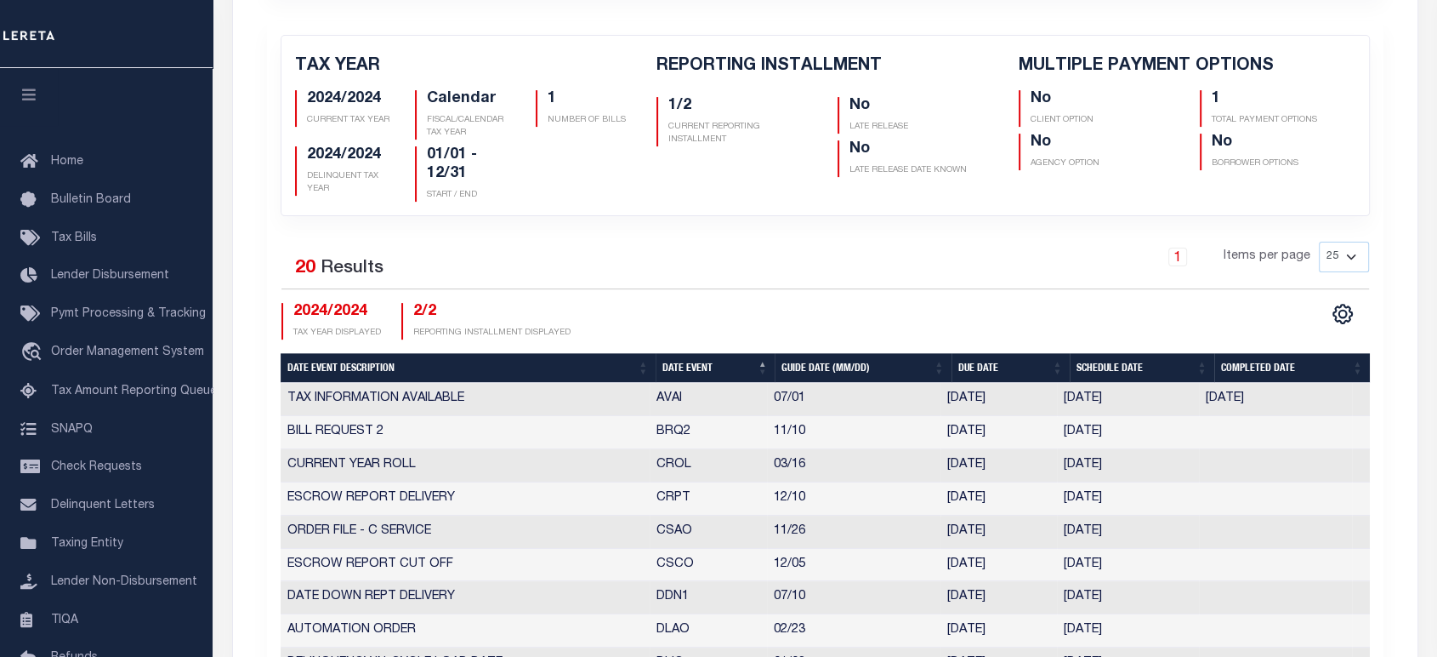
scroll to position [755, 0]
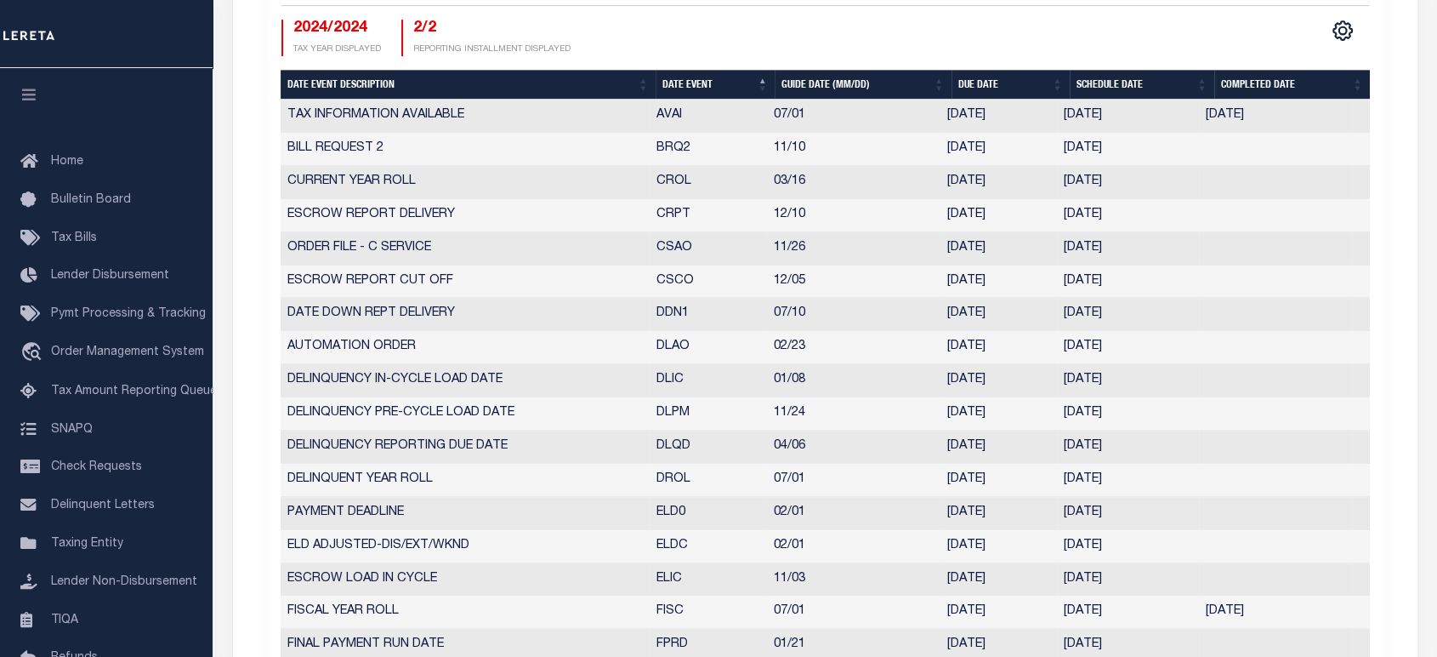
click at [693, 81] on th "Date Event" at bounding box center [715, 85] width 119 height 30
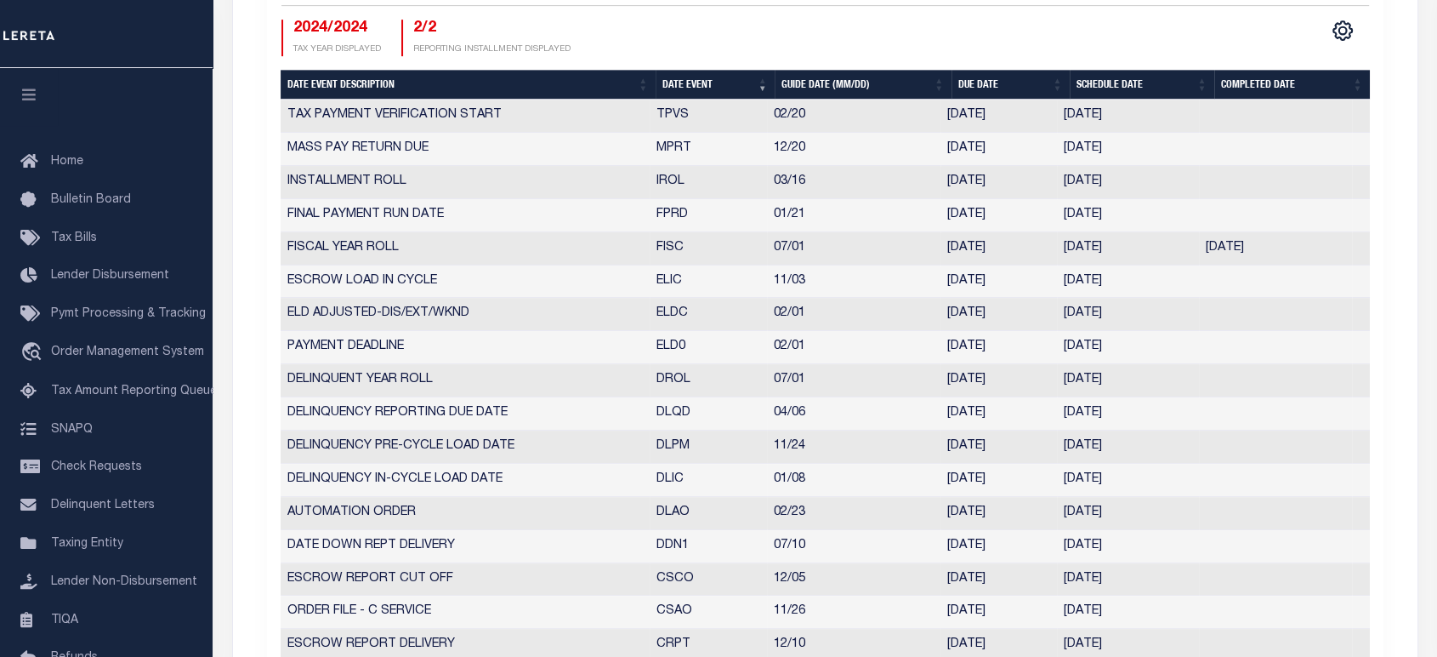
click at [689, 87] on th "Date Event" at bounding box center [715, 85] width 119 height 30
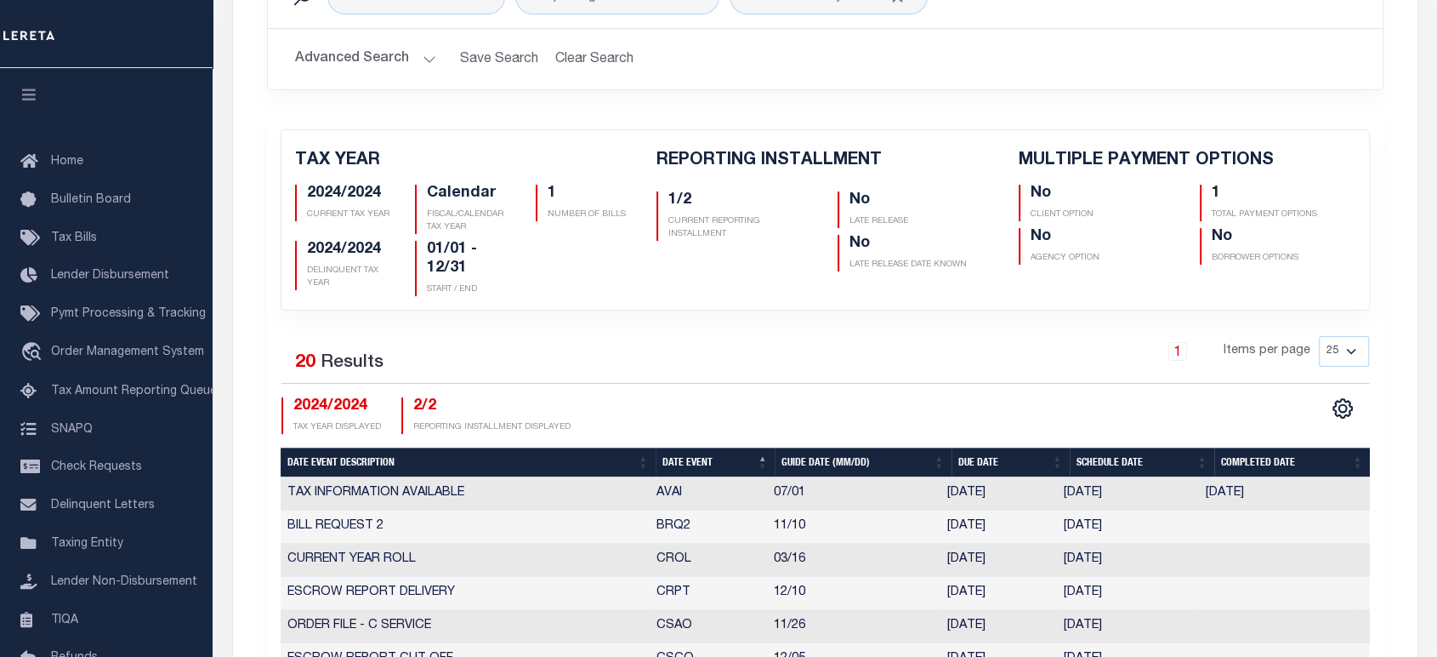
scroll to position [189, 0]
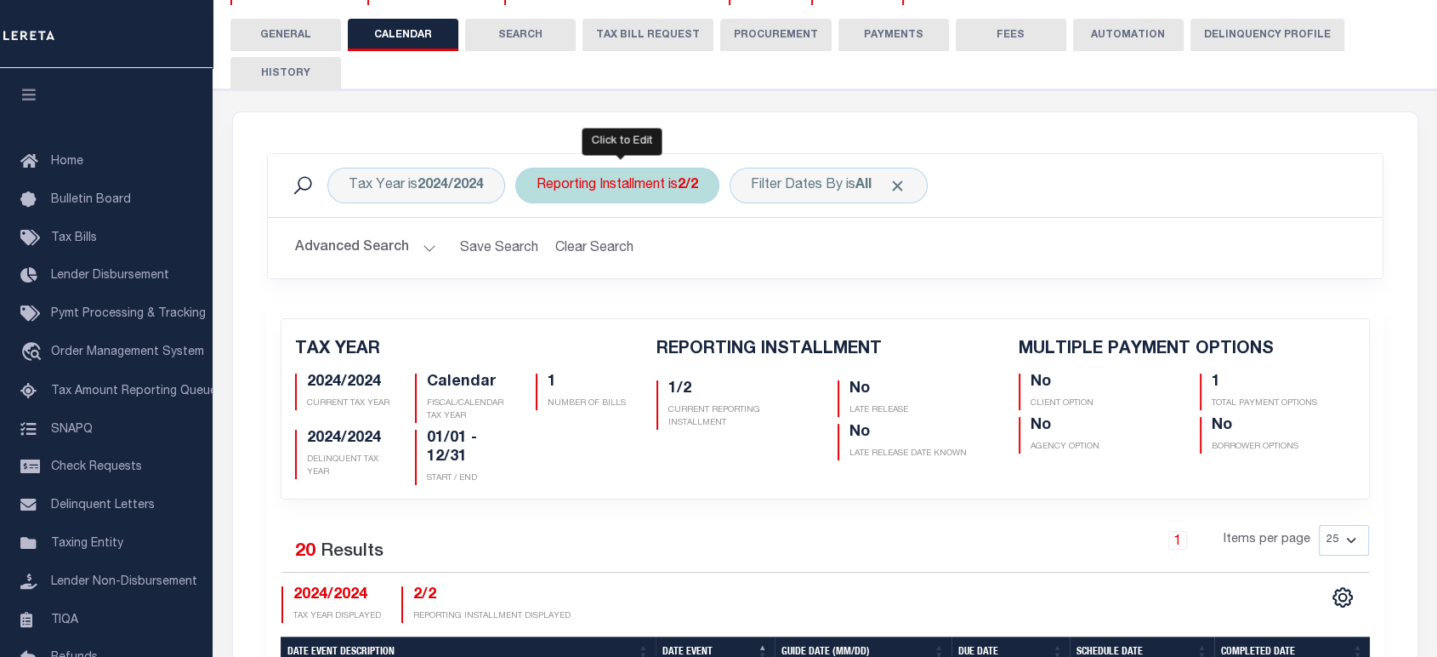
click at [593, 191] on div "Reporting Installment is 2/2" at bounding box center [617, 186] width 204 height 36
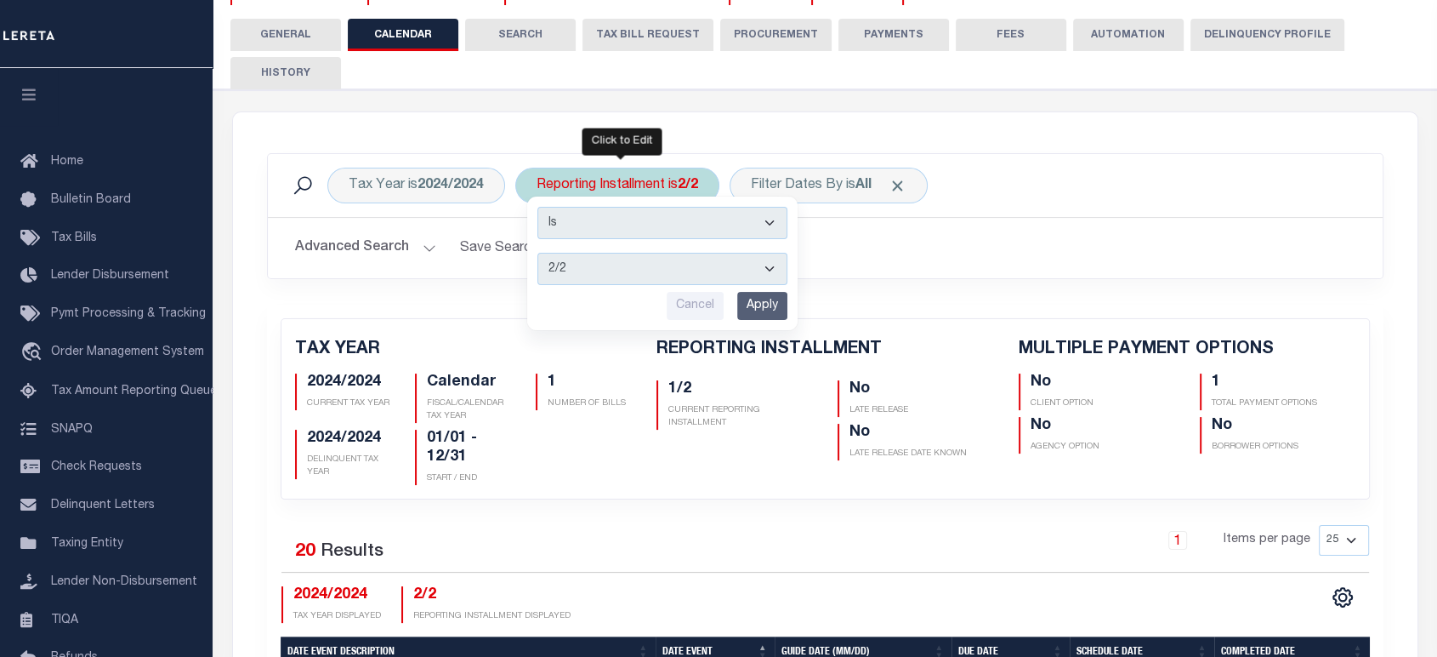
click at [594, 278] on select "1/2 2/2" at bounding box center [663, 269] width 250 height 32
select select "1/2"
click at [538, 253] on select "1/2 2/2" at bounding box center [663, 269] width 250 height 32
click at [761, 307] on input "Apply" at bounding box center [762, 306] width 50 height 28
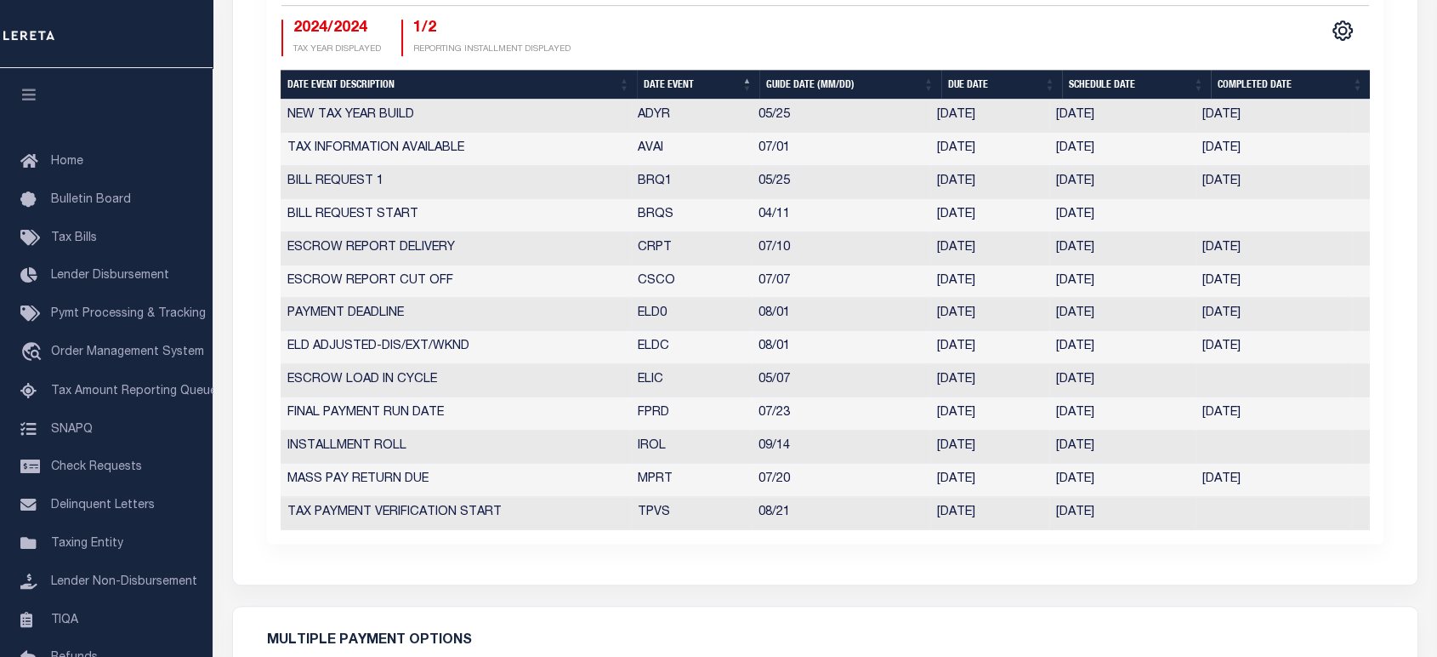
scroll to position [472, 0]
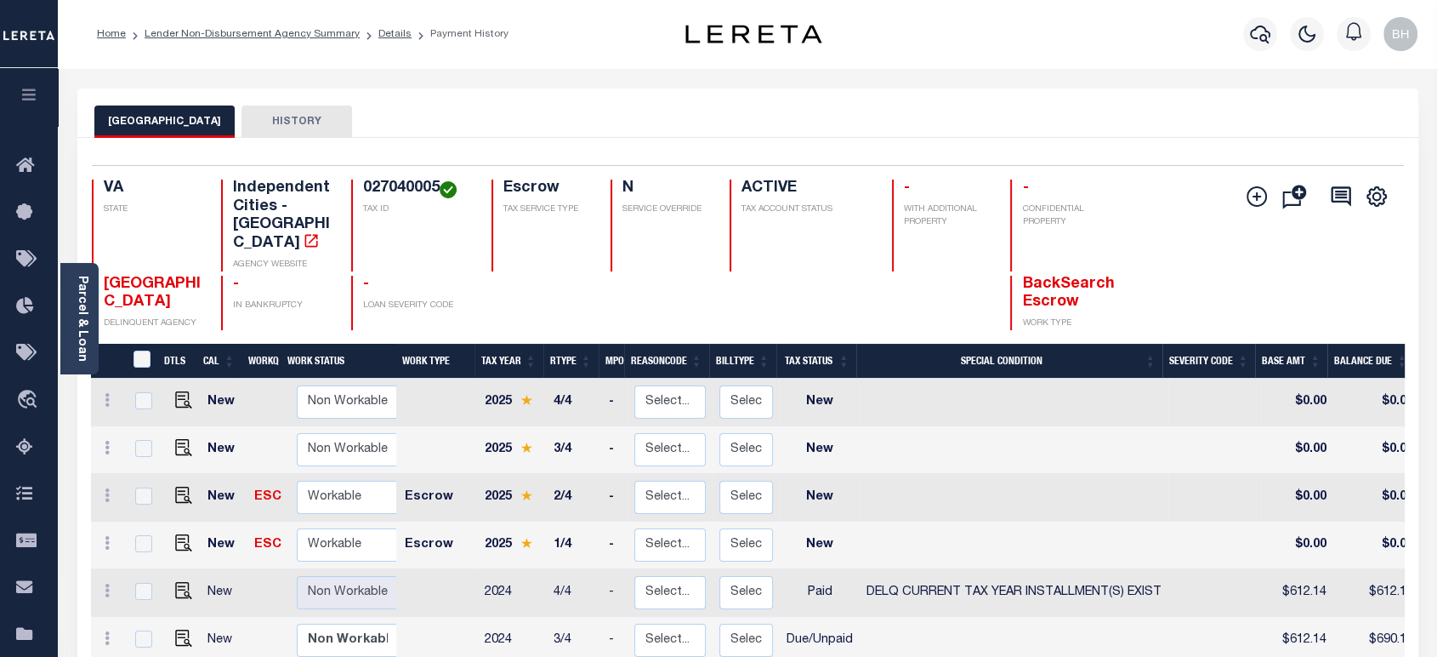
scroll to position [94, 0]
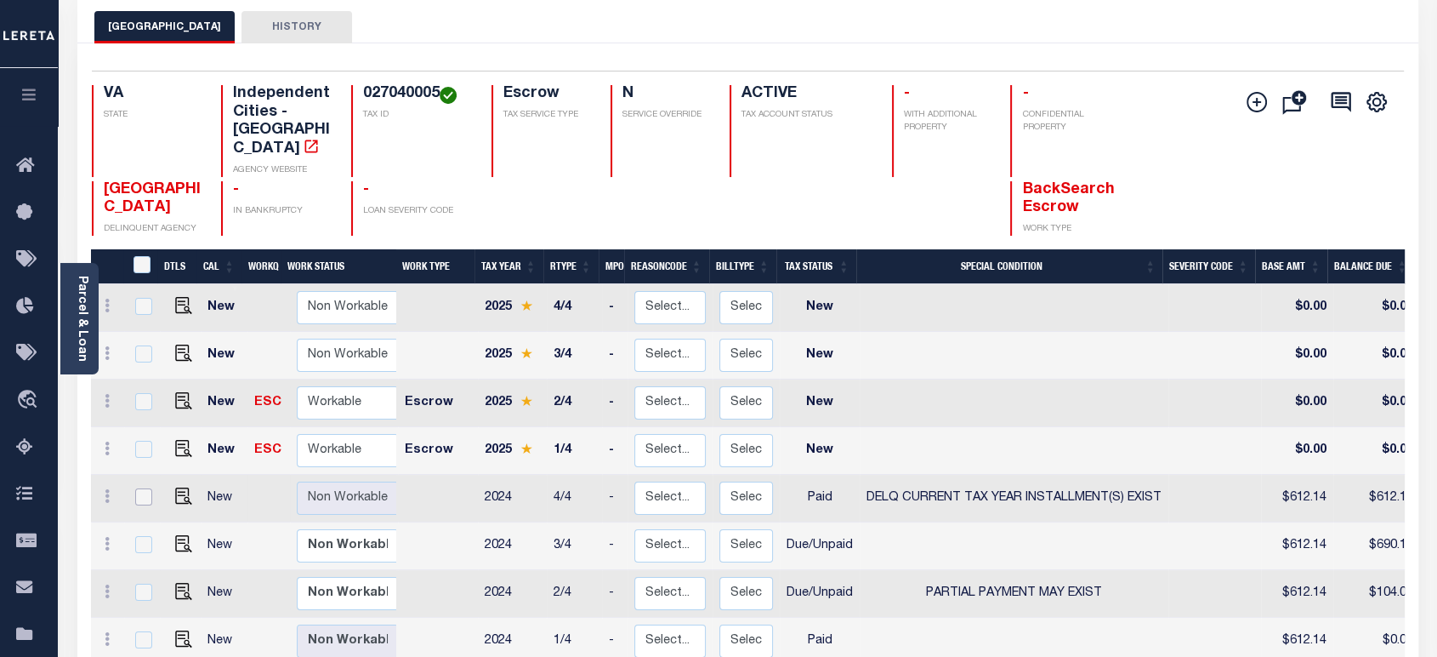
click at [142, 488] on input "checkbox" at bounding box center [143, 496] width 17 height 17
checkbox input "true"
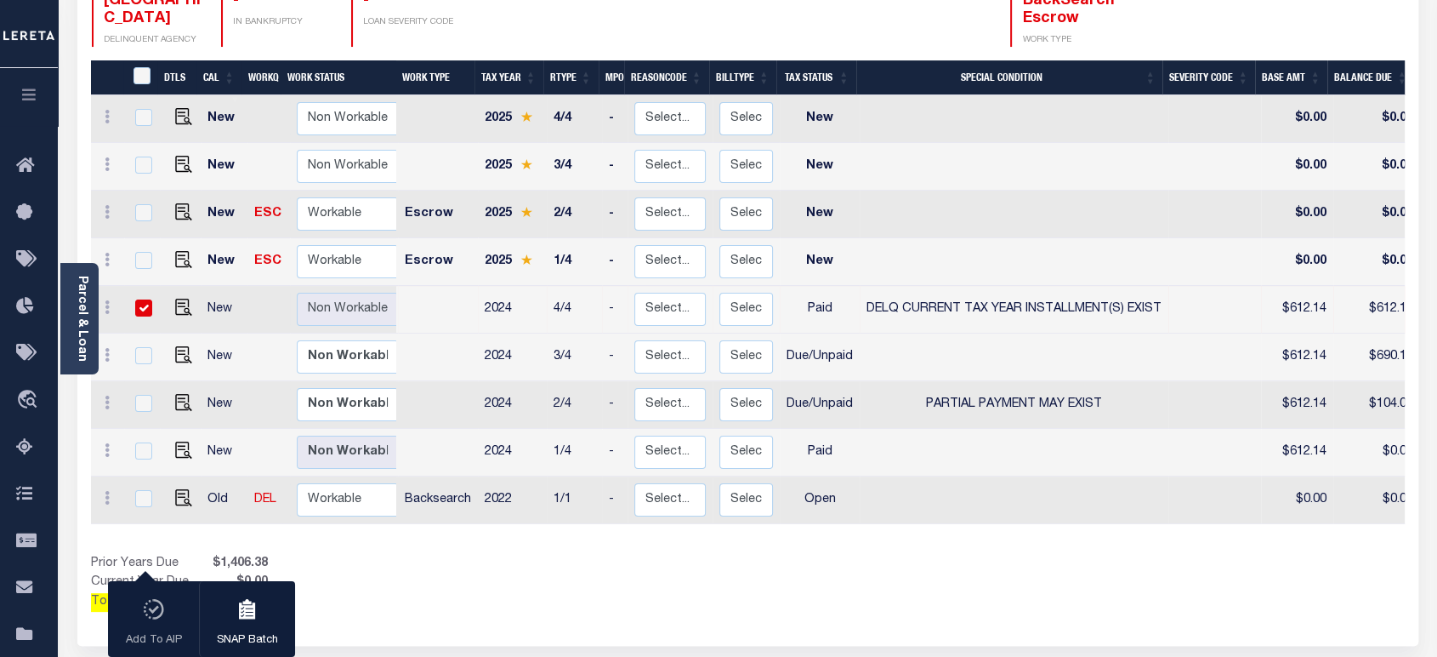
scroll to position [0, 0]
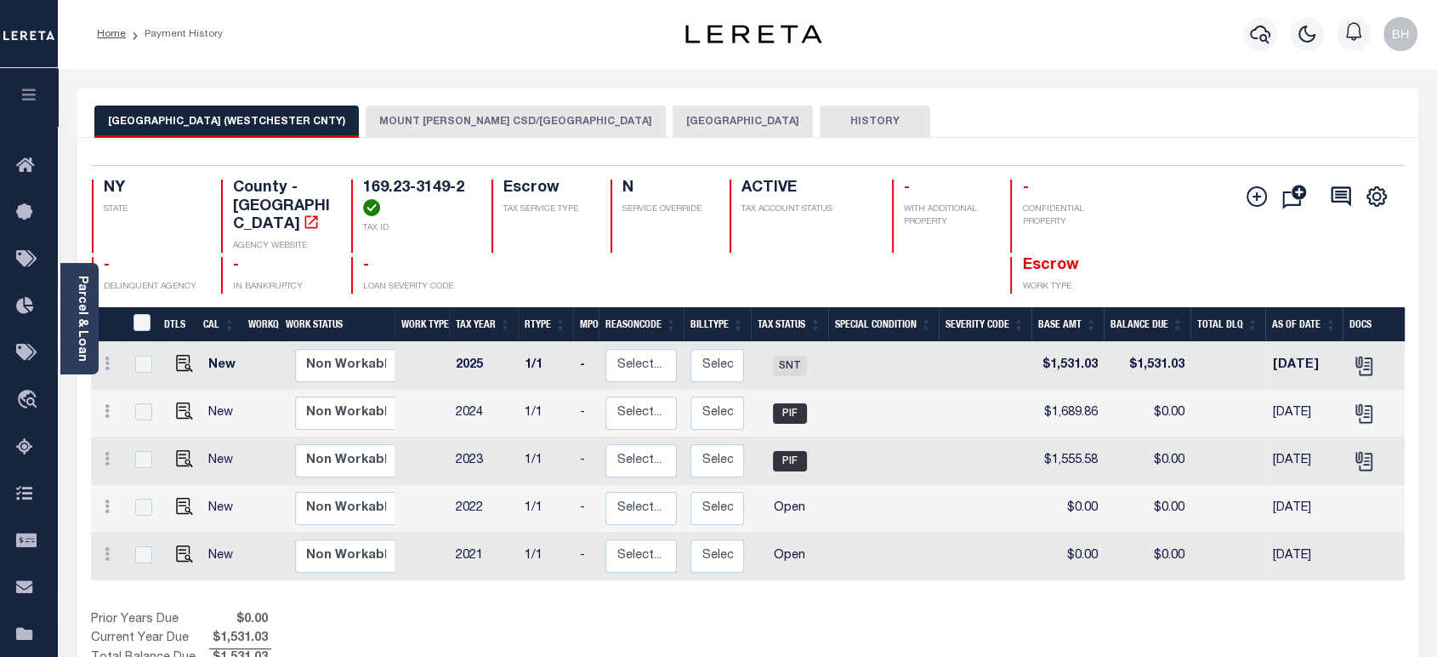
click at [687, 122] on button "[GEOGRAPHIC_DATA]" at bounding box center [743, 121] width 140 height 32
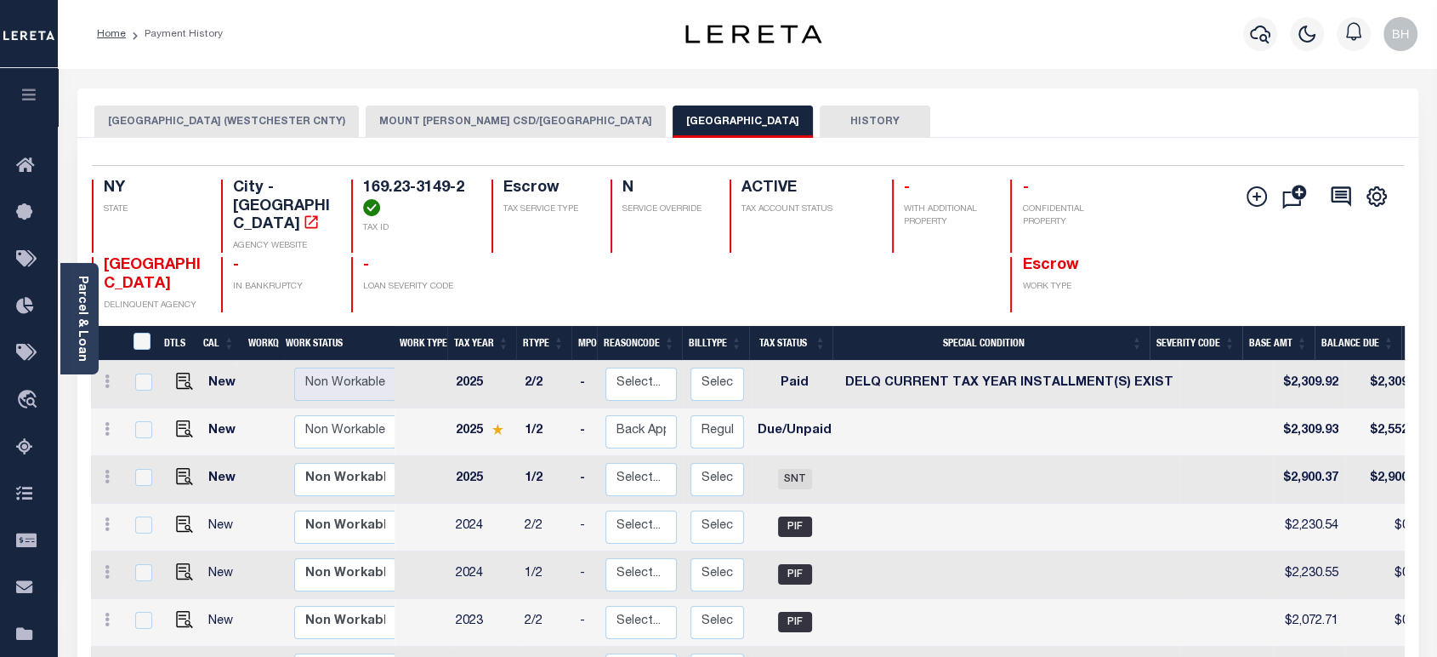
scroll to position [94, 0]
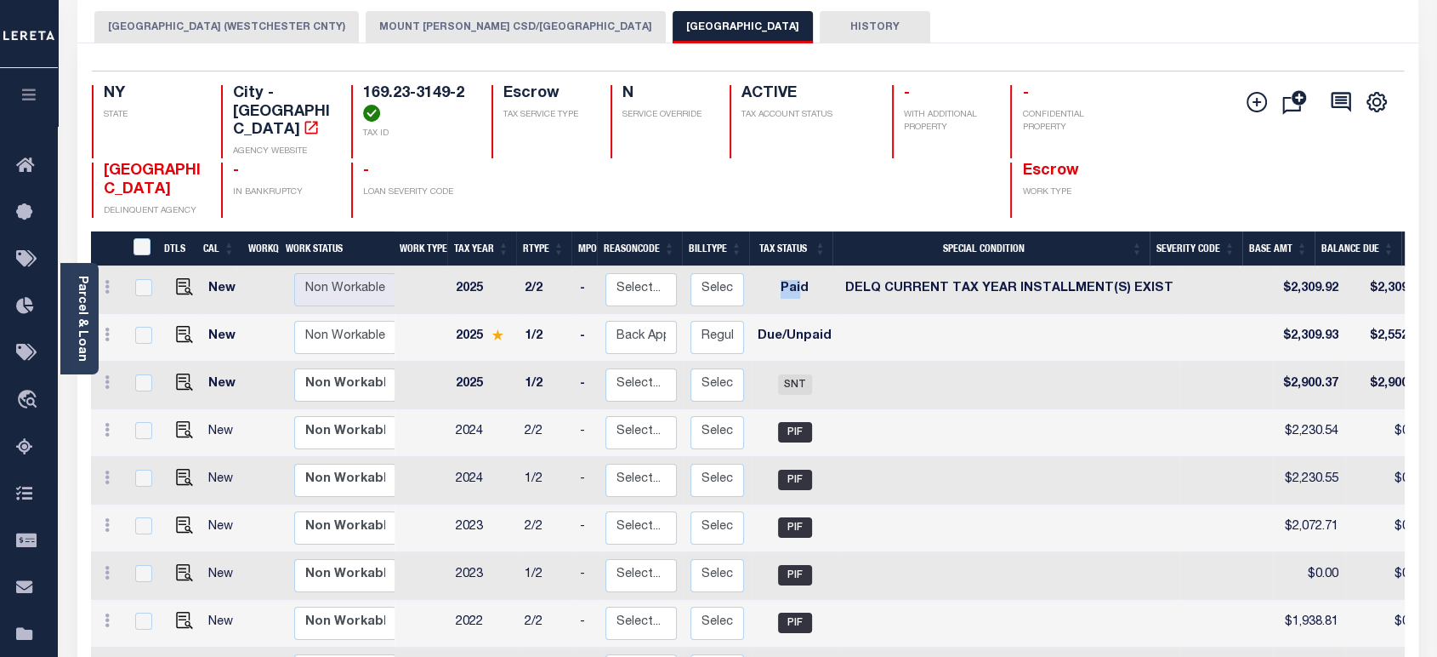
drag, startPoint x: 769, startPoint y: 291, endPoint x: 796, endPoint y: 291, distance: 27.2
click at [796, 291] on td "Paid" at bounding box center [795, 290] width 88 height 48
checkbox input "true"
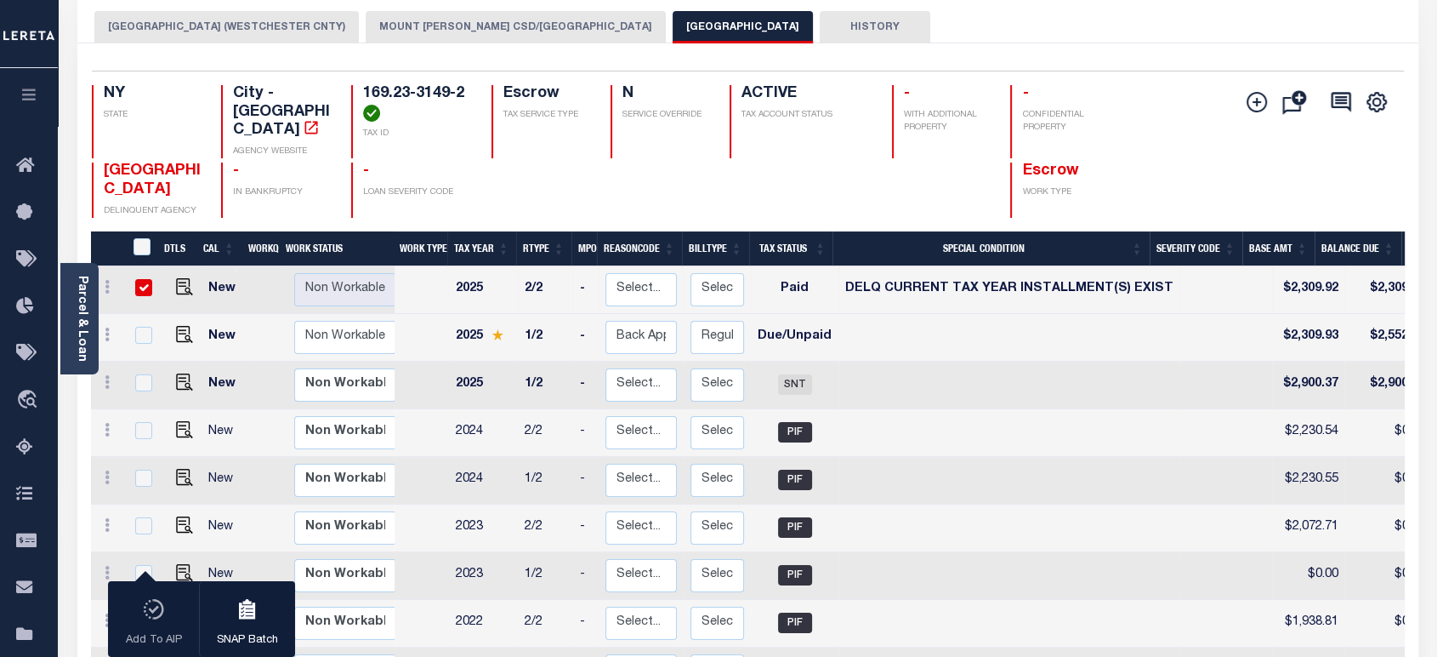
click at [857, 184] on div at bounding box center [801, 189] width 142 height 55
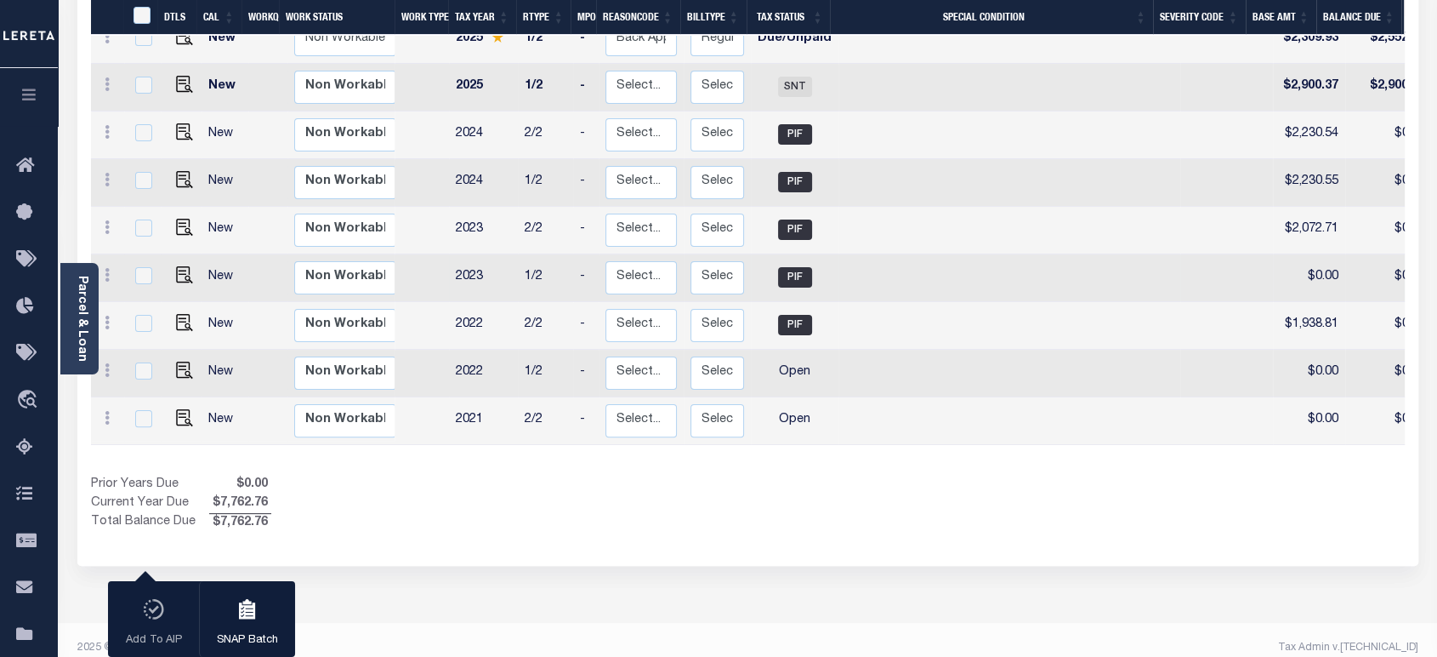
scroll to position [14, 0]
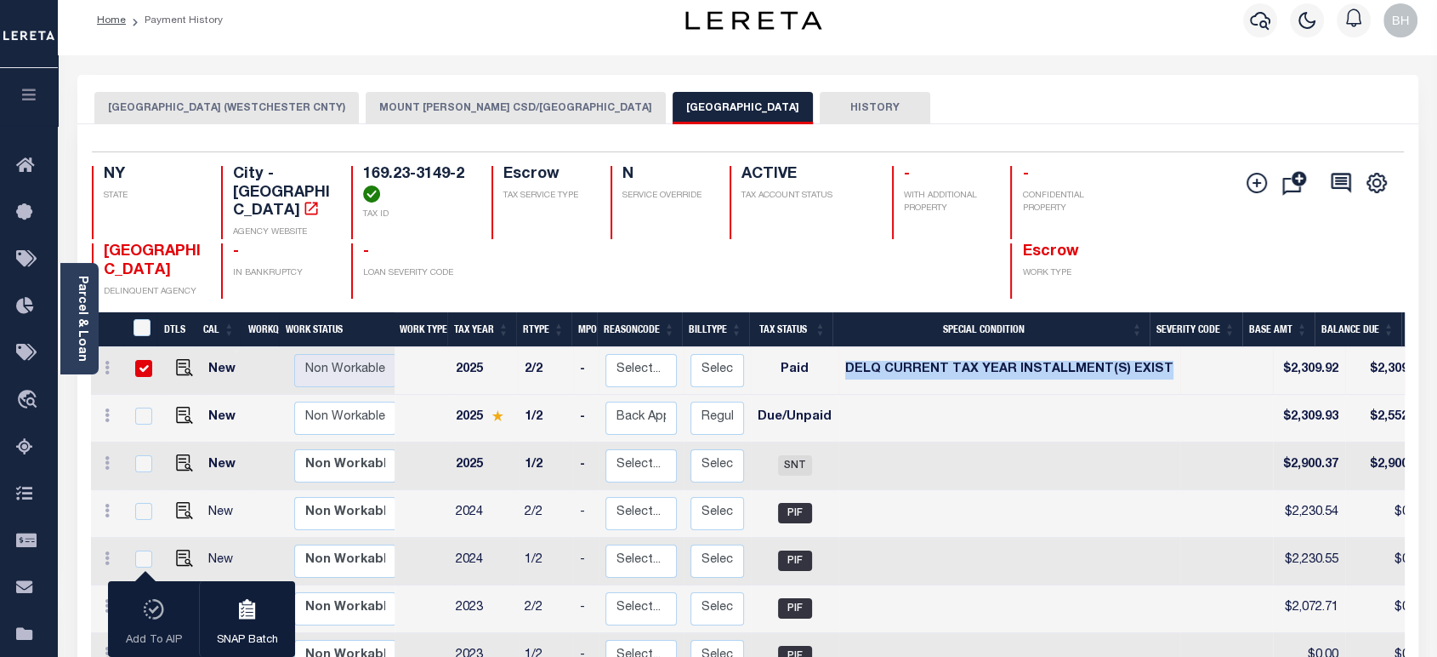
drag, startPoint x: 840, startPoint y: 366, endPoint x: 1242, endPoint y: 375, distance: 402.4
click at [1242, 375] on tr "New Non Workable Workable 2025 2/2 - Select... Payment Reversal Taxable Value C…" at bounding box center [1041, 371] width 1900 height 48
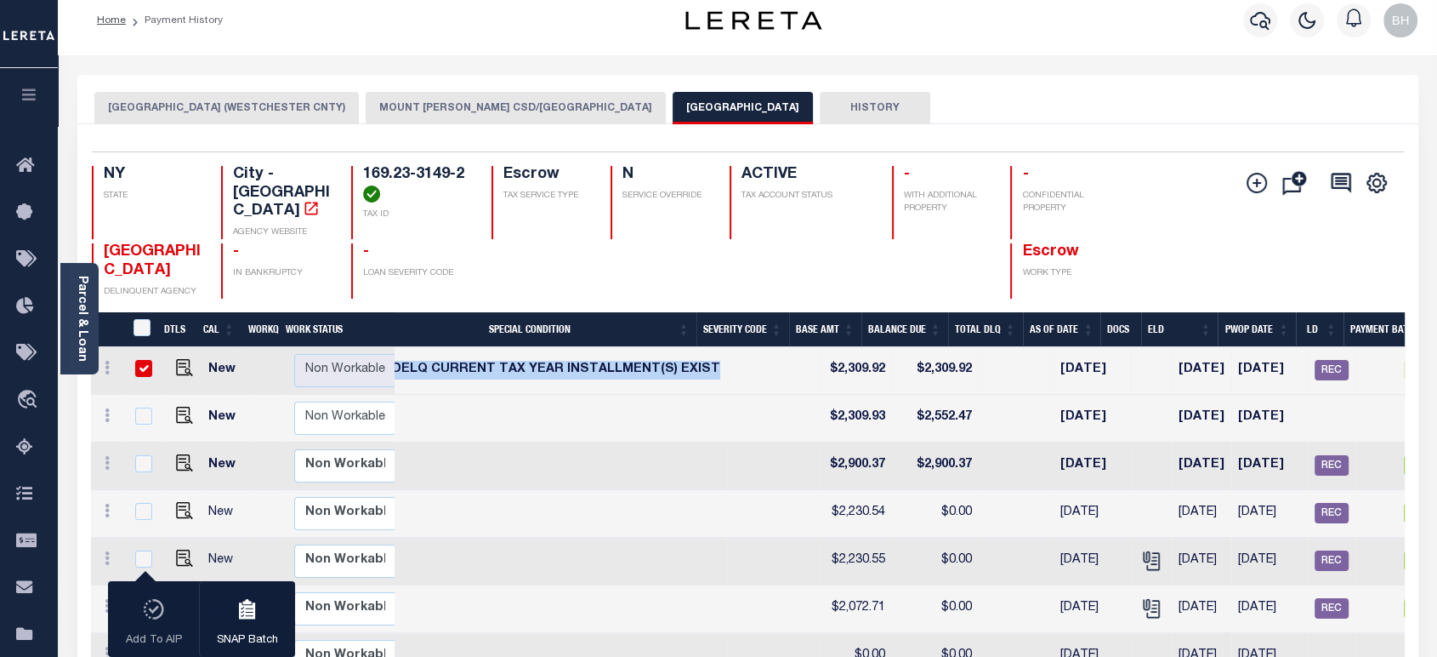
scroll to position [0, 573]
